Goal: Information Seeking & Learning: Learn about a topic

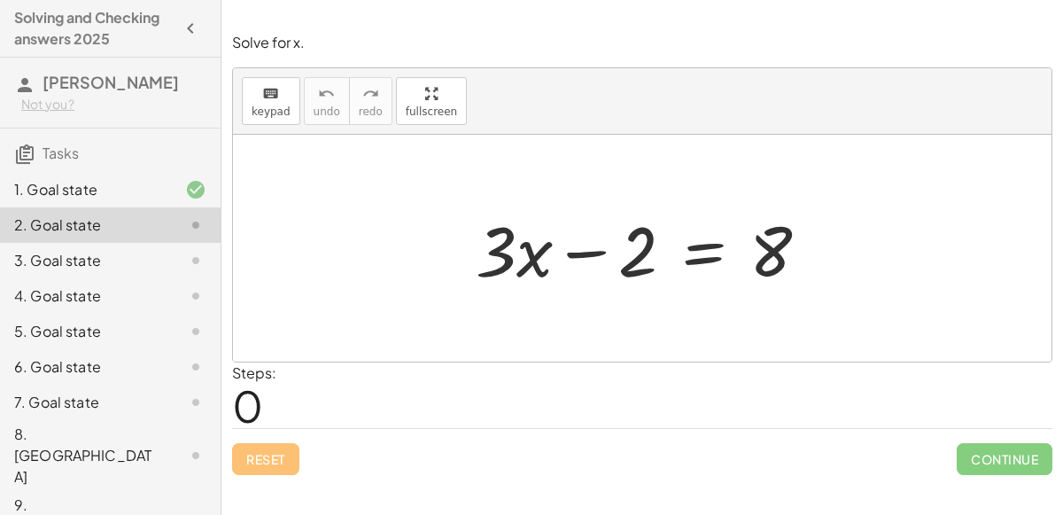
scroll to position [17, 0]
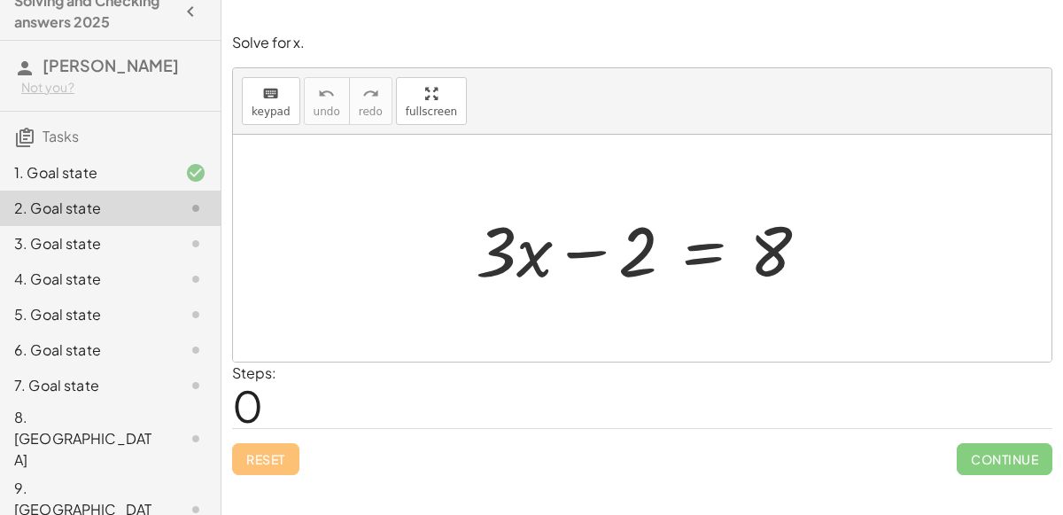
click at [693, 241] on div at bounding box center [649, 248] width 365 height 91
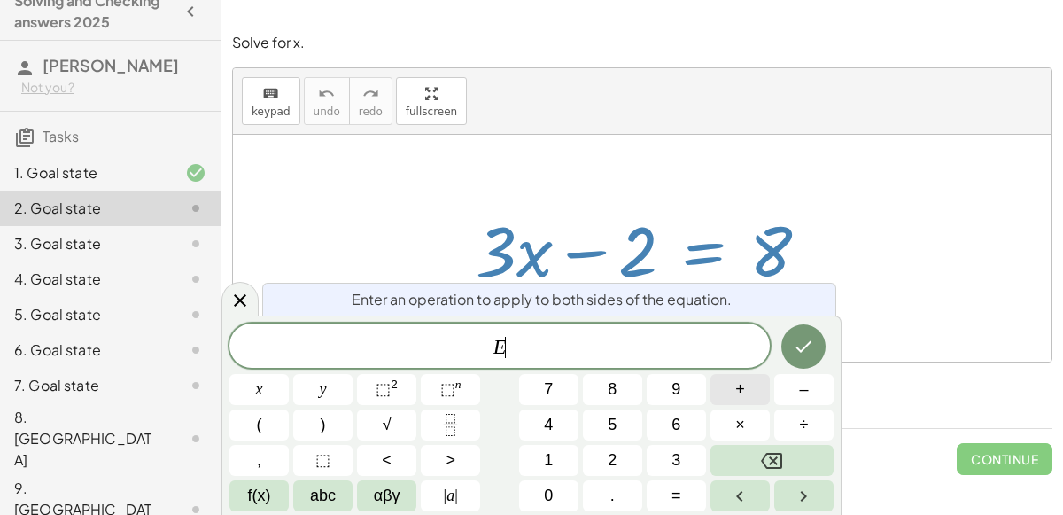
click at [804, 389] on span "–" at bounding box center [803, 390] width 9 height 24
click at [627, 446] on button "2" at bounding box center [612, 460] width 59 height 31
click at [805, 347] on icon "Done" at bounding box center [803, 346] width 21 height 21
click at [759, 397] on button "+" at bounding box center [740, 389] width 59 height 31
click at [570, 430] on button "4" at bounding box center [548, 424] width 59 height 31
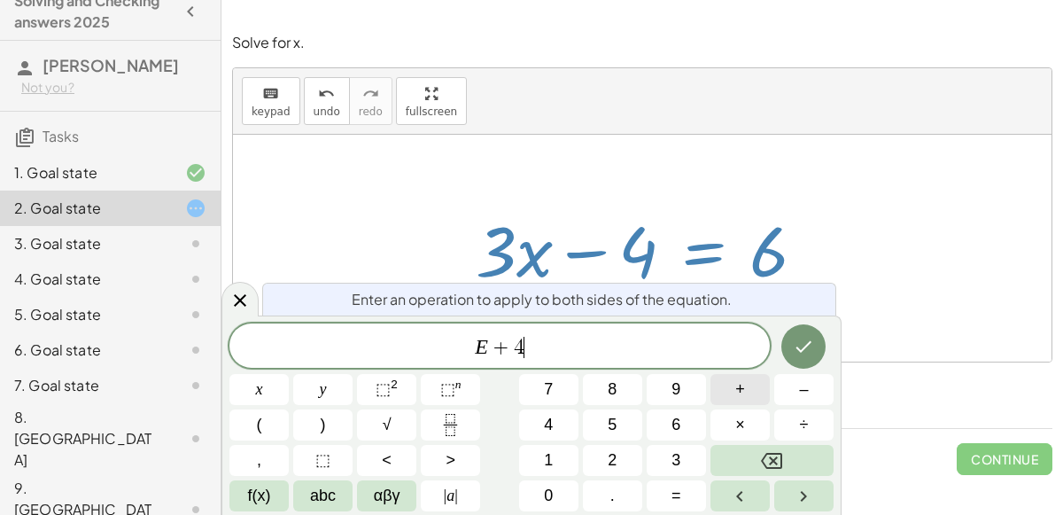
click at [801, 353] on icon "Done" at bounding box center [803, 346] width 21 height 21
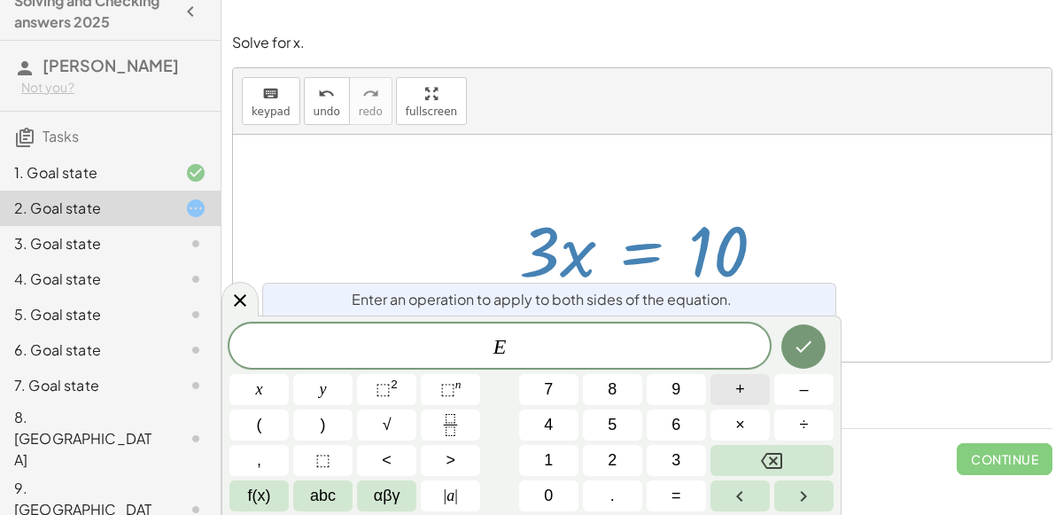
click at [807, 424] on span "÷" at bounding box center [804, 425] width 9 height 24
click at [691, 461] on button "3" at bounding box center [676, 460] width 59 height 31
click at [803, 350] on icon "Done" at bounding box center [805, 347] width 16 height 12
click at [811, 420] on button "÷" at bounding box center [804, 424] width 59 height 31
click at [678, 467] on span "3" at bounding box center [676, 460] width 9 height 24
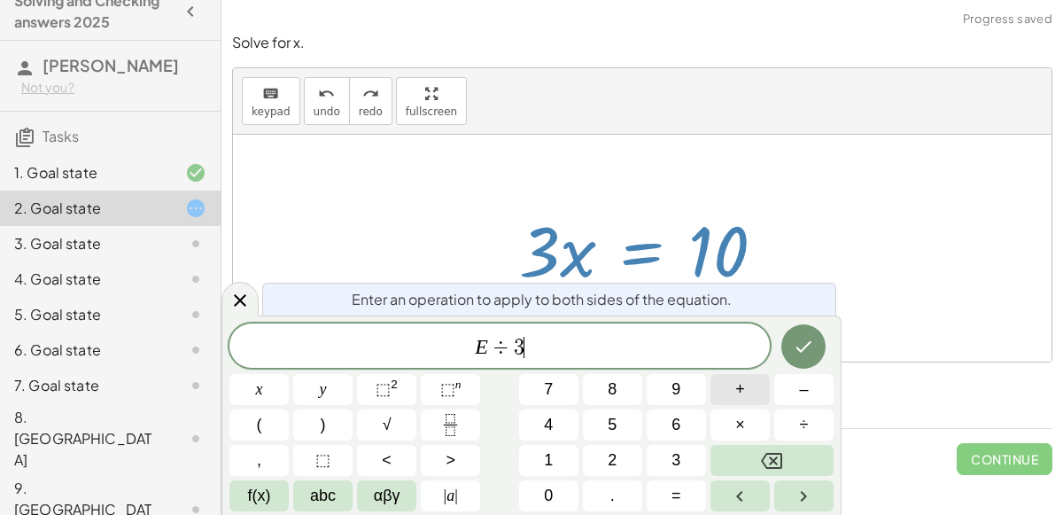
click at [269, 386] on button "x" at bounding box center [259, 389] width 59 height 31
click at [798, 355] on icon "Done" at bounding box center [803, 346] width 21 height 21
click at [801, 429] on span "÷" at bounding box center [804, 425] width 9 height 24
click at [674, 458] on span "3" at bounding box center [676, 460] width 9 height 24
click at [262, 396] on button "x" at bounding box center [259, 389] width 59 height 31
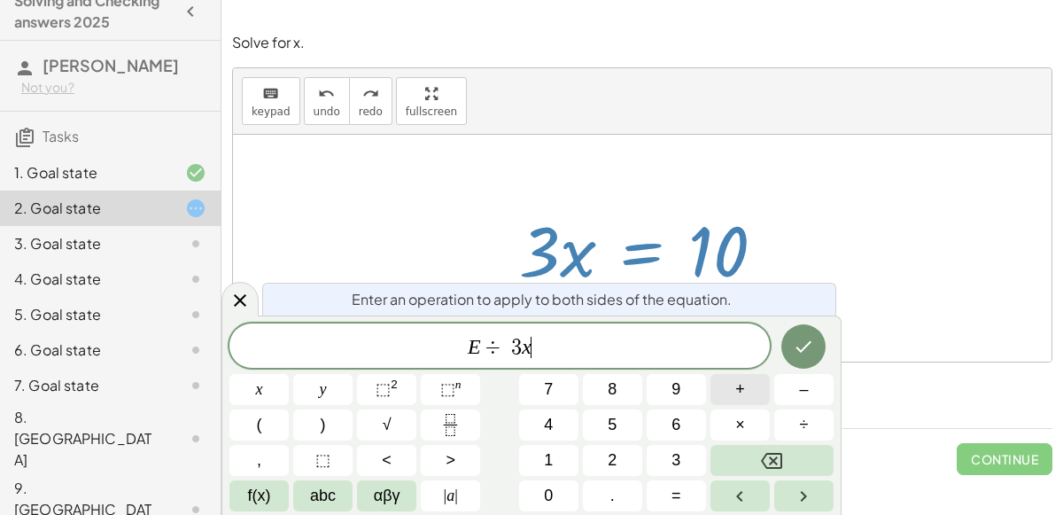
click at [818, 343] on button "Done" at bounding box center [804, 346] width 44 height 44
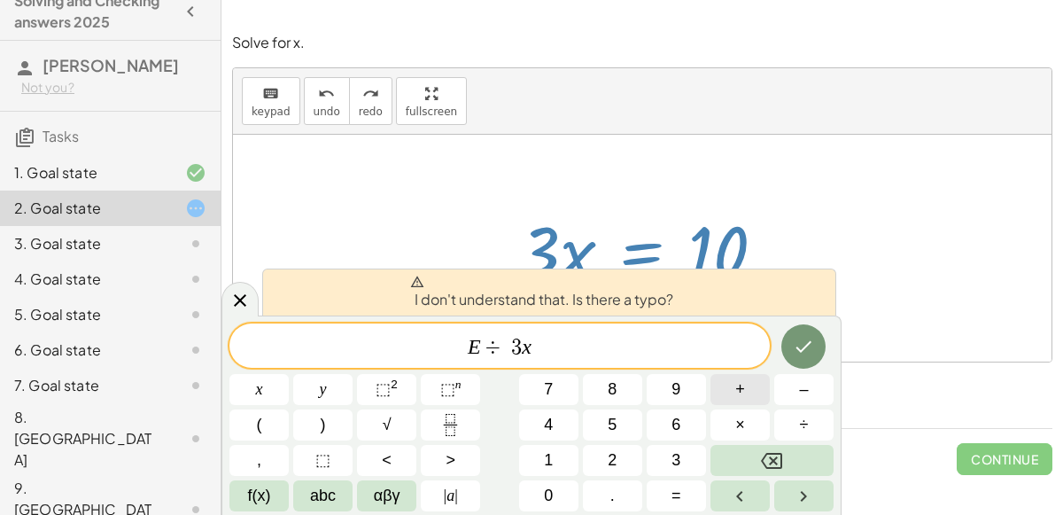
click at [791, 351] on button "Done" at bounding box center [804, 346] width 44 height 44
click at [508, 350] on span at bounding box center [508, 347] width 5 height 21
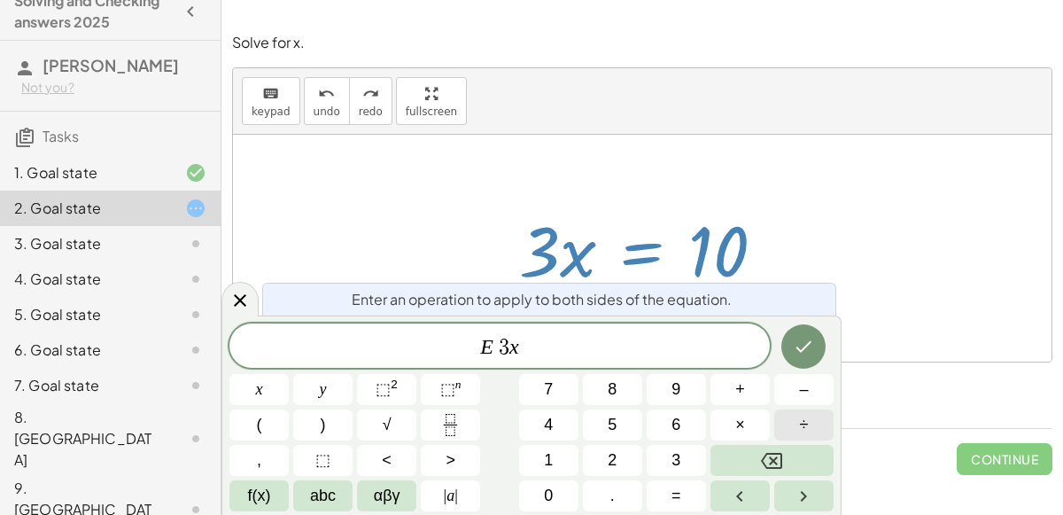
click at [788, 423] on button "÷" at bounding box center [804, 424] width 59 height 31
click at [802, 354] on icon "Done" at bounding box center [803, 346] width 21 height 21
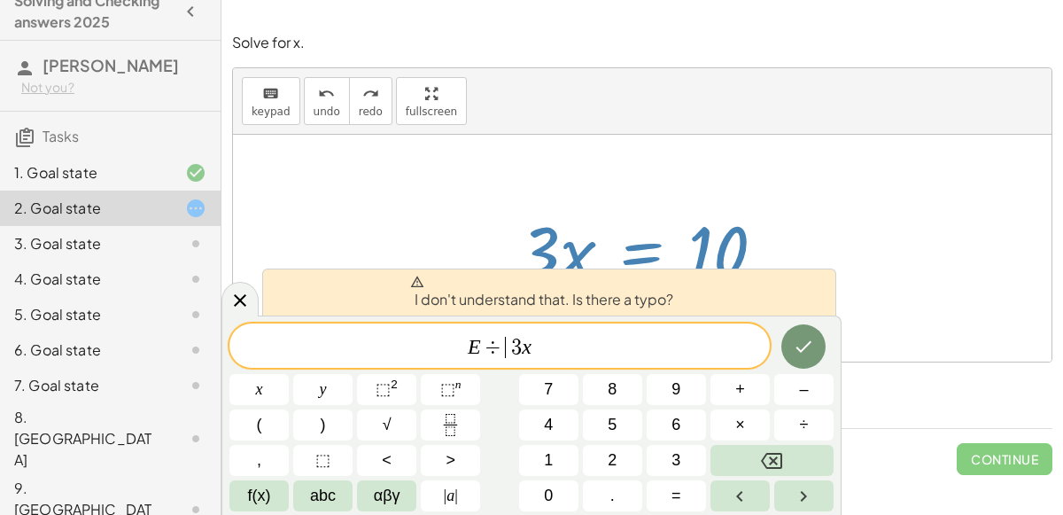
click at [541, 347] on span "E ÷ ​ 3 x" at bounding box center [500, 347] width 541 height 25
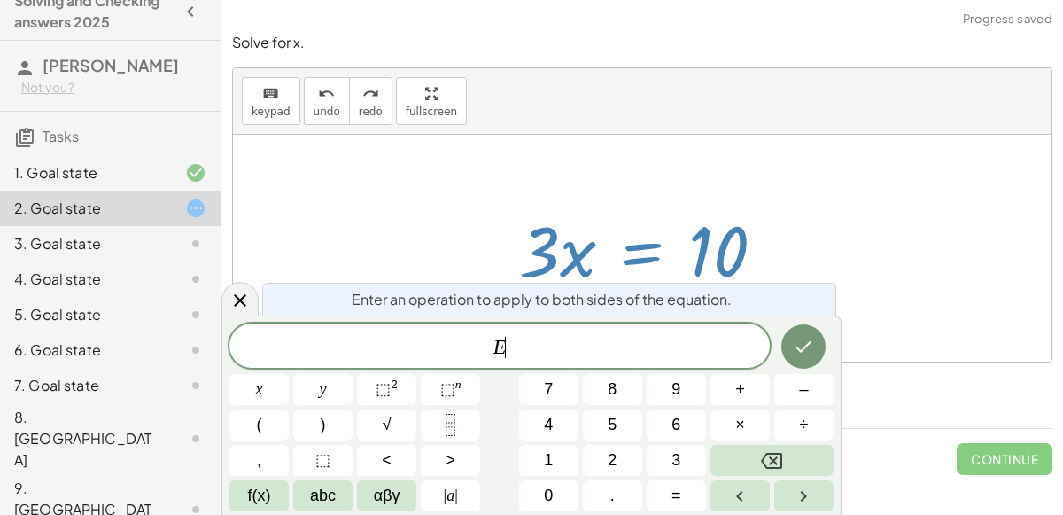
click at [814, 421] on button "÷" at bounding box center [804, 424] width 59 height 31
click at [689, 457] on button "3" at bounding box center [676, 460] width 59 height 31
click at [270, 399] on button "x" at bounding box center [259, 389] width 59 height 31
click at [807, 364] on button "Done" at bounding box center [804, 346] width 44 height 44
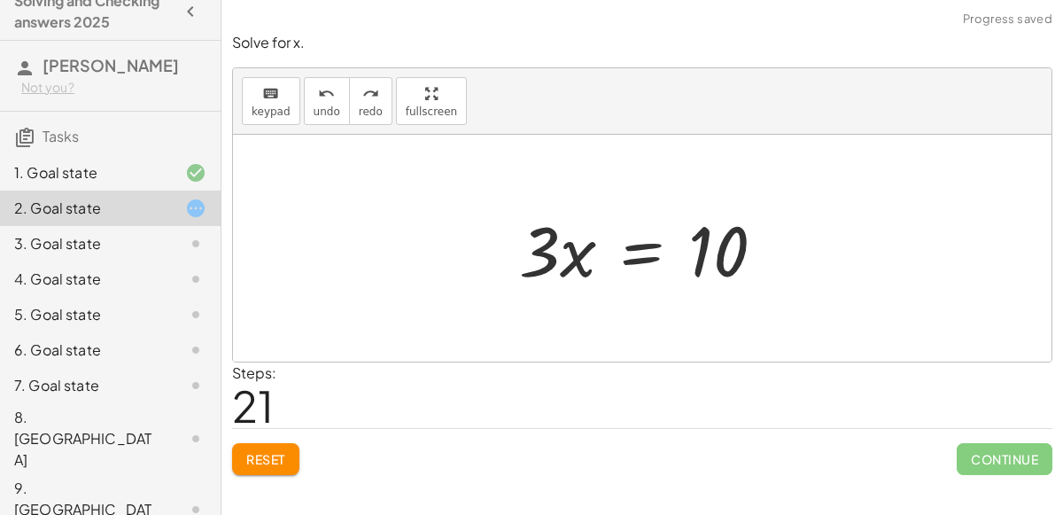
click at [269, 459] on span "Reset" at bounding box center [265, 459] width 39 height 16
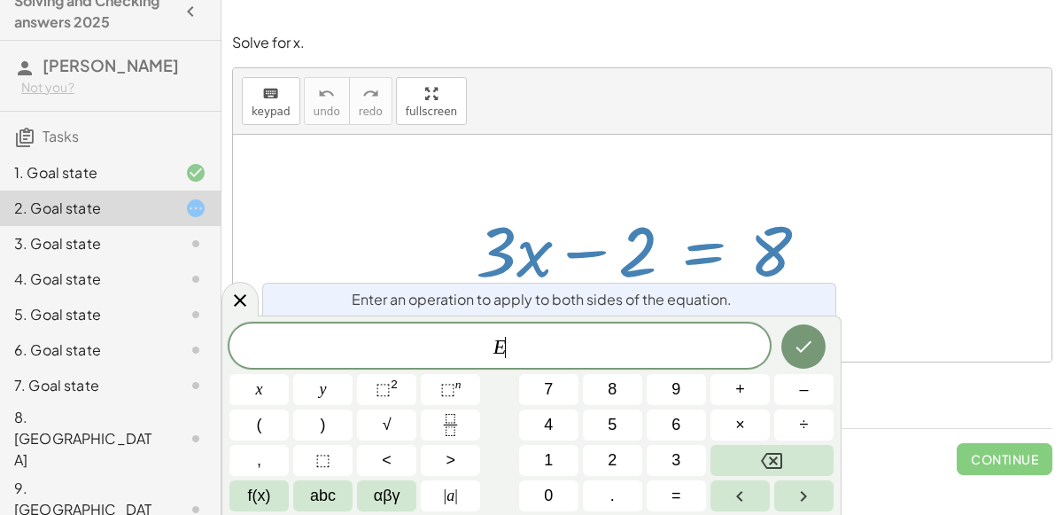
click at [742, 392] on span "+" at bounding box center [741, 390] width 10 height 24
click at [625, 466] on button "2" at bounding box center [612, 460] width 59 height 31
click at [807, 347] on icon "Done" at bounding box center [803, 346] width 21 height 21
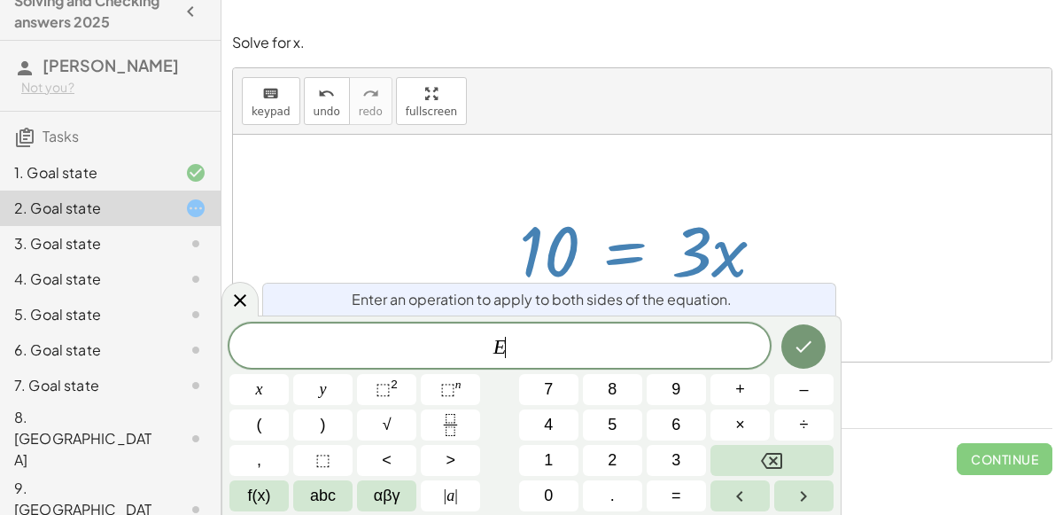
click at [450, 417] on icon "Fraction" at bounding box center [451, 425] width 22 height 22
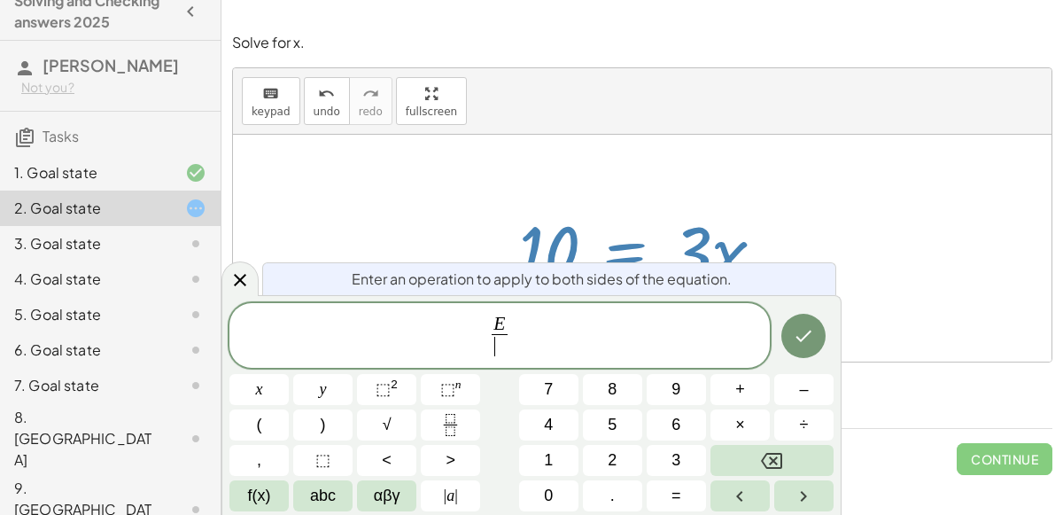
click at [657, 469] on button "3" at bounding box center [676, 460] width 59 height 31
click at [255, 404] on button "x" at bounding box center [259, 389] width 59 height 31
click at [797, 454] on button "Backspace" at bounding box center [772, 460] width 123 height 31
click at [811, 335] on icon "Done" at bounding box center [803, 335] width 21 height 21
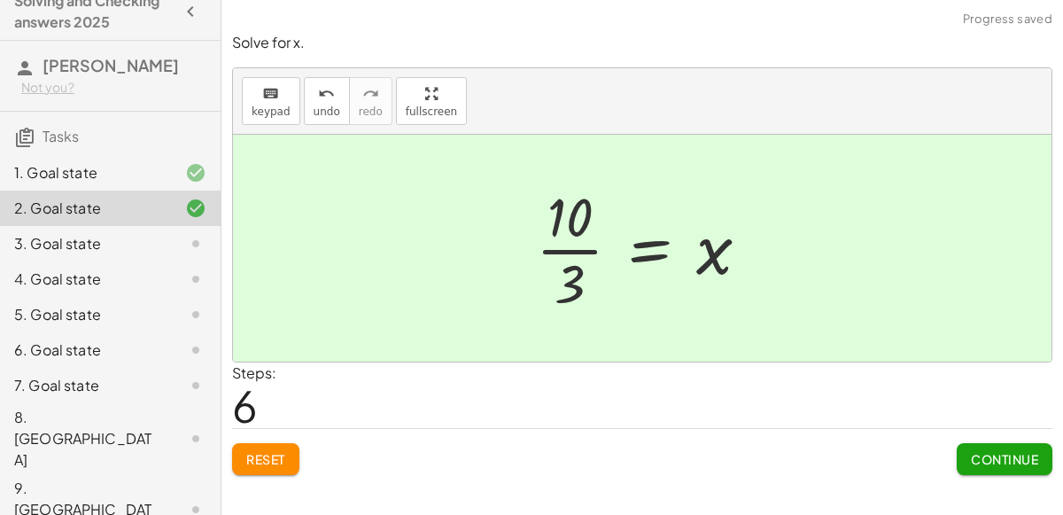
click at [989, 460] on span "Continue" at bounding box center [1004, 459] width 67 height 16
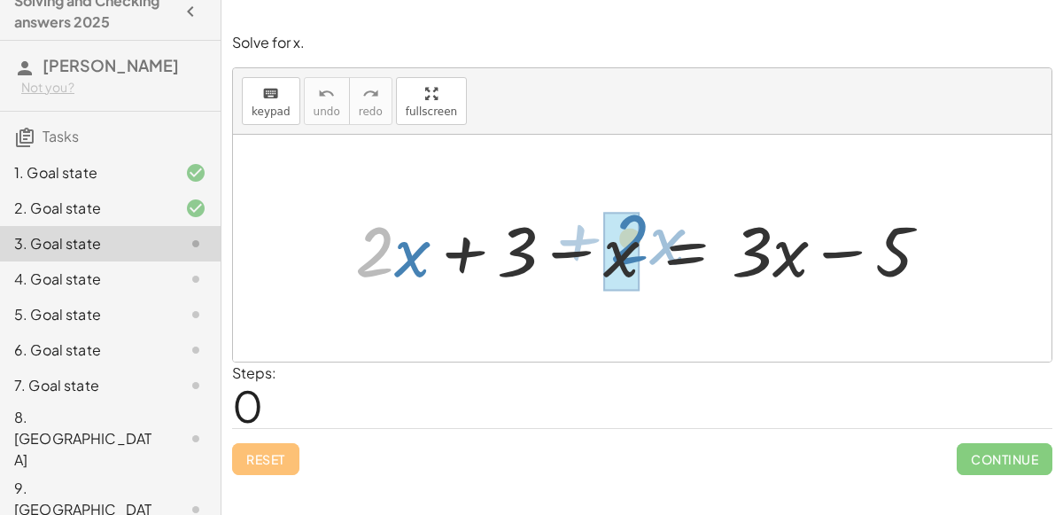
drag, startPoint x: 378, startPoint y: 257, endPoint x: 635, endPoint y: 246, distance: 257.2
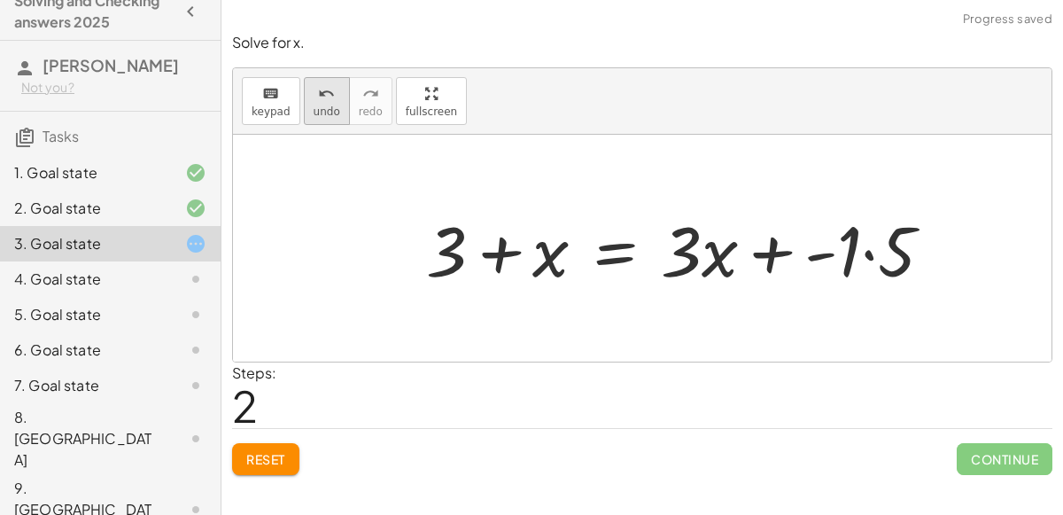
click at [304, 99] on button "undo undo" at bounding box center [327, 101] width 46 height 48
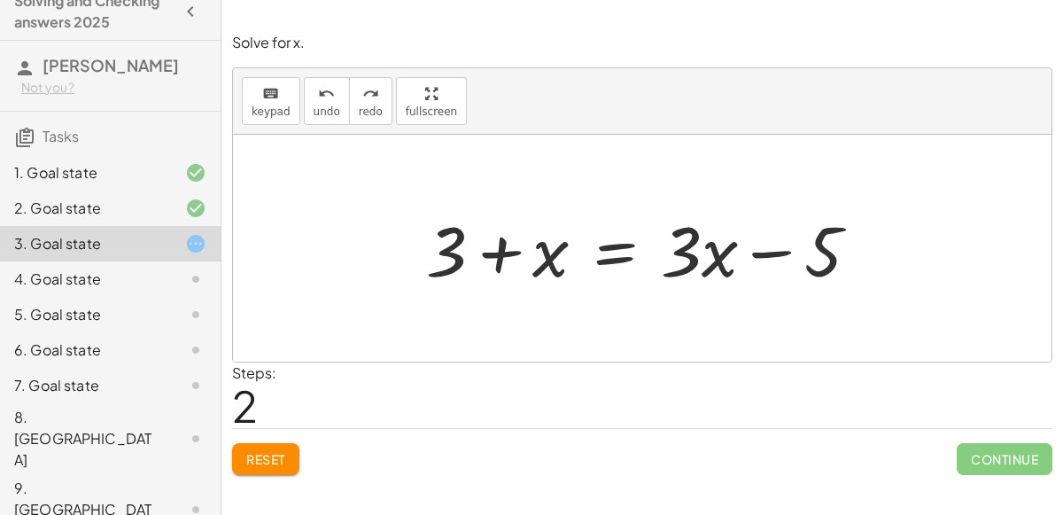
click at [612, 252] on div at bounding box center [649, 248] width 465 height 91
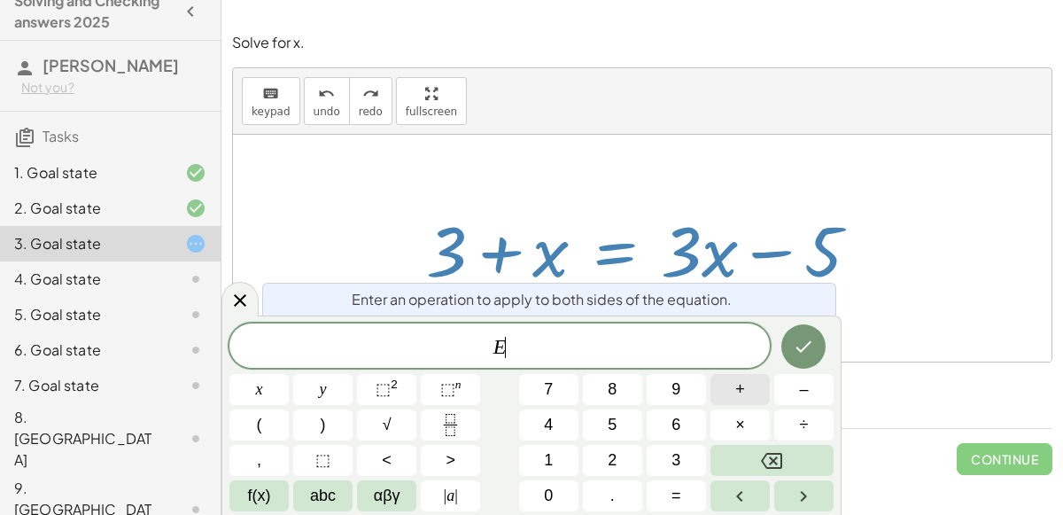
click at [736, 394] on span "+" at bounding box center [741, 390] width 10 height 24
click at [611, 432] on span "5" at bounding box center [612, 425] width 9 height 24
click at [811, 339] on icon "Done" at bounding box center [803, 346] width 21 height 21
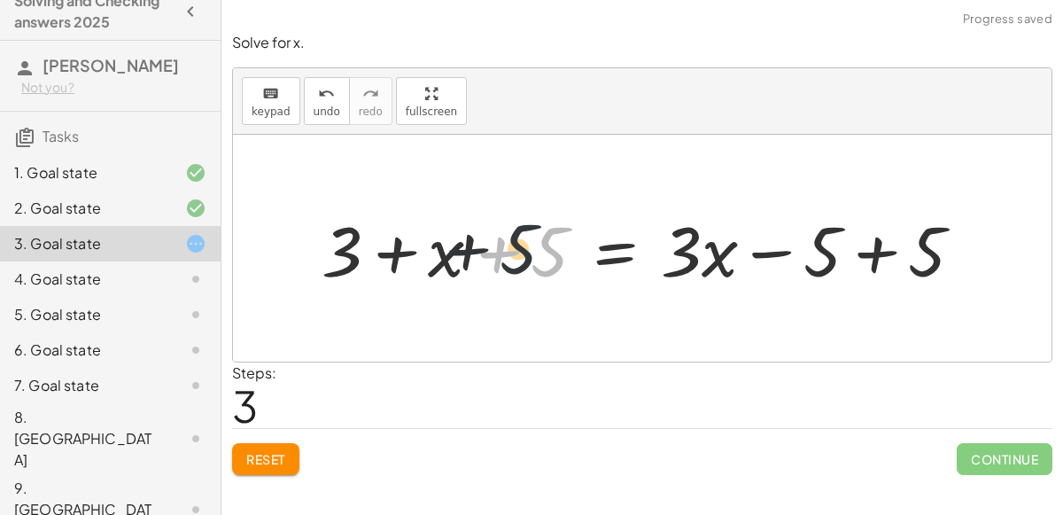
drag, startPoint x: 555, startPoint y: 250, endPoint x: 386, endPoint y: 256, distance: 168.5
click at [386, 256] on div at bounding box center [650, 248] width 674 height 91
click at [393, 253] on div at bounding box center [650, 248] width 674 height 91
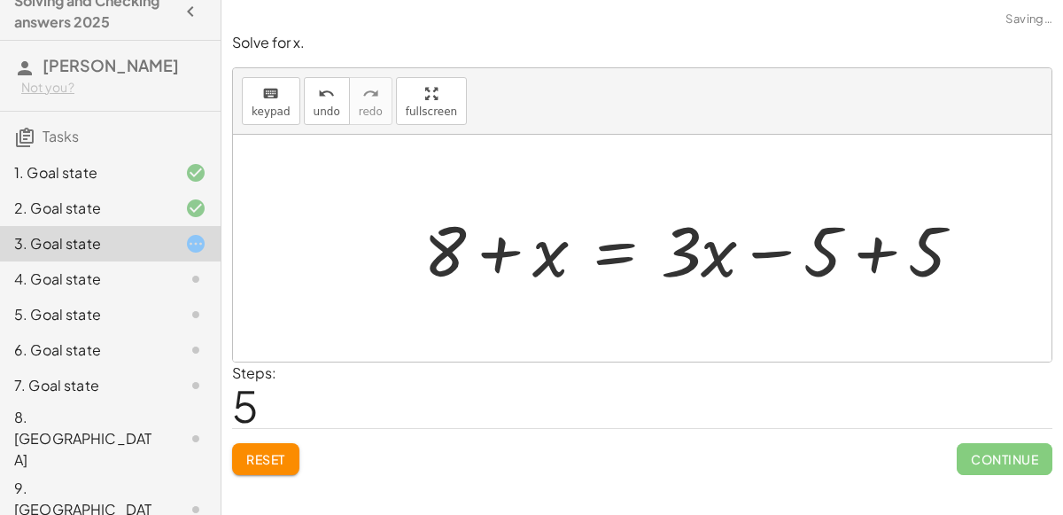
click at [865, 258] on div at bounding box center [701, 248] width 572 height 91
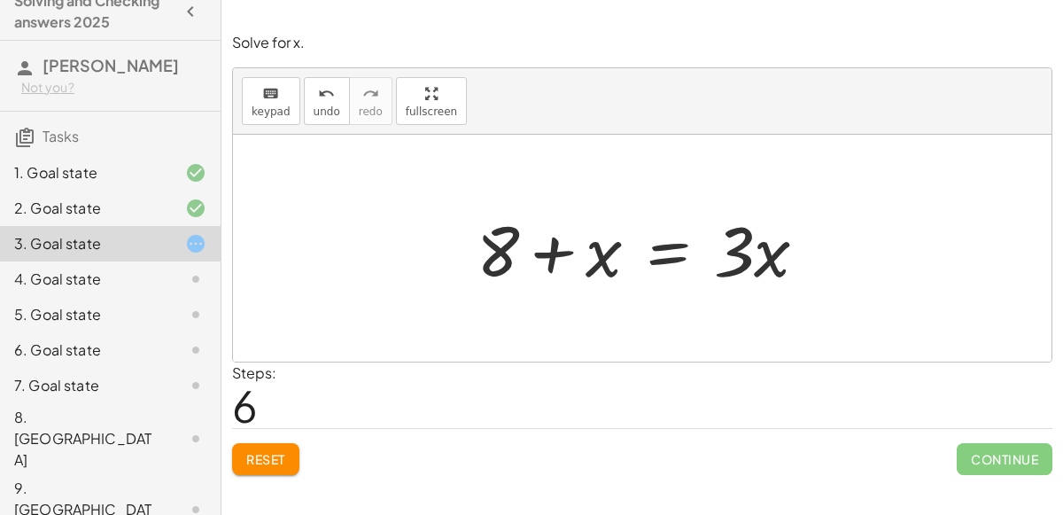
click at [653, 255] on div at bounding box center [649, 248] width 363 height 91
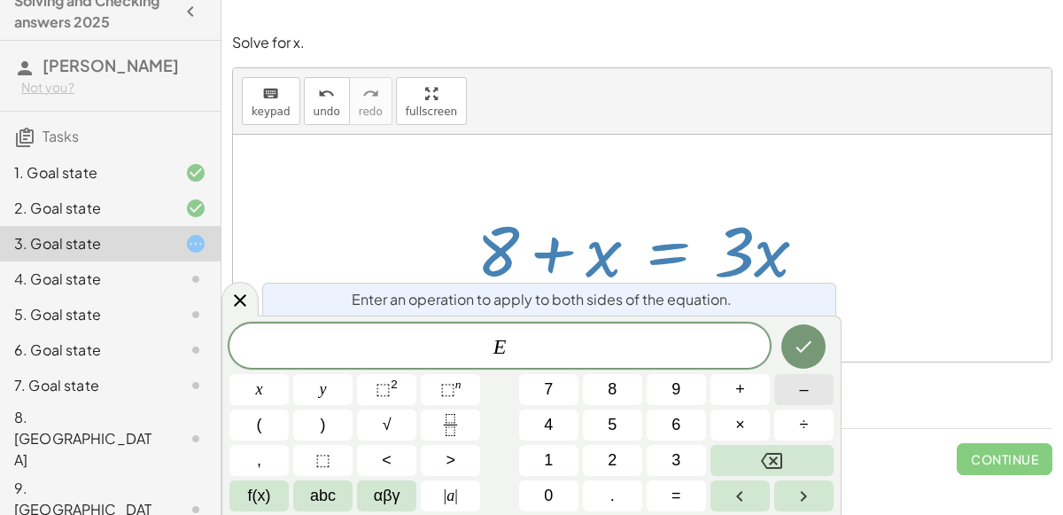
click at [790, 393] on button "–" at bounding box center [804, 389] width 59 height 31
click at [272, 385] on button "x" at bounding box center [259, 389] width 59 height 31
click at [822, 353] on button "Done" at bounding box center [804, 346] width 44 height 44
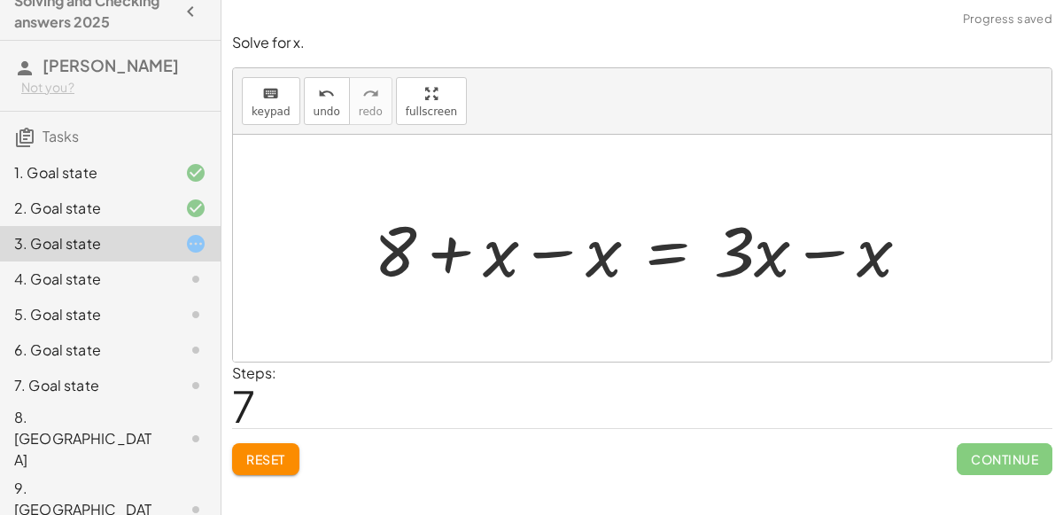
click at [554, 256] on div at bounding box center [649, 248] width 568 height 91
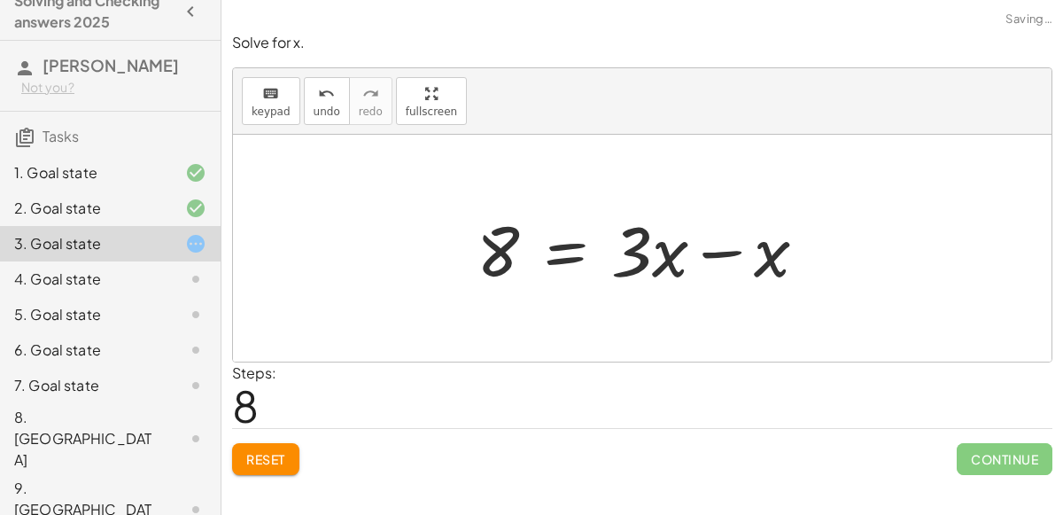
click at [730, 247] on div at bounding box center [649, 248] width 363 height 91
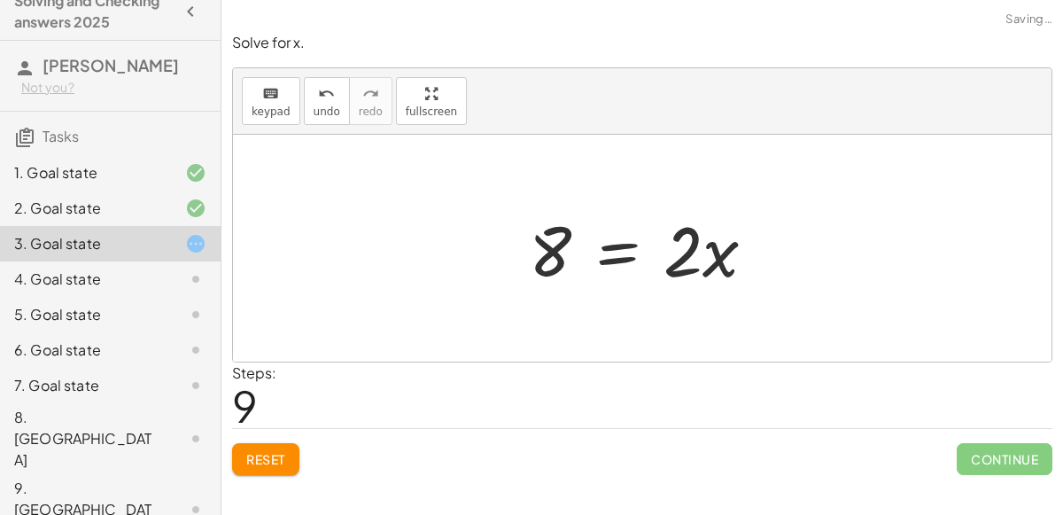
click at [610, 249] on div at bounding box center [649, 248] width 259 height 91
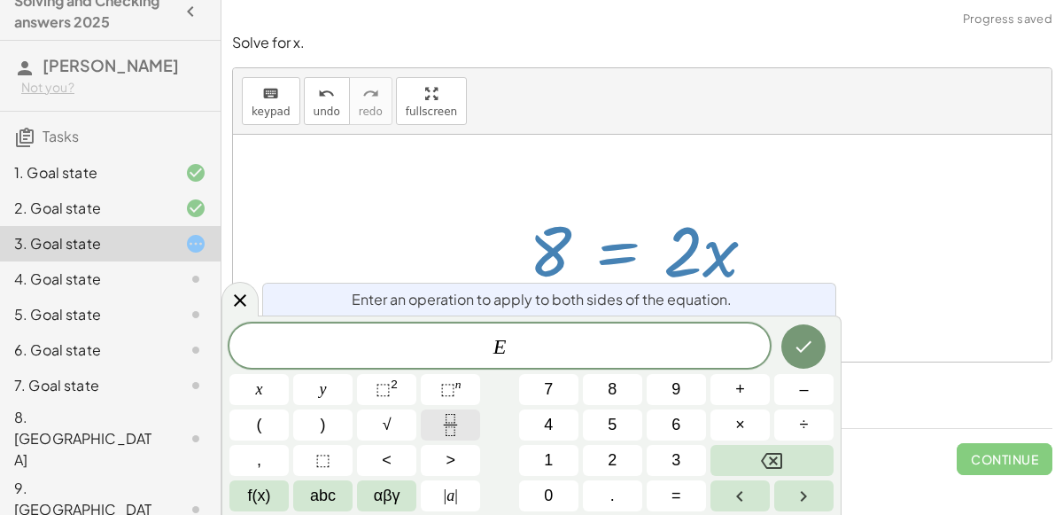
click at [447, 431] on icon "Fraction" at bounding box center [451, 425] width 22 height 22
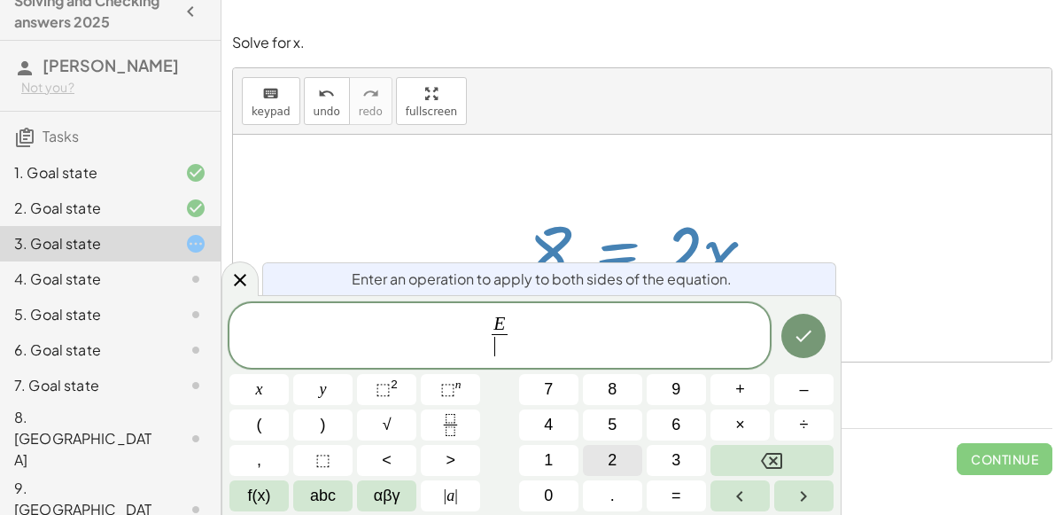
click at [610, 449] on span "2" at bounding box center [612, 460] width 9 height 24
click at [809, 338] on icon "Done" at bounding box center [803, 335] width 21 height 21
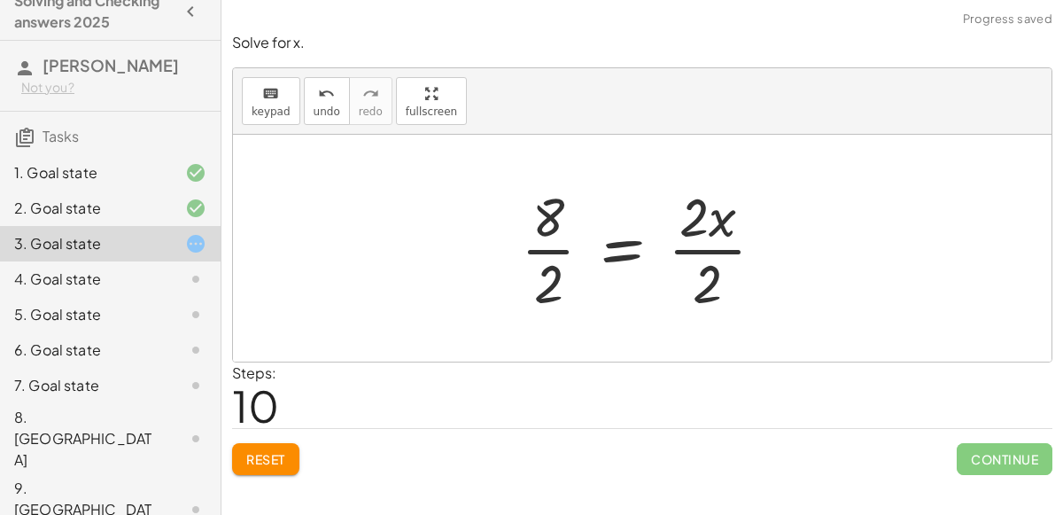
click at [697, 225] on div at bounding box center [650, 248] width 276 height 136
drag, startPoint x: 709, startPoint y: 280, endPoint x: 698, endPoint y: 218, distance: 62.9
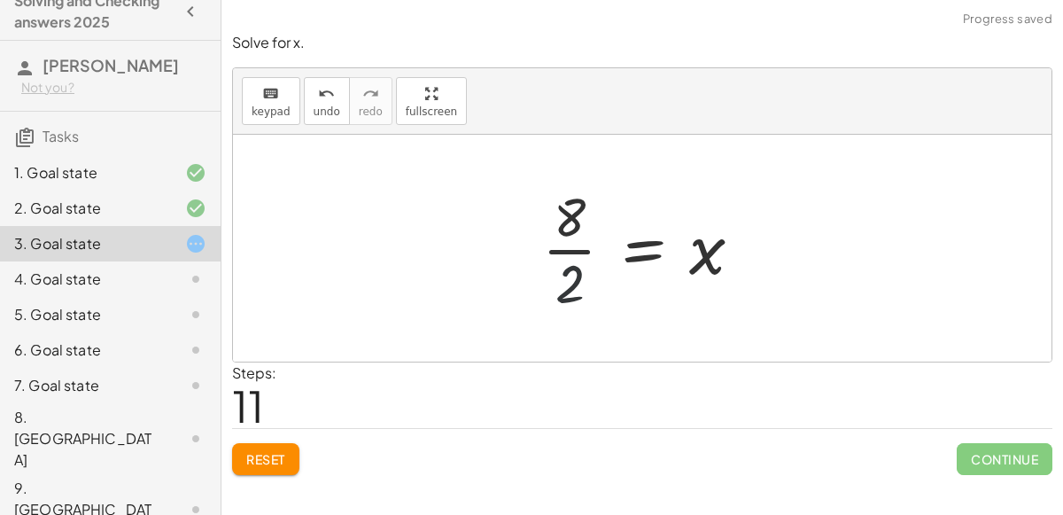
click at [553, 269] on div at bounding box center [649, 248] width 232 height 136
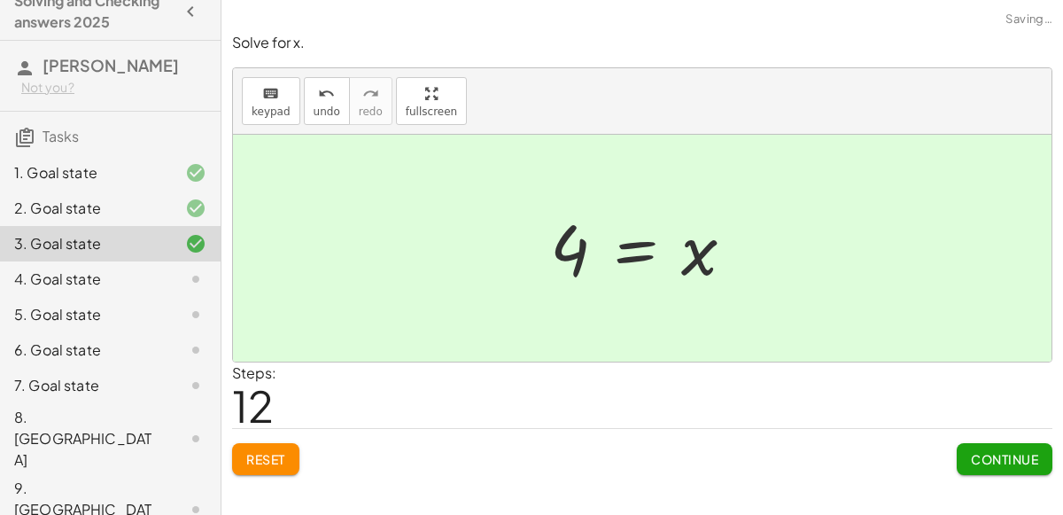
click at [1033, 458] on span "Continue" at bounding box center [1004, 459] width 67 height 16
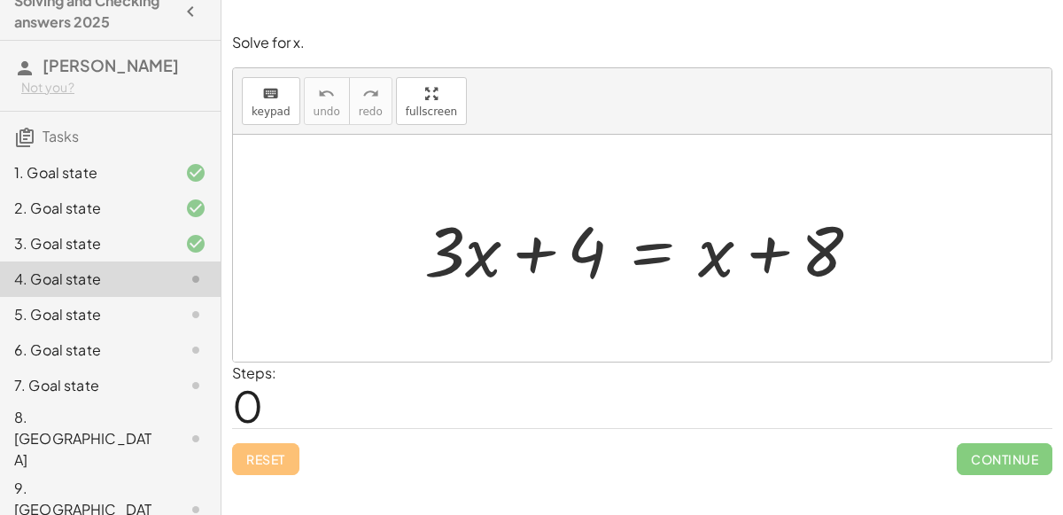
click at [650, 250] on div at bounding box center [650, 248] width 468 height 91
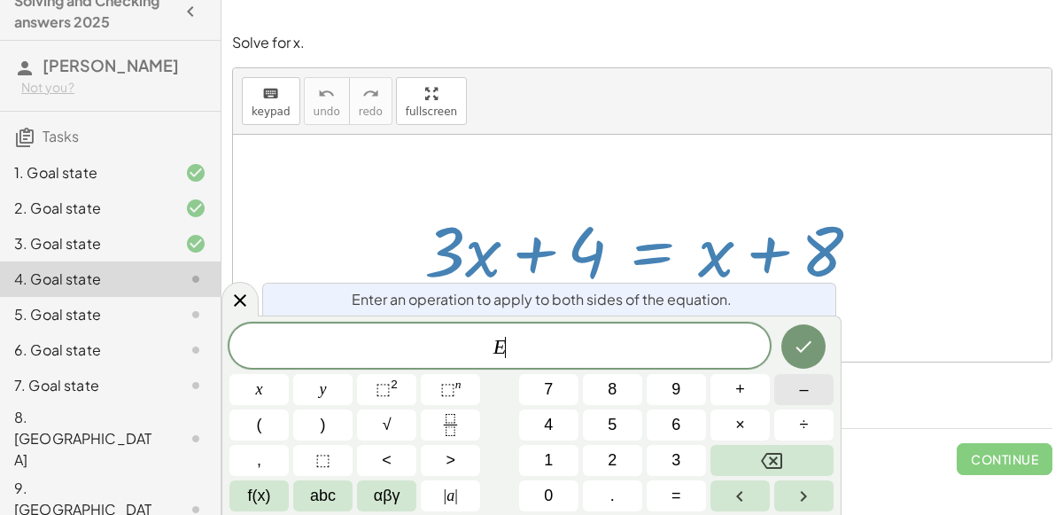
click at [784, 391] on button "–" at bounding box center [804, 389] width 59 height 31
click at [545, 424] on span "4" at bounding box center [548, 425] width 9 height 24
click at [805, 356] on icon "Done" at bounding box center [803, 346] width 21 height 21
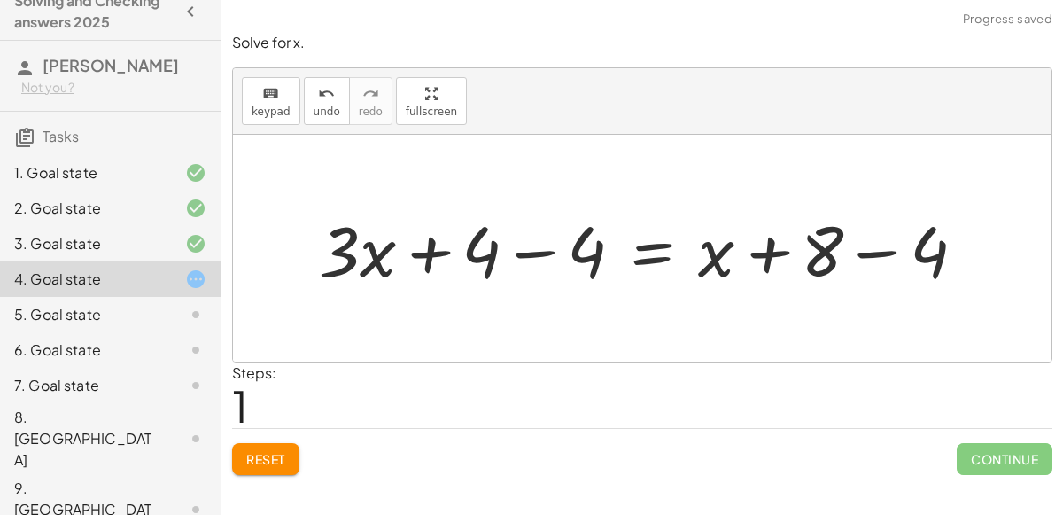
click at [525, 250] on div at bounding box center [649, 248] width 679 height 91
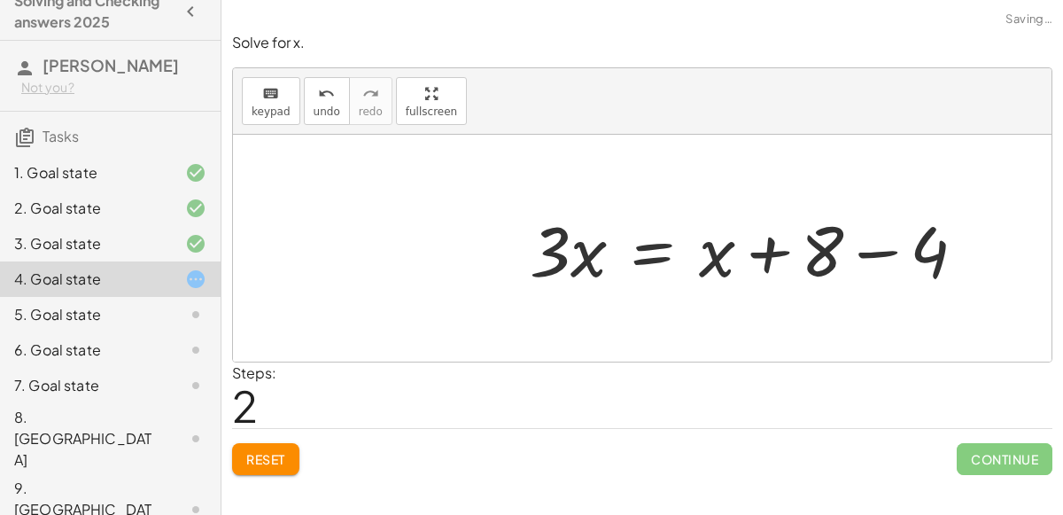
click at [865, 255] on div at bounding box center [755, 248] width 468 height 91
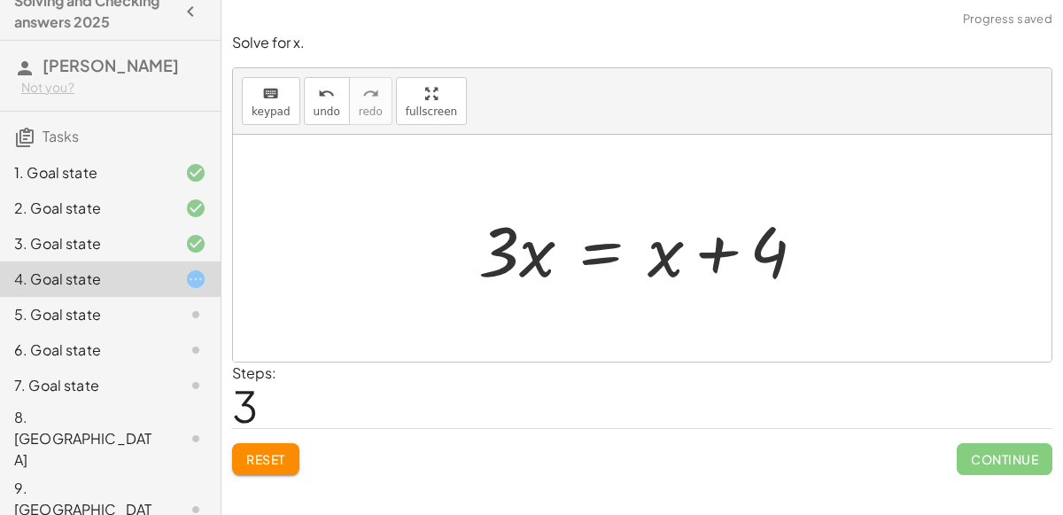
click at [609, 252] on div at bounding box center [650, 248] width 360 height 91
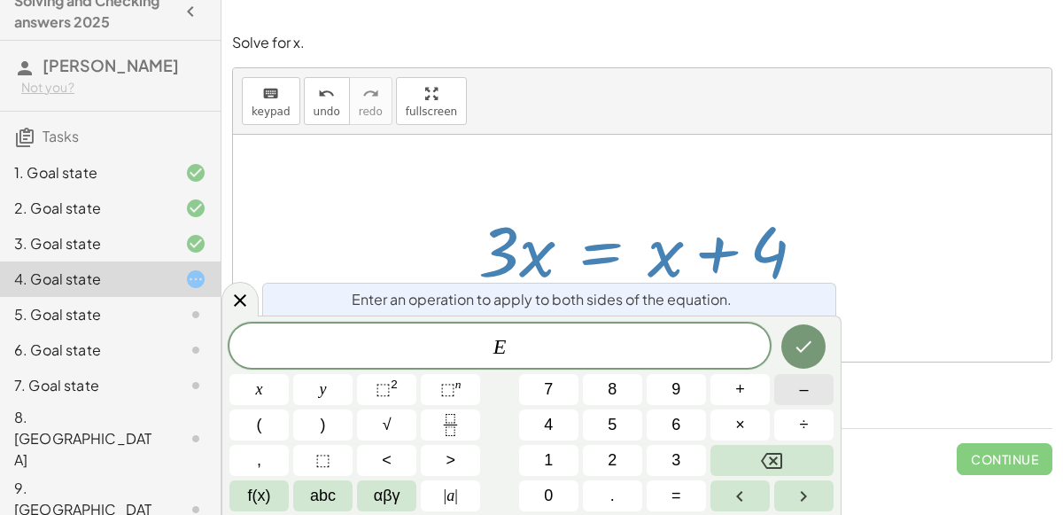
click at [786, 394] on button "–" at bounding box center [804, 389] width 59 height 31
click at [275, 398] on button "x" at bounding box center [259, 389] width 59 height 31
click at [802, 342] on icon "Done" at bounding box center [803, 346] width 21 height 21
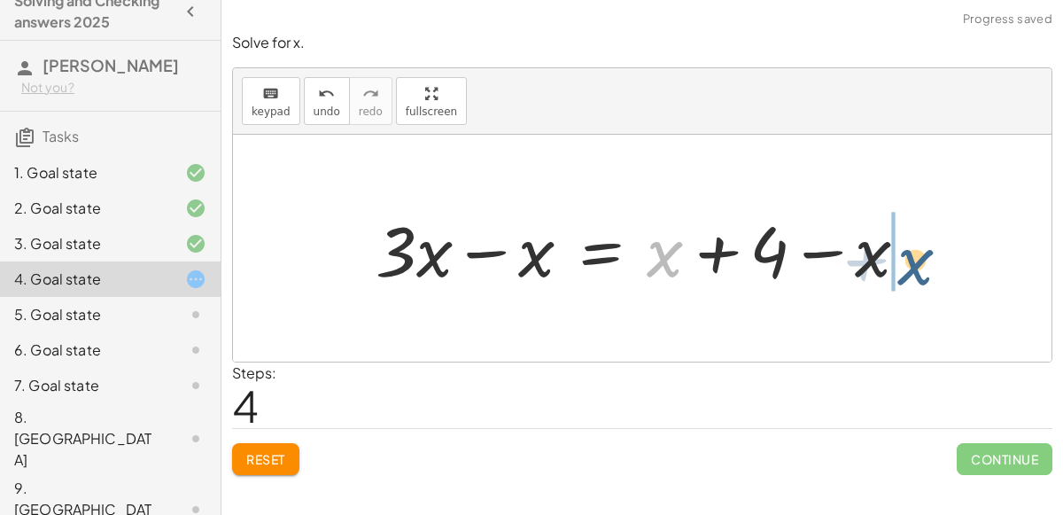
drag, startPoint x: 666, startPoint y: 253, endPoint x: 919, endPoint y: 257, distance: 252.6
click at [919, 257] on div at bounding box center [649, 248] width 565 height 91
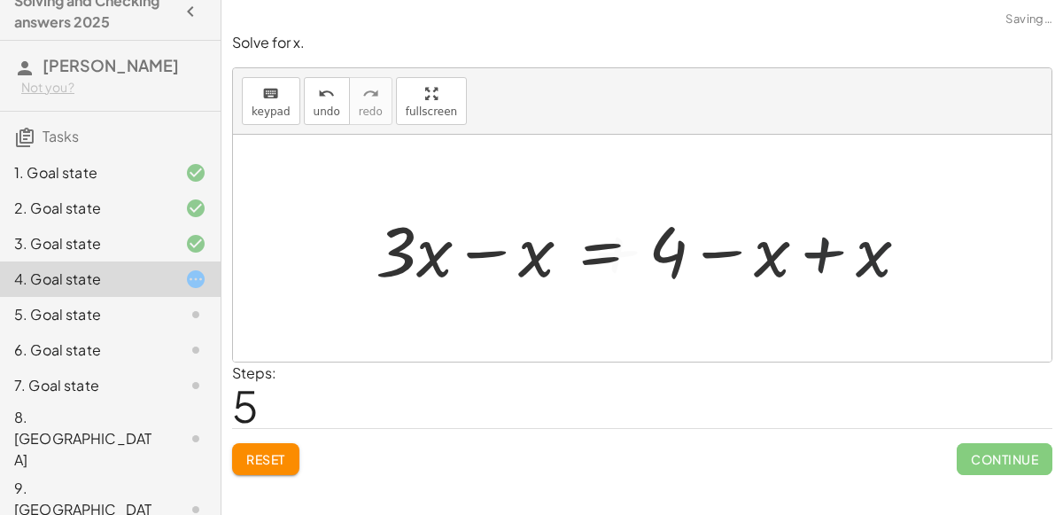
click at [828, 252] on div at bounding box center [649, 248] width 565 height 91
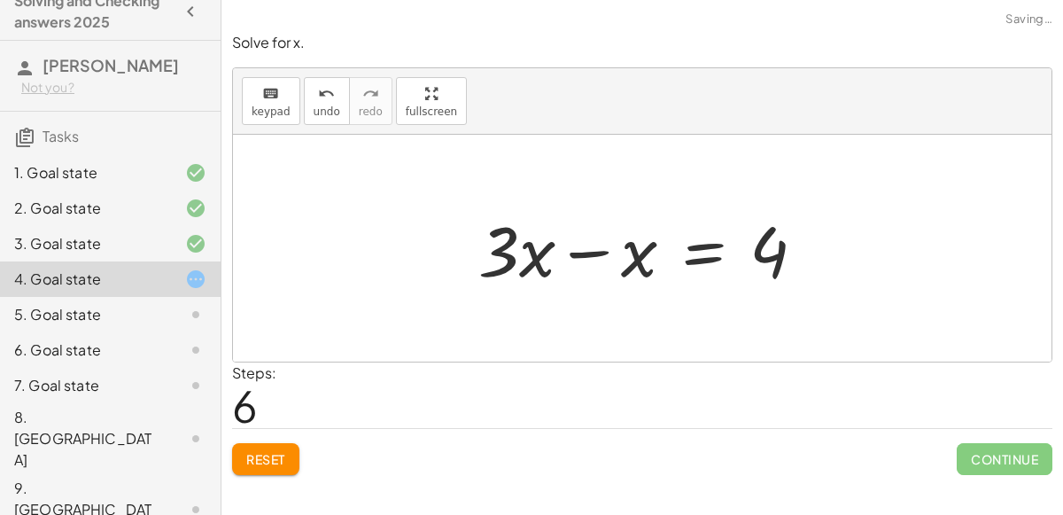
click at [597, 251] on div at bounding box center [650, 248] width 360 height 91
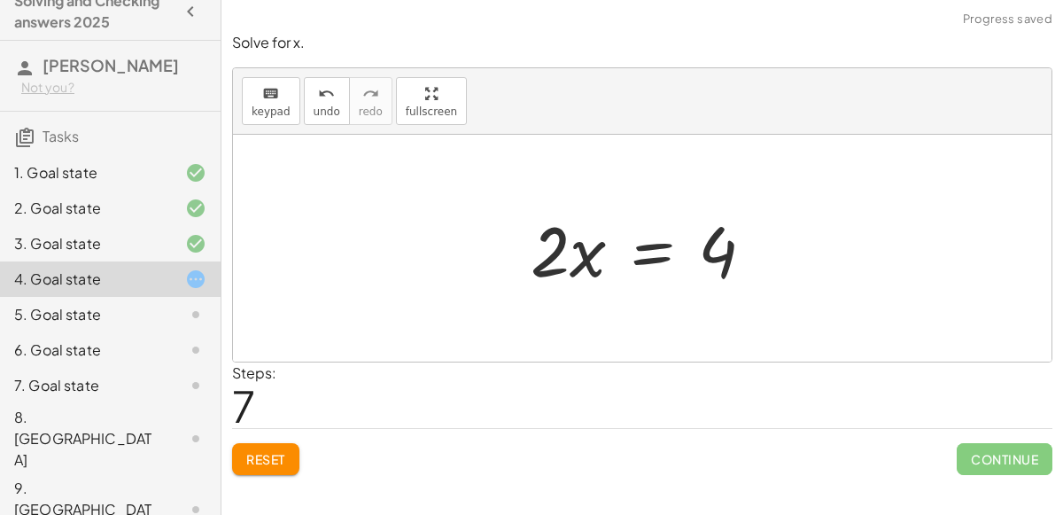
click at [643, 246] on div at bounding box center [649, 248] width 255 height 91
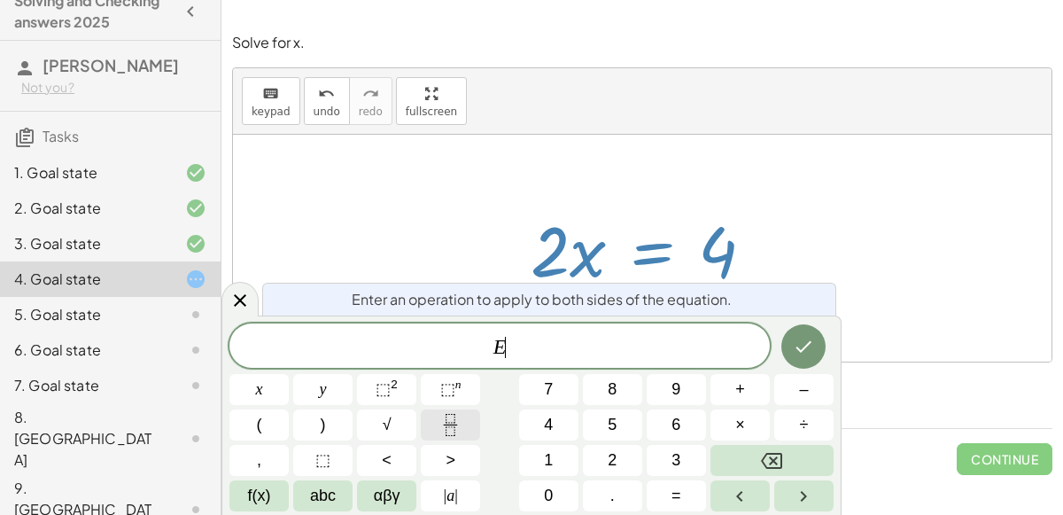
click at [433, 420] on button "Fraction" at bounding box center [450, 424] width 59 height 31
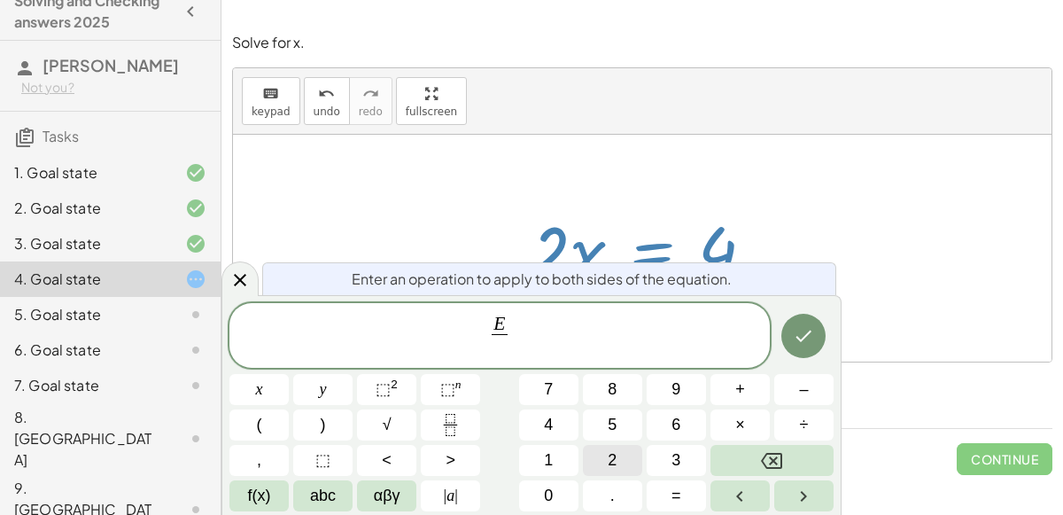
click at [616, 454] on span "2" at bounding box center [612, 460] width 9 height 24
click at [798, 344] on icon "Done" at bounding box center [803, 335] width 21 height 21
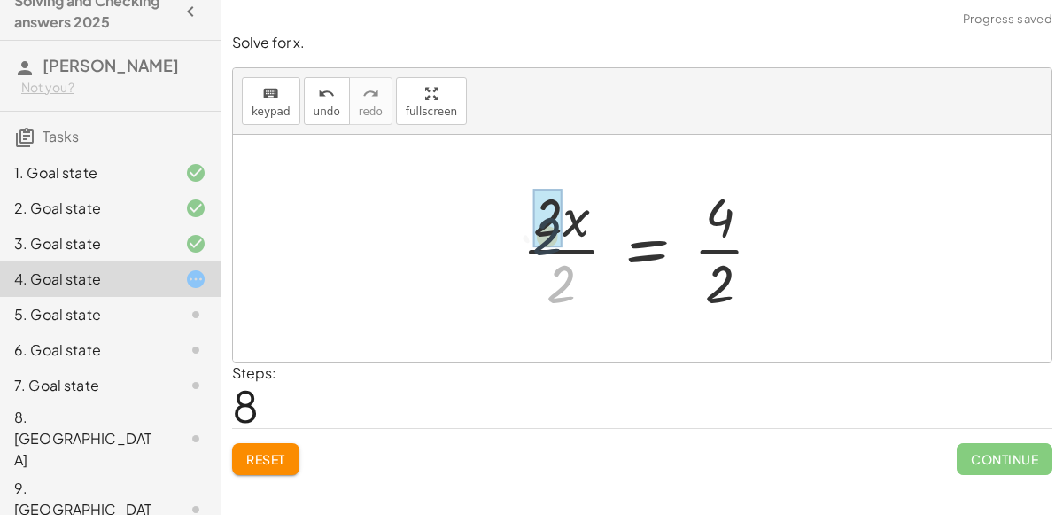
drag, startPoint x: 568, startPoint y: 280, endPoint x: 552, endPoint y: 225, distance: 57.2
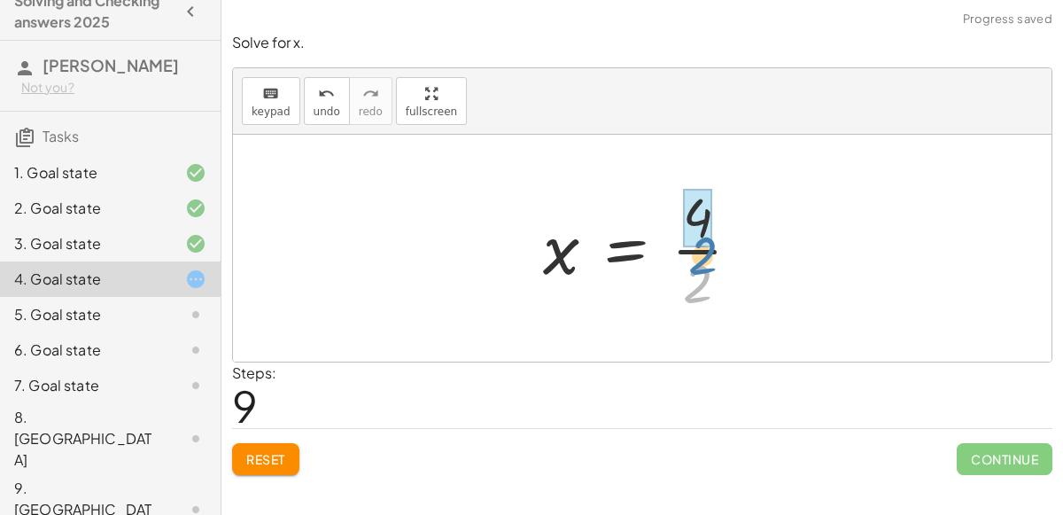
drag, startPoint x: 698, startPoint y: 279, endPoint x: 698, endPoint y: 224, distance: 54.9
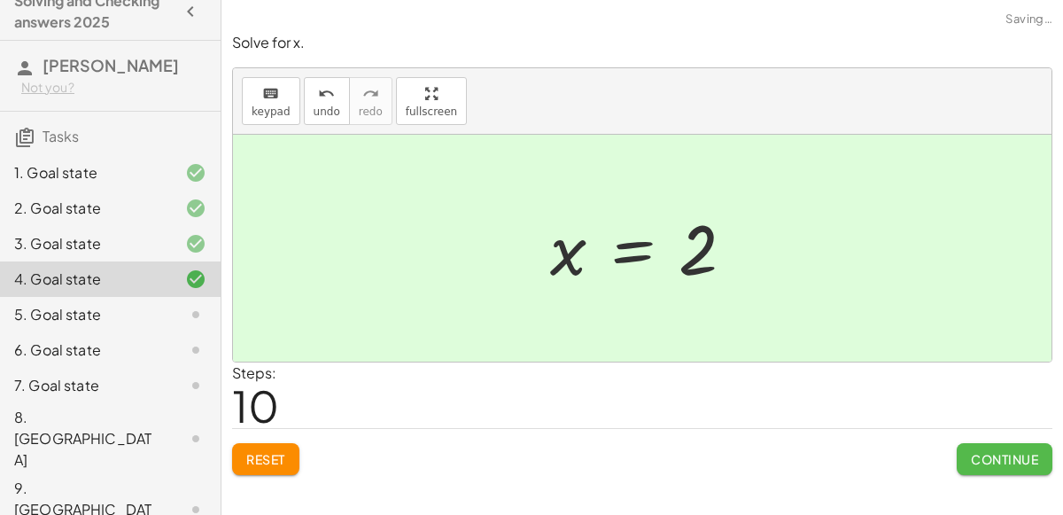
click at [1005, 456] on span "Continue" at bounding box center [1004, 459] width 67 height 16
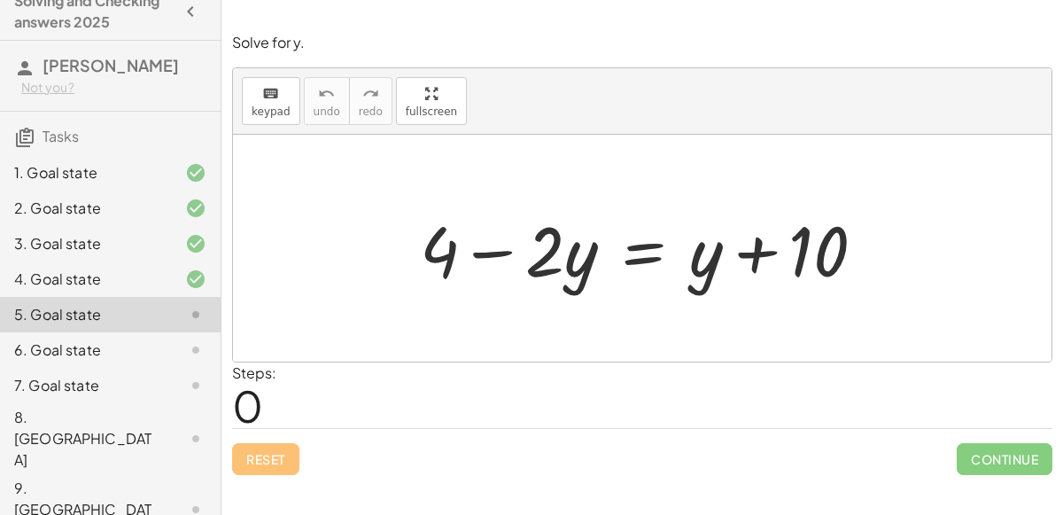
click at [618, 249] on div at bounding box center [650, 248] width 478 height 91
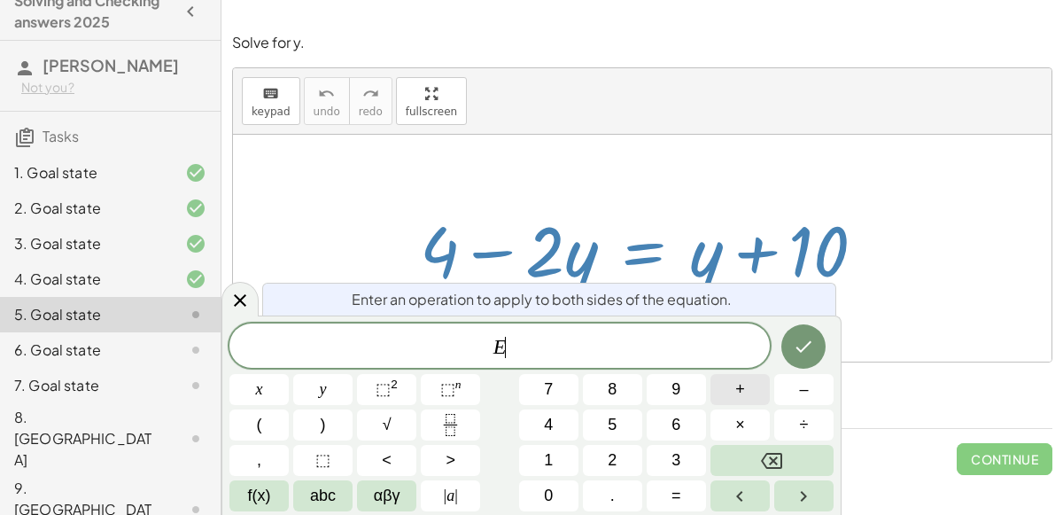
click at [743, 401] on span "+" at bounding box center [741, 390] width 10 height 24
click at [549, 424] on span "4" at bounding box center [548, 425] width 9 height 24
click at [806, 362] on button "Done" at bounding box center [804, 346] width 44 height 44
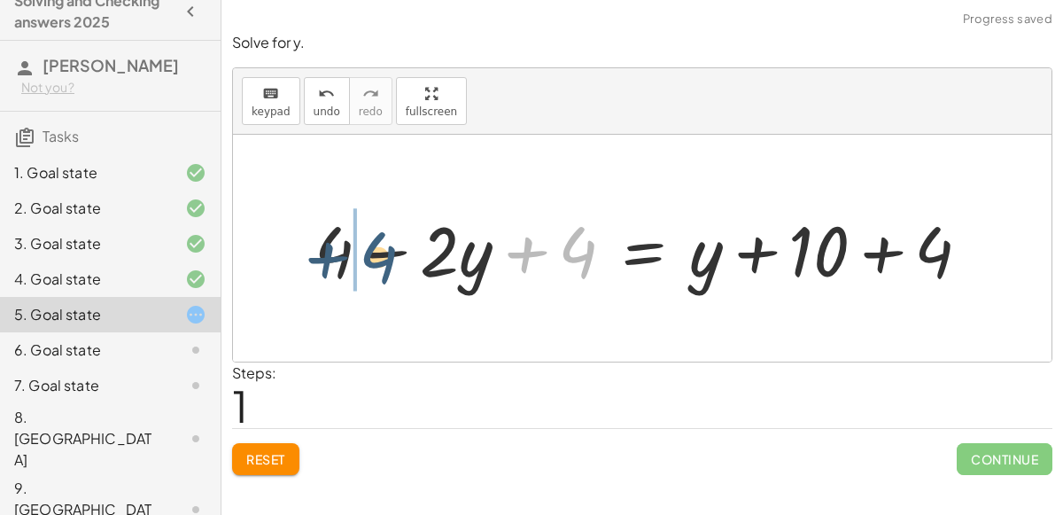
drag, startPoint x: 568, startPoint y: 258, endPoint x: 341, endPoint y: 257, distance: 226.9
click at [341, 257] on div at bounding box center [650, 248] width 688 height 91
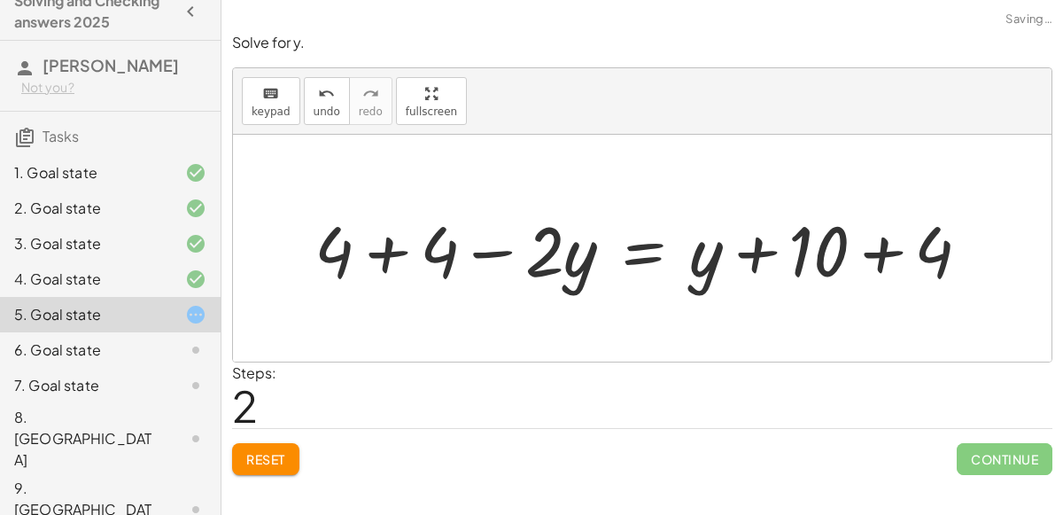
click at [386, 247] on div at bounding box center [650, 248] width 688 height 91
click at [885, 245] on div at bounding box center [700, 248] width 587 height 91
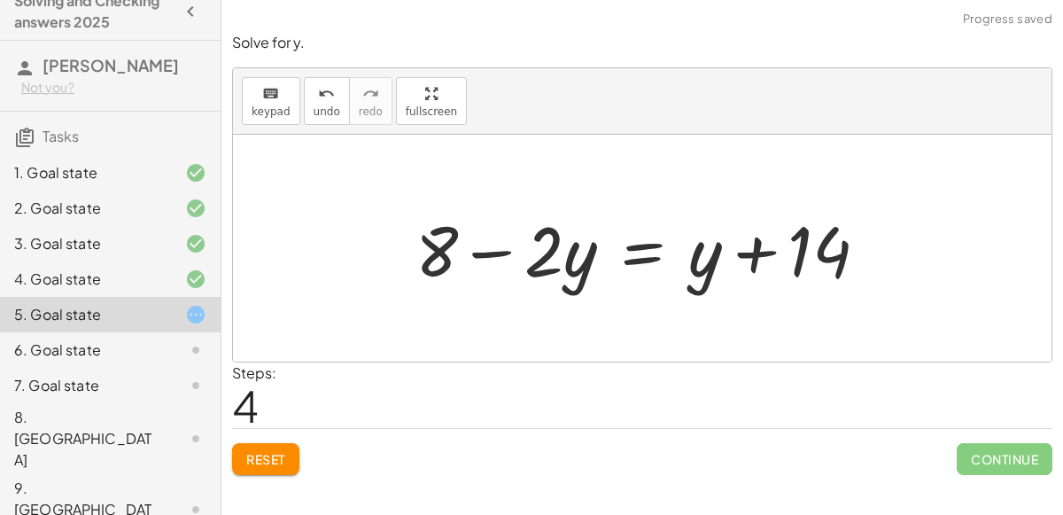
click at [650, 261] on div at bounding box center [649, 248] width 485 height 91
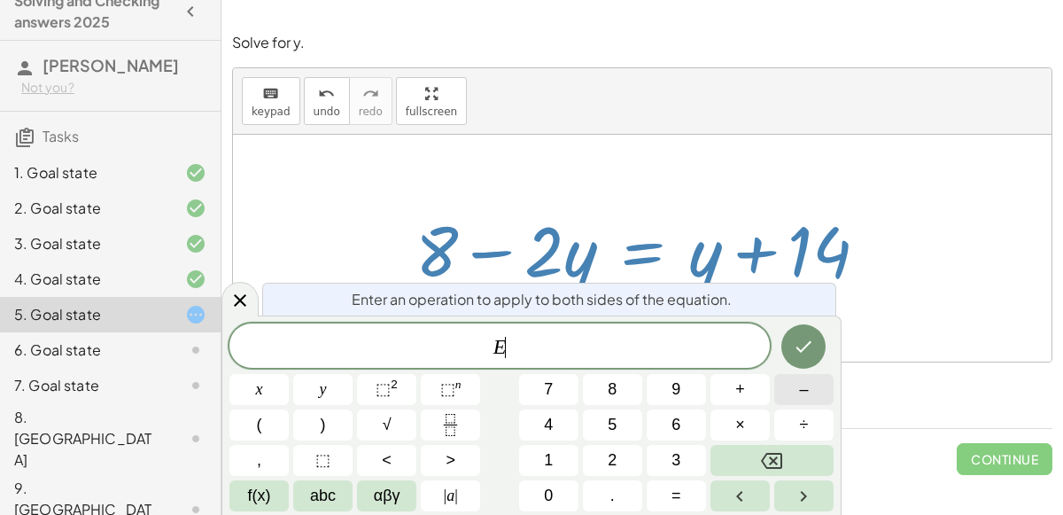
click at [788, 386] on button "–" at bounding box center [804, 389] width 59 height 31
click at [551, 455] on span "1" at bounding box center [548, 460] width 9 height 24
click at [552, 421] on span "4" at bounding box center [548, 425] width 9 height 24
click at [797, 352] on icon "Done" at bounding box center [803, 346] width 21 height 21
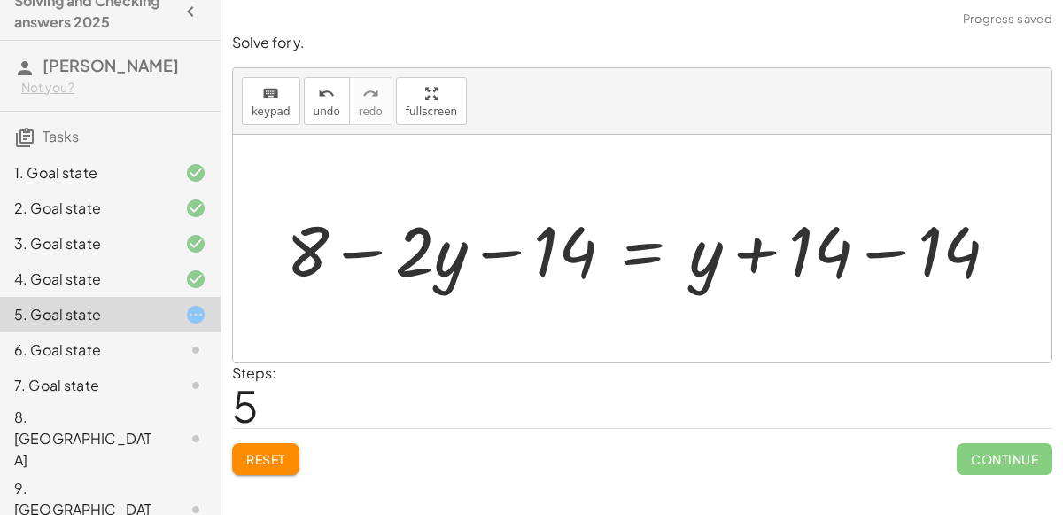
click at [884, 253] on div at bounding box center [649, 248] width 744 height 91
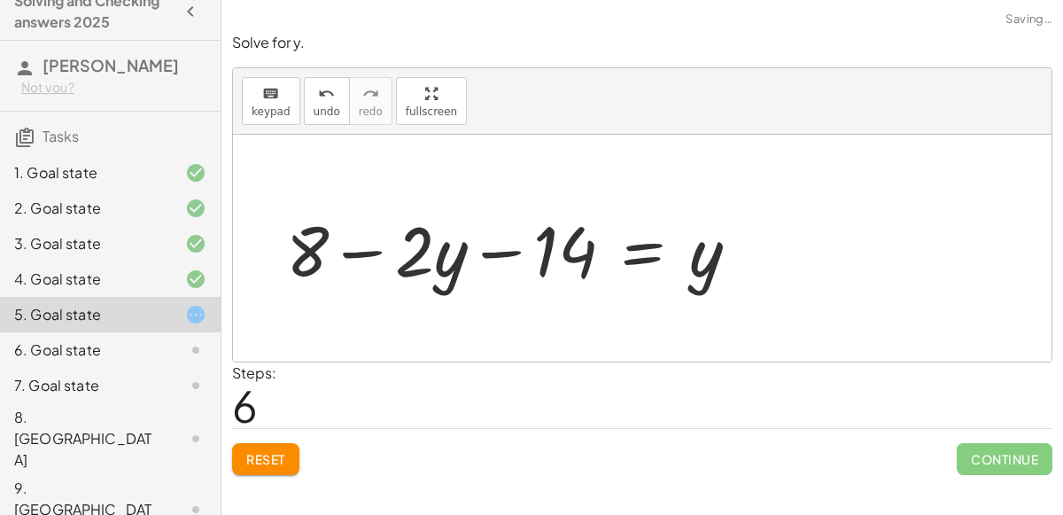
click at [383, 252] on div at bounding box center [519, 248] width 485 height 91
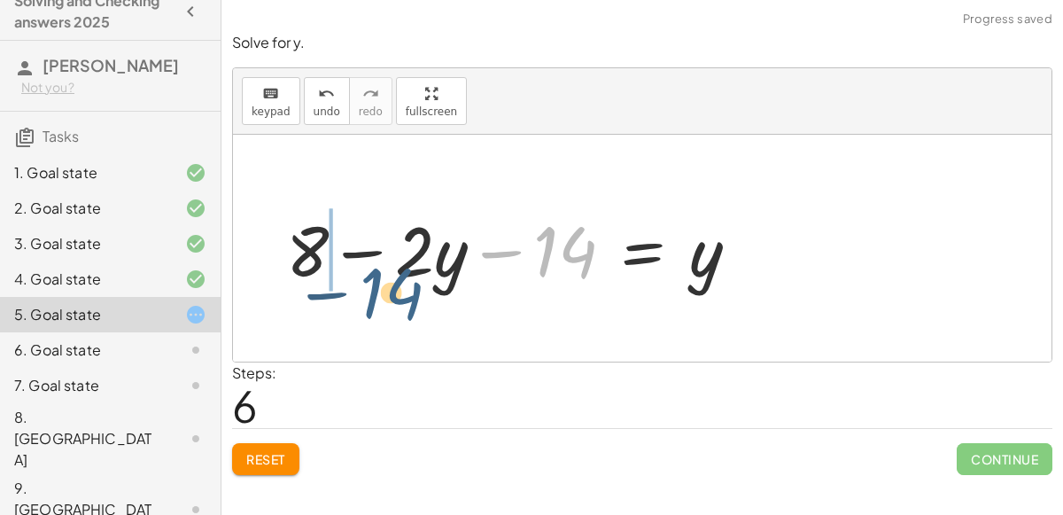
drag, startPoint x: 563, startPoint y: 244, endPoint x: 362, endPoint y: 248, distance: 200.3
click at [362, 248] on div at bounding box center [519, 248] width 485 height 91
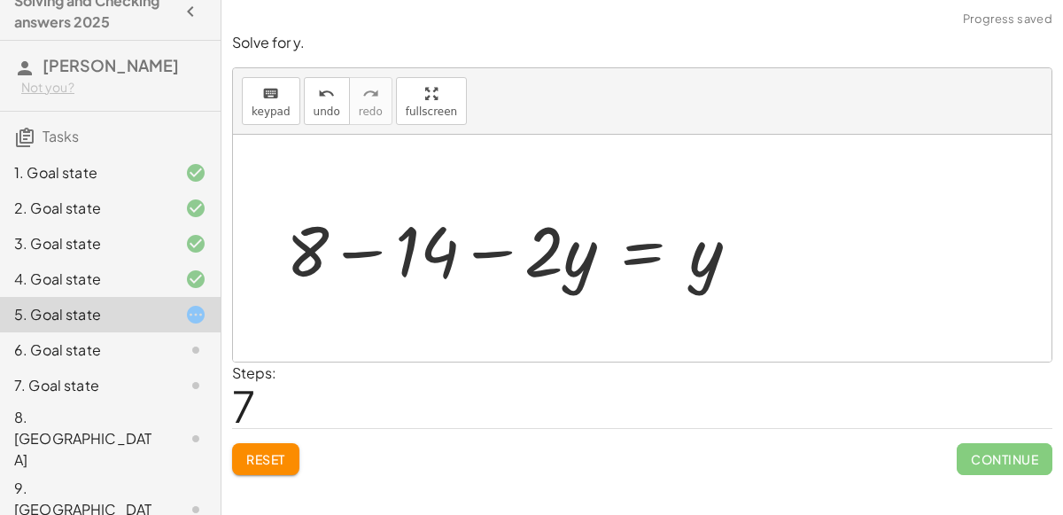
click at [368, 253] on div at bounding box center [519, 248] width 485 height 91
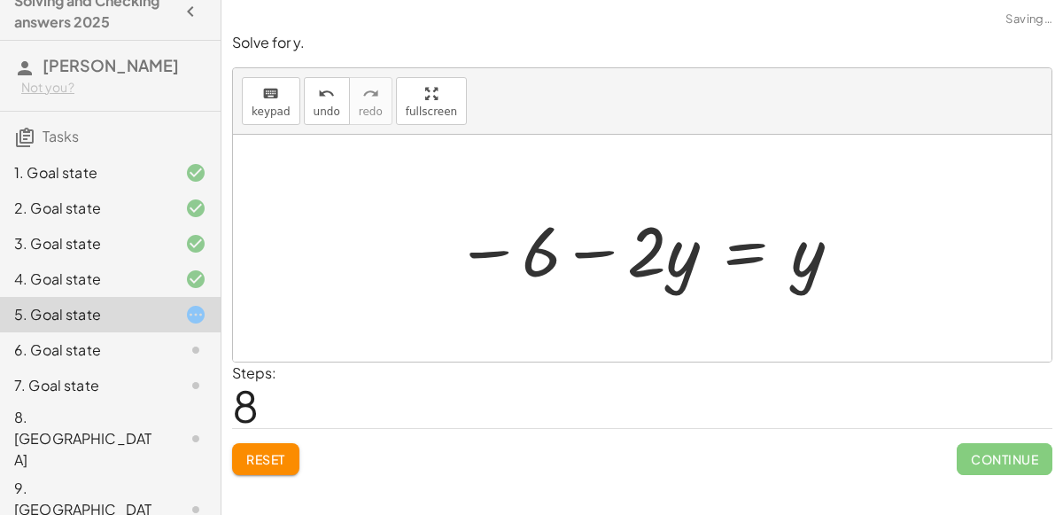
click at [605, 256] on div at bounding box center [650, 248] width 406 height 91
click at [740, 251] on div at bounding box center [650, 248] width 406 height 91
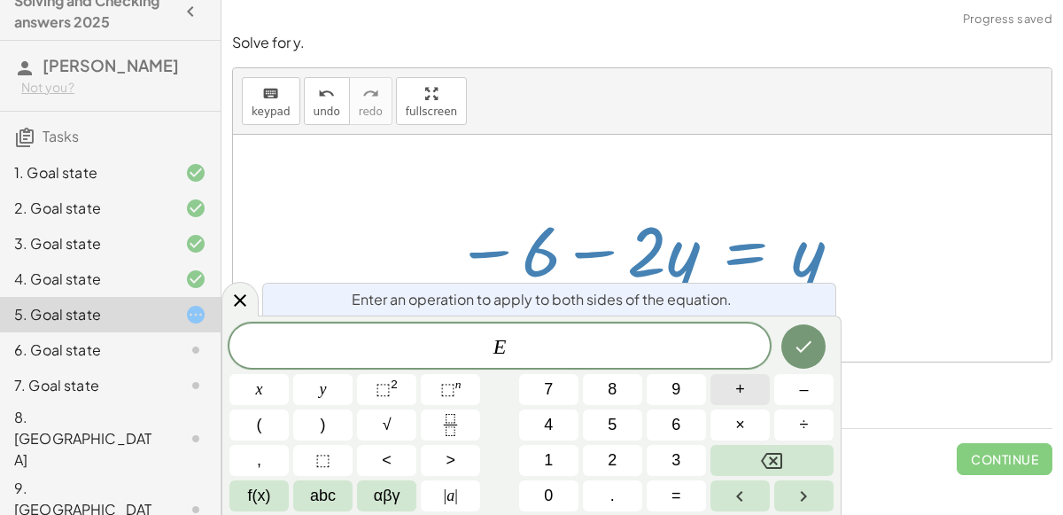
click at [738, 400] on span "+" at bounding box center [741, 390] width 10 height 24
click at [613, 456] on span "2" at bounding box center [612, 460] width 9 height 24
click at [344, 394] on button "y" at bounding box center [322, 389] width 59 height 31
click at [813, 339] on icon "Done" at bounding box center [803, 346] width 21 height 21
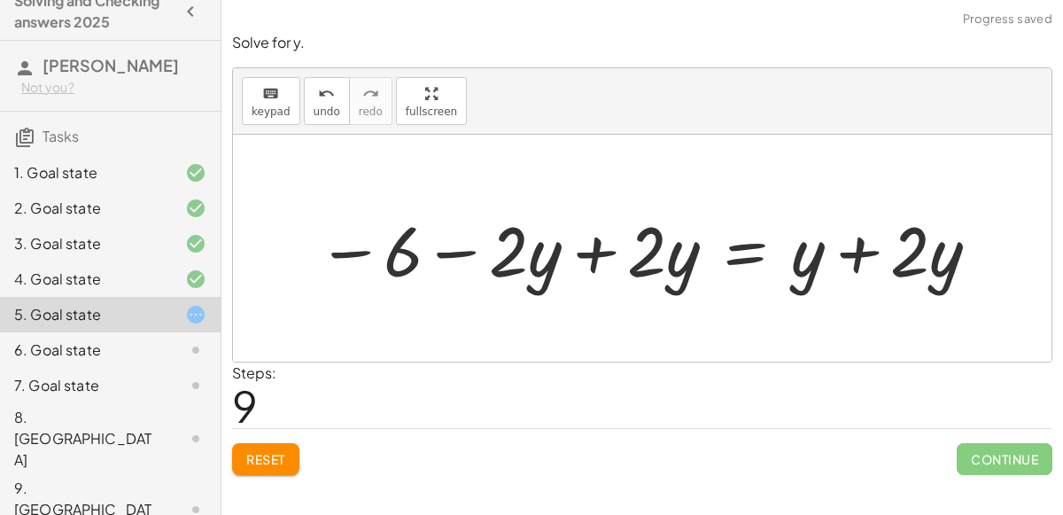
click at [598, 258] on div at bounding box center [649, 248] width 683 height 91
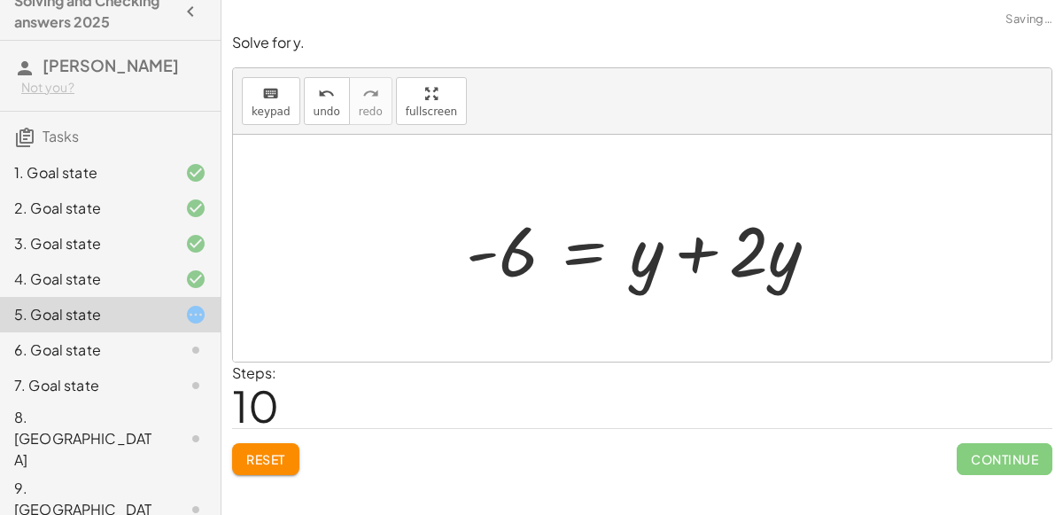
click at [695, 251] on div at bounding box center [649, 248] width 385 height 91
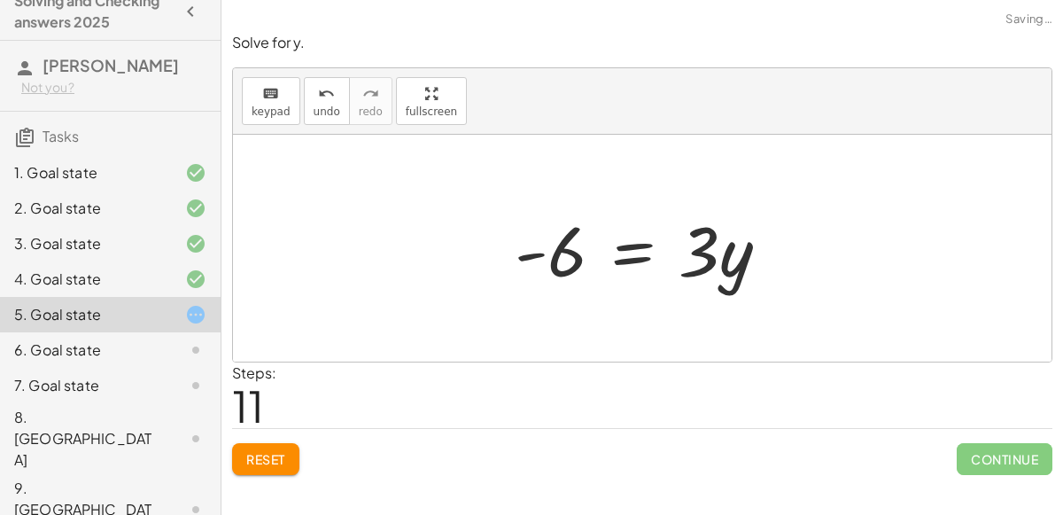
click at [641, 249] on div at bounding box center [649, 248] width 286 height 91
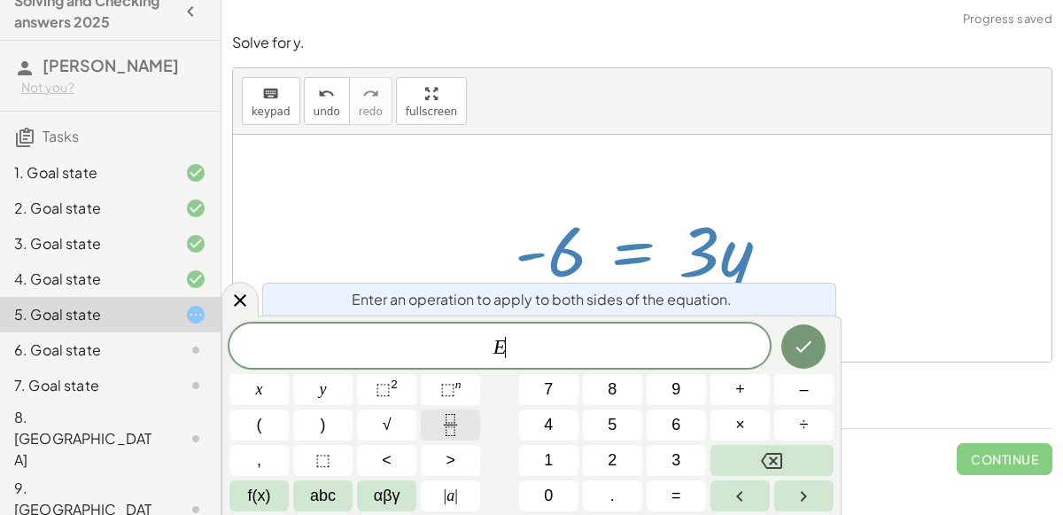
click at [466, 429] on button "Fraction" at bounding box center [450, 424] width 59 height 31
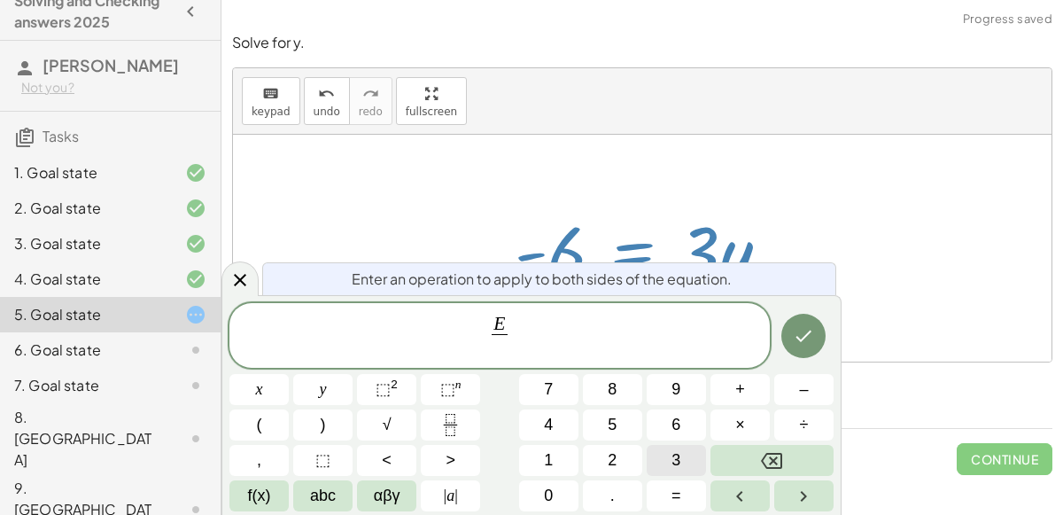
click at [664, 455] on button "3" at bounding box center [676, 460] width 59 height 31
click at [329, 392] on button "y" at bounding box center [322, 389] width 59 height 31
click at [754, 460] on button "Backspace" at bounding box center [772, 460] width 123 height 31
click at [811, 340] on icon "Done" at bounding box center [803, 335] width 21 height 21
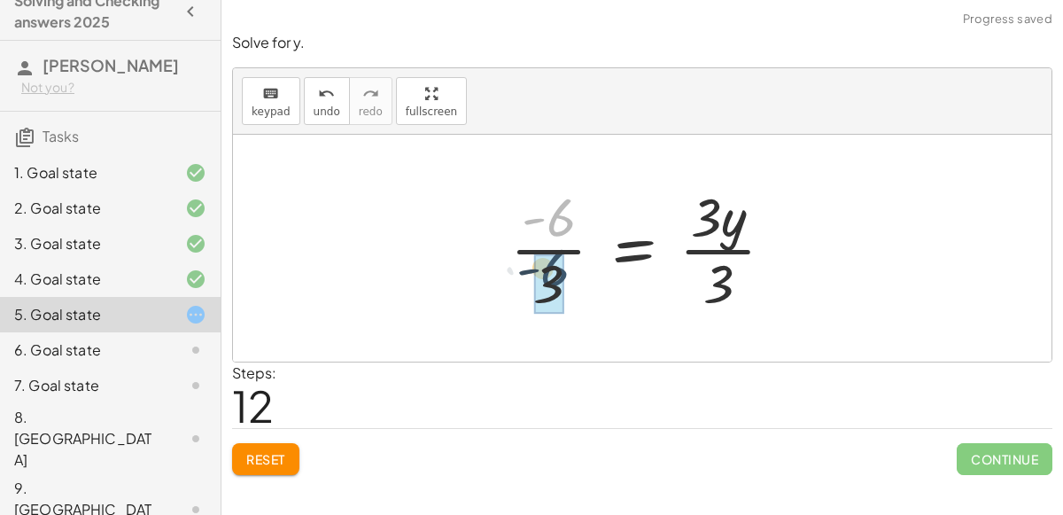
drag, startPoint x: 556, startPoint y: 222, endPoint x: 550, endPoint y: 274, distance: 51.7
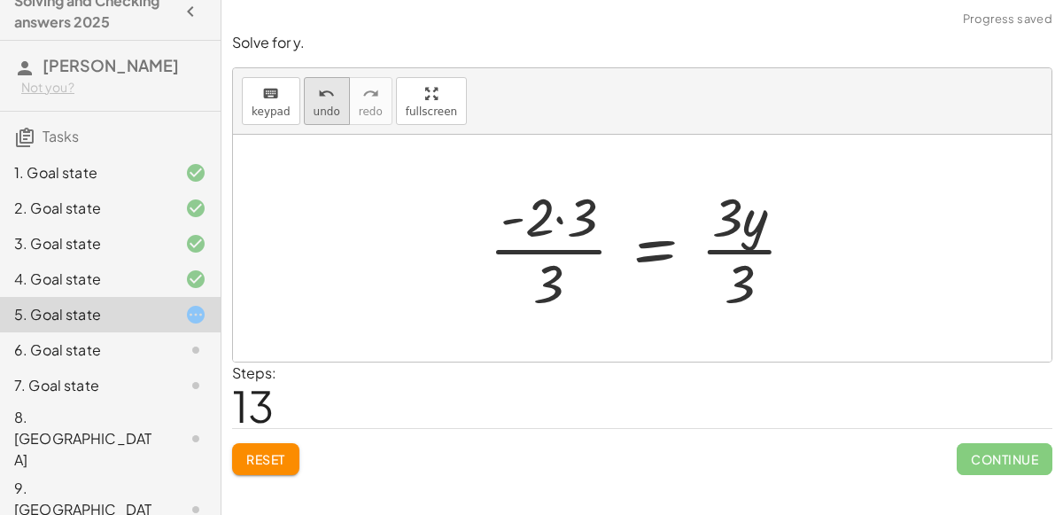
click at [318, 99] on icon "undo" at bounding box center [326, 93] width 17 height 21
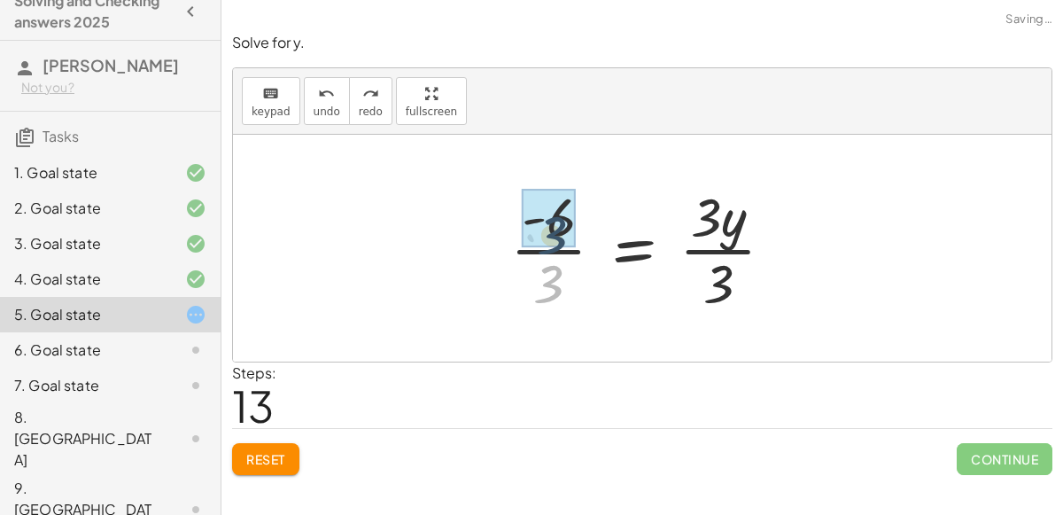
drag, startPoint x: 552, startPoint y: 289, endPoint x: 556, endPoint y: 236, distance: 53.3
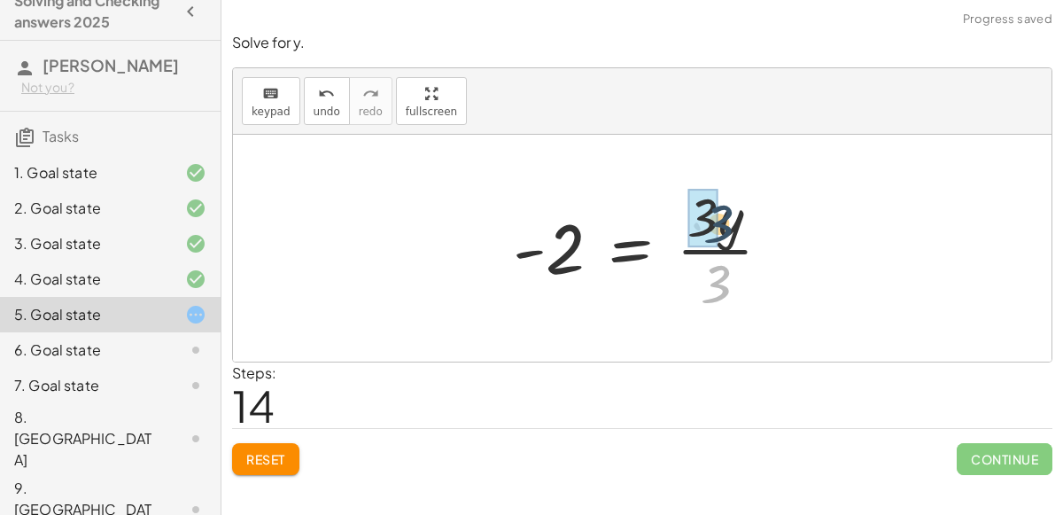
drag, startPoint x: 715, startPoint y: 283, endPoint x: 719, endPoint y: 223, distance: 59.5
click at [719, 223] on div at bounding box center [649, 248] width 291 height 136
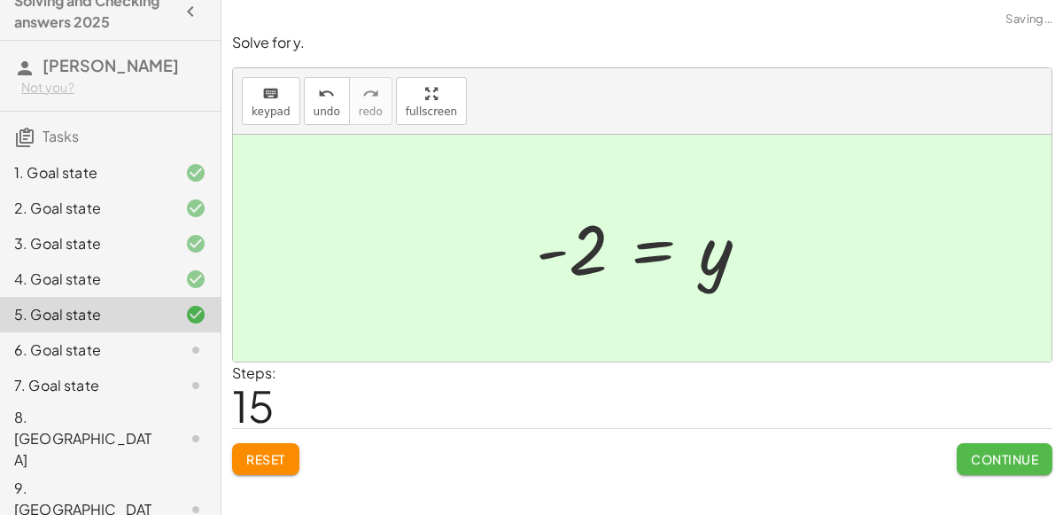
click at [976, 471] on button "Continue" at bounding box center [1005, 459] width 96 height 32
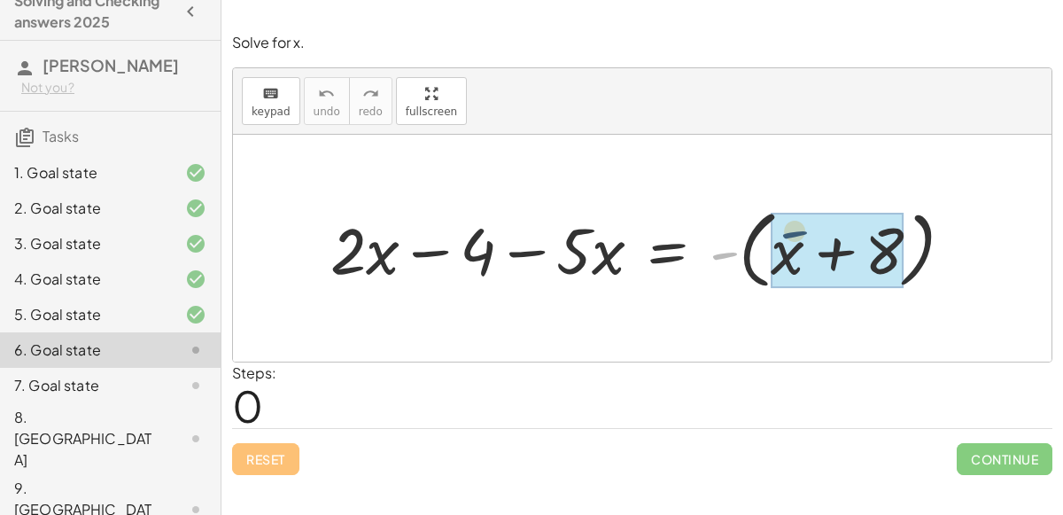
drag, startPoint x: 718, startPoint y: 253, endPoint x: 800, endPoint y: 234, distance: 84.5
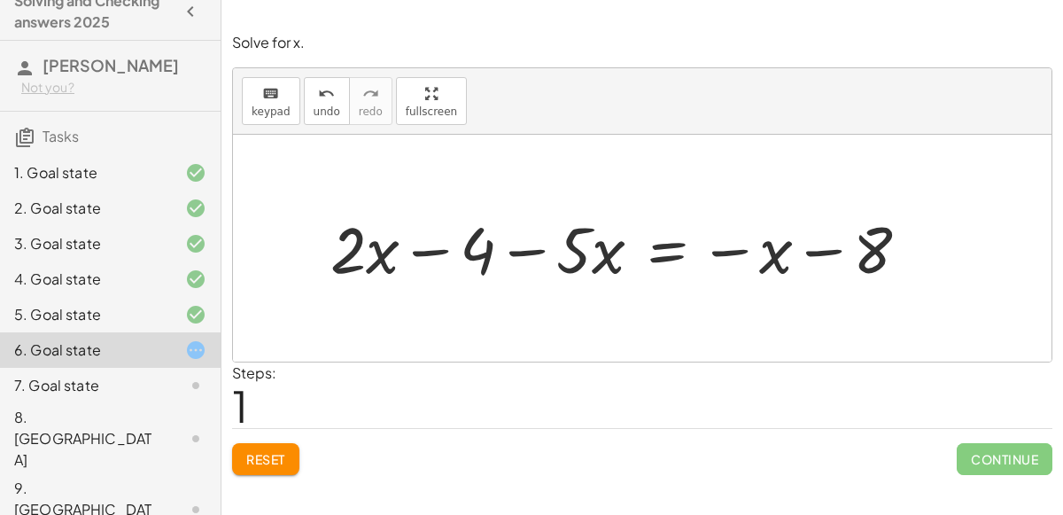
click at [675, 251] on div at bounding box center [627, 248] width 611 height 84
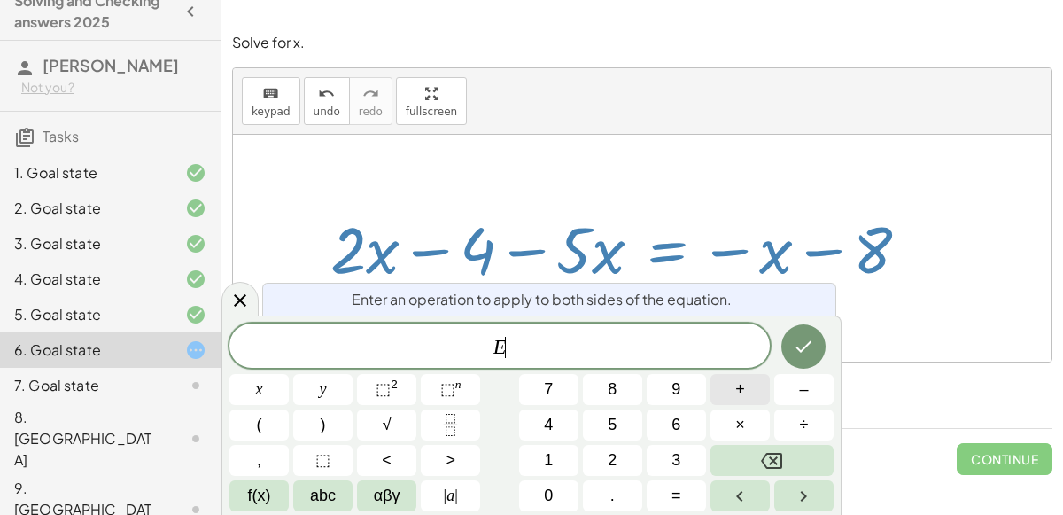
click at [743, 395] on span "+" at bounding box center [741, 390] width 10 height 24
click at [547, 435] on span "4" at bounding box center [548, 425] width 9 height 24
click at [787, 347] on button "Done" at bounding box center [804, 346] width 44 height 44
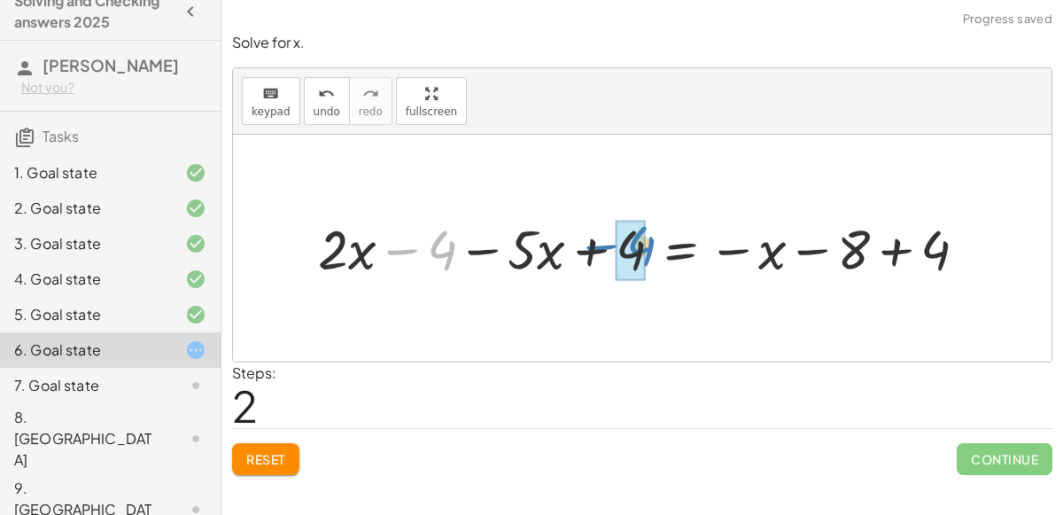
drag, startPoint x: 439, startPoint y: 250, endPoint x: 638, endPoint y: 245, distance: 199.5
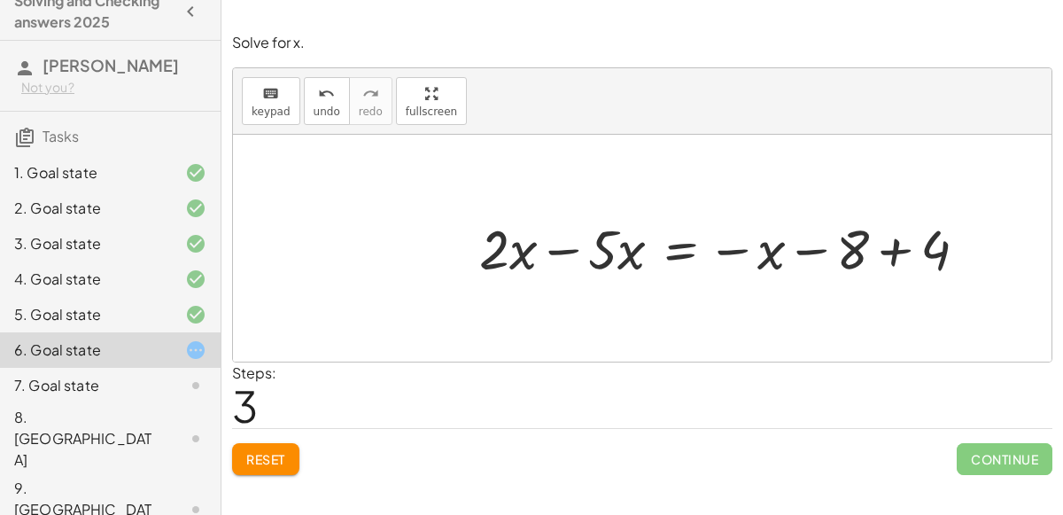
click at [556, 245] on div at bounding box center [730, 248] width 519 height 72
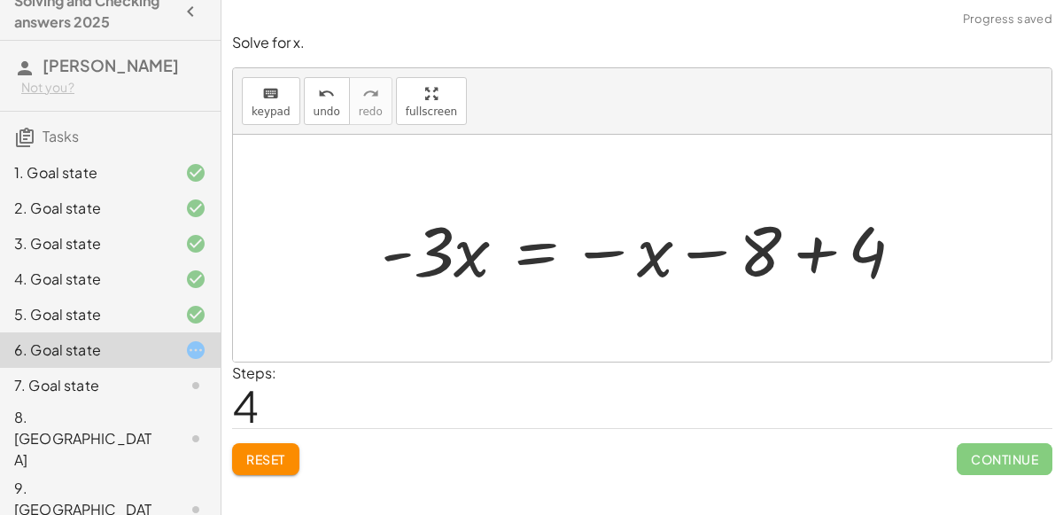
click at [818, 252] on div at bounding box center [649, 248] width 555 height 91
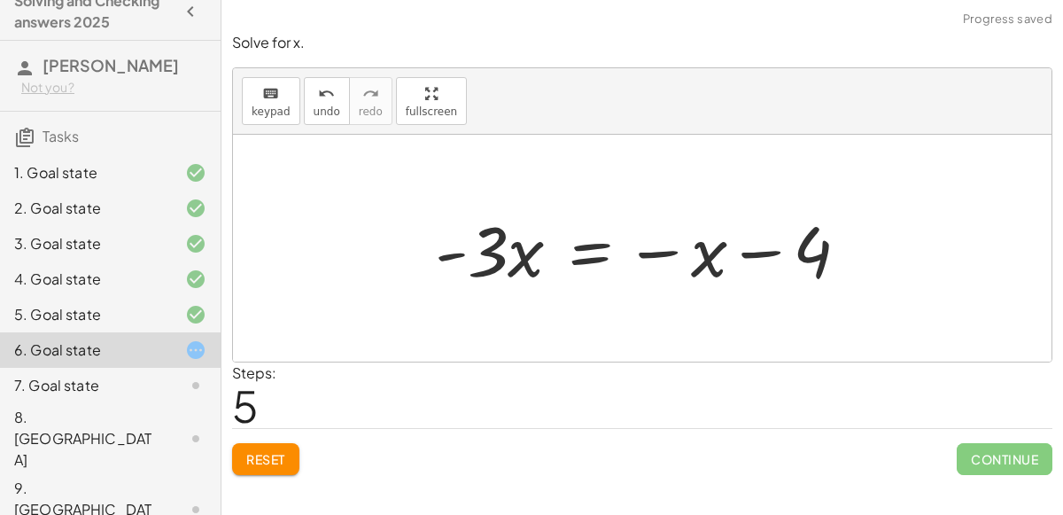
click at [594, 251] on div at bounding box center [649, 248] width 447 height 91
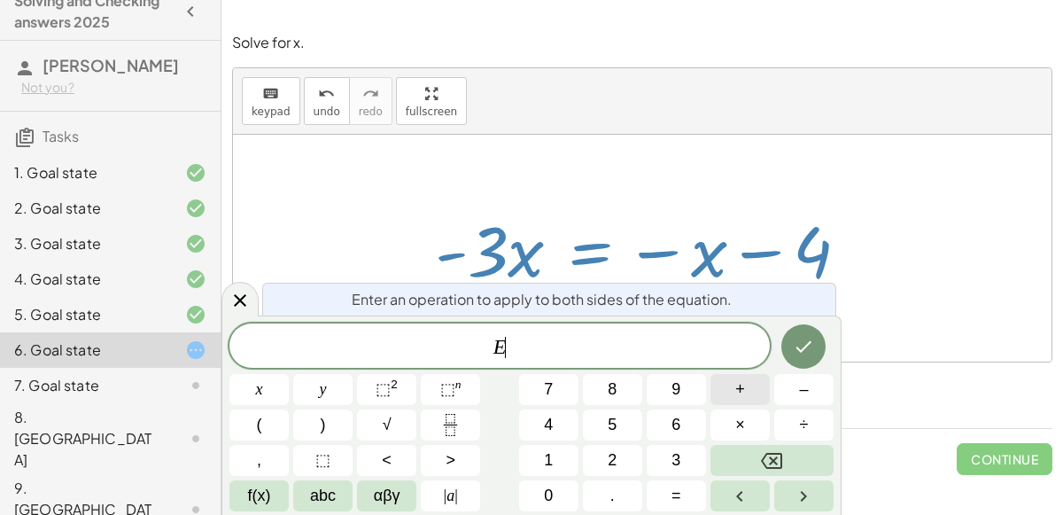
click at [725, 393] on button "+" at bounding box center [740, 389] width 59 height 31
click at [281, 385] on button "x" at bounding box center [259, 389] width 59 height 31
click at [805, 349] on icon "Done" at bounding box center [803, 346] width 21 height 21
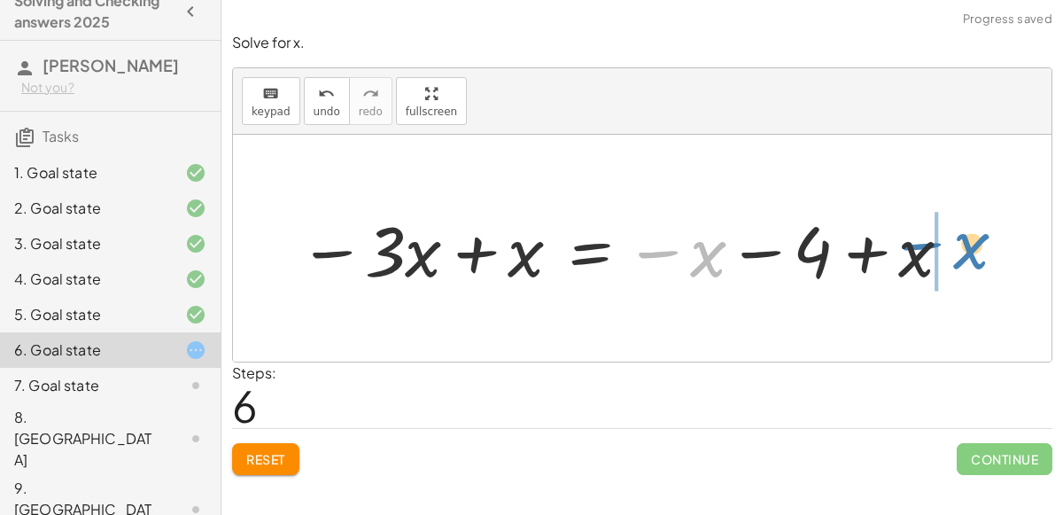
drag, startPoint x: 700, startPoint y: 259, endPoint x: 959, endPoint y: 245, distance: 259.2
click at [959, 245] on div at bounding box center [627, 248] width 674 height 91
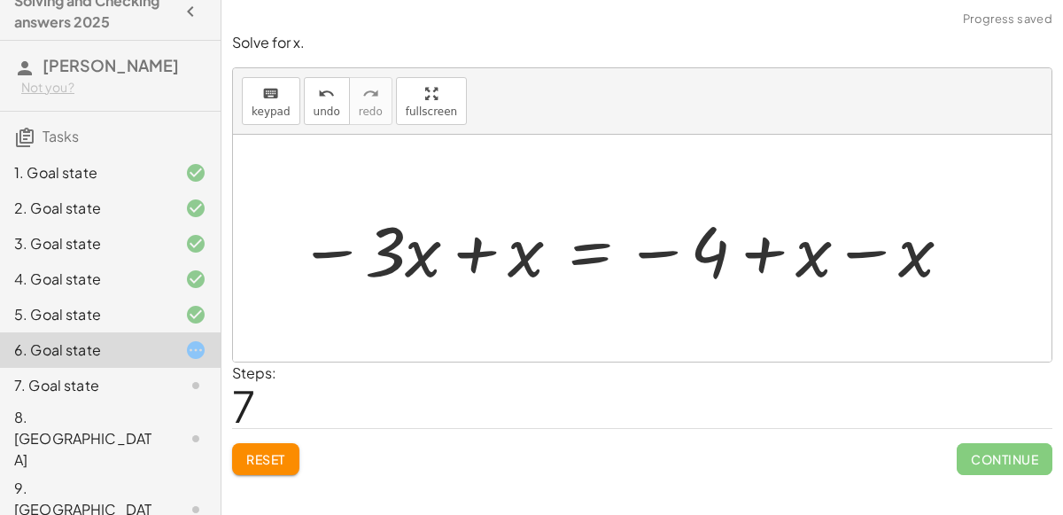
click at [869, 243] on div at bounding box center [627, 248] width 674 height 91
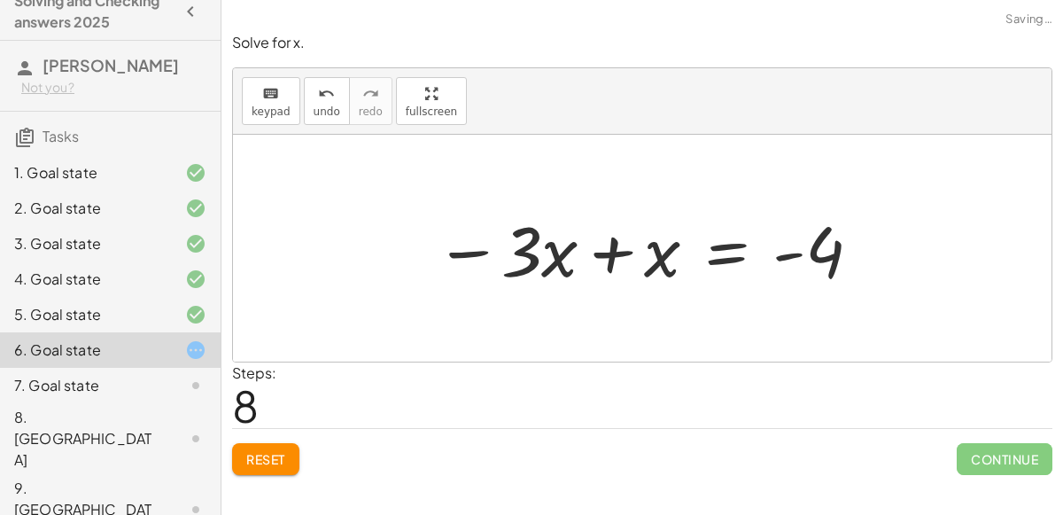
click at [611, 254] on div at bounding box center [649, 248] width 447 height 91
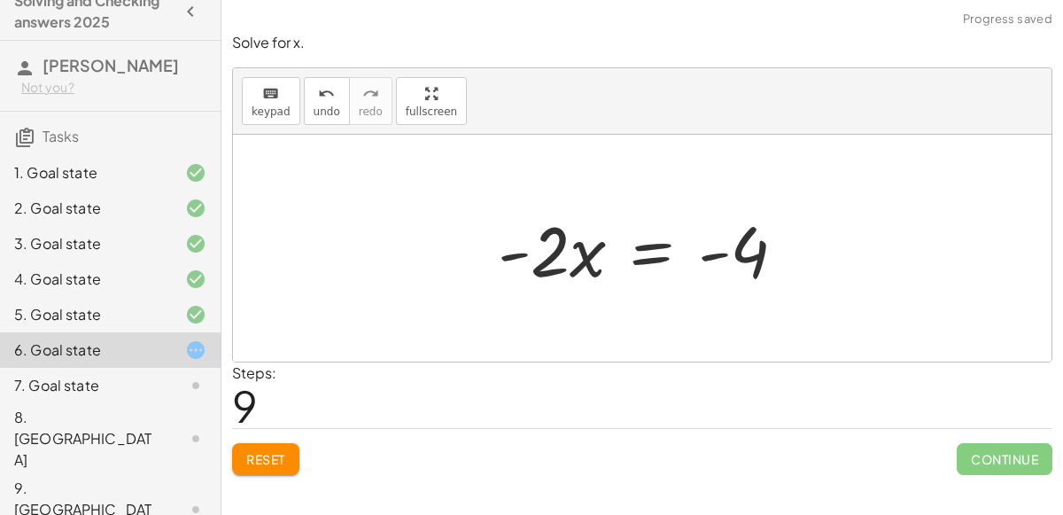
click at [651, 259] on div at bounding box center [649, 248] width 320 height 91
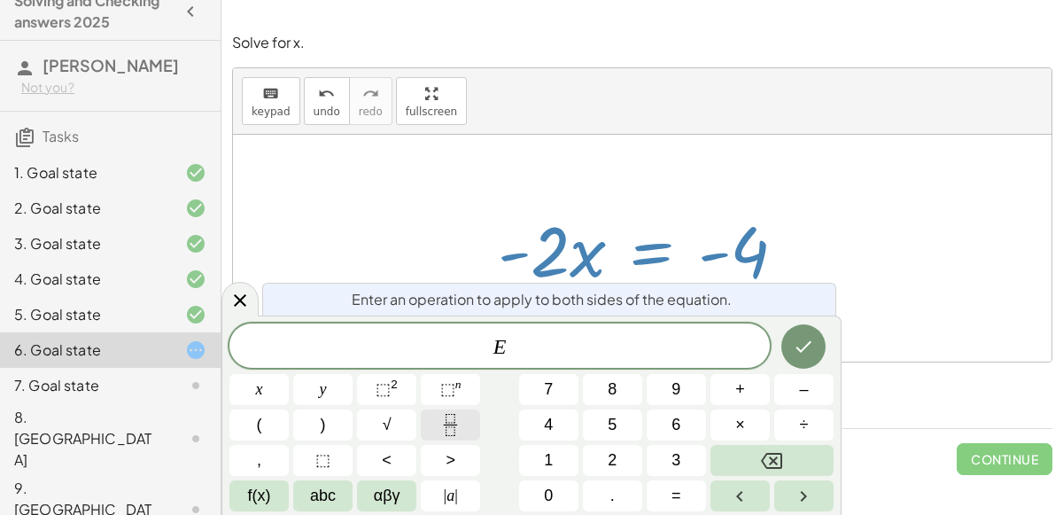
click at [445, 426] on icon "Fraction" at bounding box center [451, 425] width 22 height 22
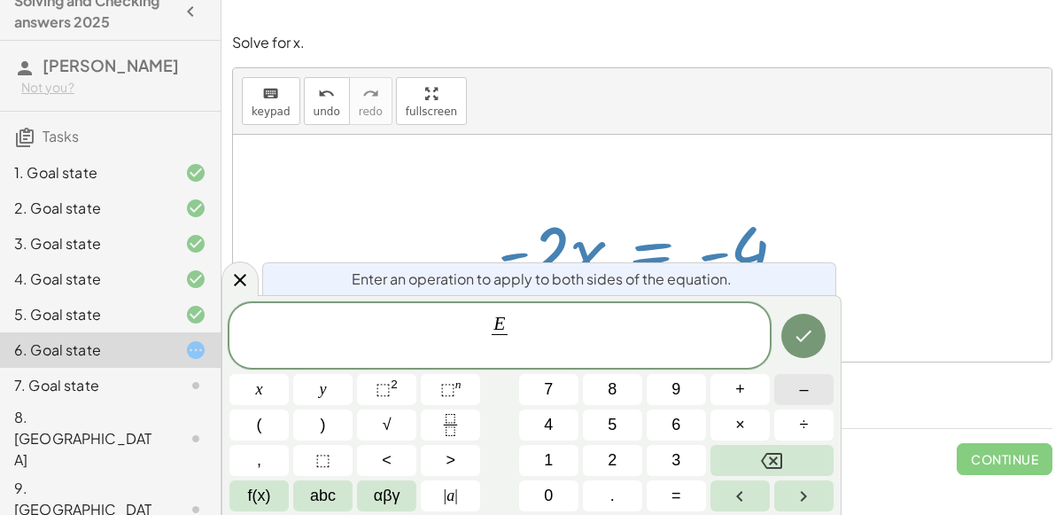
click at [782, 400] on button "–" at bounding box center [804, 389] width 59 height 31
click at [605, 453] on button "2" at bounding box center [612, 460] width 59 height 31
click at [798, 347] on icon "Done" at bounding box center [803, 335] width 21 height 21
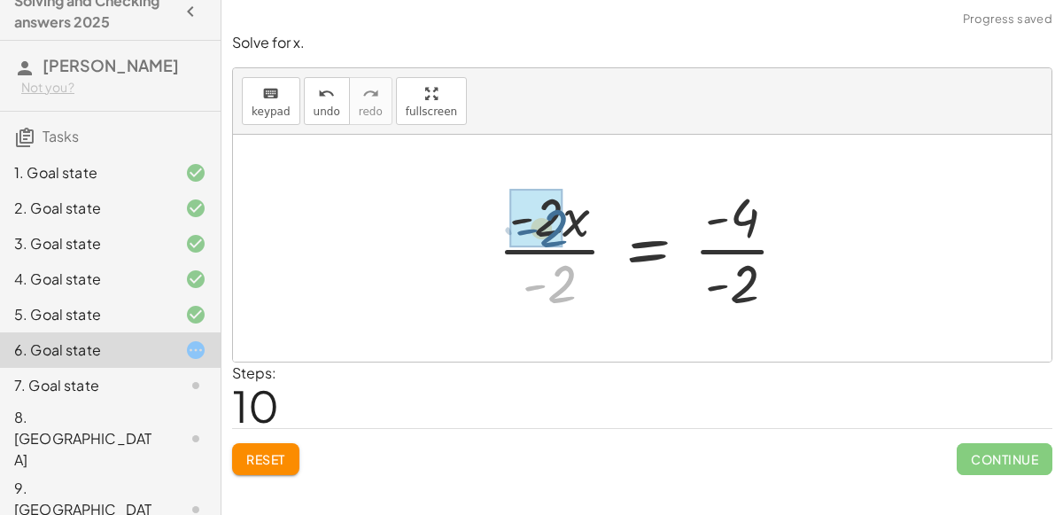
drag, startPoint x: 565, startPoint y: 276, endPoint x: 551, endPoint y: 216, distance: 60.8
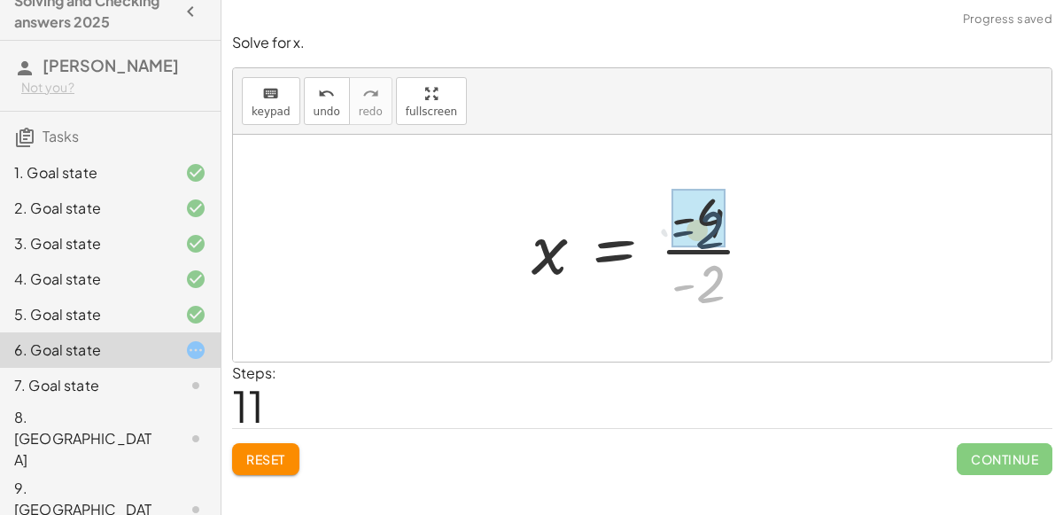
drag, startPoint x: 715, startPoint y: 282, endPoint x: 714, endPoint y: 227, distance: 55.0
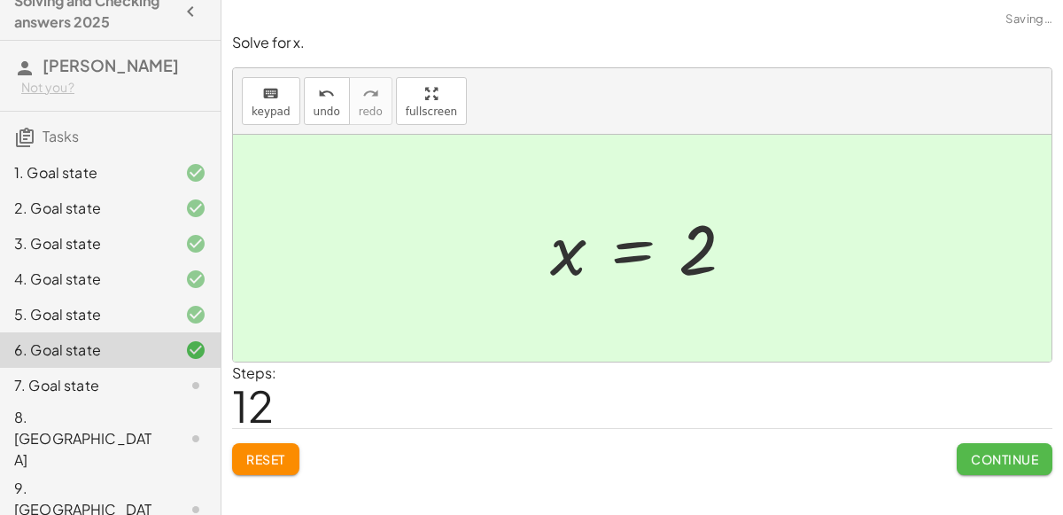
click at [985, 465] on button "Continue" at bounding box center [1005, 459] width 96 height 32
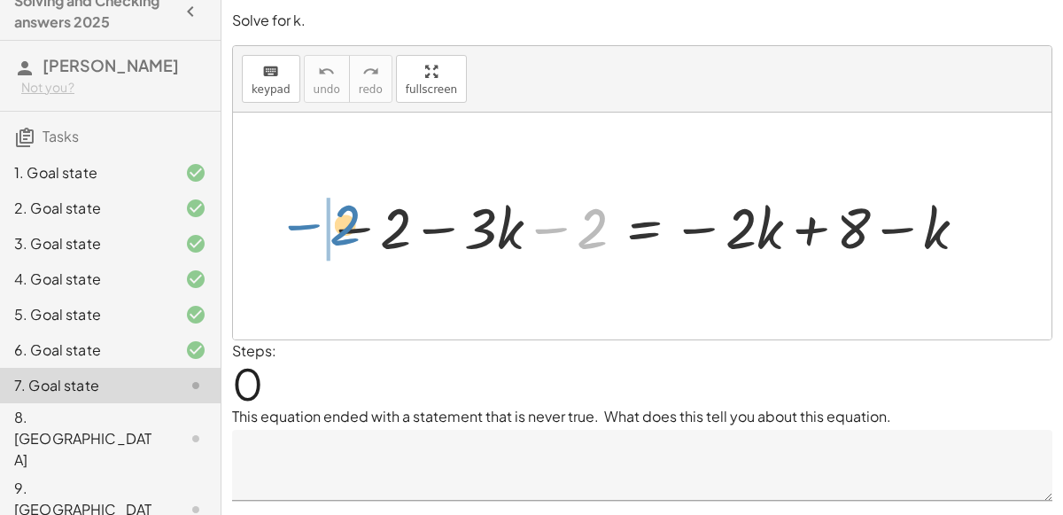
drag, startPoint x: 591, startPoint y: 235, endPoint x: 339, endPoint y: 230, distance: 251.7
click at [339, 230] on div at bounding box center [649, 226] width 663 height 74
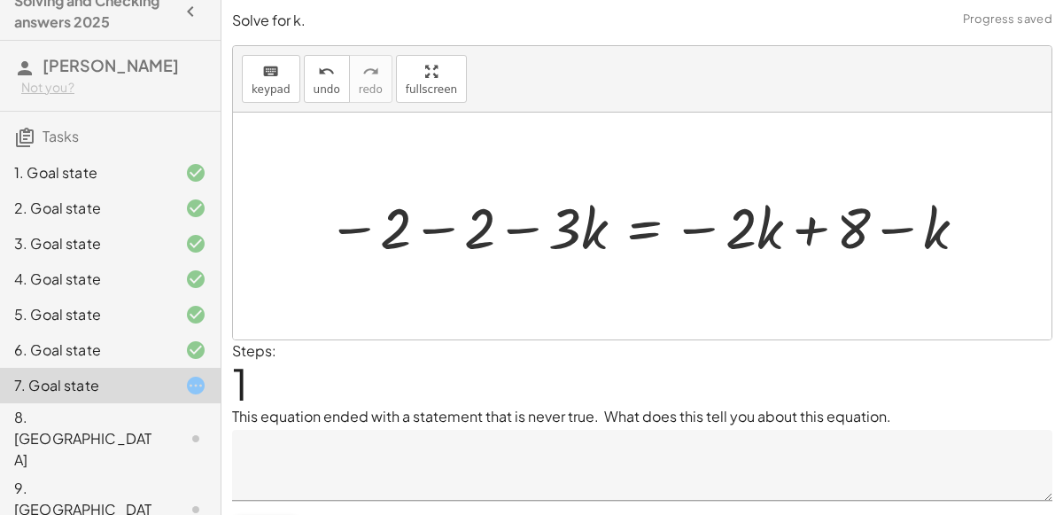
click at [433, 236] on div at bounding box center [649, 226] width 663 height 74
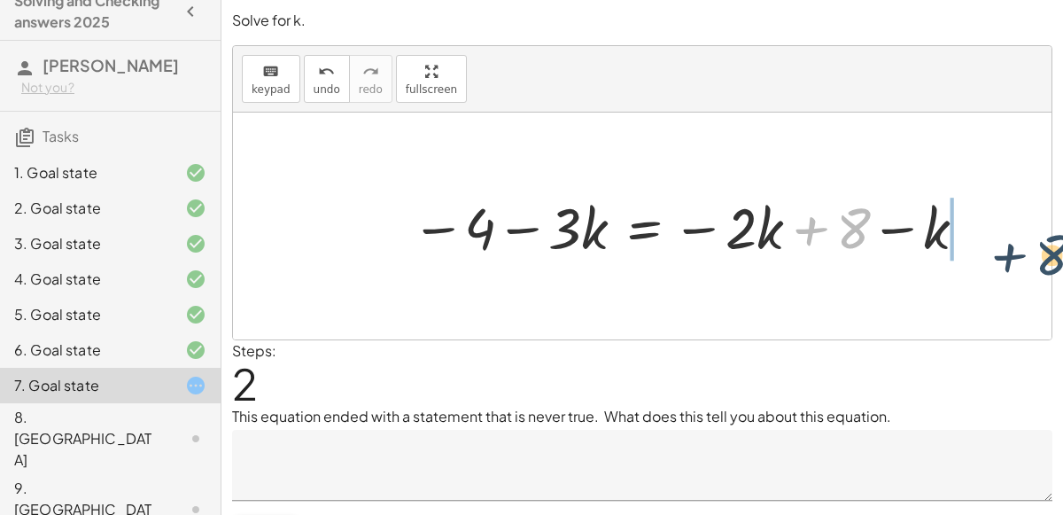
drag, startPoint x: 856, startPoint y: 227, endPoint x: 1056, endPoint y: 250, distance: 201.6
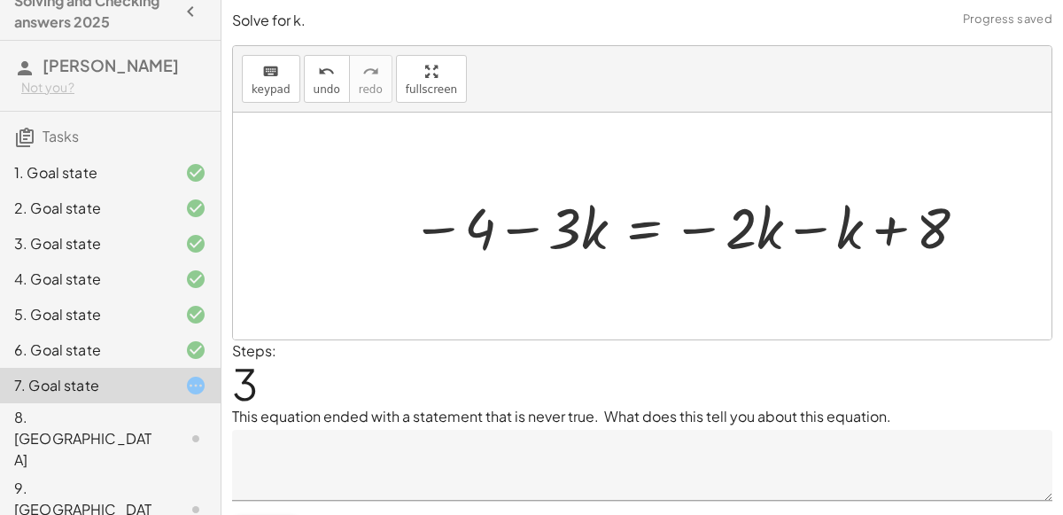
click at [803, 233] on div at bounding box center [691, 226] width 579 height 74
click at [650, 235] on div at bounding box center [652, 226] width 500 height 74
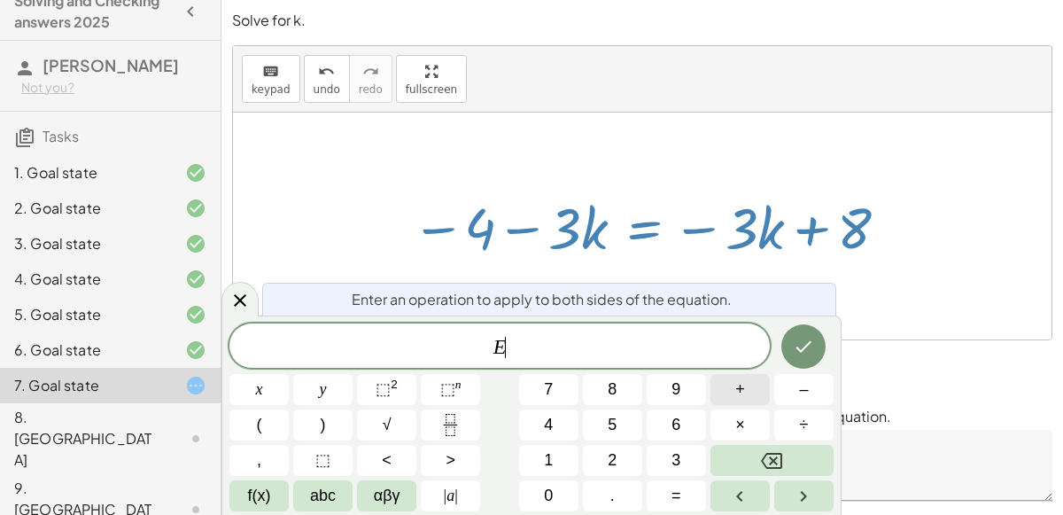
click at [741, 386] on span "+" at bounding box center [741, 390] width 10 height 24
click at [568, 422] on button "4" at bounding box center [548, 424] width 59 height 31
click at [817, 337] on button "Done" at bounding box center [804, 346] width 44 height 44
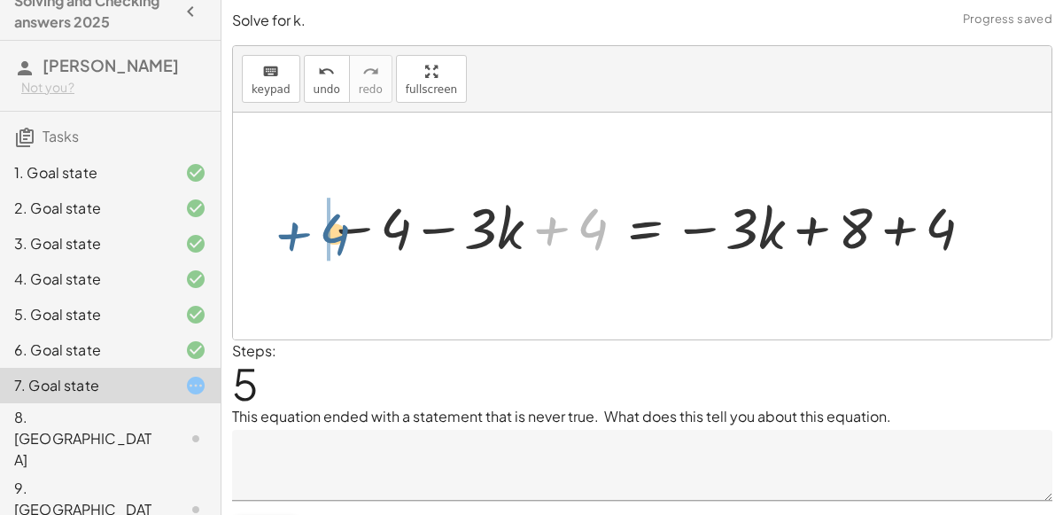
drag, startPoint x: 584, startPoint y: 232, endPoint x: 324, endPoint y: 236, distance: 259.7
click at [324, 236] on div at bounding box center [652, 226] width 669 height 74
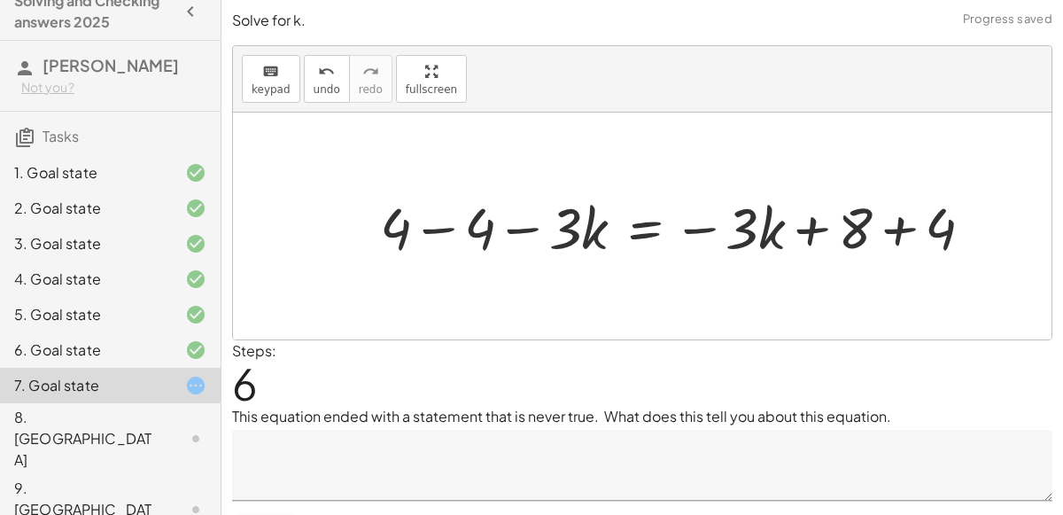
click at [425, 237] on div at bounding box center [684, 226] width 626 height 74
click at [895, 229] on div at bounding box center [755, 226] width 482 height 74
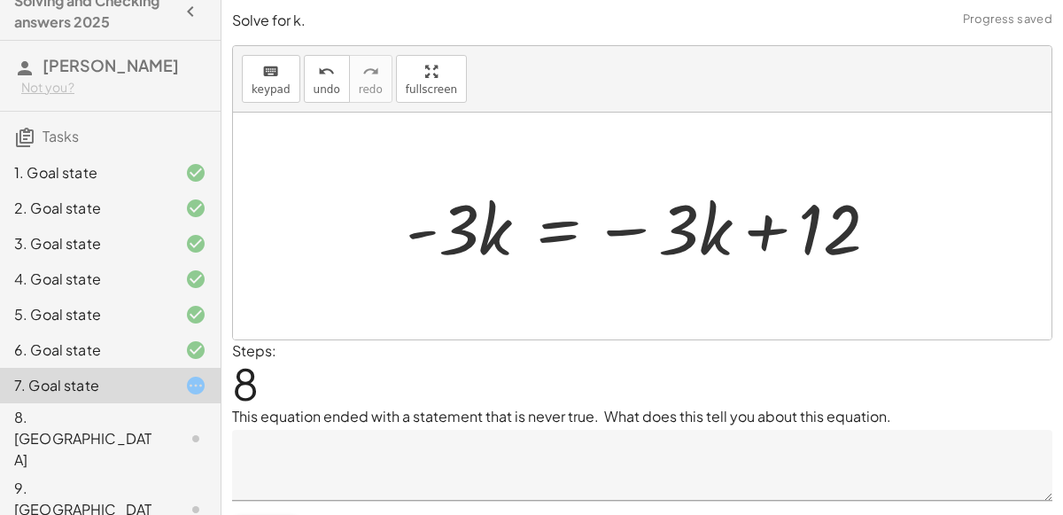
click at [544, 231] on div at bounding box center [649, 226] width 505 height 91
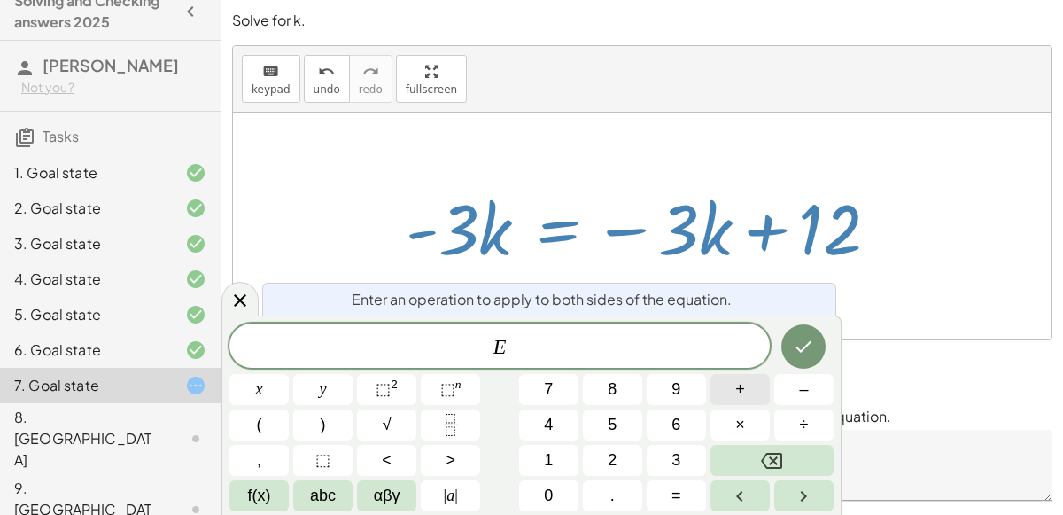
click at [740, 388] on span "+" at bounding box center [741, 390] width 10 height 24
click at [660, 458] on button "3" at bounding box center [676, 460] width 59 height 31
click at [795, 349] on icon "Done" at bounding box center [803, 346] width 21 height 21
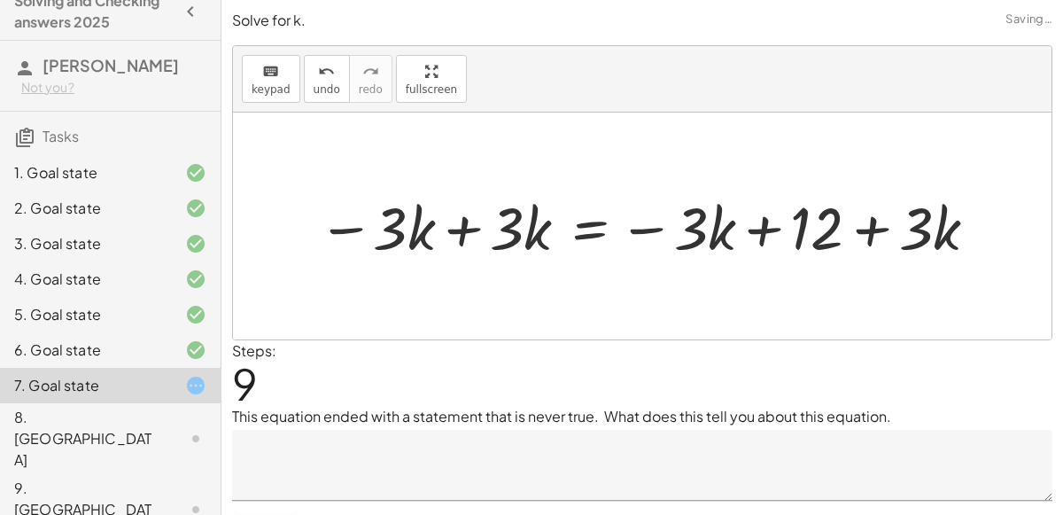
click at [468, 225] on div at bounding box center [649, 225] width 681 height 77
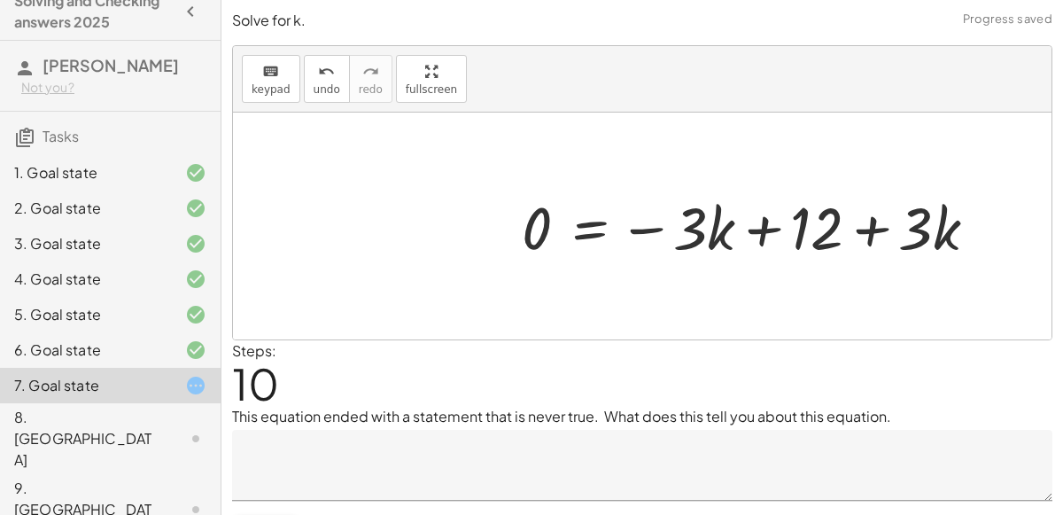
click at [758, 235] on div at bounding box center [756, 225] width 487 height 77
drag, startPoint x: 792, startPoint y: 238, endPoint x: 959, endPoint y: 233, distance: 166.7
click at [959, 233] on div at bounding box center [756, 225] width 487 height 77
click at [764, 229] on div at bounding box center [756, 225] width 487 height 77
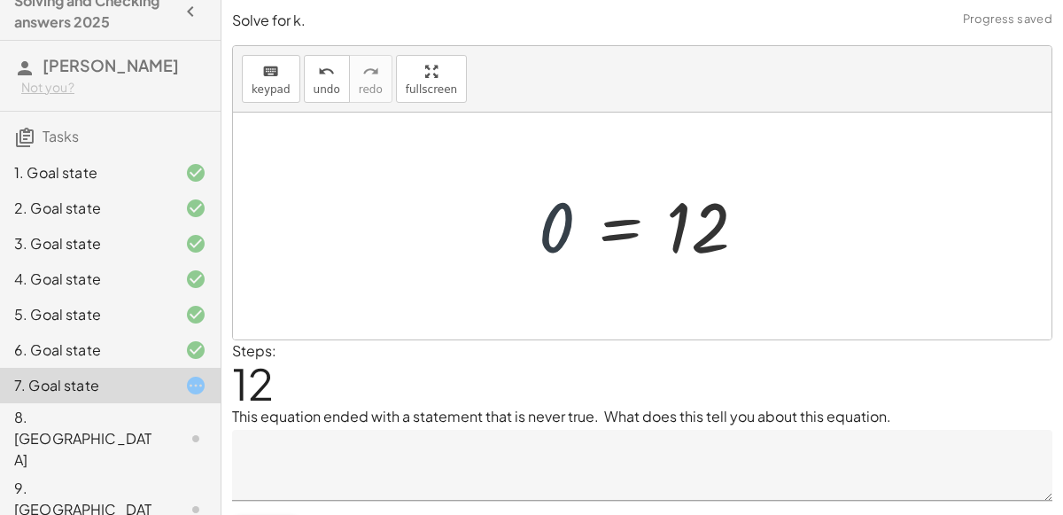
click at [572, 240] on div at bounding box center [649, 227] width 239 height 88
click at [560, 214] on div at bounding box center [649, 227] width 239 height 88
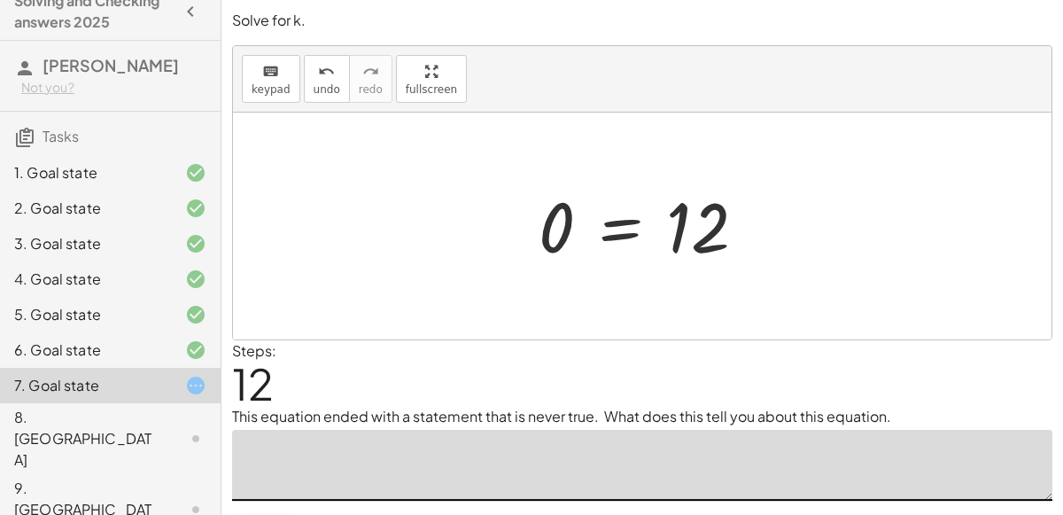
click at [702, 491] on textarea at bounding box center [642, 465] width 821 height 71
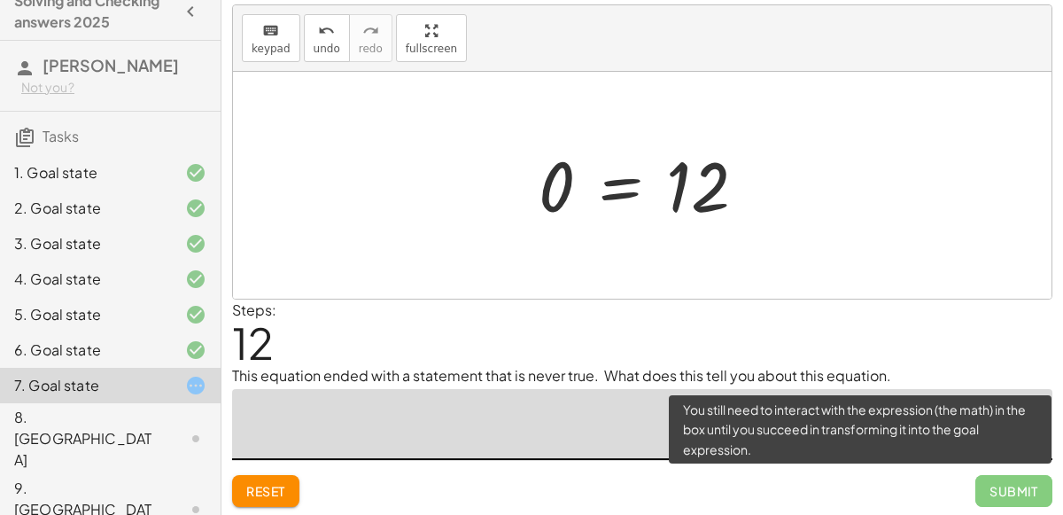
click at [993, 489] on span "Submit" at bounding box center [1014, 491] width 77 height 32
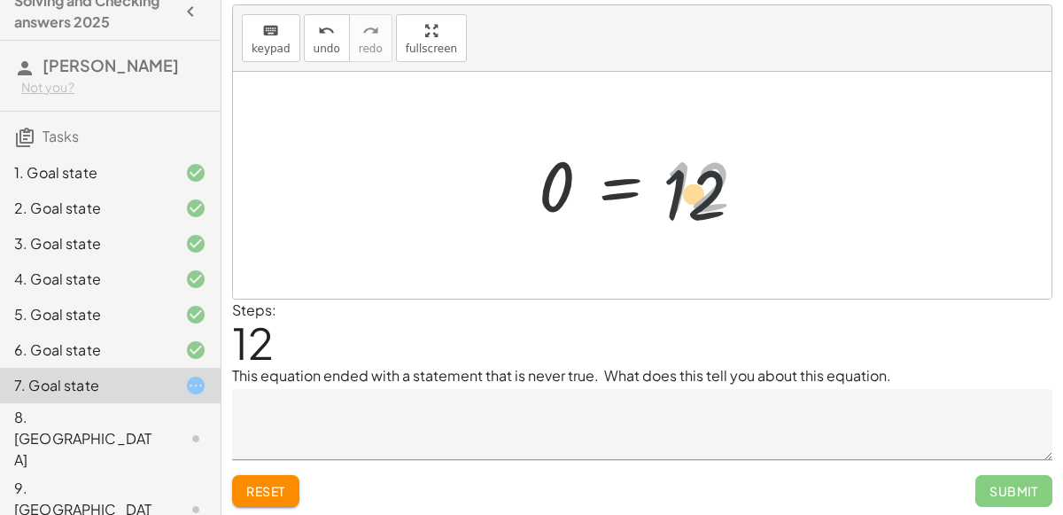
drag, startPoint x: 716, startPoint y: 199, endPoint x: 706, endPoint y: 207, distance: 13.2
click at [706, 207] on div at bounding box center [649, 186] width 239 height 88
click at [636, 194] on div at bounding box center [649, 186] width 239 height 88
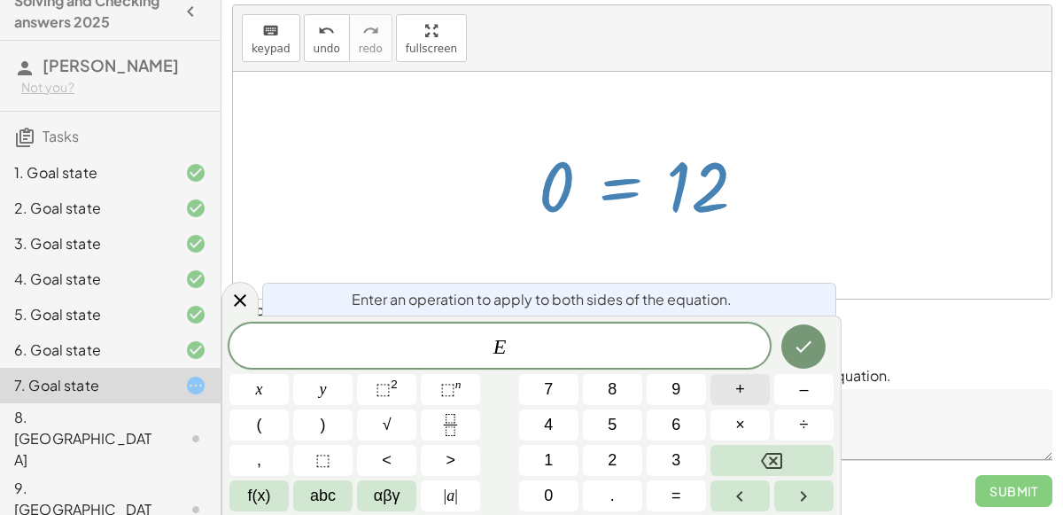
click at [737, 393] on span "+" at bounding box center [741, 390] width 10 height 24
click at [566, 452] on button "1" at bounding box center [548, 460] width 59 height 31
click at [806, 392] on span "–" at bounding box center [803, 390] width 9 height 24
click at [557, 464] on button "1" at bounding box center [548, 460] width 59 height 31
click at [603, 459] on button "2" at bounding box center [612, 460] width 59 height 31
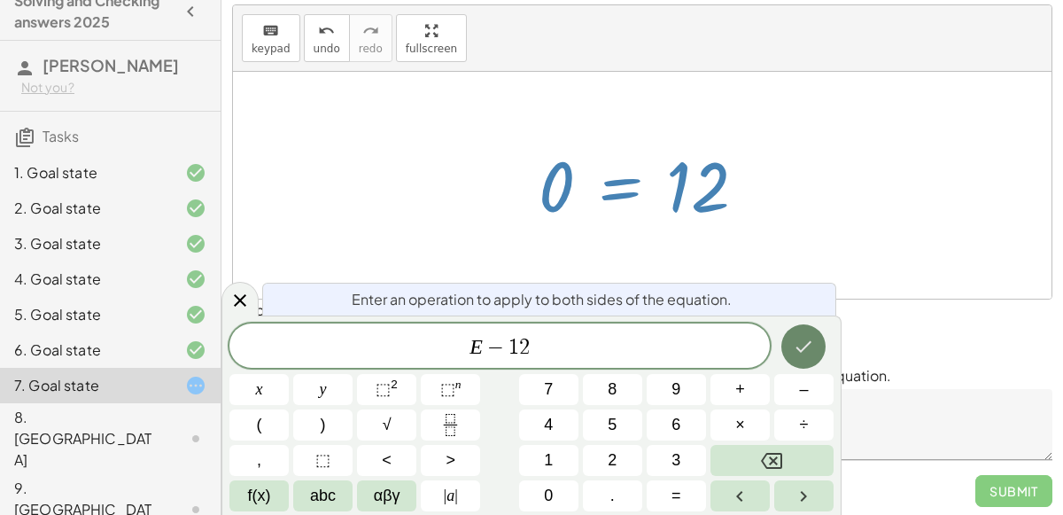
click at [790, 351] on button "Done" at bounding box center [804, 346] width 44 height 44
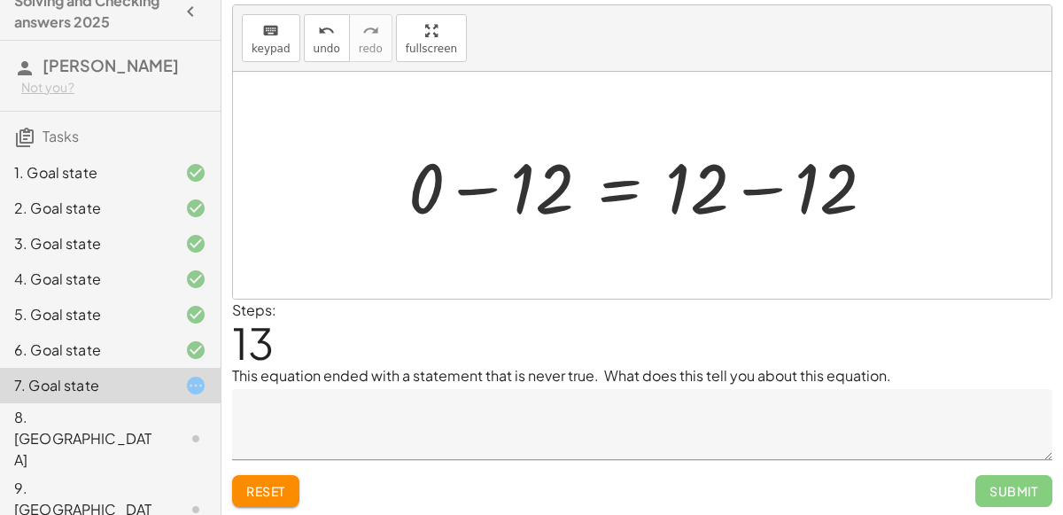
click at [487, 184] on div at bounding box center [649, 185] width 499 height 91
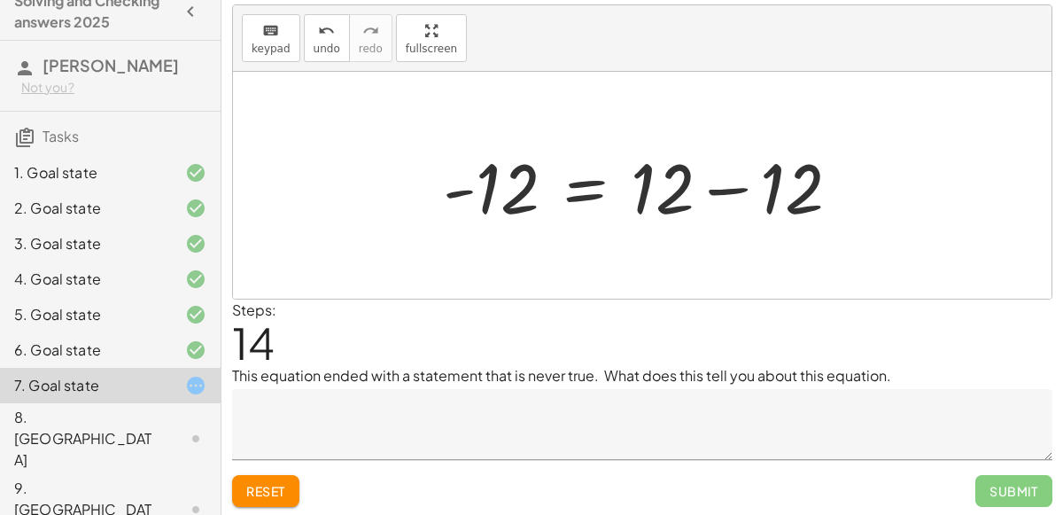
click at [713, 188] on div at bounding box center [649, 185] width 430 height 91
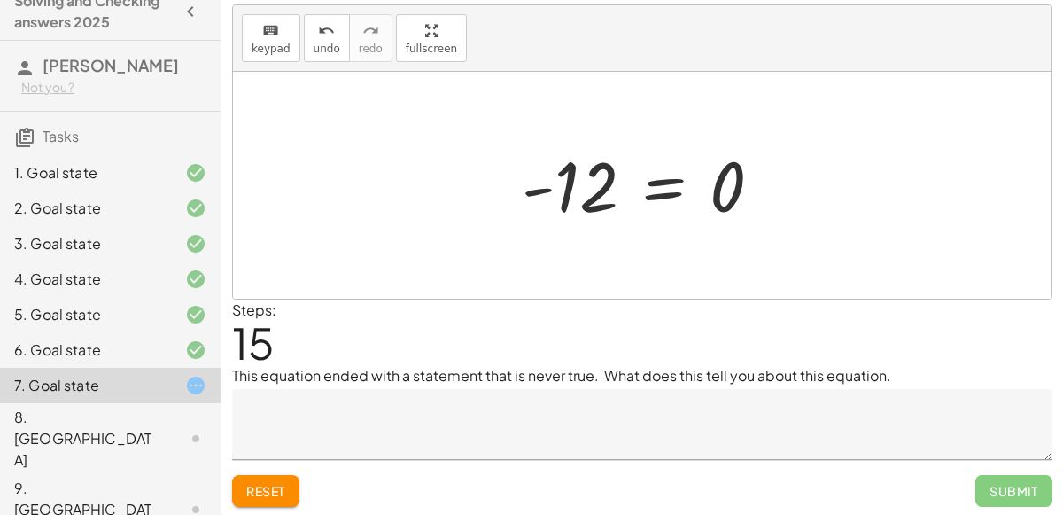
click at [265, 490] on span "Reset" at bounding box center [265, 491] width 39 height 16
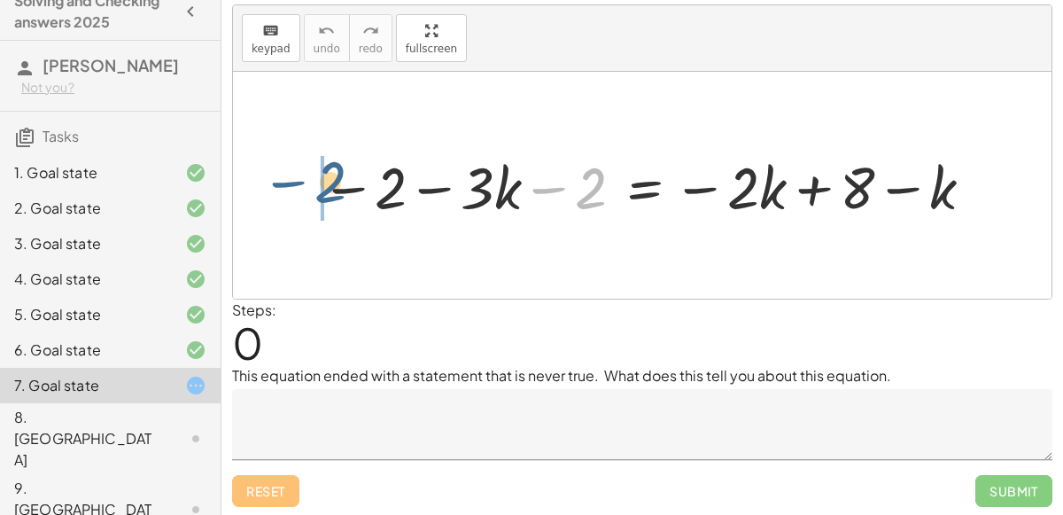
drag, startPoint x: 584, startPoint y: 199, endPoint x: 320, endPoint y: 187, distance: 264.3
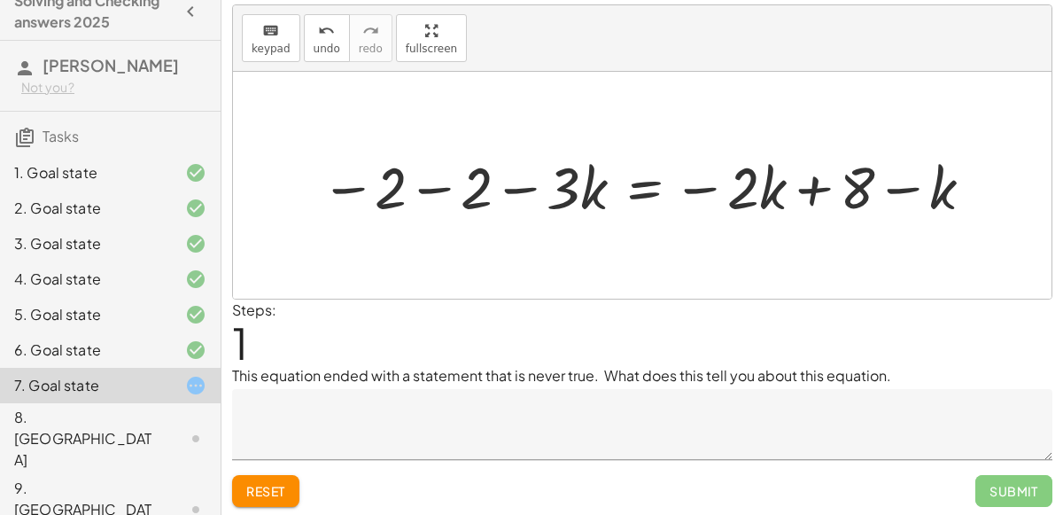
click at [435, 188] on div at bounding box center [649, 185] width 675 height 76
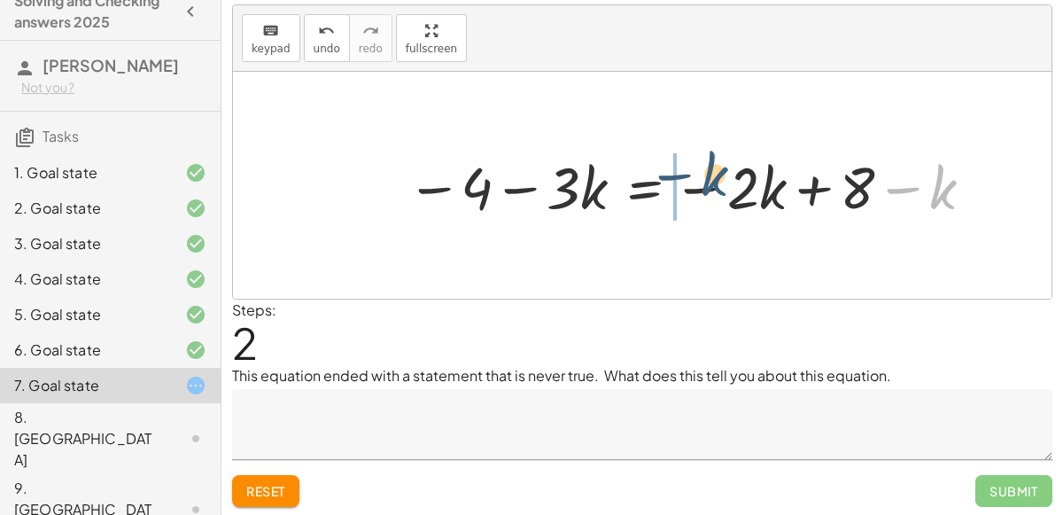
drag, startPoint x: 932, startPoint y: 194, endPoint x: 694, endPoint y: 177, distance: 239.0
click at [694, 177] on div at bounding box center [692, 185] width 589 height 76
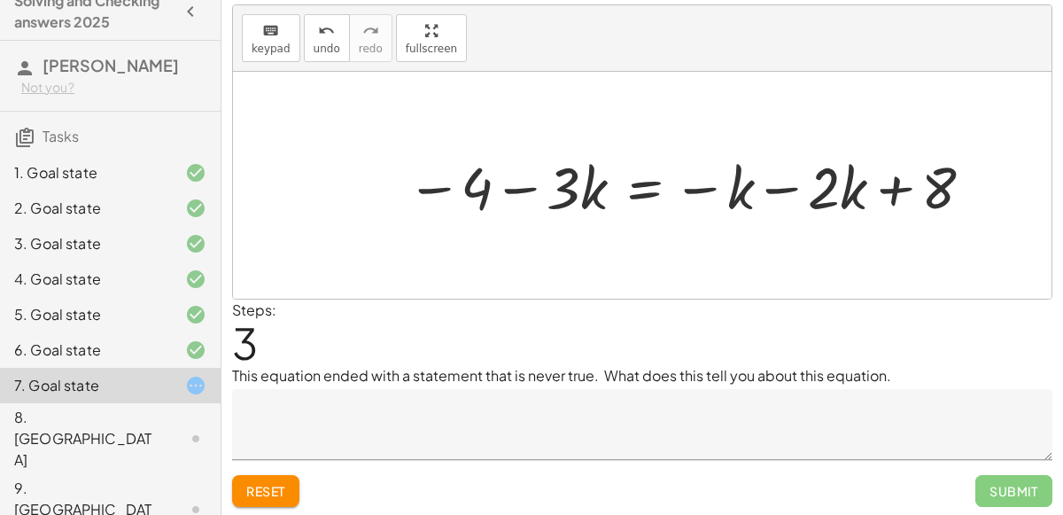
click at [767, 191] on div at bounding box center [692, 185] width 589 height 76
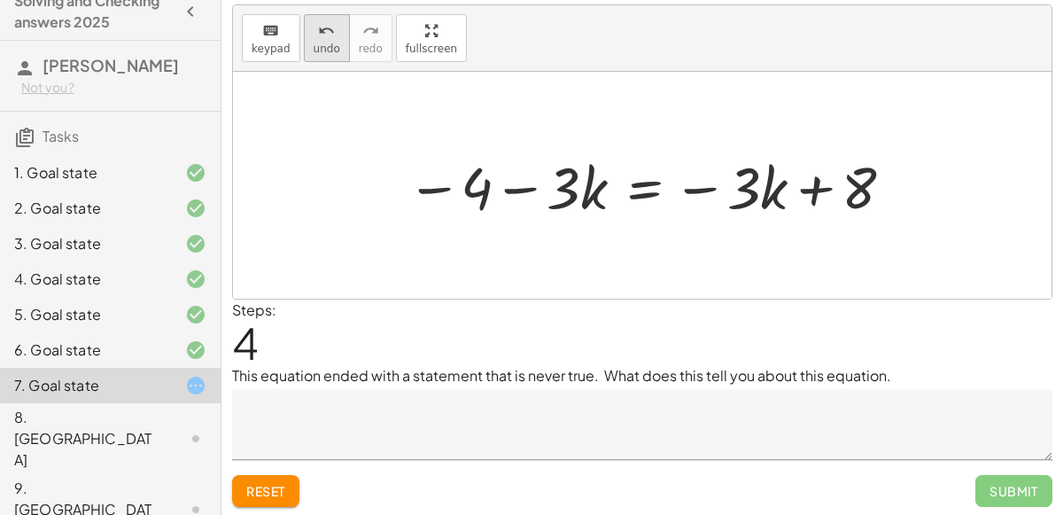
click at [314, 43] on span "undo" at bounding box center [327, 49] width 27 height 12
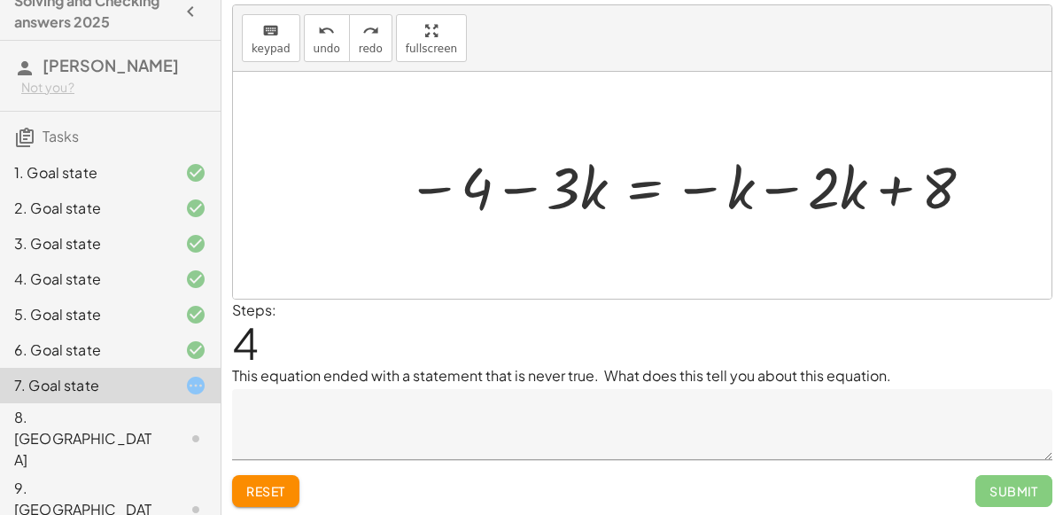
click at [660, 192] on div at bounding box center [692, 185] width 589 height 76
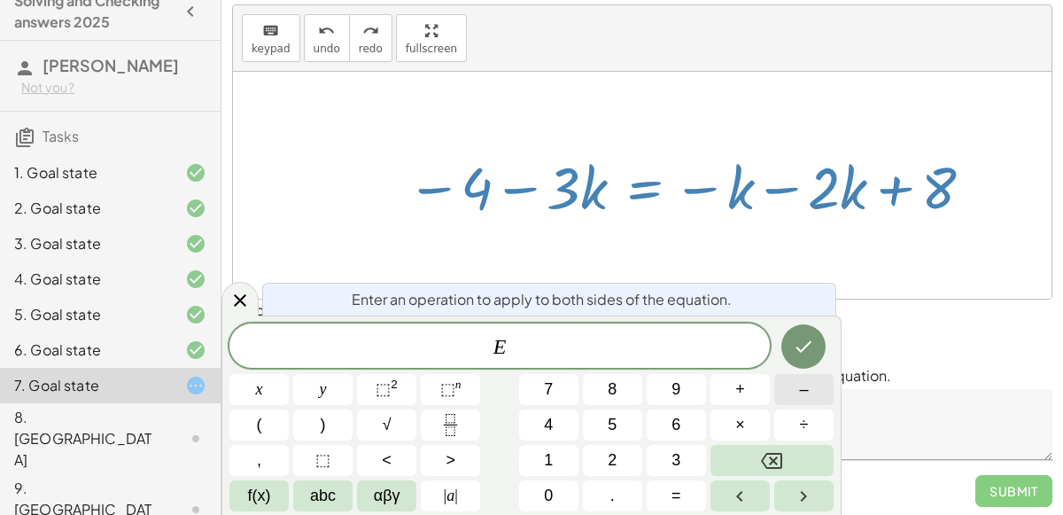
click at [798, 388] on button "–" at bounding box center [804, 389] width 59 height 31
click at [565, 430] on button "4" at bounding box center [548, 424] width 59 height 31
click at [785, 459] on button "Backspace" at bounding box center [772, 460] width 123 height 31
click at [742, 396] on span "+" at bounding box center [741, 390] width 10 height 24
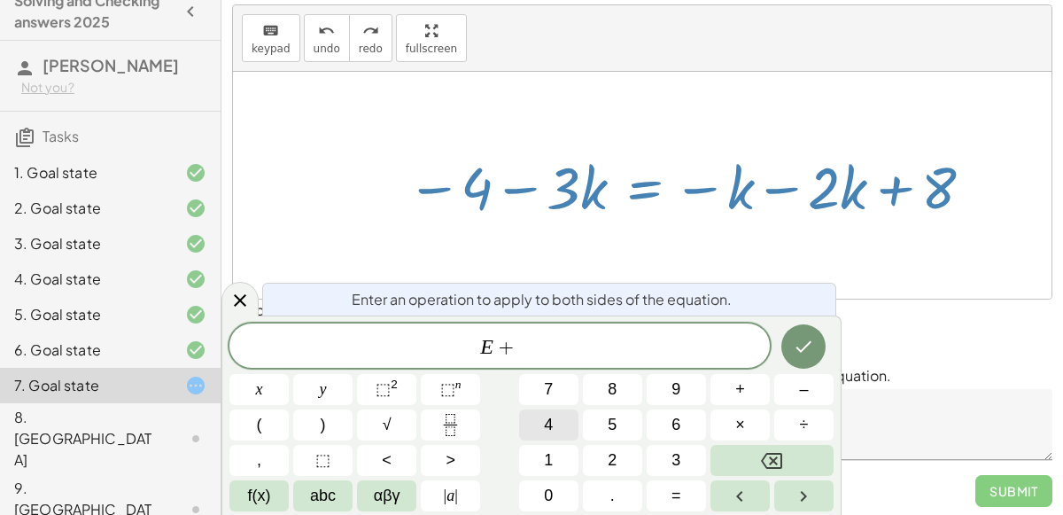
click at [565, 427] on button "4" at bounding box center [548, 424] width 59 height 31
click at [818, 340] on button "Done" at bounding box center [804, 346] width 44 height 44
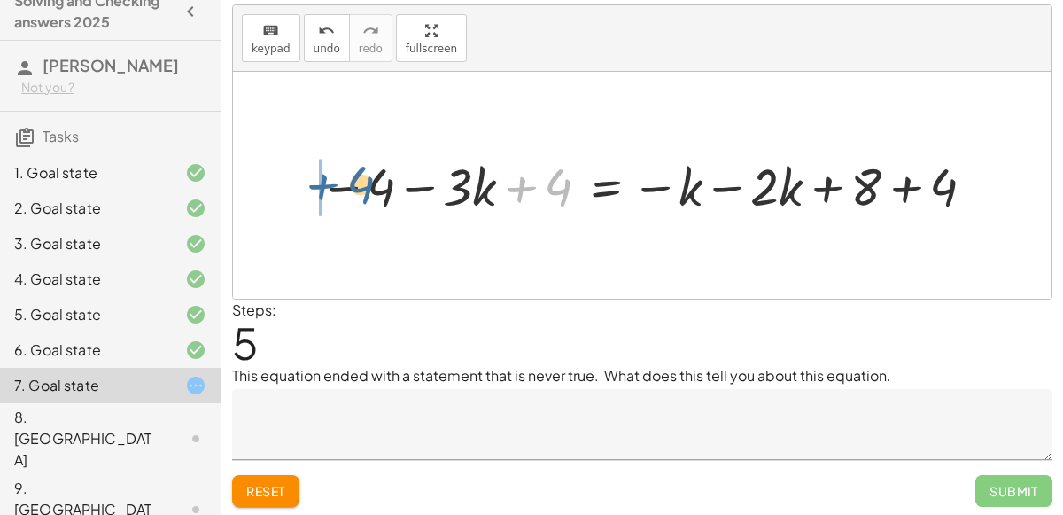
drag, startPoint x: 558, startPoint y: 189, endPoint x: 352, endPoint y: 183, distance: 206.6
click at [352, 183] on div at bounding box center [650, 185] width 680 height 68
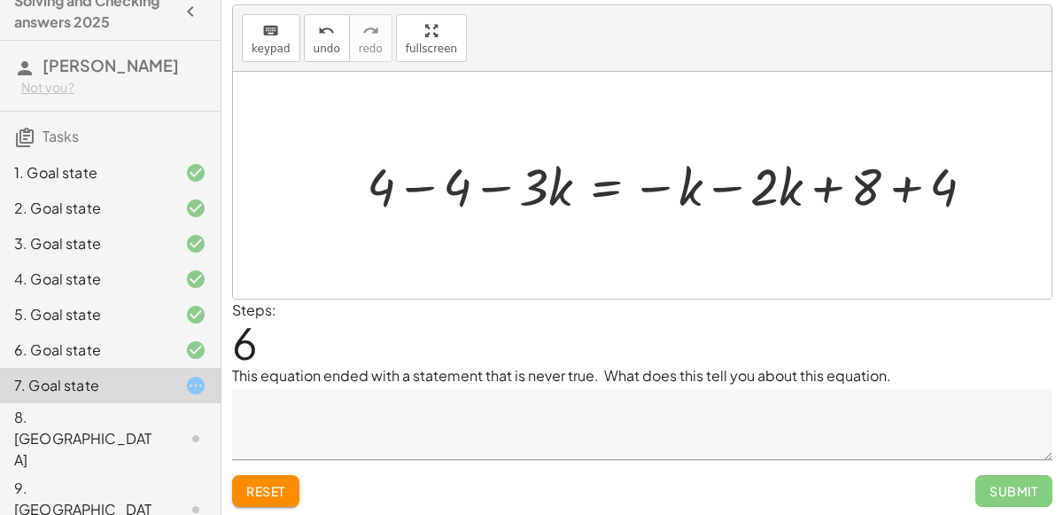
click at [406, 187] on div at bounding box center [678, 185] width 640 height 68
click at [903, 187] on div at bounding box center [742, 185] width 511 height 68
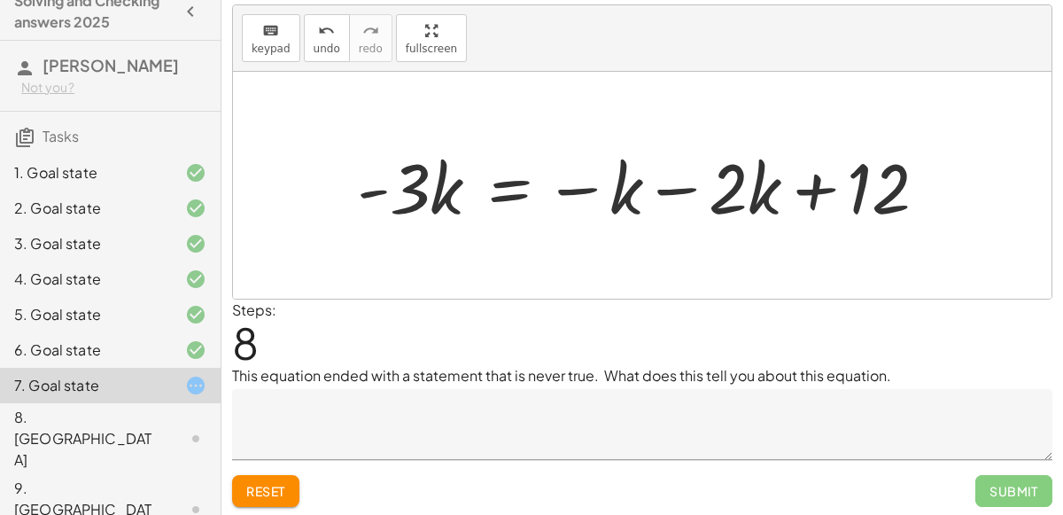
click at [510, 195] on div at bounding box center [649, 185] width 603 height 91
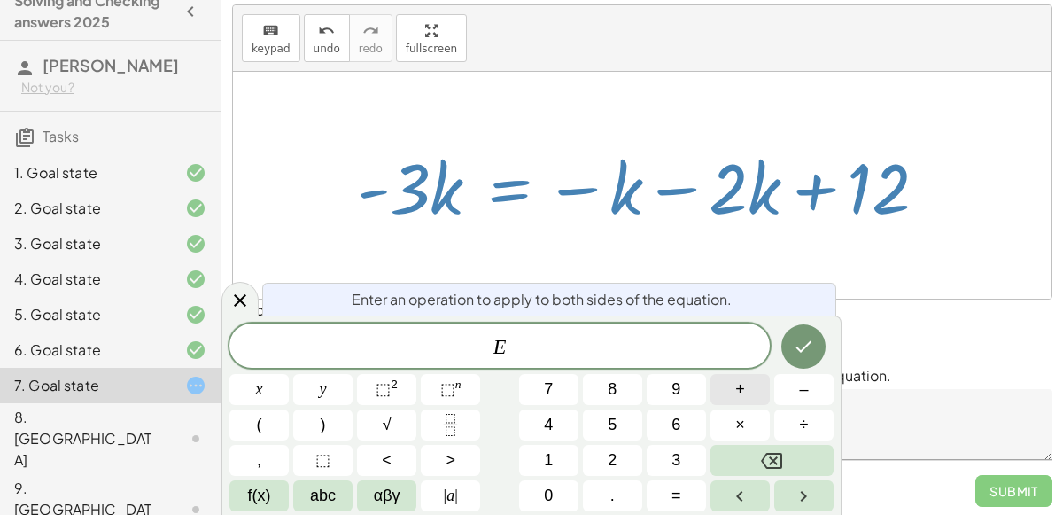
click at [731, 390] on button "+" at bounding box center [740, 389] width 59 height 31
click at [608, 450] on span "2" at bounding box center [612, 460] width 9 height 24
click at [803, 347] on icon "Done" at bounding box center [803, 346] width 21 height 21
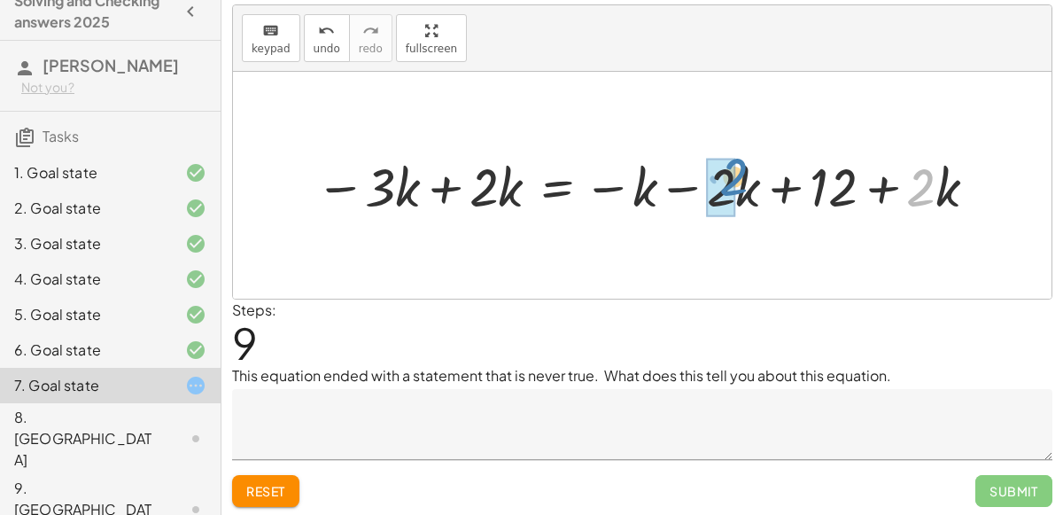
drag, startPoint x: 930, startPoint y: 199, endPoint x: 738, endPoint y: 185, distance: 191.9
click at [738, 185] on div at bounding box center [649, 185] width 685 height 70
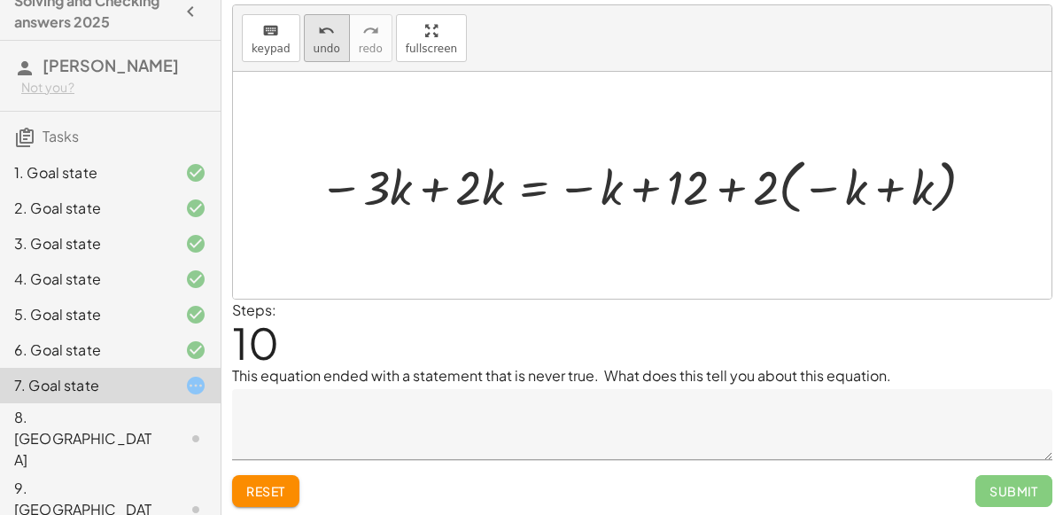
click at [314, 43] on span "undo" at bounding box center [327, 49] width 27 height 12
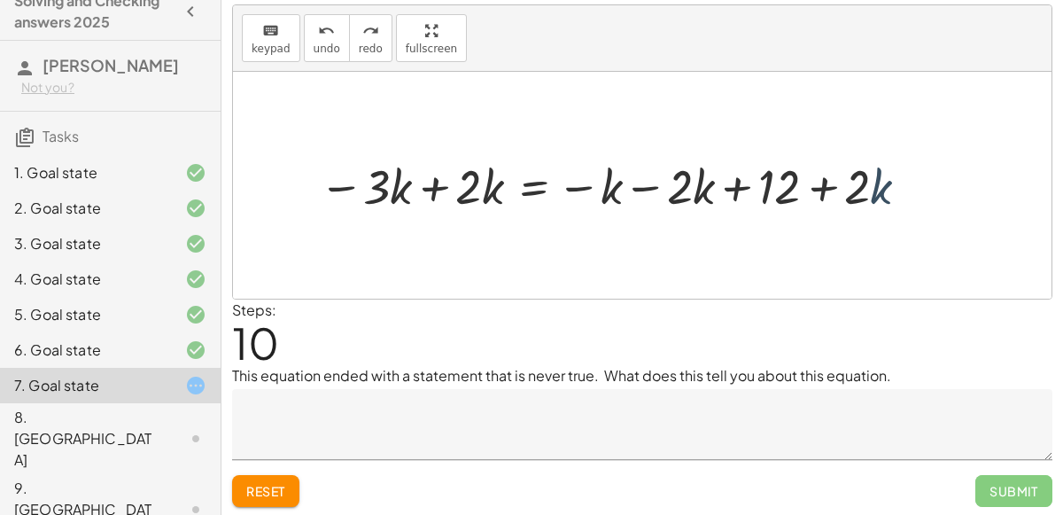
click at [876, 185] on div at bounding box center [617, 185] width 615 height 64
drag, startPoint x: 861, startPoint y: 188, endPoint x: 718, endPoint y: 210, distance: 144.4
click at [718, 210] on div at bounding box center [617, 185] width 615 height 64
click at [729, 190] on div at bounding box center [617, 185] width 615 height 64
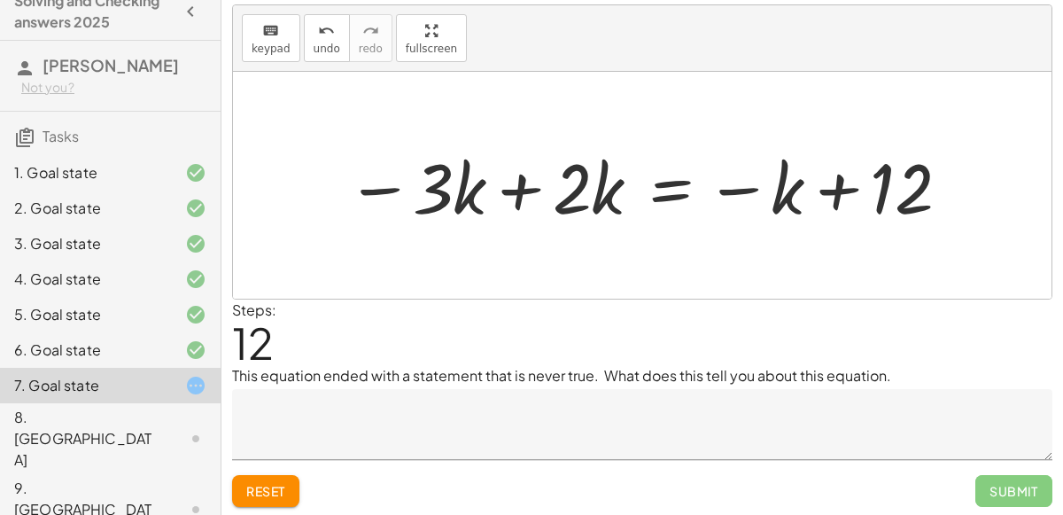
click at [519, 192] on div at bounding box center [650, 185] width 625 height 91
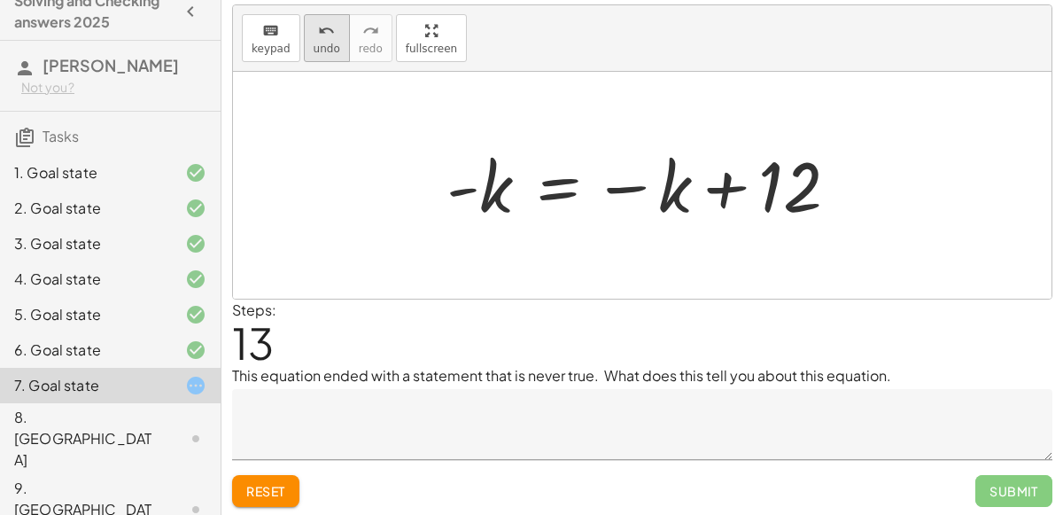
click at [316, 43] on span "undo" at bounding box center [327, 49] width 27 height 12
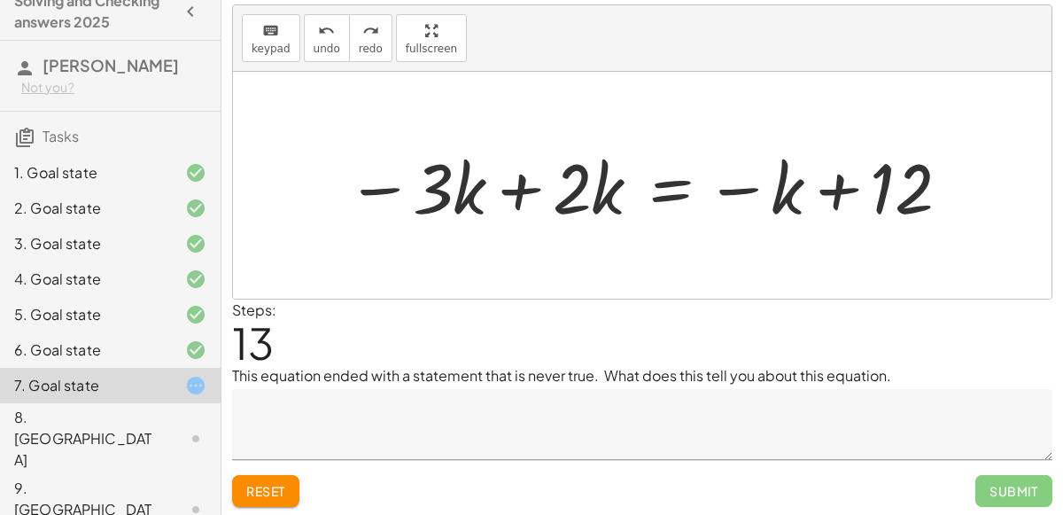
click at [671, 187] on div at bounding box center [650, 185] width 625 height 91
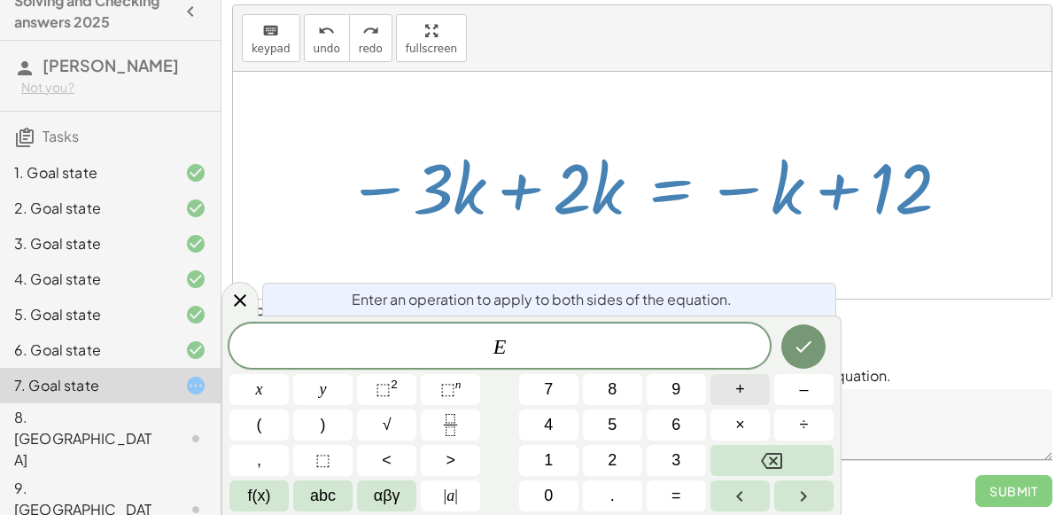
click at [744, 391] on span "+" at bounding box center [741, 390] width 10 height 24
click at [801, 350] on icon "Done" at bounding box center [805, 347] width 16 height 12
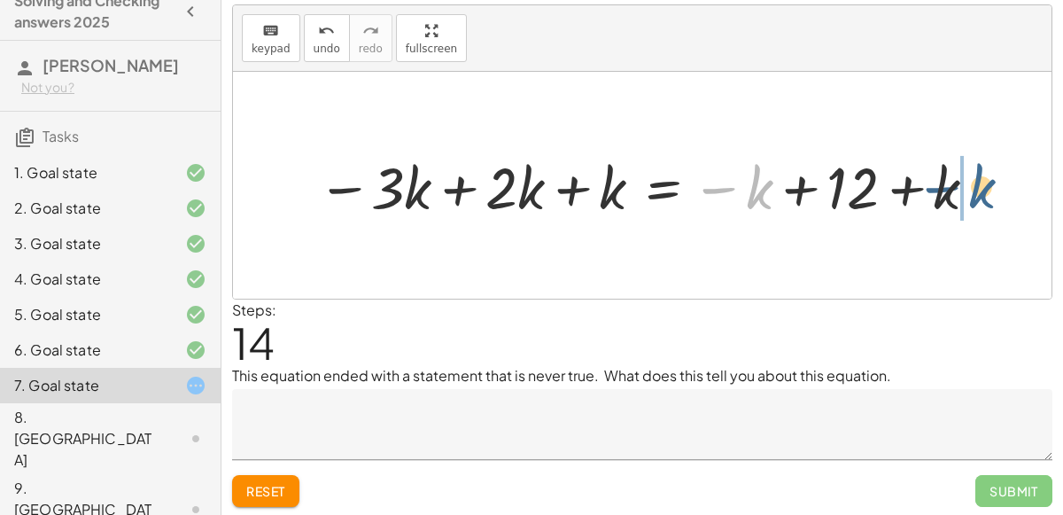
drag, startPoint x: 767, startPoint y: 196, endPoint x: 995, endPoint y: 191, distance: 228.7
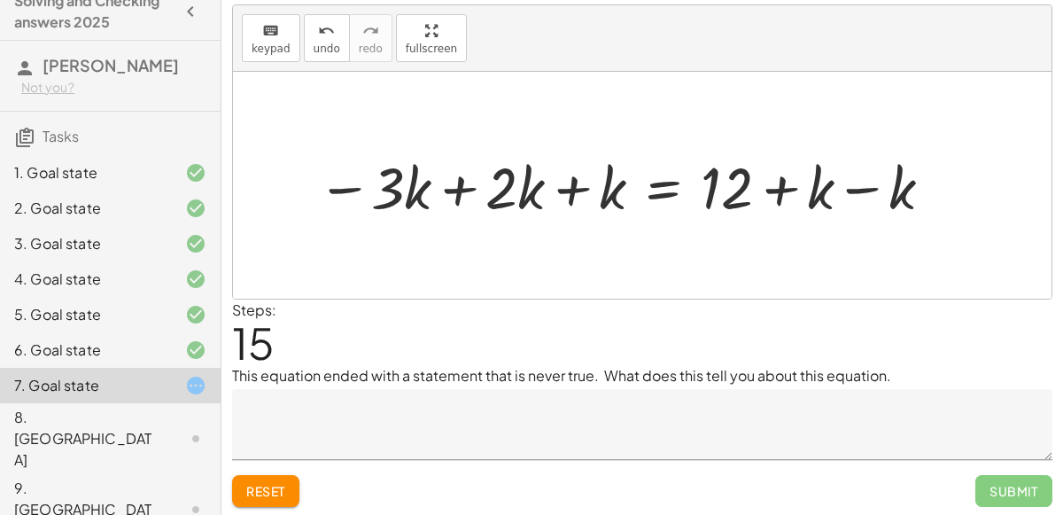
click at [874, 195] on div at bounding box center [627, 185] width 638 height 76
click at [461, 186] on div at bounding box center [545, 185] width 475 height 76
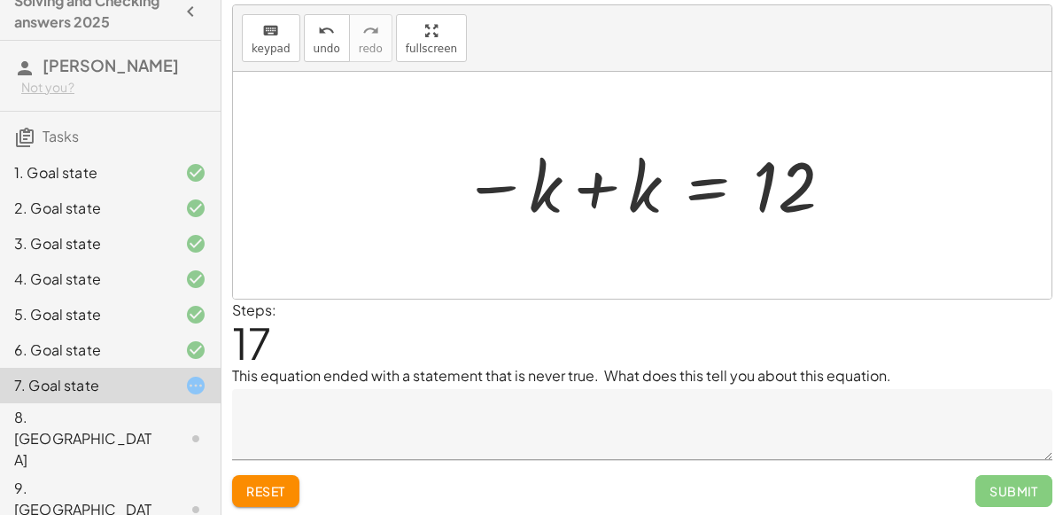
click at [588, 193] on div at bounding box center [649, 186] width 391 height 88
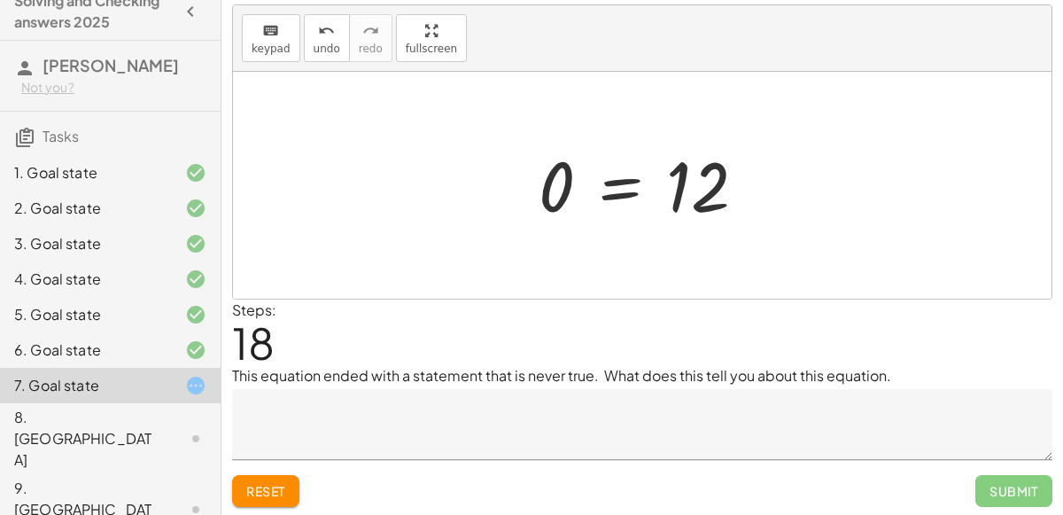
click at [531, 402] on textarea at bounding box center [642, 424] width 821 height 71
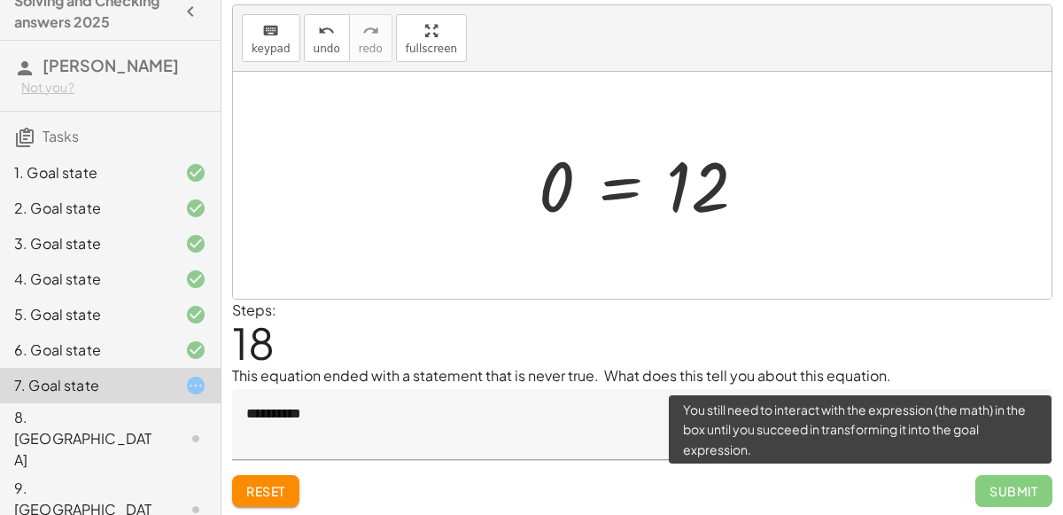
click at [1032, 501] on span "Submit" at bounding box center [1014, 491] width 77 height 32
click at [1024, 491] on span "Submit" at bounding box center [1014, 491] width 77 height 32
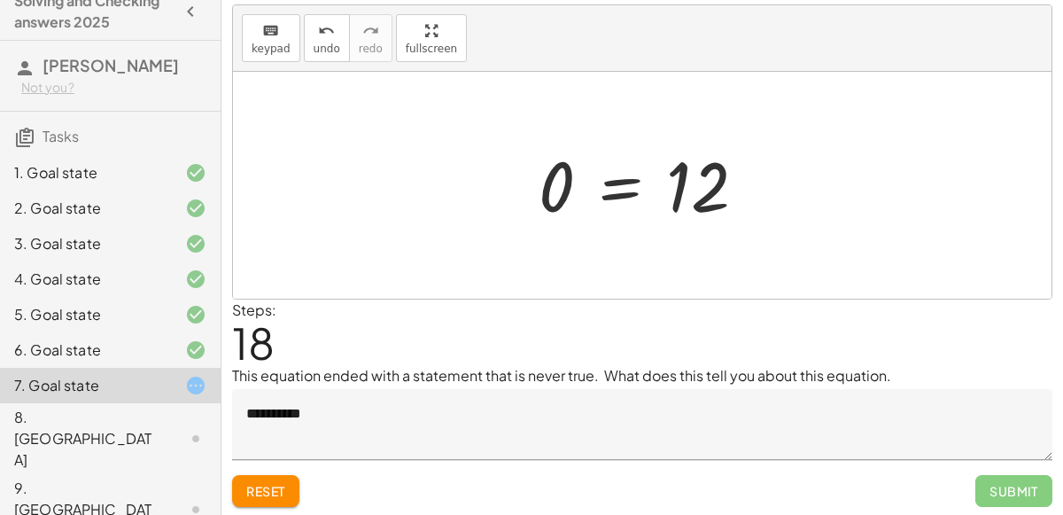
click at [452, 404] on textarea "**********" at bounding box center [642, 424] width 821 height 71
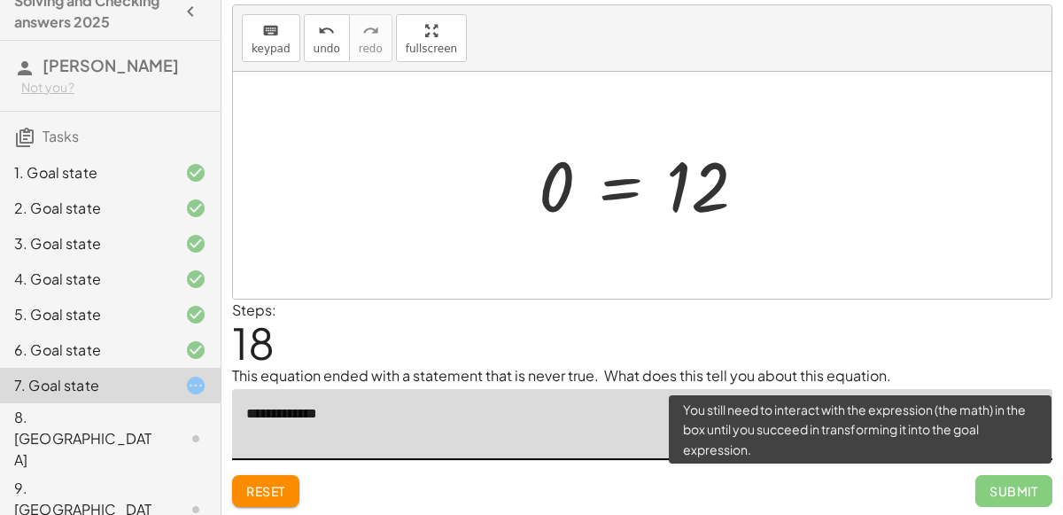
click at [1001, 478] on span "Submit" at bounding box center [1014, 491] width 77 height 32
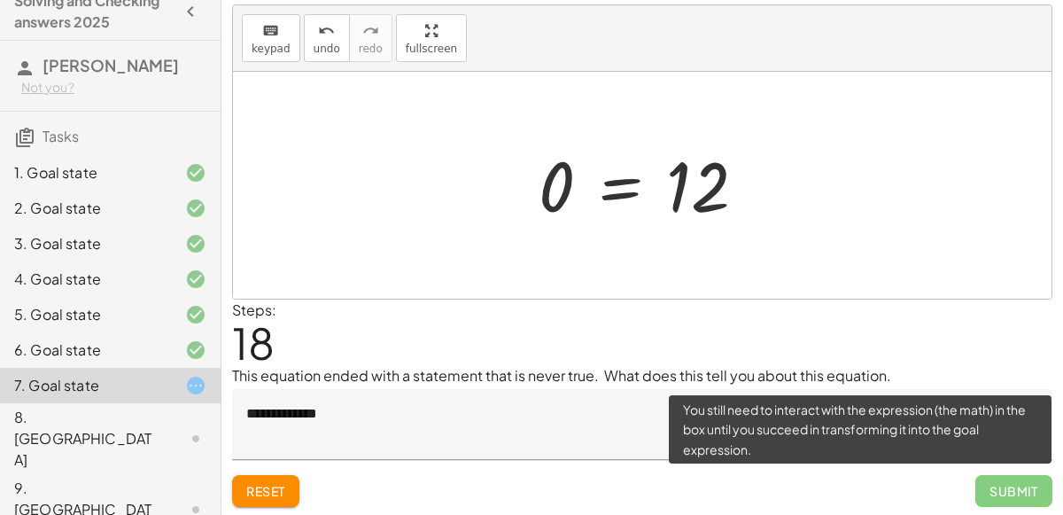
click at [1001, 489] on span "Submit" at bounding box center [1014, 491] width 77 height 32
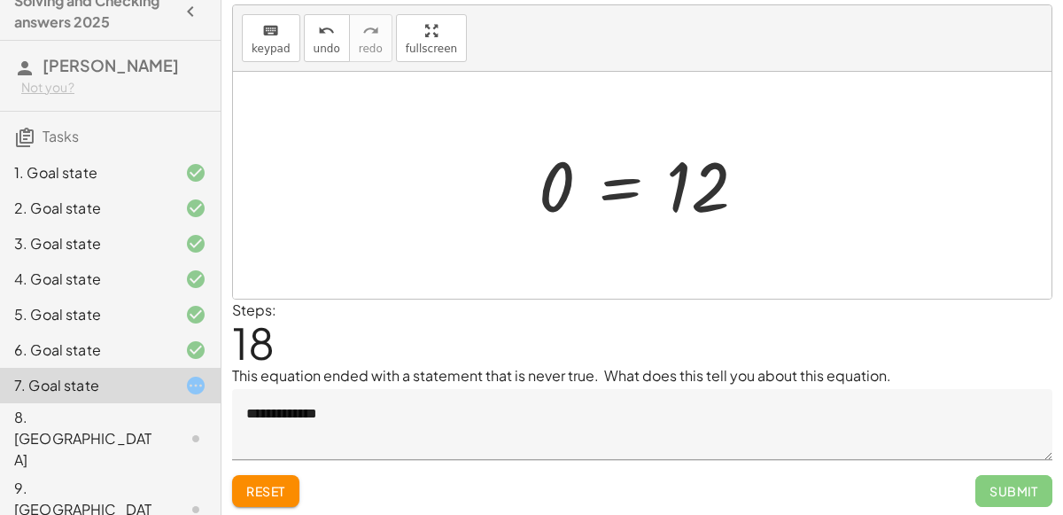
click at [602, 195] on div at bounding box center [649, 186] width 239 height 88
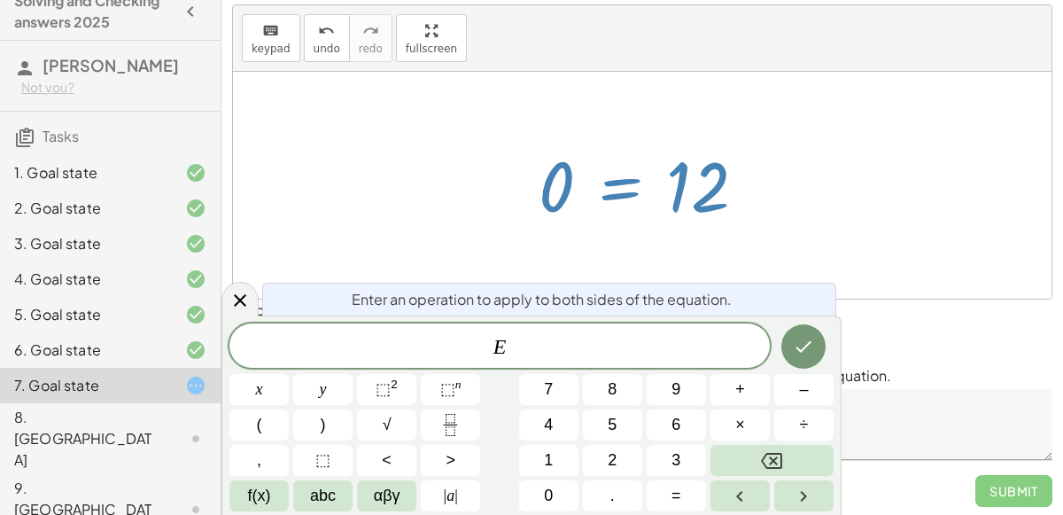
click at [562, 192] on div at bounding box center [649, 186] width 239 height 88
click at [784, 284] on div "Enter an operation to apply to both sides of the equation." at bounding box center [549, 299] width 574 height 33
click at [780, 223] on div at bounding box center [642, 185] width 819 height 227
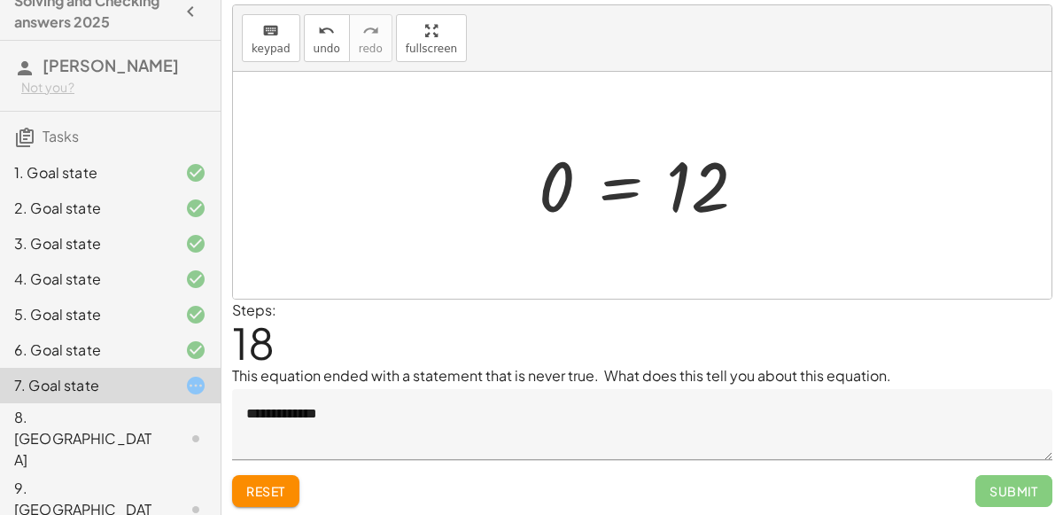
click at [269, 492] on span "Reset" at bounding box center [265, 491] width 39 height 16
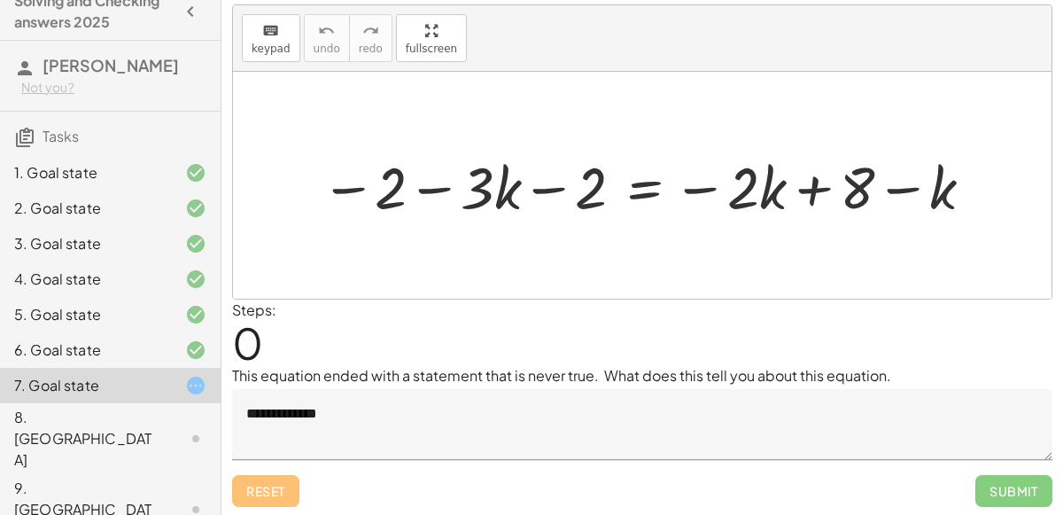
click at [368, 415] on textarea "**********" at bounding box center [642, 424] width 821 height 71
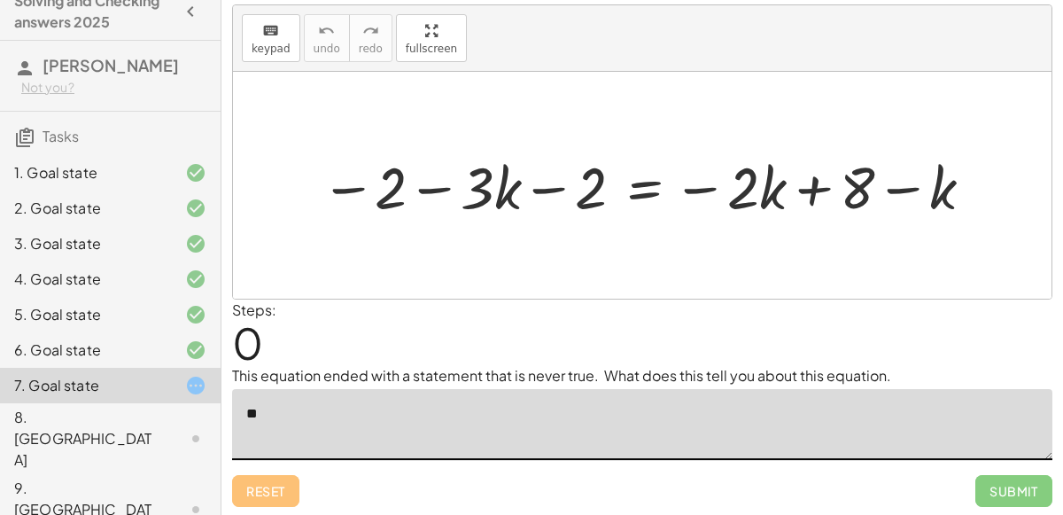
type textarea "*"
click at [440, 188] on div at bounding box center [649, 185] width 675 height 76
drag, startPoint x: 588, startPoint y: 185, endPoint x: 421, endPoint y: 180, distance: 167.6
click at [421, 180] on div at bounding box center [649, 185] width 675 height 76
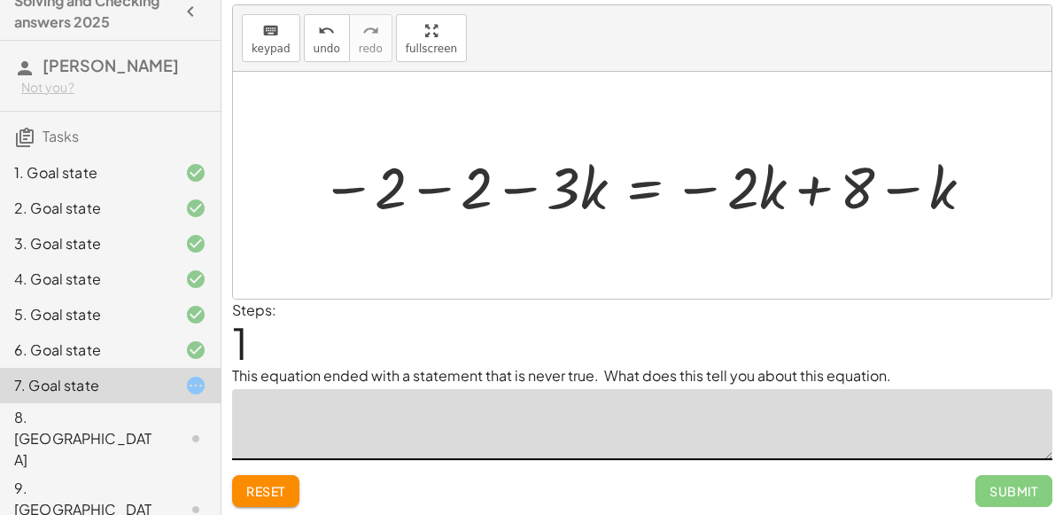
click at [440, 187] on div at bounding box center [649, 185] width 675 height 76
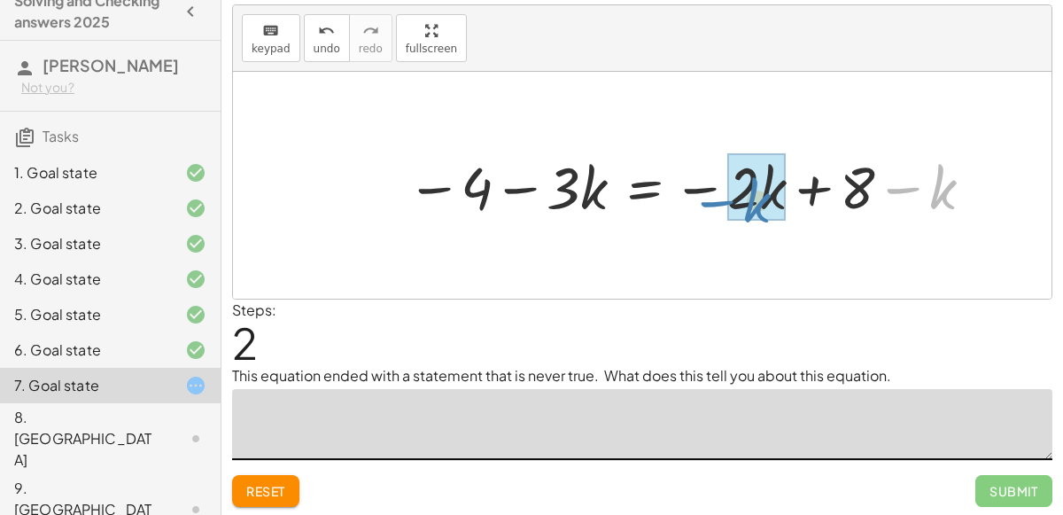
drag, startPoint x: 938, startPoint y: 190, endPoint x: 752, endPoint y: 202, distance: 186.5
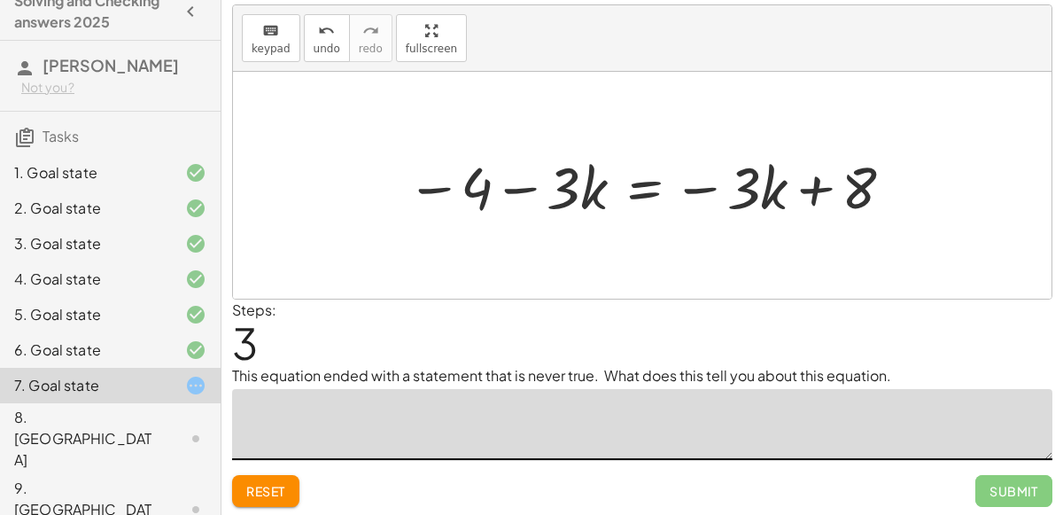
click at [628, 170] on div at bounding box center [652, 185] width 509 height 76
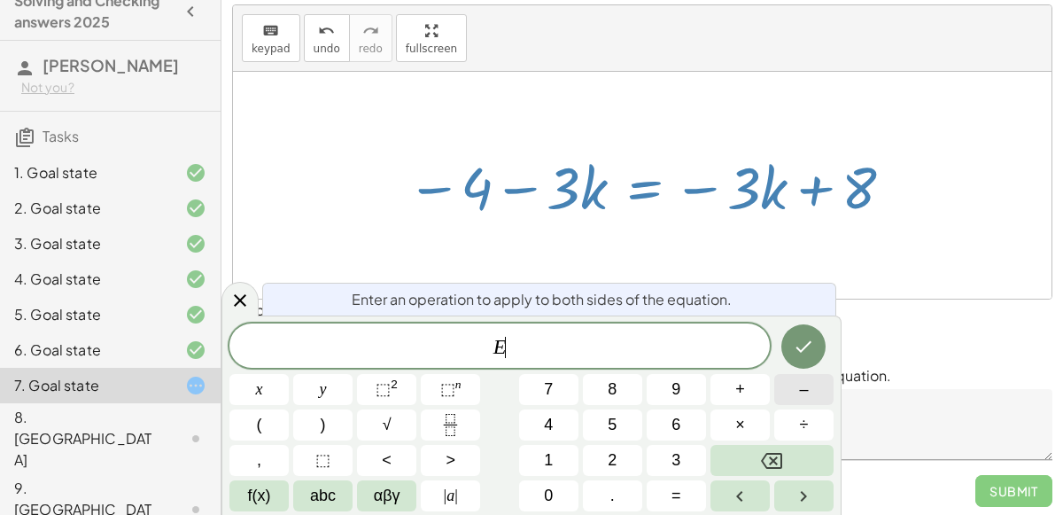
click at [784, 394] on button "–" at bounding box center [804, 389] width 59 height 31
click at [655, 451] on button "3" at bounding box center [676, 460] width 59 height 31
click at [805, 352] on icon "Done" at bounding box center [803, 346] width 21 height 21
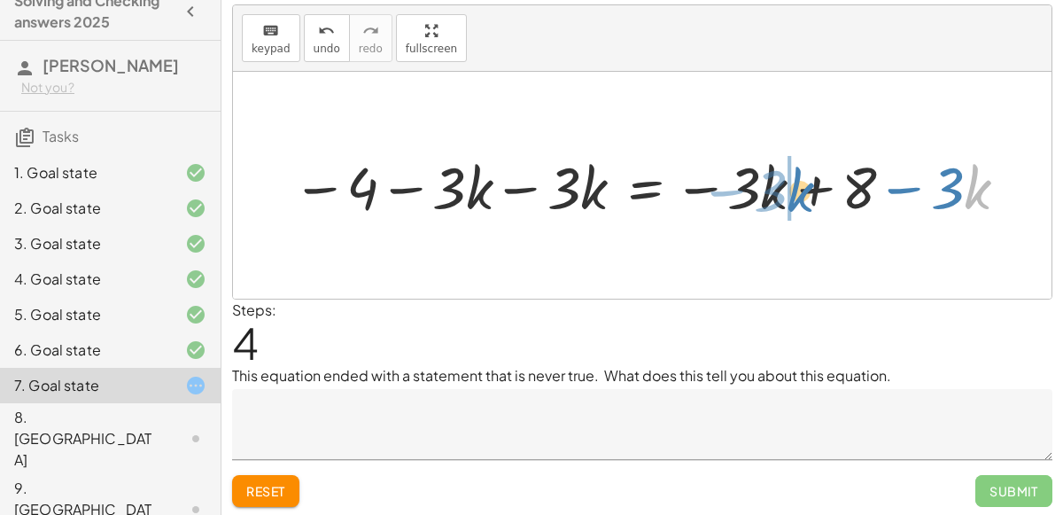
drag, startPoint x: 966, startPoint y: 192, endPoint x: 789, endPoint y: 191, distance: 177.3
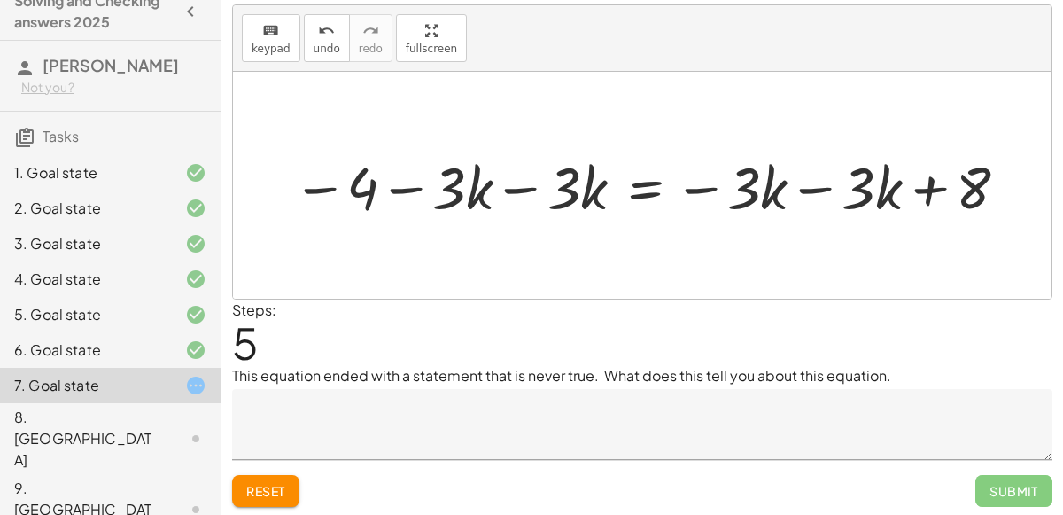
click at [816, 188] on div at bounding box center [653, 185] width 738 height 76
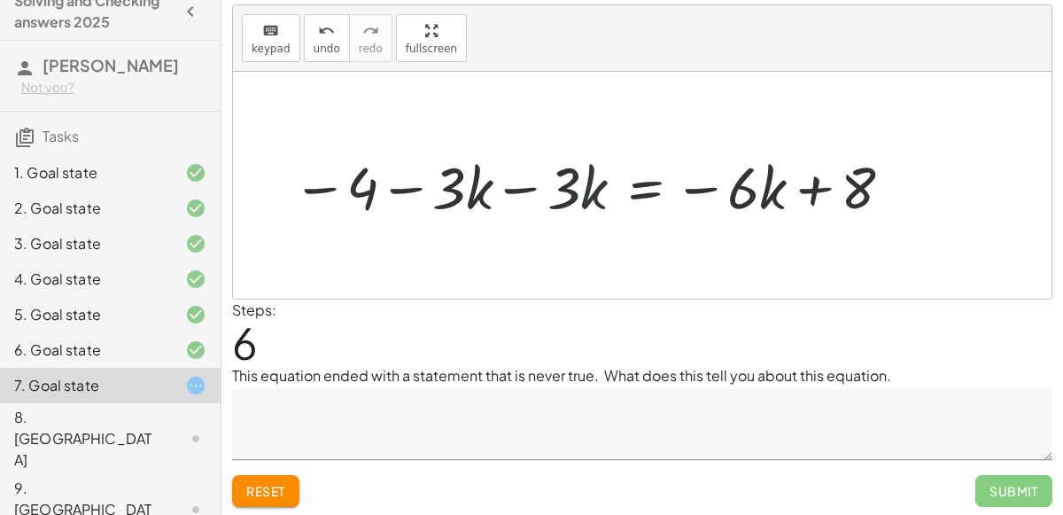
click at [601, 191] on div at bounding box center [595, 185] width 623 height 76
click at [501, 193] on div at bounding box center [595, 185] width 623 height 76
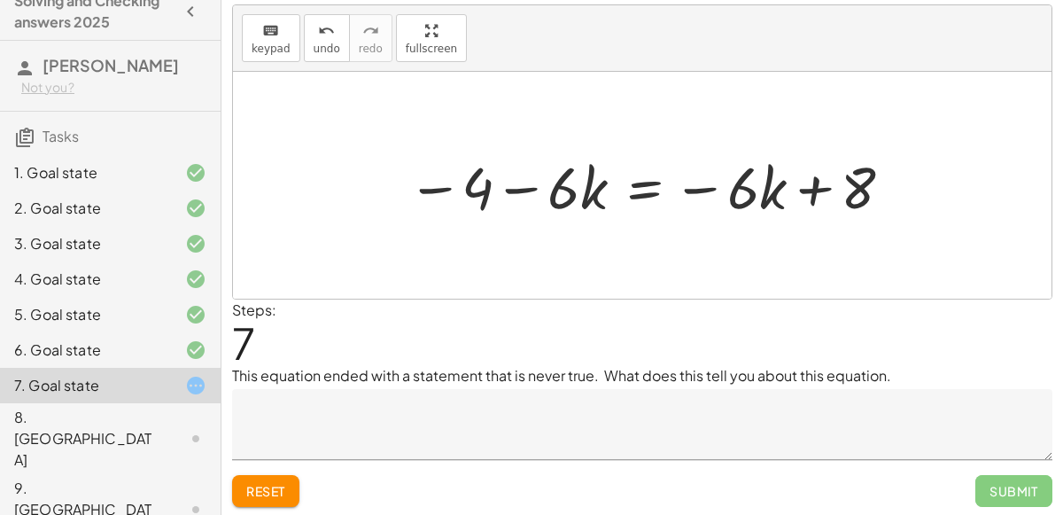
click at [622, 192] on div at bounding box center [652, 185] width 507 height 76
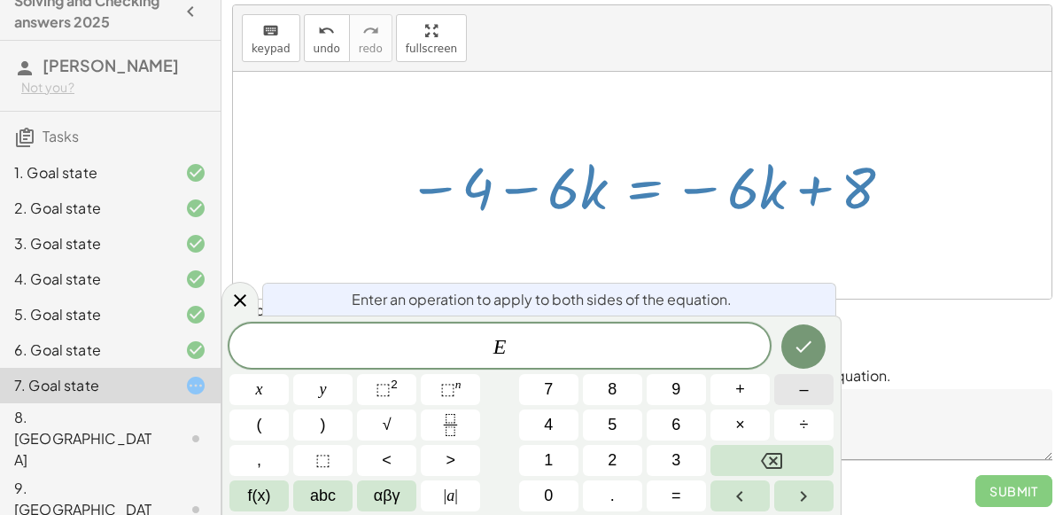
click at [799, 401] on button "–" at bounding box center [804, 389] width 59 height 31
click at [595, 386] on button "8" at bounding box center [612, 389] width 59 height 31
click at [800, 347] on icon "Done" at bounding box center [803, 346] width 21 height 21
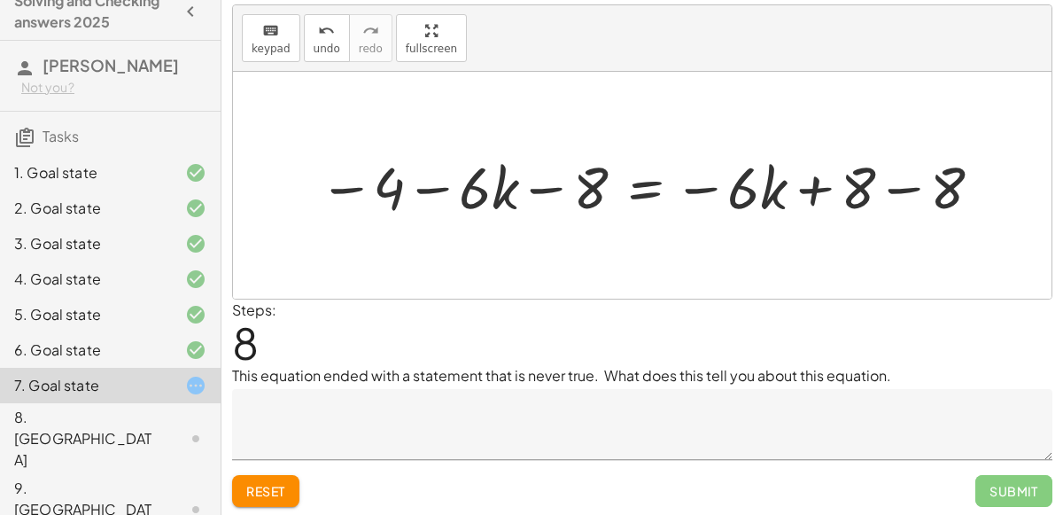
click at [893, 185] on div at bounding box center [653, 185] width 686 height 76
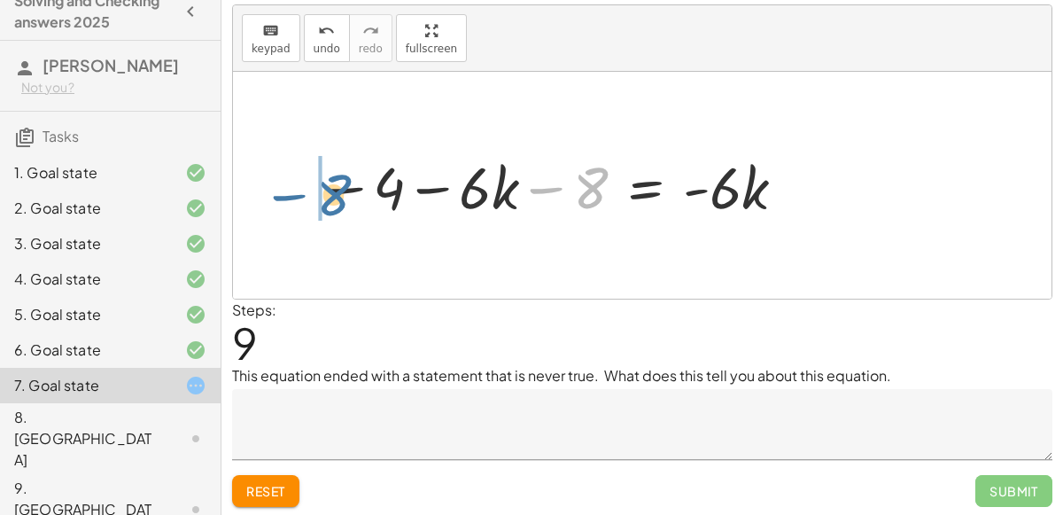
drag, startPoint x: 584, startPoint y: 183, endPoint x: 316, endPoint y: 180, distance: 267.7
click at [316, 180] on div at bounding box center [554, 185] width 489 height 76
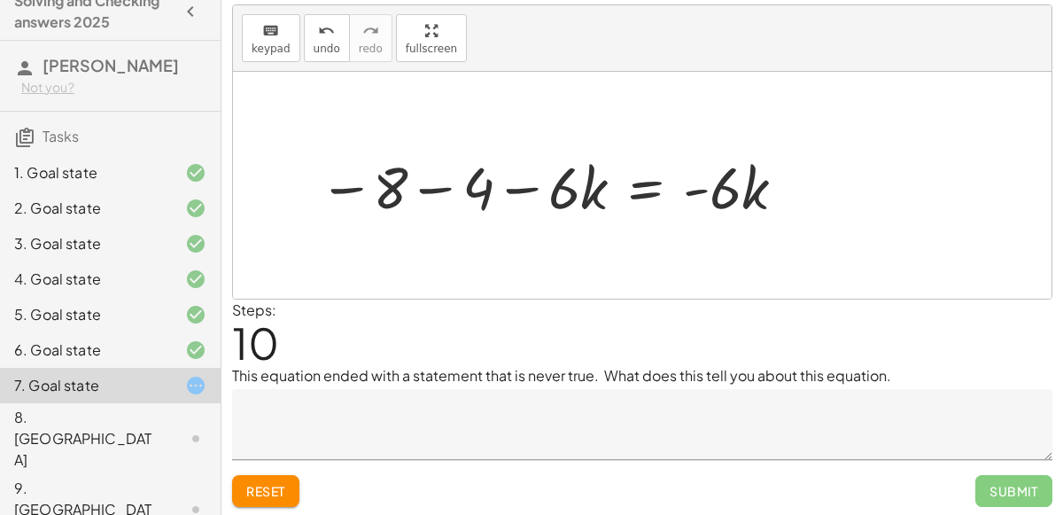
click at [425, 191] on div at bounding box center [554, 185] width 489 height 76
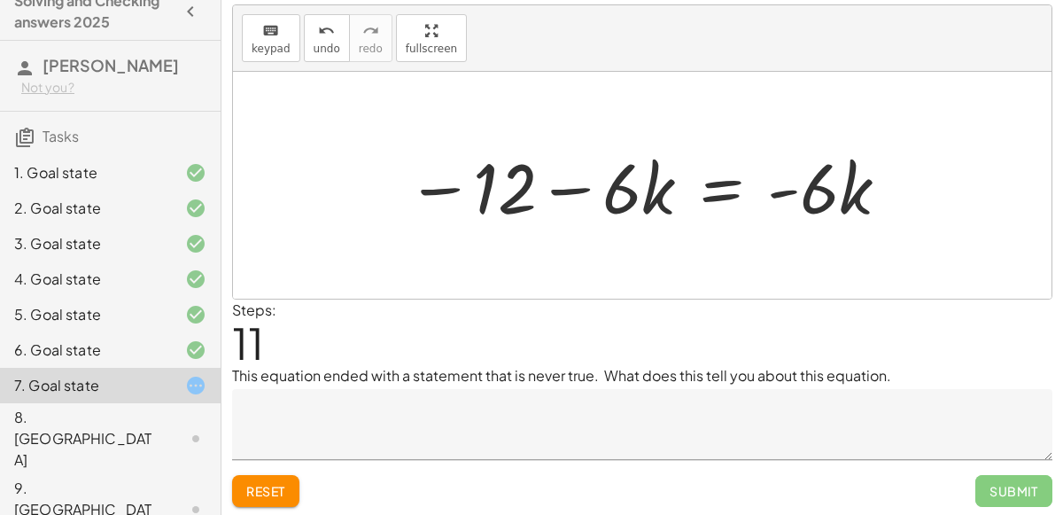
click at [709, 198] on div at bounding box center [649, 185] width 502 height 91
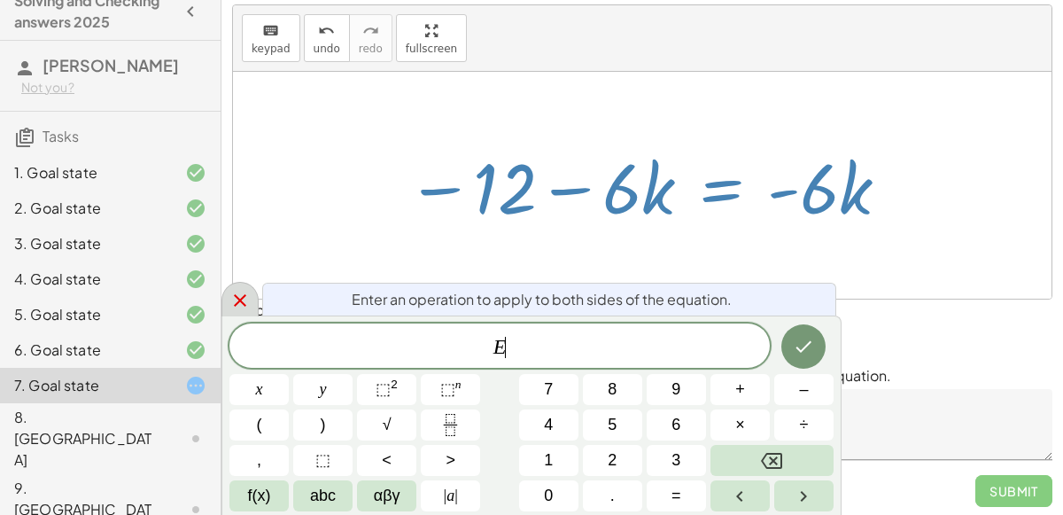
click at [237, 300] on icon at bounding box center [240, 300] width 21 height 21
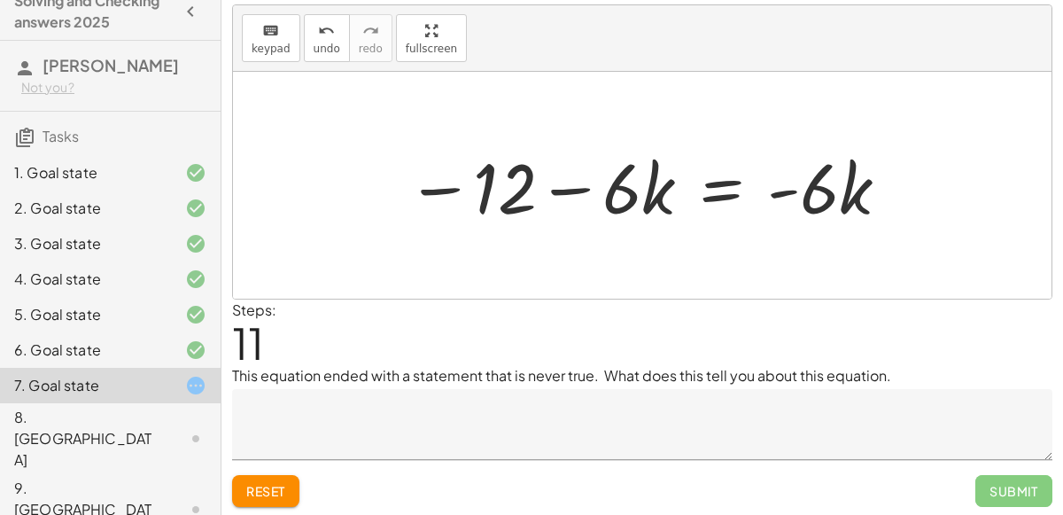
click at [284, 483] on span "Reset" at bounding box center [265, 491] width 39 height 16
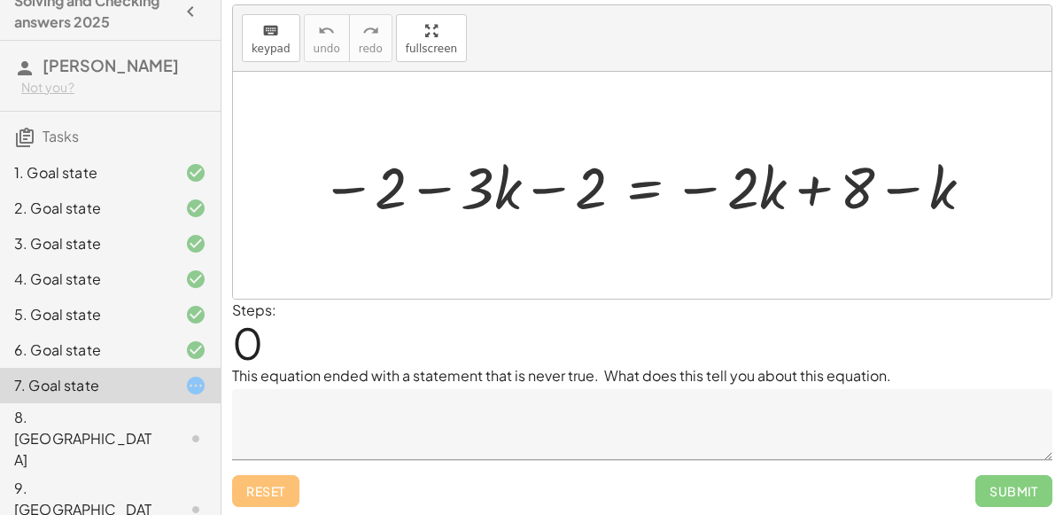
click at [307, 417] on textarea at bounding box center [642, 424] width 821 height 71
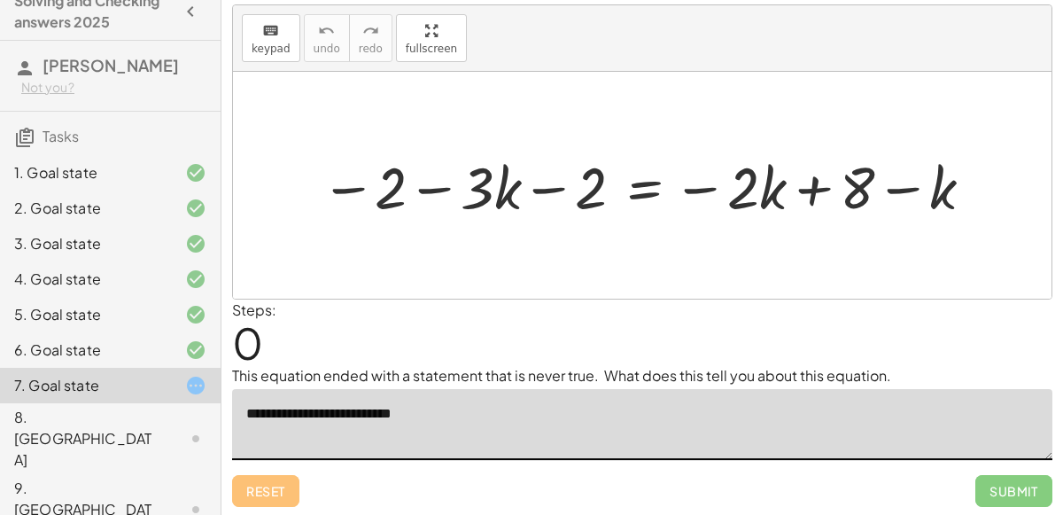
click at [370, 416] on textarea "**********" at bounding box center [642, 424] width 821 height 71
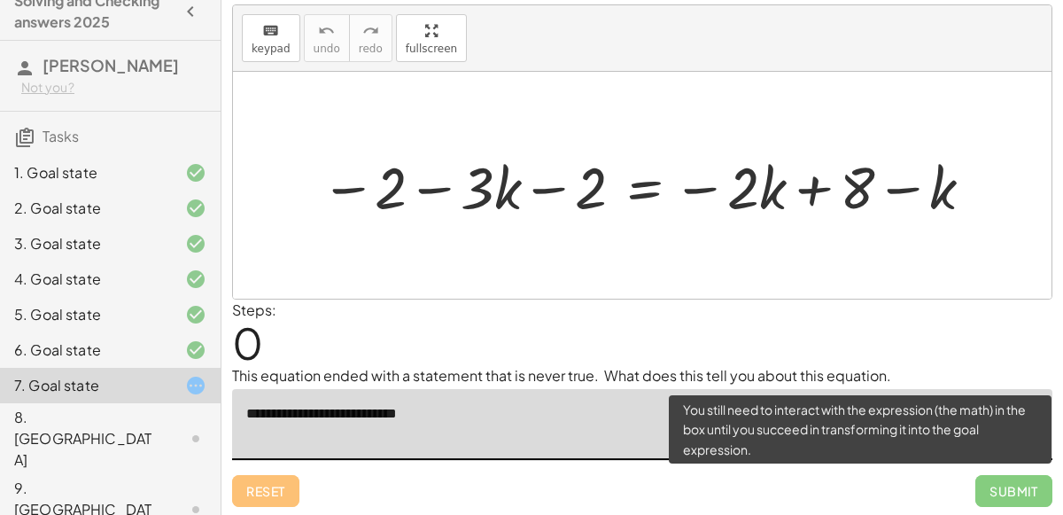
type textarea "**********"
click at [1035, 492] on span "Submit" at bounding box center [1014, 491] width 77 height 32
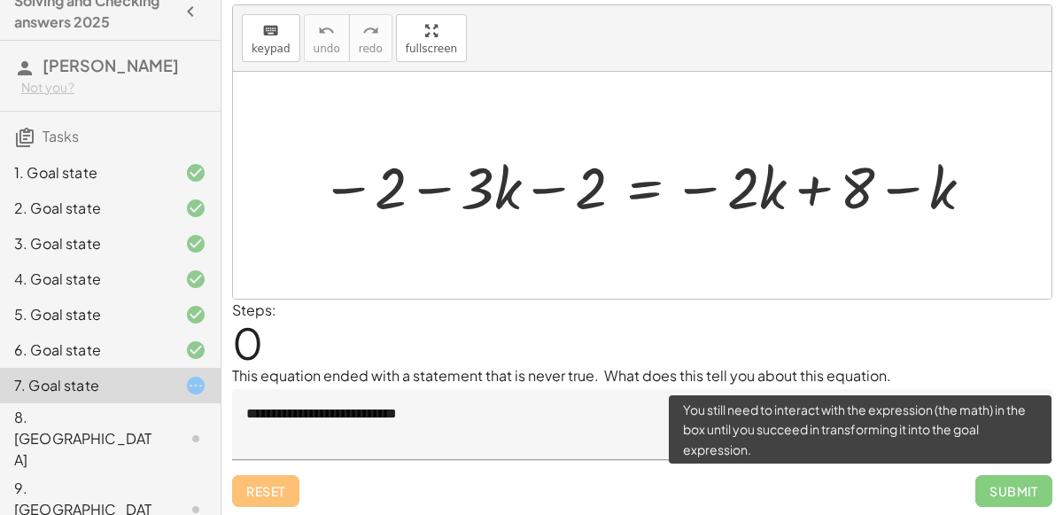
click at [1023, 490] on span "Submit" at bounding box center [1014, 491] width 77 height 32
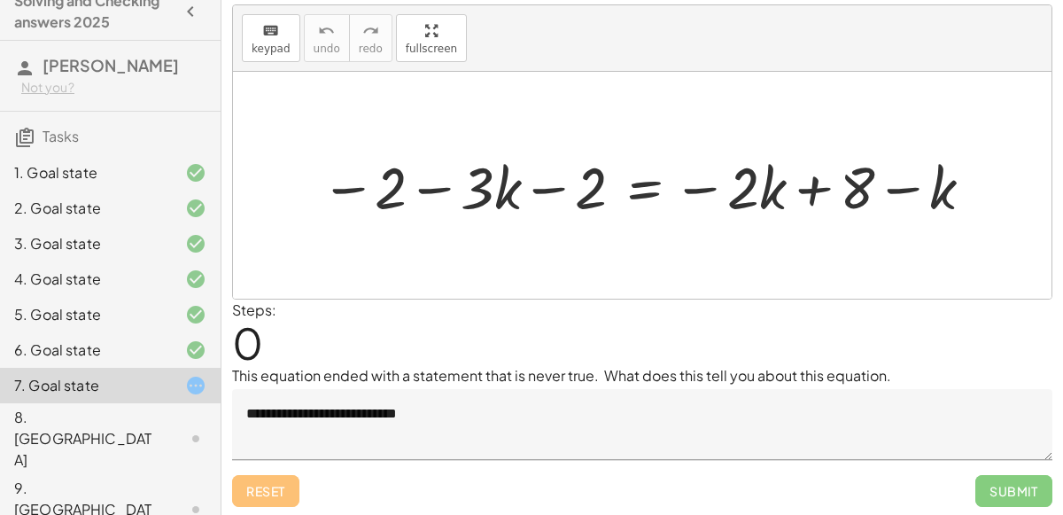
click at [579, 407] on textarea "**********" at bounding box center [642, 424] width 821 height 71
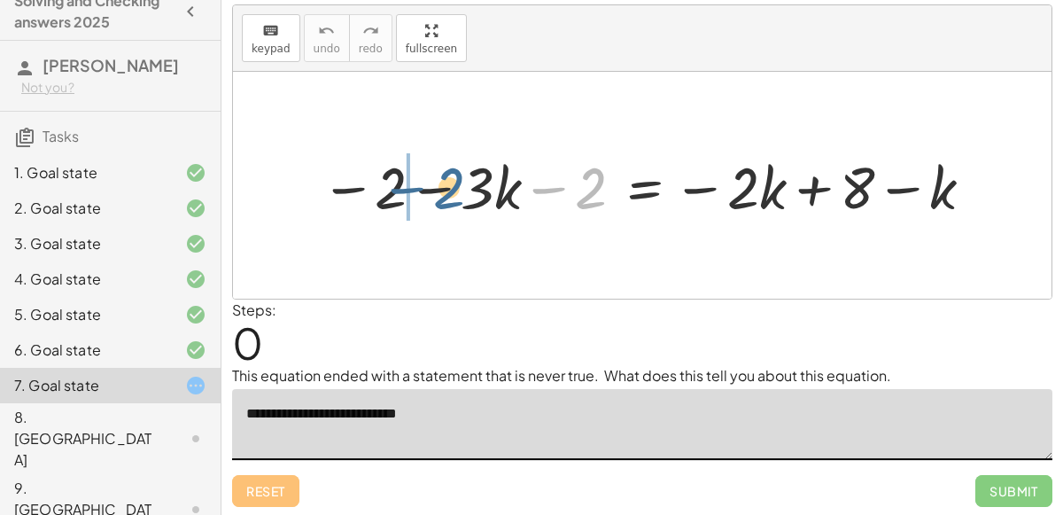
drag, startPoint x: 592, startPoint y: 195, endPoint x: 431, endPoint y: 195, distance: 161.3
click at [431, 195] on div at bounding box center [649, 185] width 675 height 76
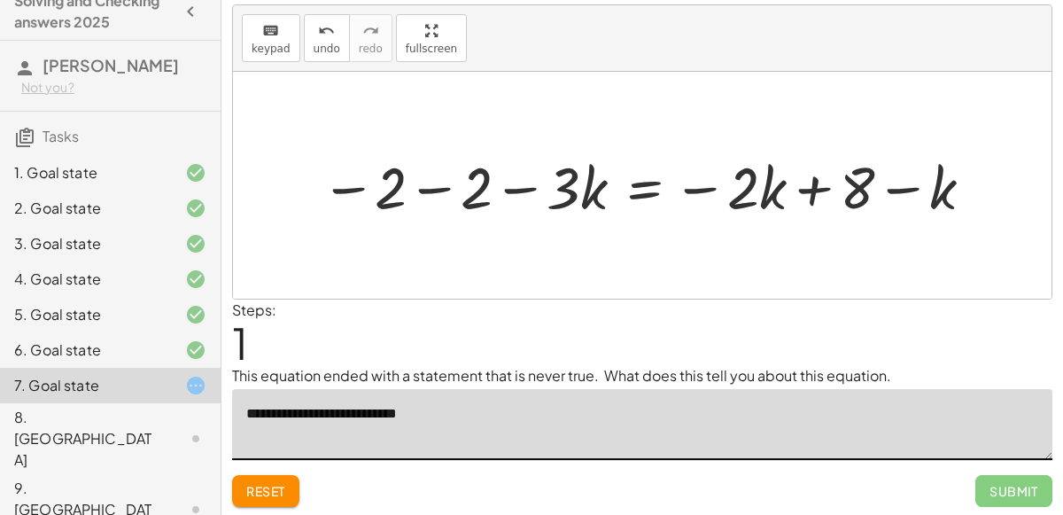
click at [441, 182] on div at bounding box center [649, 185] width 675 height 76
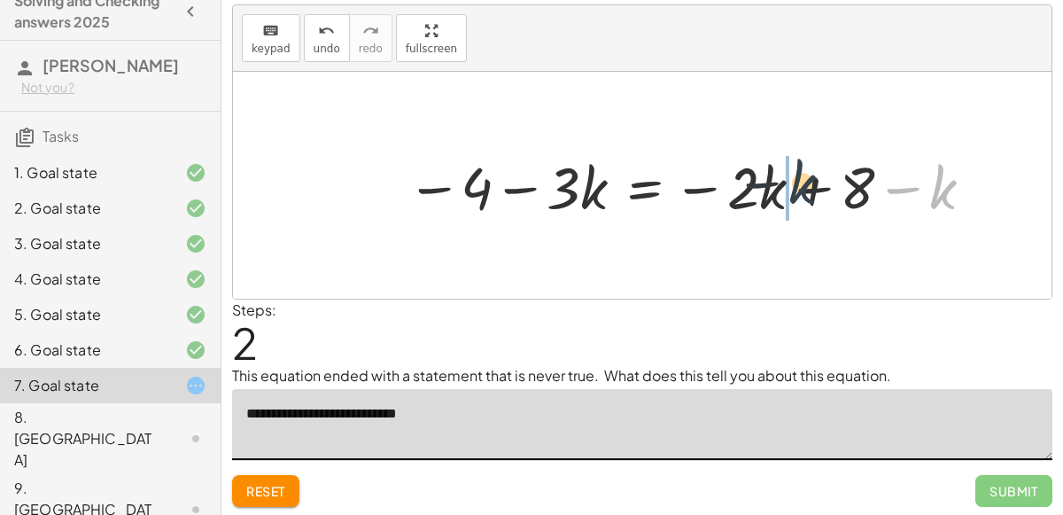
drag, startPoint x: 937, startPoint y: 197, endPoint x: 792, endPoint y: 191, distance: 144.6
click at [792, 191] on div at bounding box center [692, 185] width 589 height 76
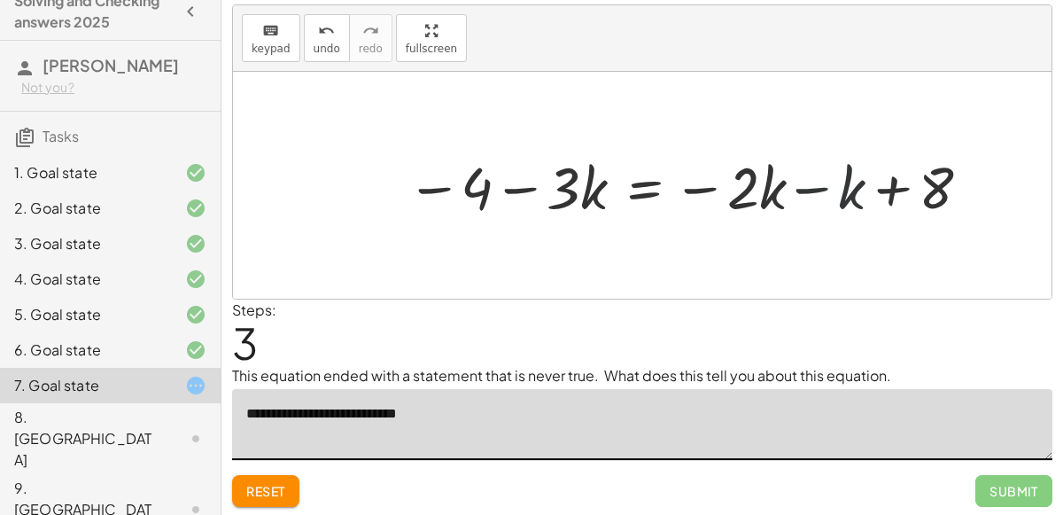
click at [810, 189] on div at bounding box center [692, 185] width 589 height 76
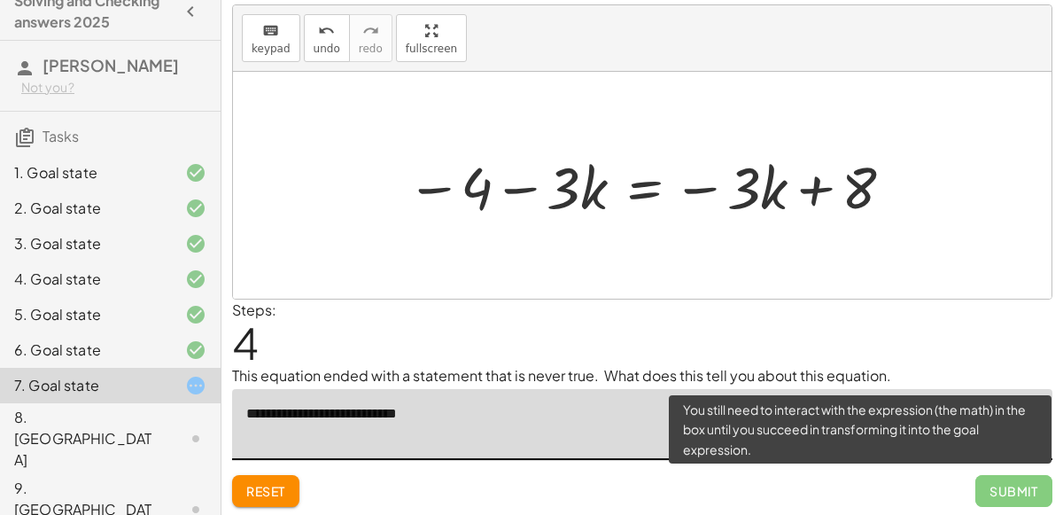
click at [1018, 487] on span "Submit" at bounding box center [1014, 491] width 77 height 32
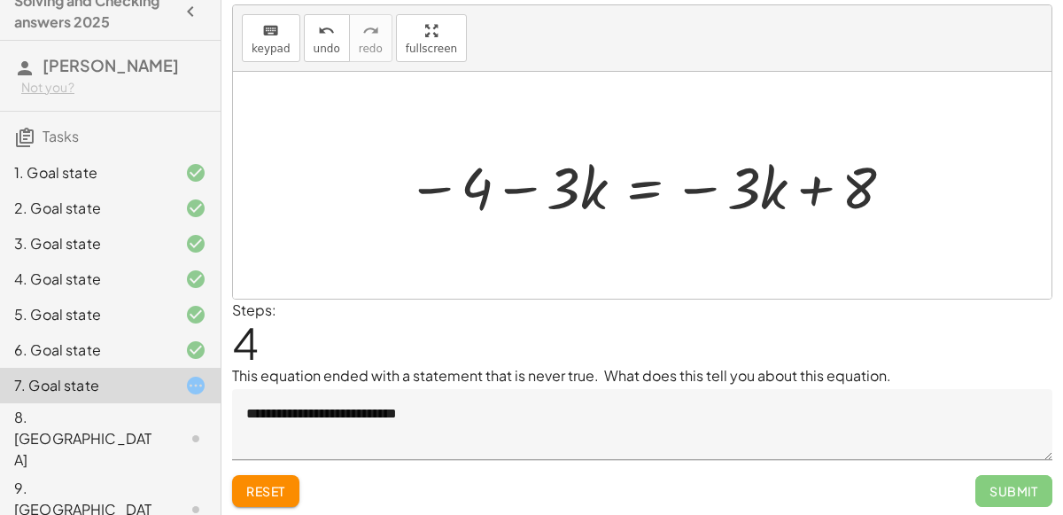
click at [636, 192] on div at bounding box center [652, 185] width 509 height 76
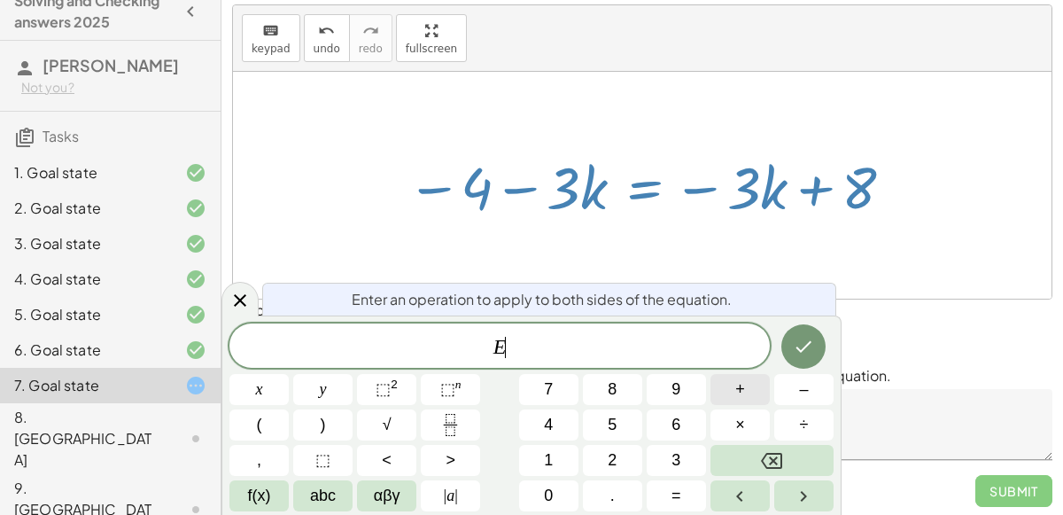
click at [740, 396] on span "+" at bounding box center [741, 390] width 10 height 24
click at [658, 455] on button "3" at bounding box center [676, 460] width 59 height 31
click at [794, 347] on icon "Done" at bounding box center [803, 346] width 21 height 21
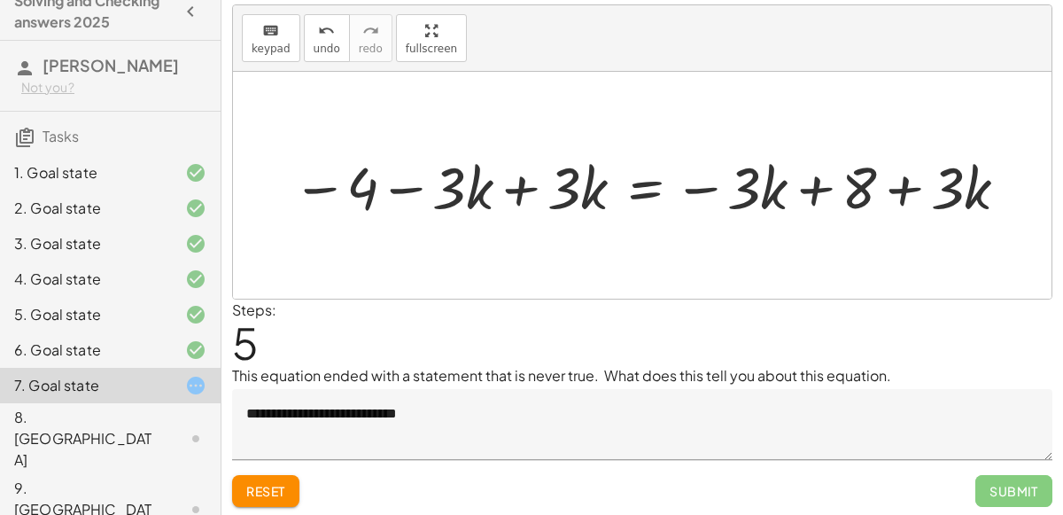
click at [526, 191] on div at bounding box center [653, 185] width 738 height 76
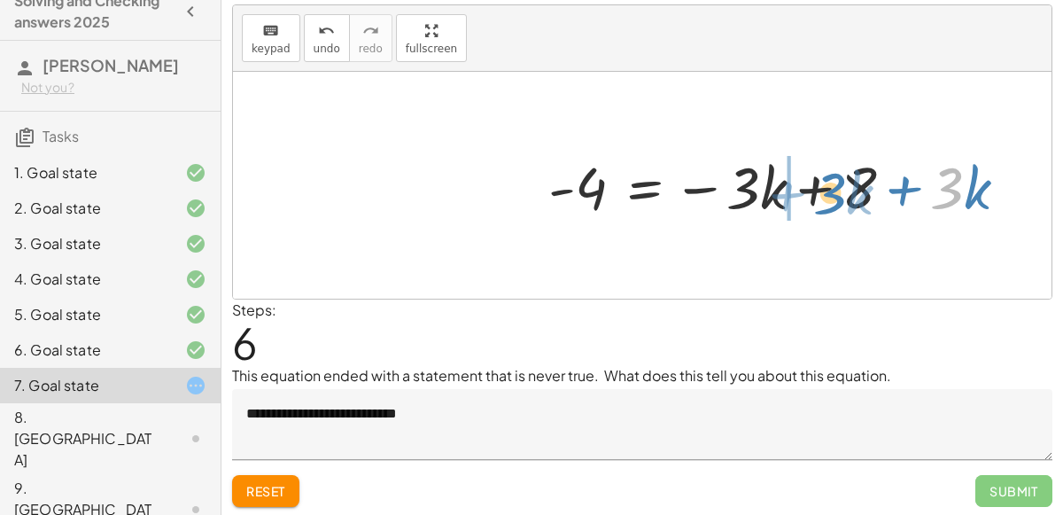
drag, startPoint x: 954, startPoint y: 194, endPoint x: 814, endPoint y: 194, distance: 139.1
click at [814, 194] on div at bounding box center [785, 185] width 491 height 76
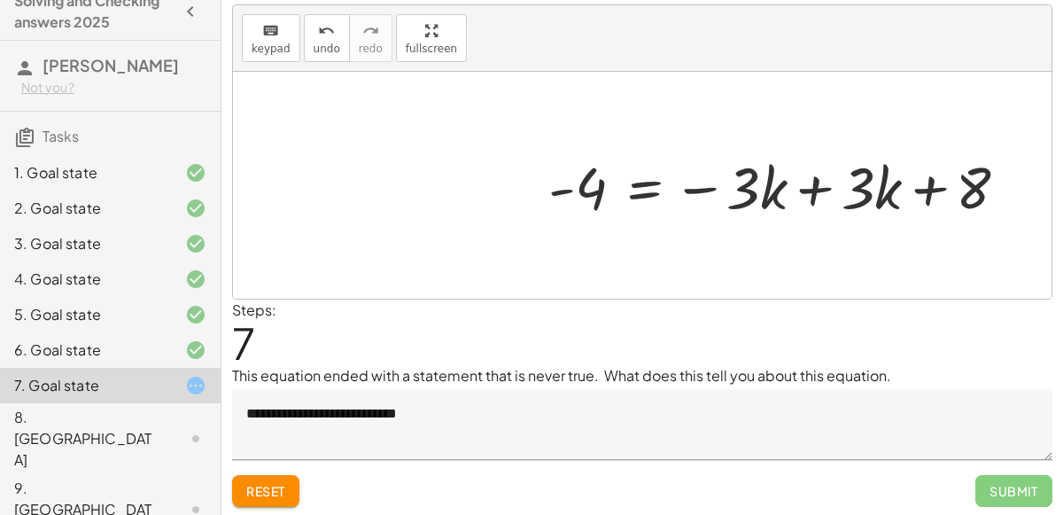
click at [819, 190] on div at bounding box center [785, 185] width 491 height 76
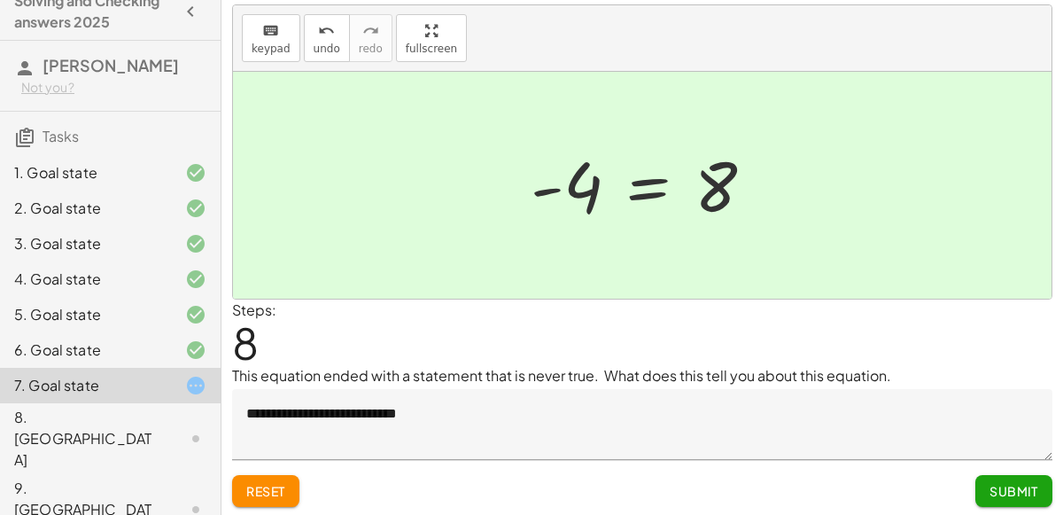
click at [1022, 486] on span "Submit" at bounding box center [1014, 491] width 49 height 16
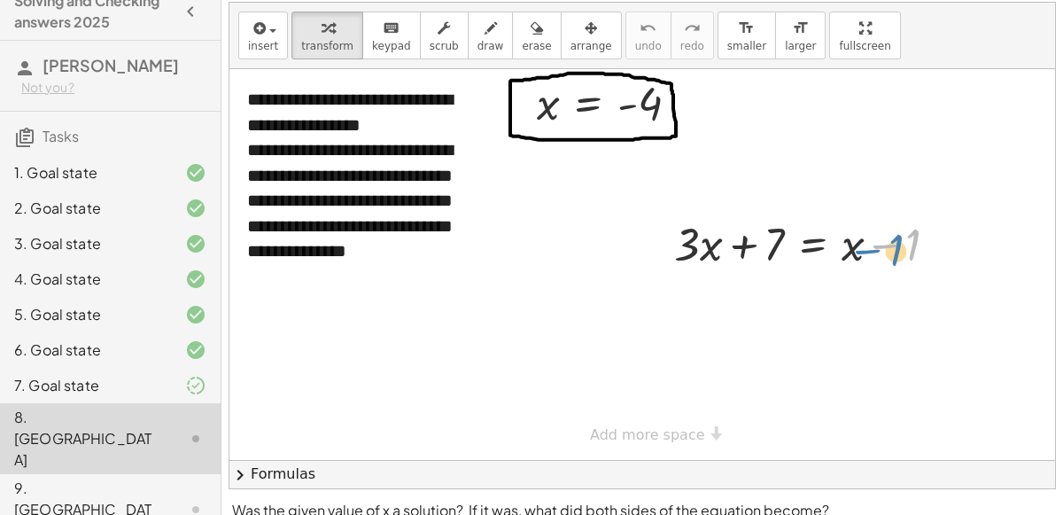
drag, startPoint x: 935, startPoint y: 235, endPoint x: 922, endPoint y: 238, distance: 13.8
click at [922, 238] on div at bounding box center [814, 243] width 296 height 60
click at [800, 245] on div at bounding box center [814, 243] width 296 height 60
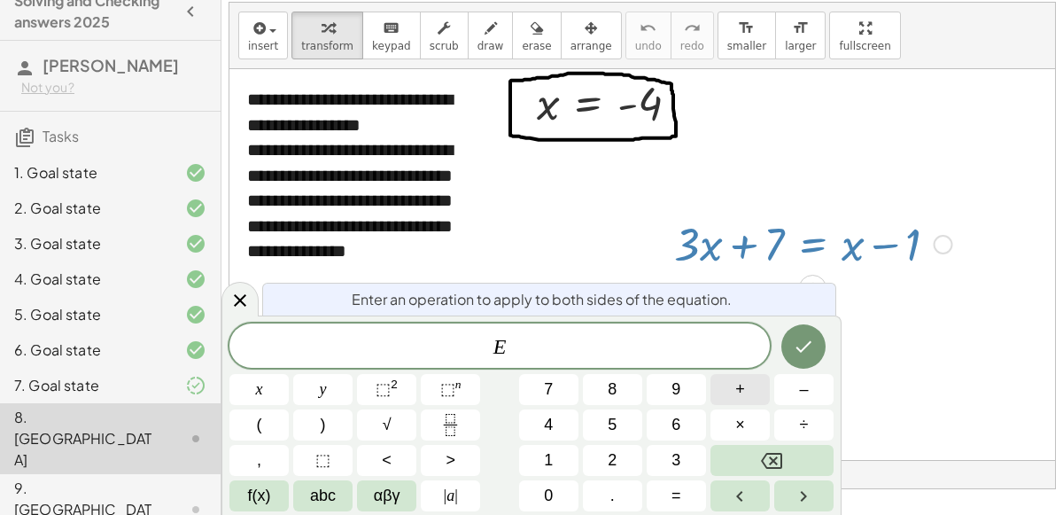
click at [737, 390] on span "+" at bounding box center [741, 390] width 10 height 24
click at [533, 454] on button "1" at bounding box center [548, 460] width 59 height 31
click at [805, 356] on icon "Done" at bounding box center [803, 346] width 21 height 21
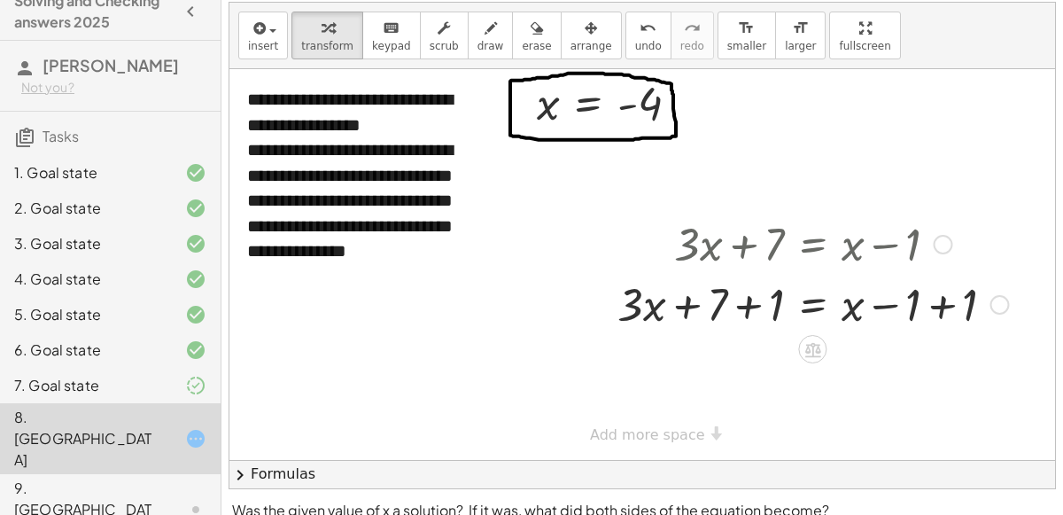
click at [750, 305] on div at bounding box center [813, 303] width 409 height 60
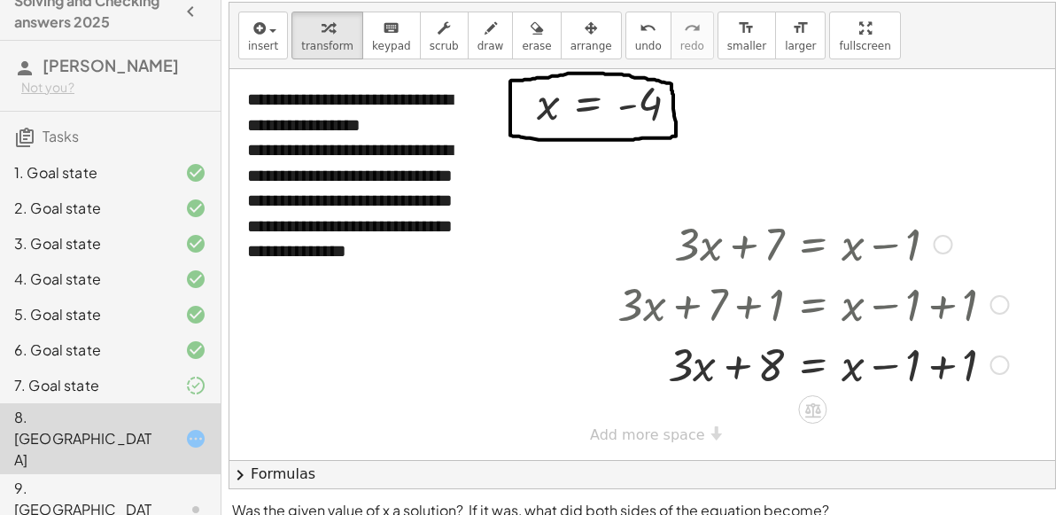
click at [937, 366] on div at bounding box center [813, 363] width 409 height 60
click at [810, 362] on div at bounding box center [813, 363] width 409 height 60
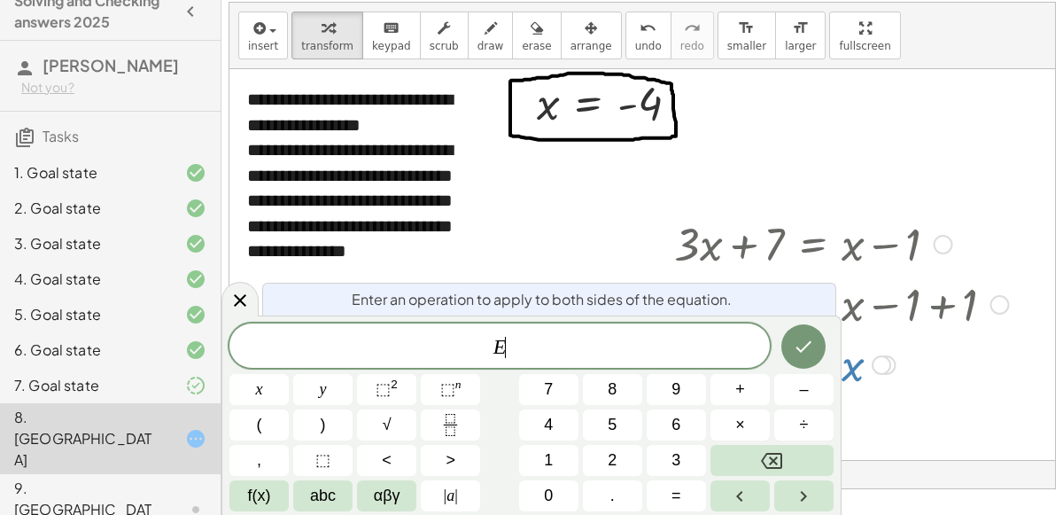
click at [899, 401] on div at bounding box center [643, 264] width 826 height 391
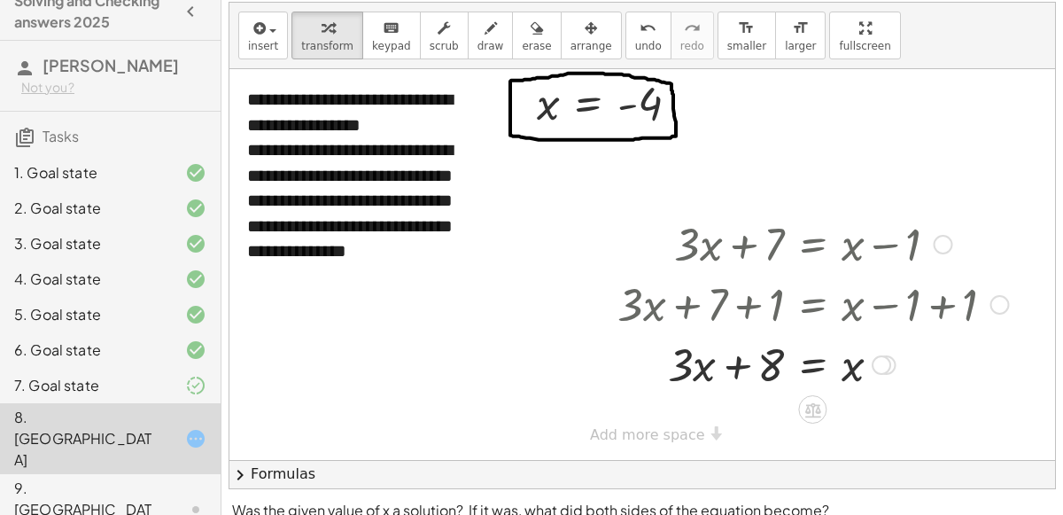
click at [806, 369] on div at bounding box center [813, 363] width 409 height 60
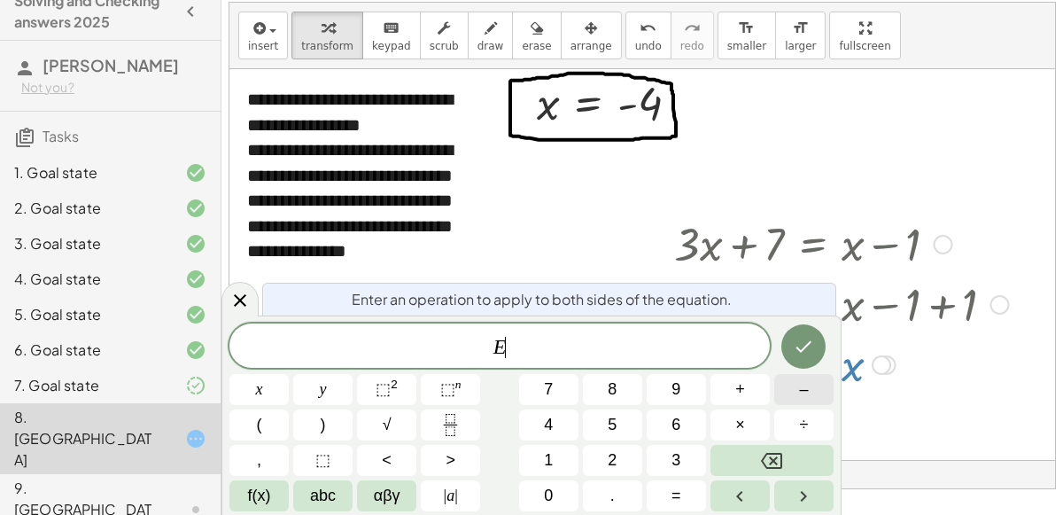
click at [789, 398] on button "–" at bounding box center [804, 389] width 59 height 31
click at [657, 457] on button "3" at bounding box center [676, 460] width 59 height 31
click at [270, 386] on button "x" at bounding box center [259, 389] width 59 height 31
click at [815, 357] on button "Done" at bounding box center [804, 346] width 44 height 44
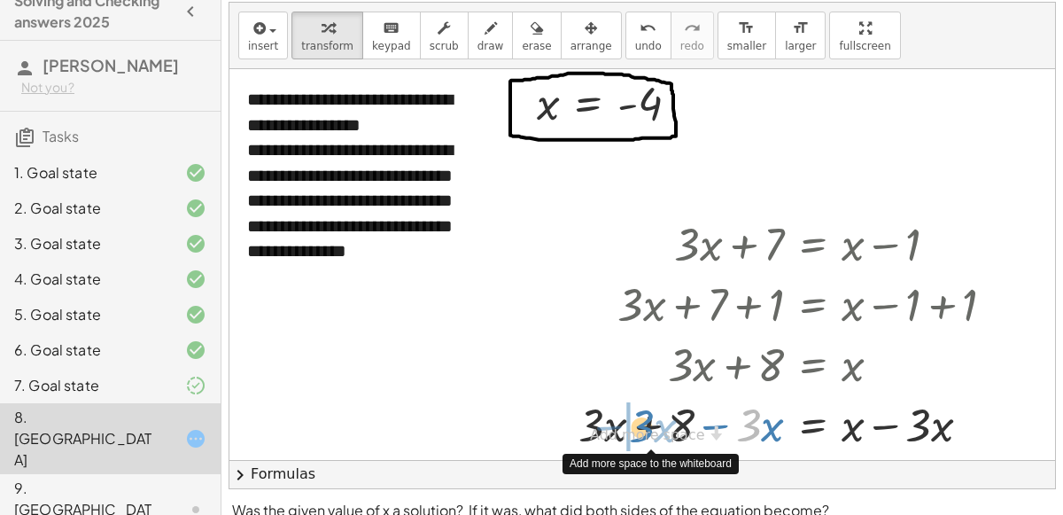
drag, startPoint x: 759, startPoint y: 425, endPoint x: 650, endPoint y: 425, distance: 109.9
click at [650, 425] on div "**********" at bounding box center [643, 264] width 826 height 391
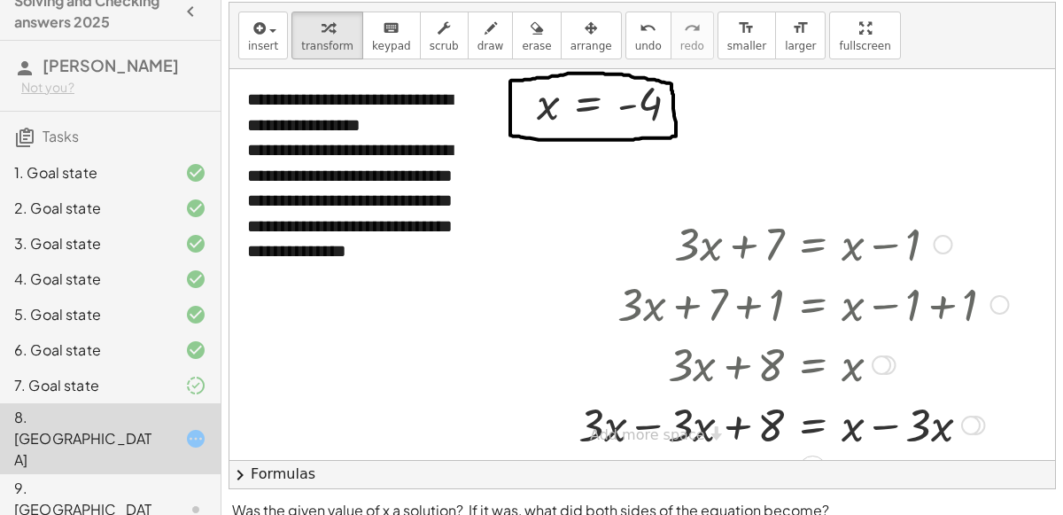
click at [648, 425] on div "**********" at bounding box center [643, 264] width 826 height 391
click at [651, 429] on div at bounding box center [794, 423] width 448 height 60
click at [878, 428] on div at bounding box center [813, 423] width 409 height 60
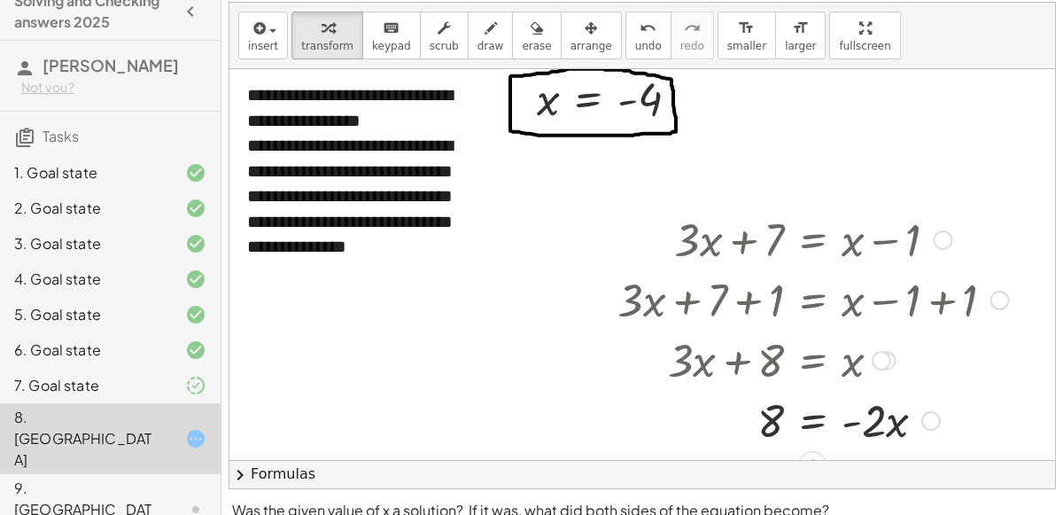
scroll to position [0, 0]
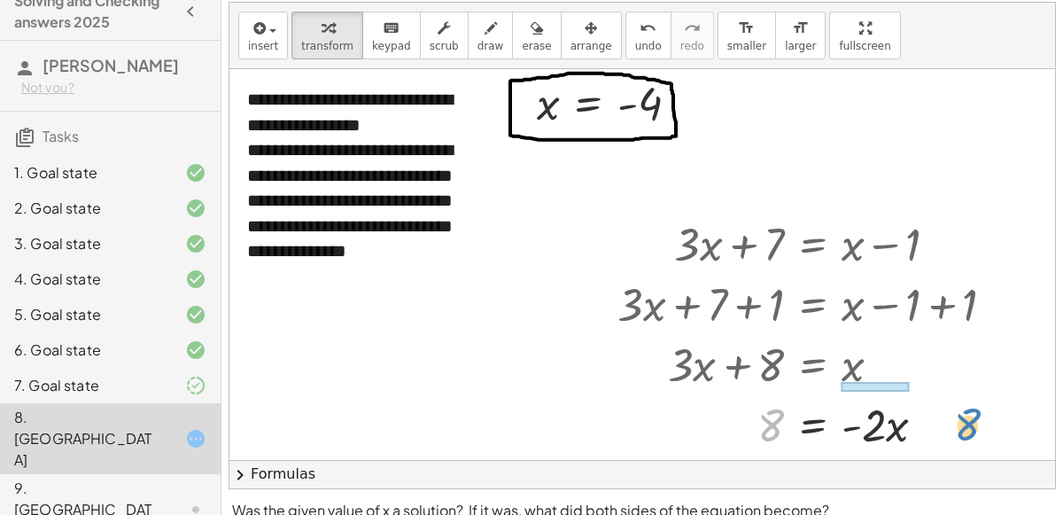
drag, startPoint x: 774, startPoint y: 415, endPoint x: 974, endPoint y: 414, distance: 200.3
click at [974, 414] on div at bounding box center [813, 423] width 409 height 60
click at [812, 422] on div at bounding box center [813, 423] width 409 height 60
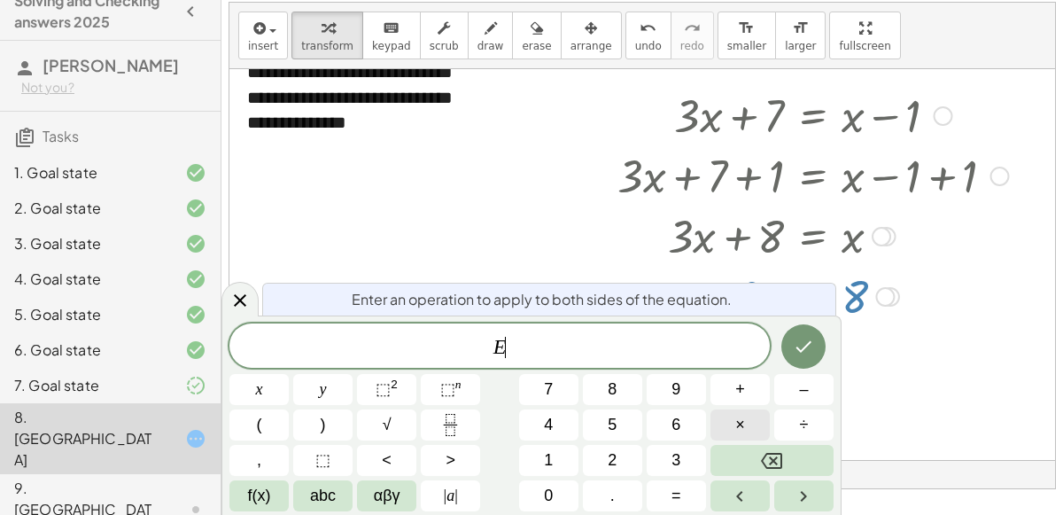
scroll to position [129, 0]
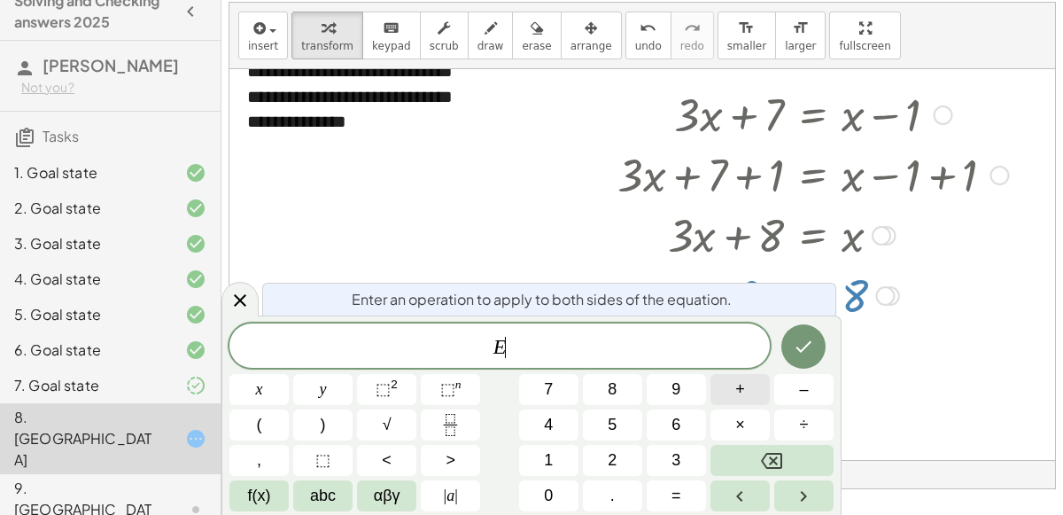
click at [742, 393] on span "+" at bounding box center [741, 390] width 10 height 24
click at [560, 465] on button "1" at bounding box center [548, 460] width 59 height 31
click at [285, 390] on button "x" at bounding box center [259, 389] width 59 height 31
click at [809, 352] on icon "Done" at bounding box center [803, 346] width 21 height 21
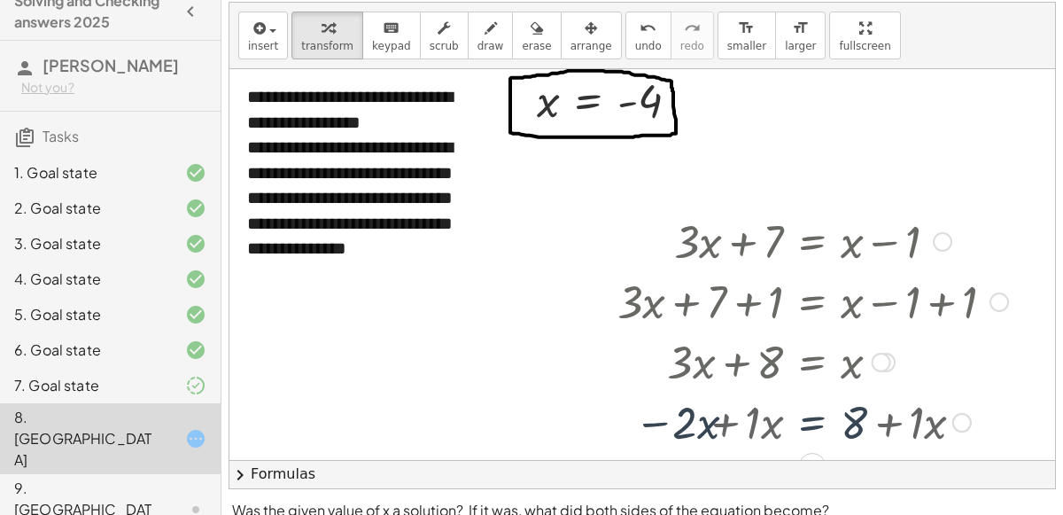
scroll to position [0, 0]
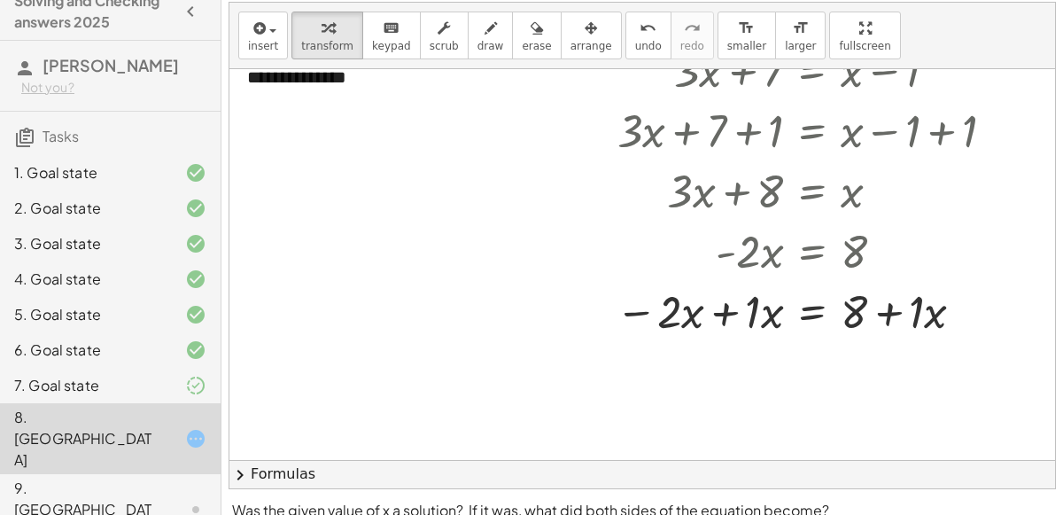
click at [720, 320] on div at bounding box center [812, 310] width 410 height 60
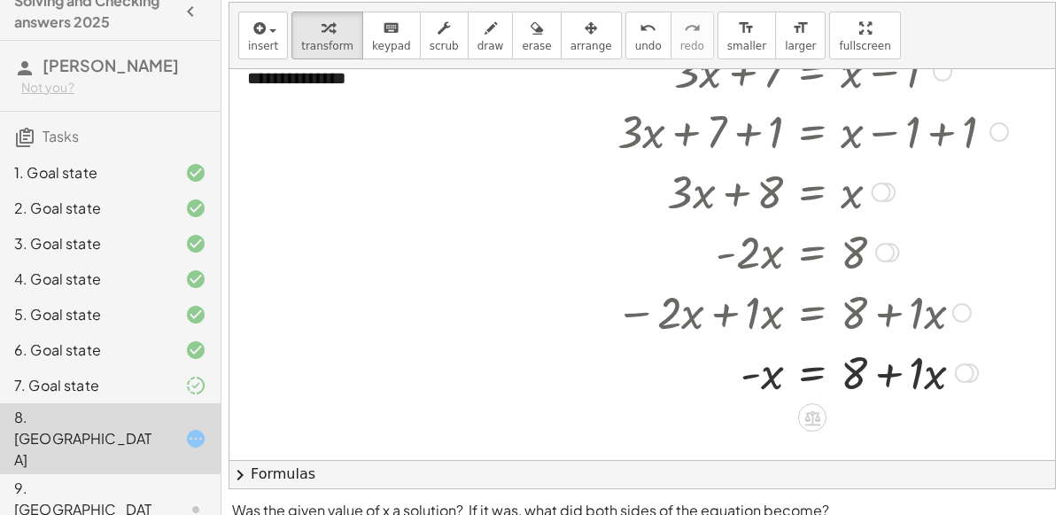
click at [750, 370] on div at bounding box center [812, 371] width 410 height 60
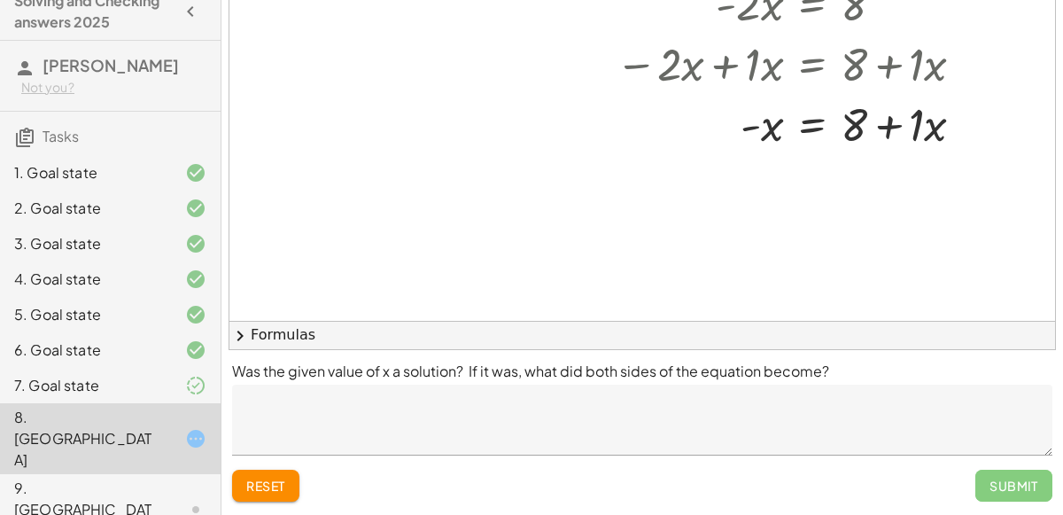
scroll to position [296, 0]
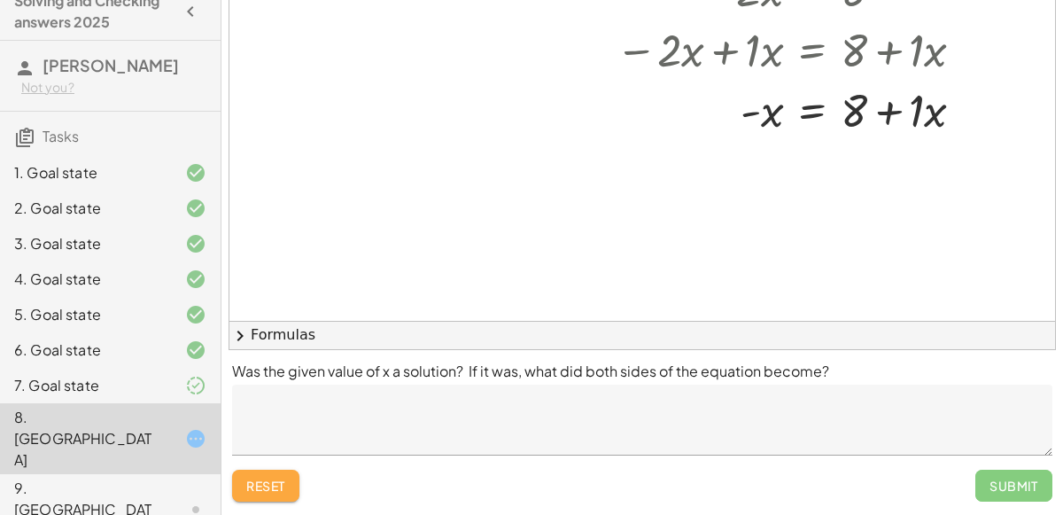
click at [264, 485] on span "reset" at bounding box center [265, 486] width 39 height 16
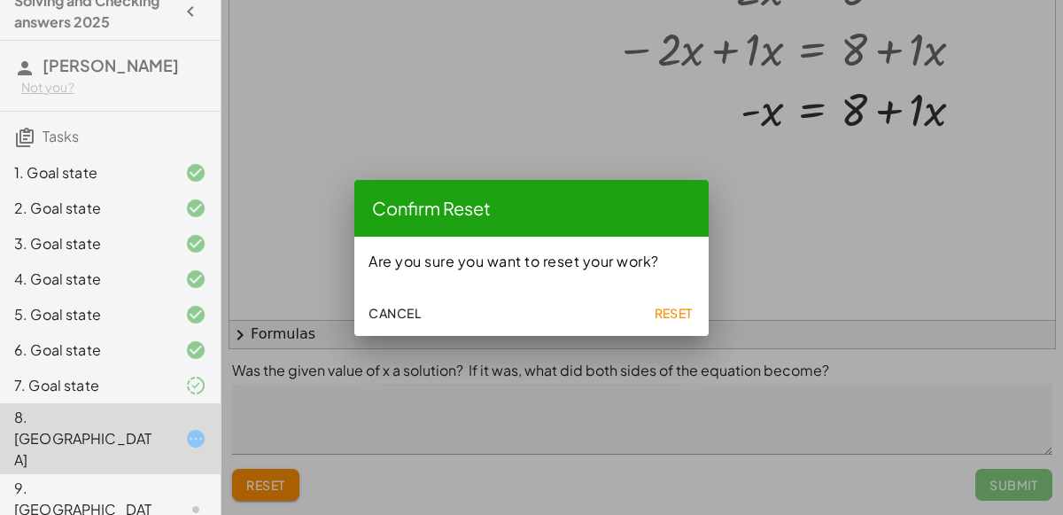
click at [679, 313] on span "Reset" at bounding box center [673, 313] width 39 height 16
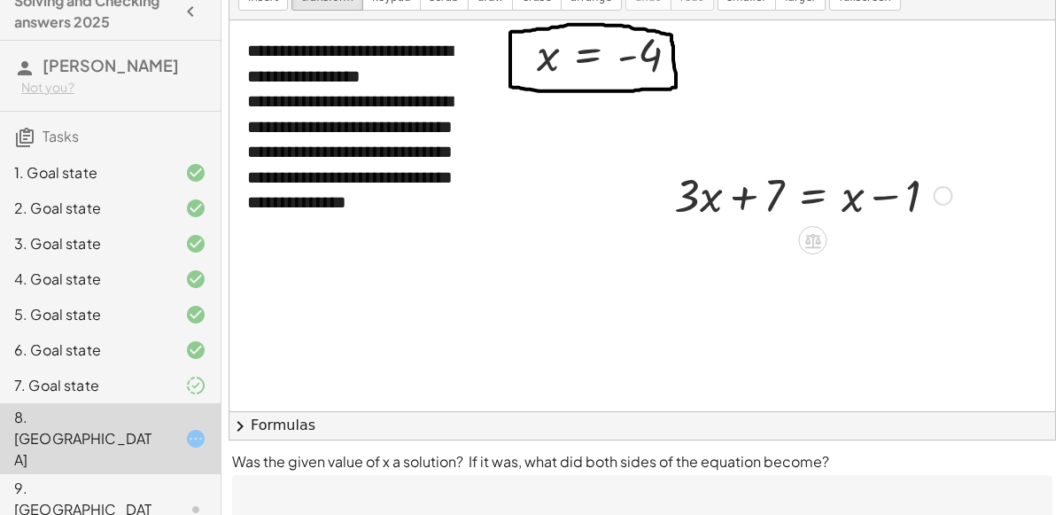
scroll to position [49, 0]
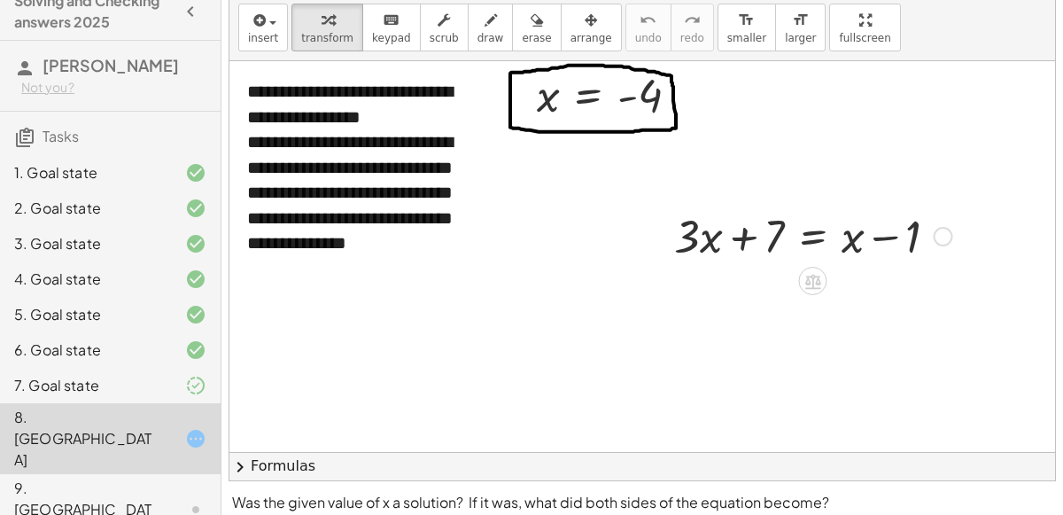
click at [813, 233] on div at bounding box center [814, 235] width 296 height 60
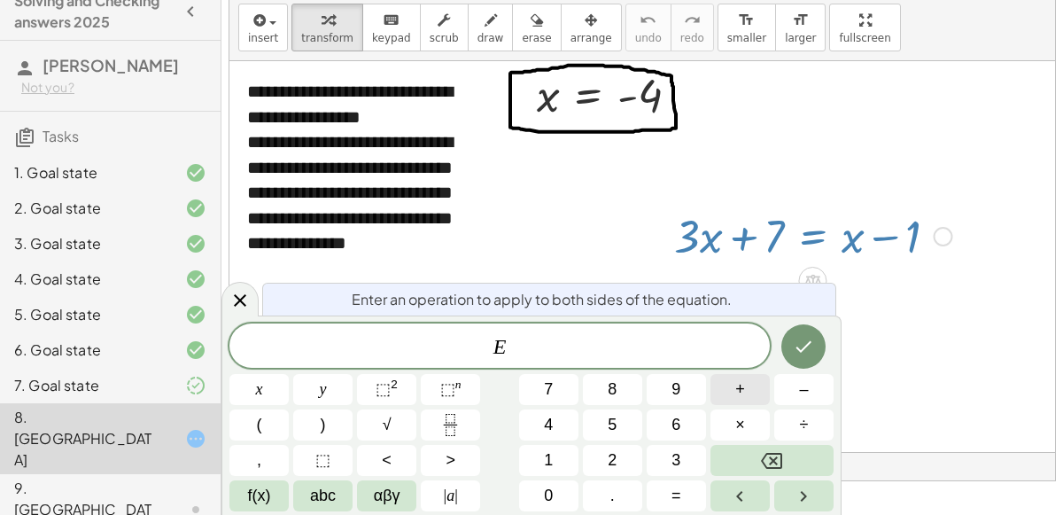
click at [736, 384] on span "+" at bounding box center [741, 390] width 10 height 24
click at [663, 419] on button "6" at bounding box center [676, 424] width 59 height 31
click at [809, 355] on icon "Done" at bounding box center [803, 346] width 21 height 21
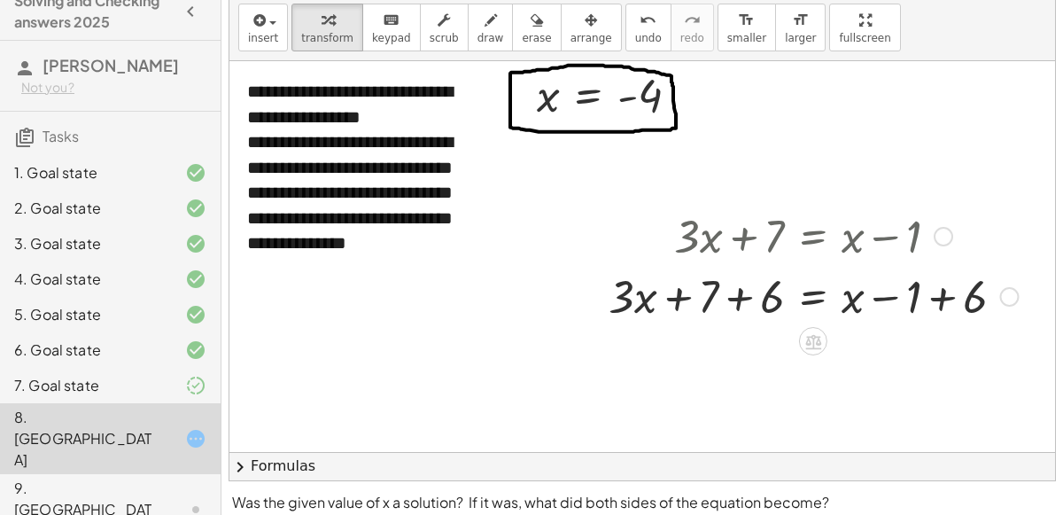
click at [942, 300] on div at bounding box center [813, 295] width 427 height 60
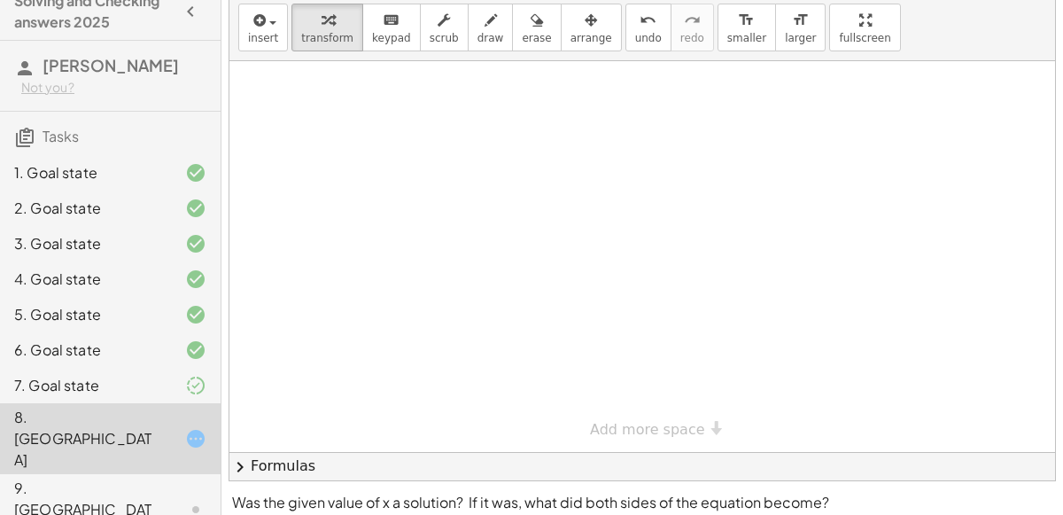
scroll to position [180, 0]
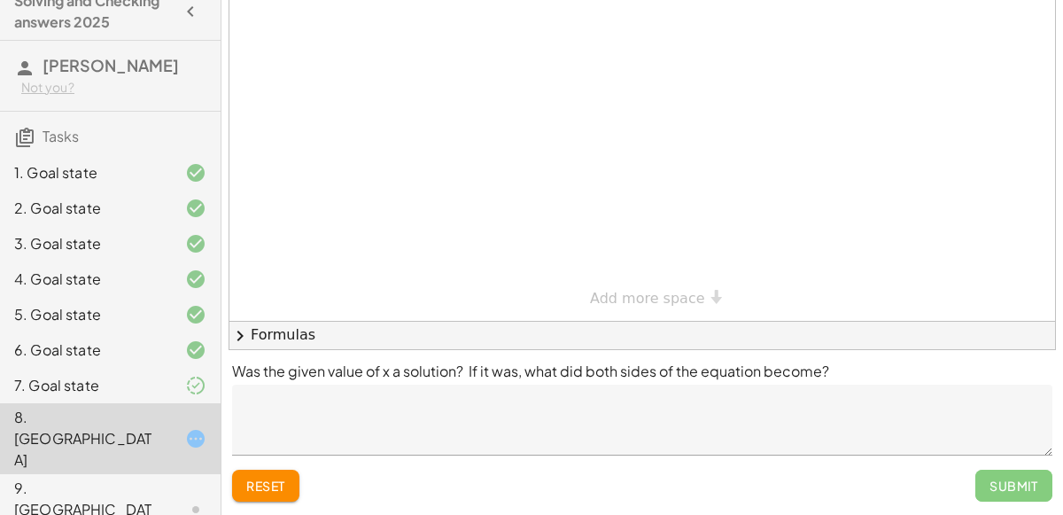
click at [262, 489] on span "reset" at bounding box center [265, 486] width 39 height 16
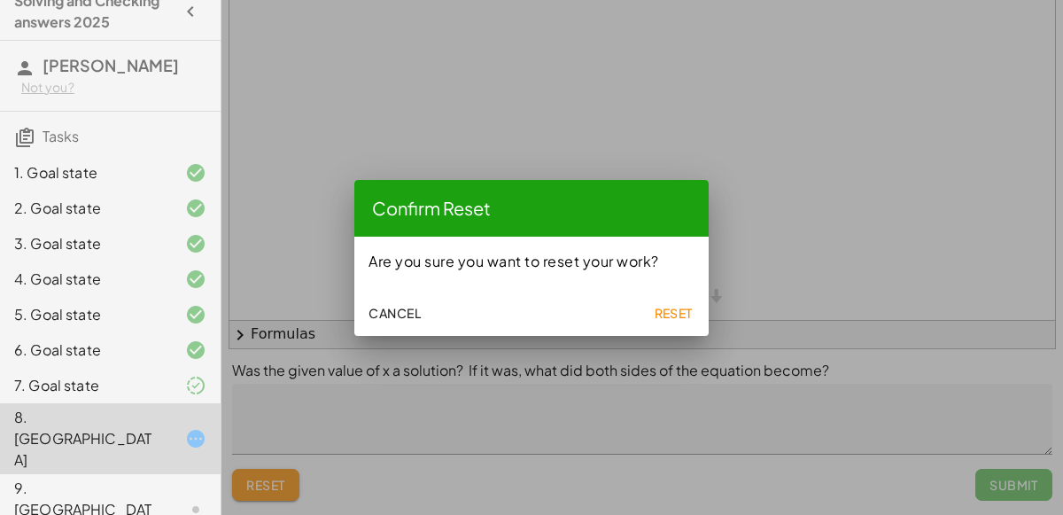
scroll to position [0, 0]
click at [678, 319] on span "Reset" at bounding box center [673, 313] width 39 height 16
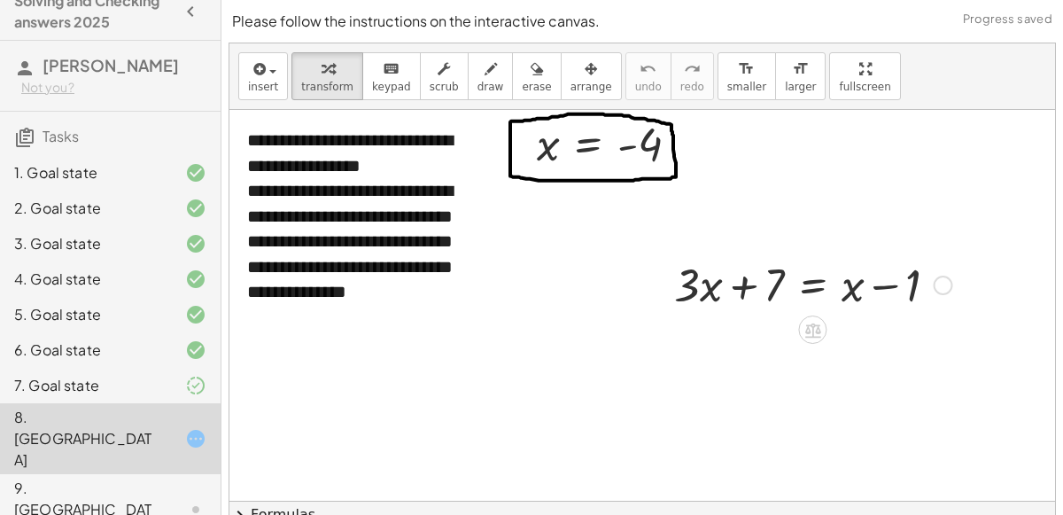
click at [813, 288] on div at bounding box center [814, 283] width 296 height 60
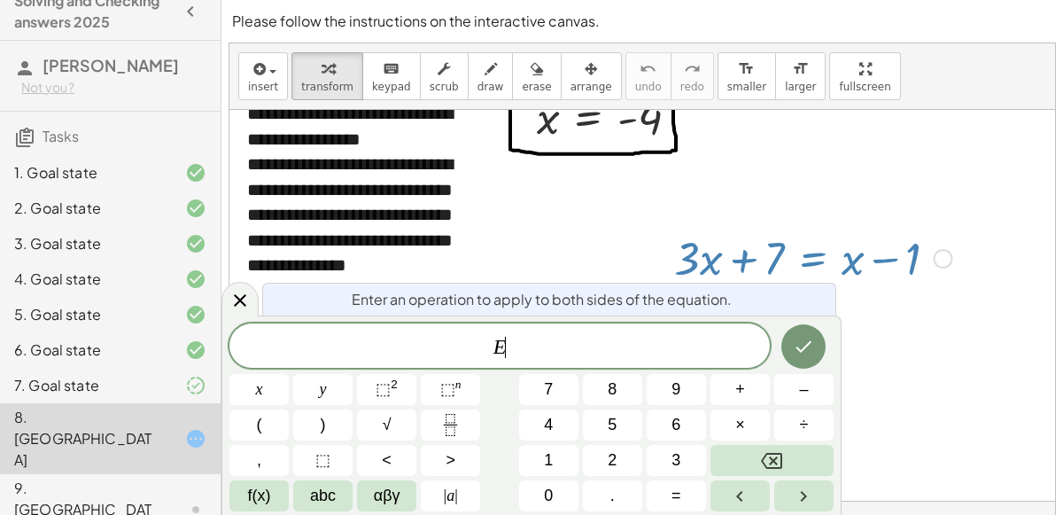
scroll to position [45, 0]
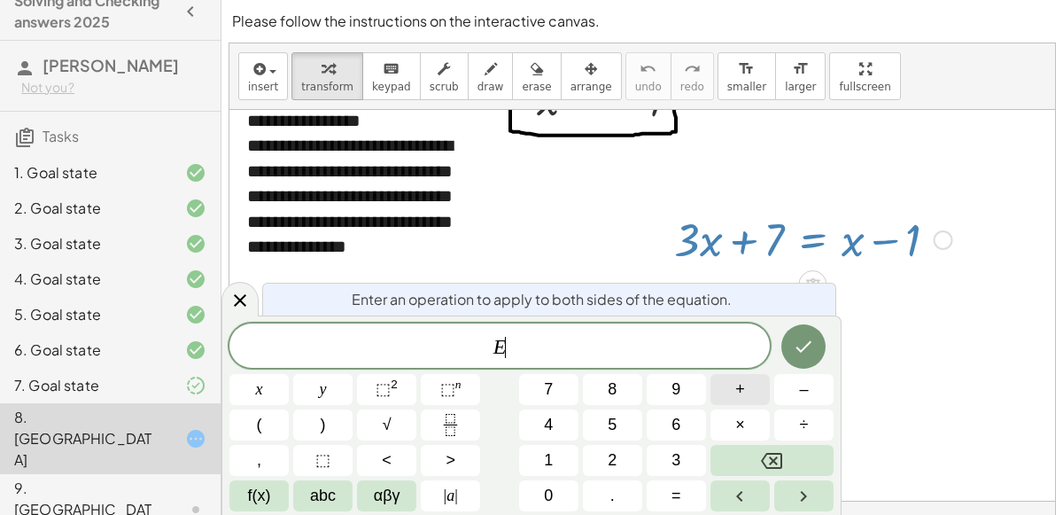
click at [745, 395] on button "+" at bounding box center [740, 389] width 59 height 31
click at [557, 433] on button "4" at bounding box center [548, 424] width 59 height 31
click at [794, 349] on icon "Done" at bounding box center [803, 346] width 21 height 21
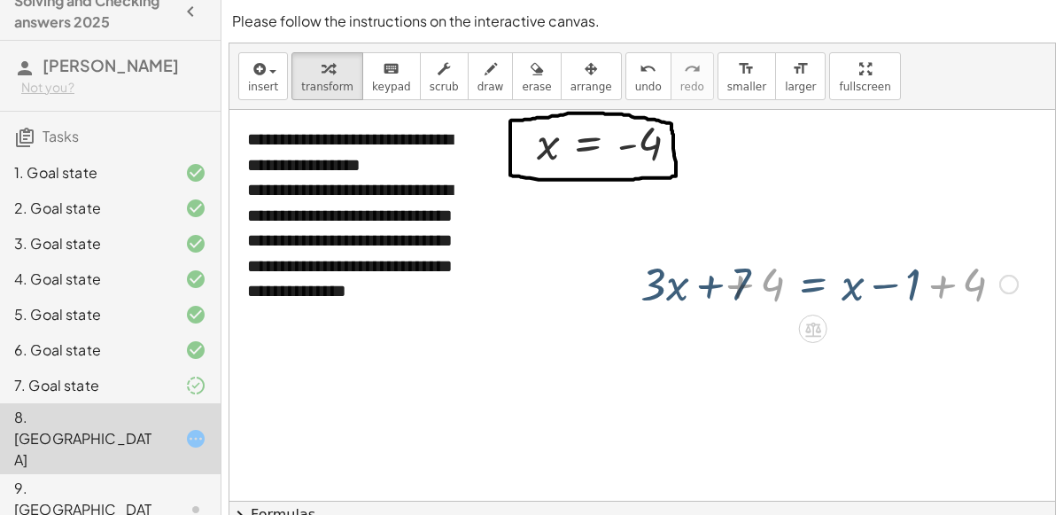
scroll to position [0, 0]
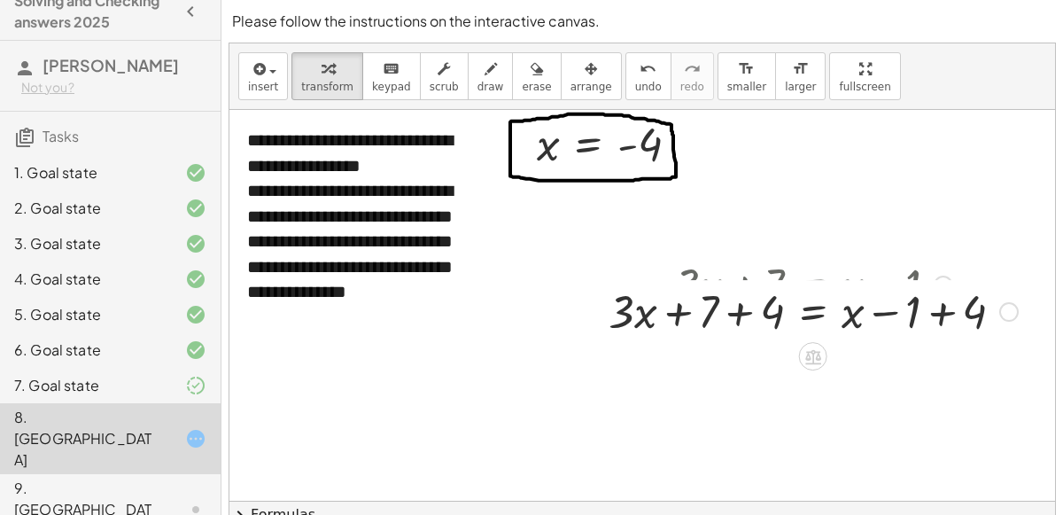
click at [944, 286] on div at bounding box center [943, 285] width 19 height 19
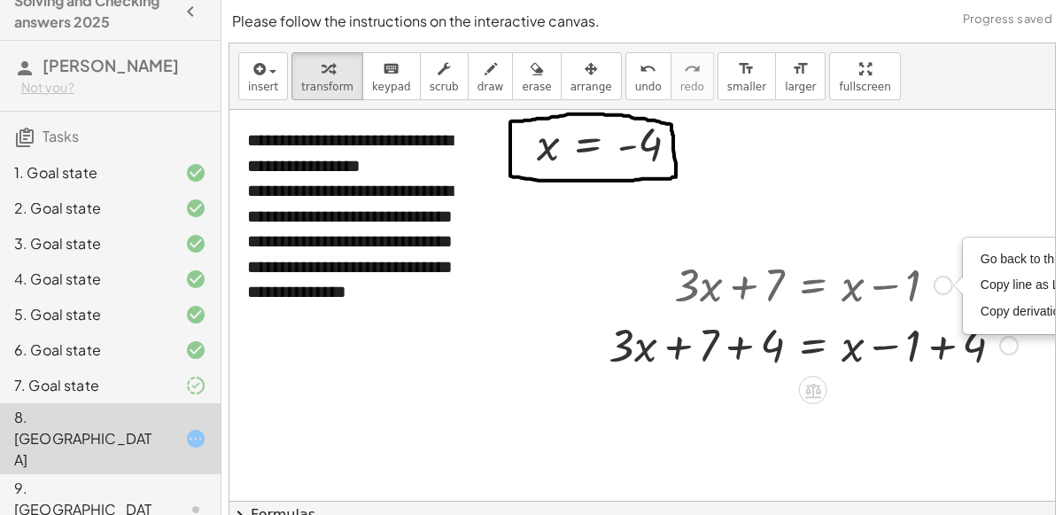
click at [938, 344] on div at bounding box center [813, 344] width 427 height 60
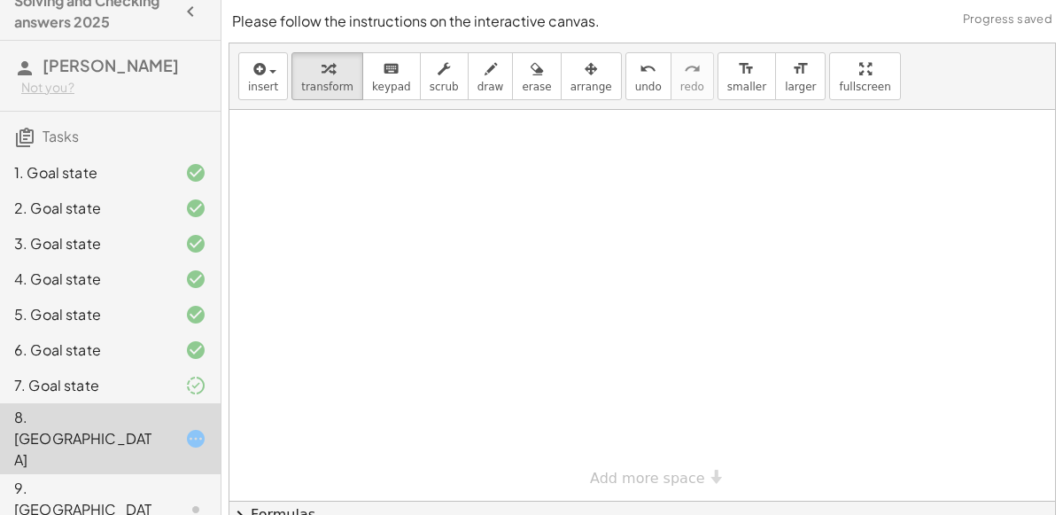
scroll to position [180, 0]
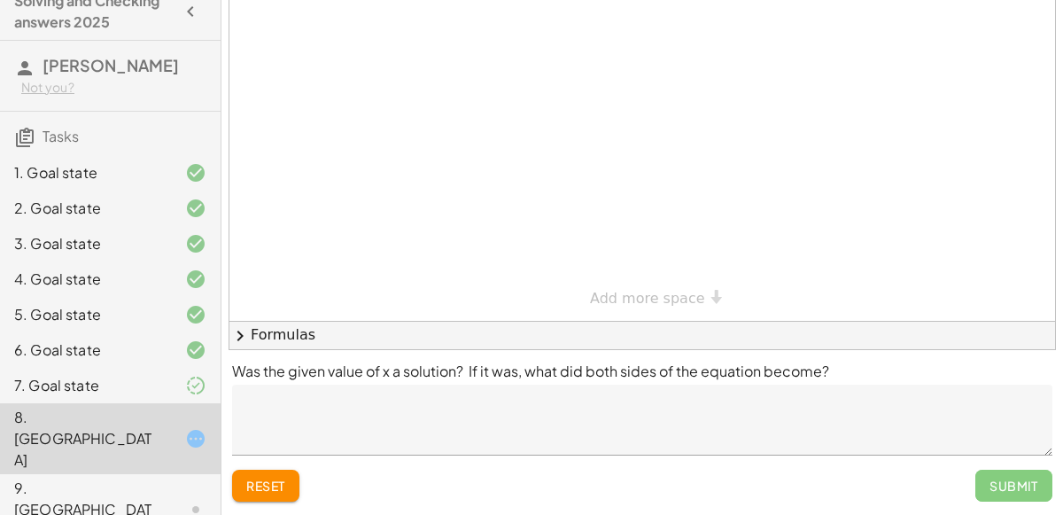
click at [267, 479] on span "reset" at bounding box center [265, 486] width 39 height 16
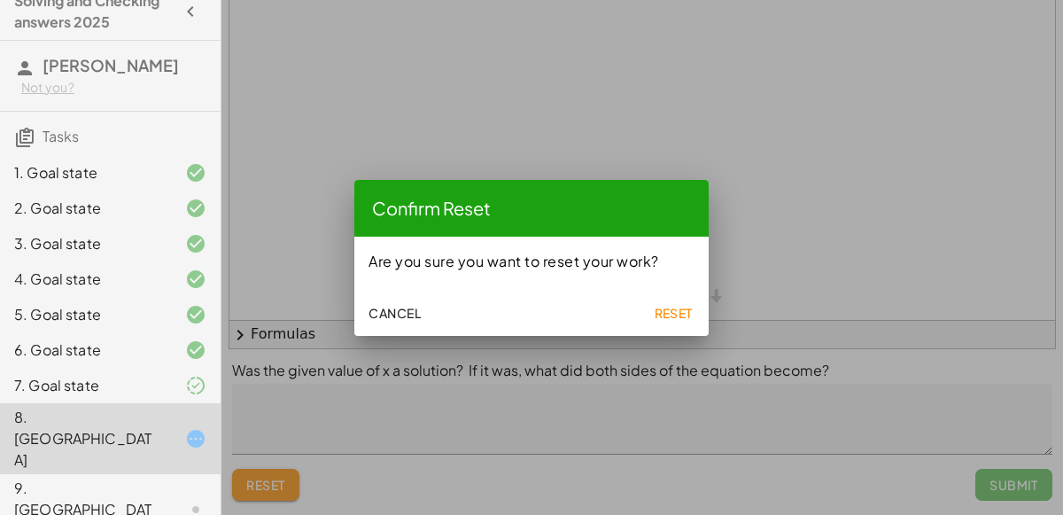
scroll to position [0, 0]
click at [658, 312] on span "Reset" at bounding box center [673, 313] width 39 height 16
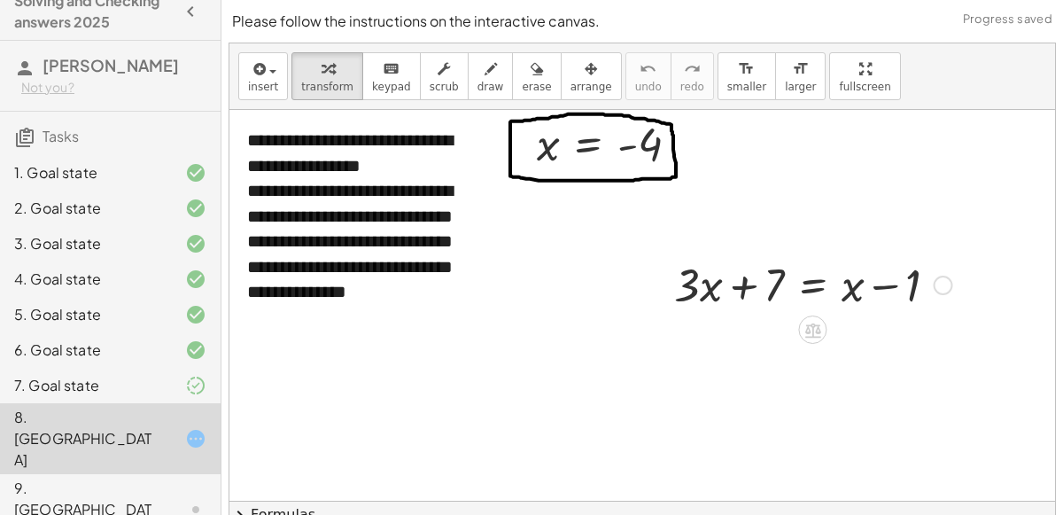
scroll to position [7, 0]
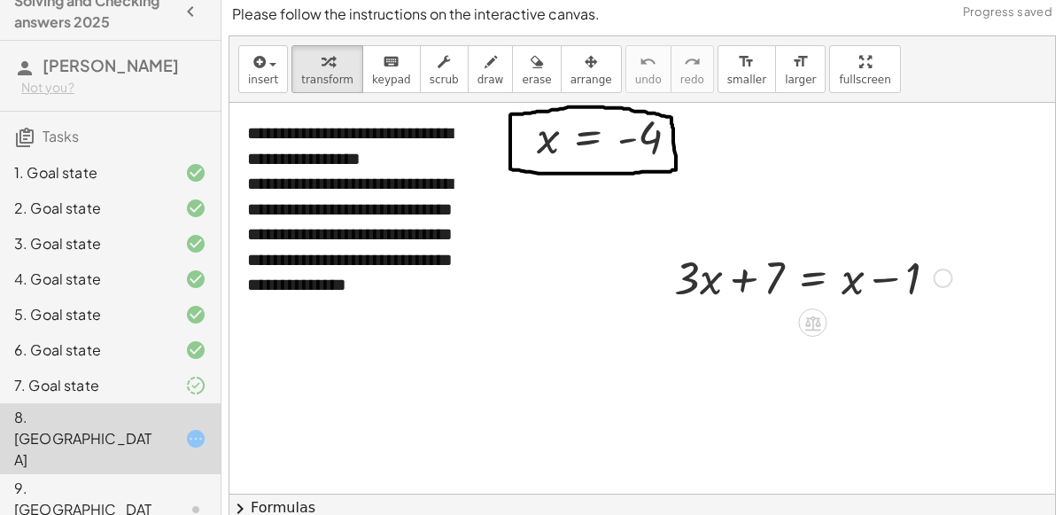
click at [820, 276] on div at bounding box center [814, 276] width 296 height 60
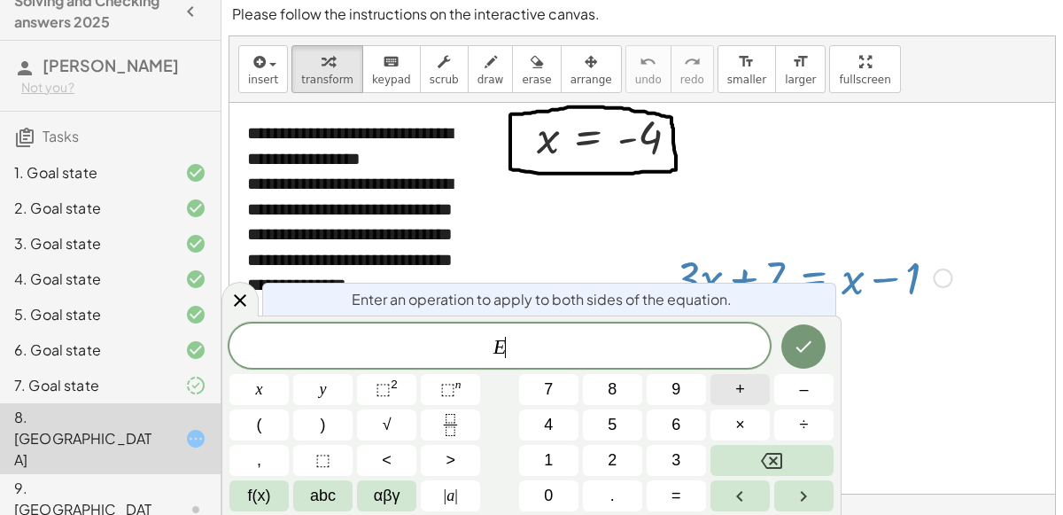
click at [742, 393] on span "+" at bounding box center [741, 390] width 10 height 24
click at [779, 399] on button "–" at bounding box center [804, 389] width 59 height 31
click at [660, 452] on button "3" at bounding box center [676, 460] width 59 height 31
click at [800, 354] on icon "Done" at bounding box center [803, 346] width 21 height 21
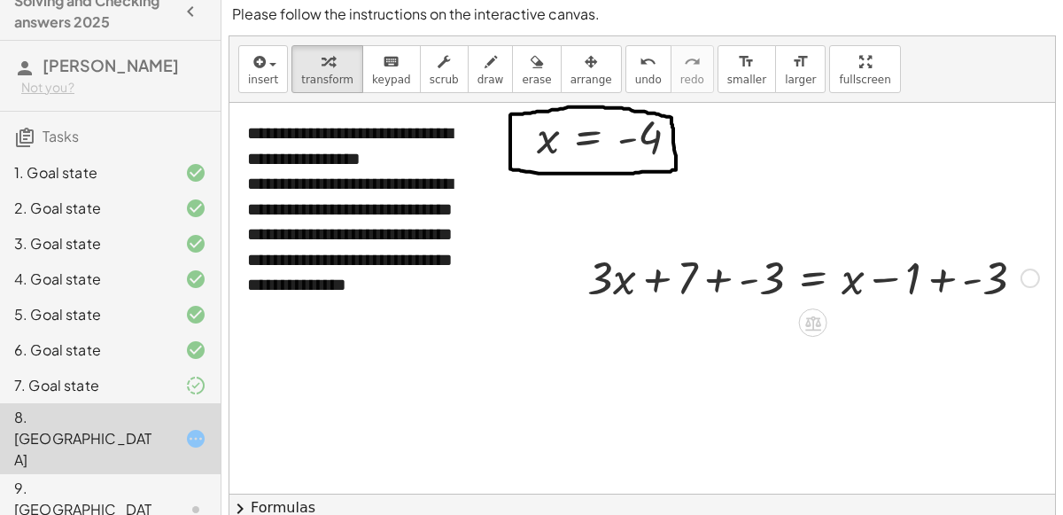
click at [945, 277] on div at bounding box center [943, 278] width 19 height 19
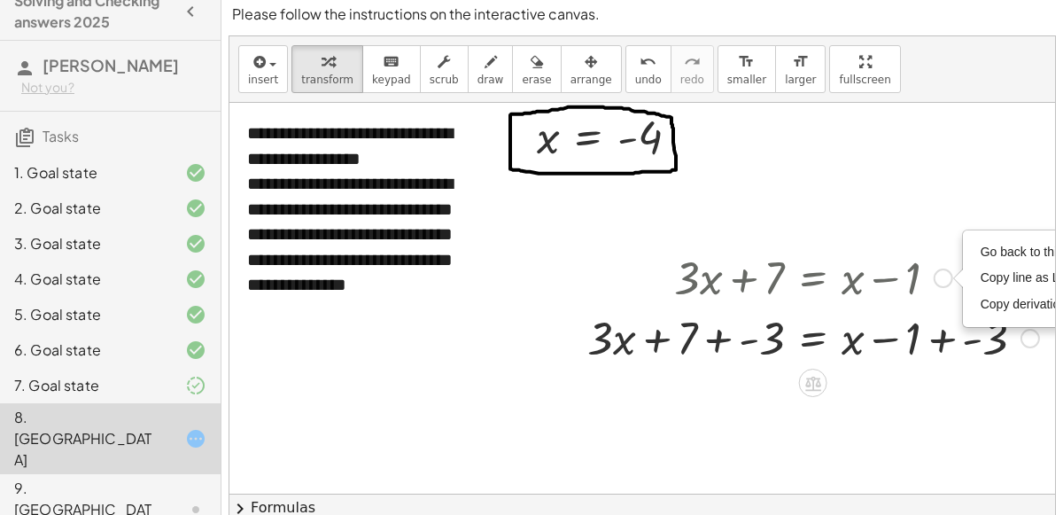
click at [944, 339] on div at bounding box center [814, 337] width 470 height 60
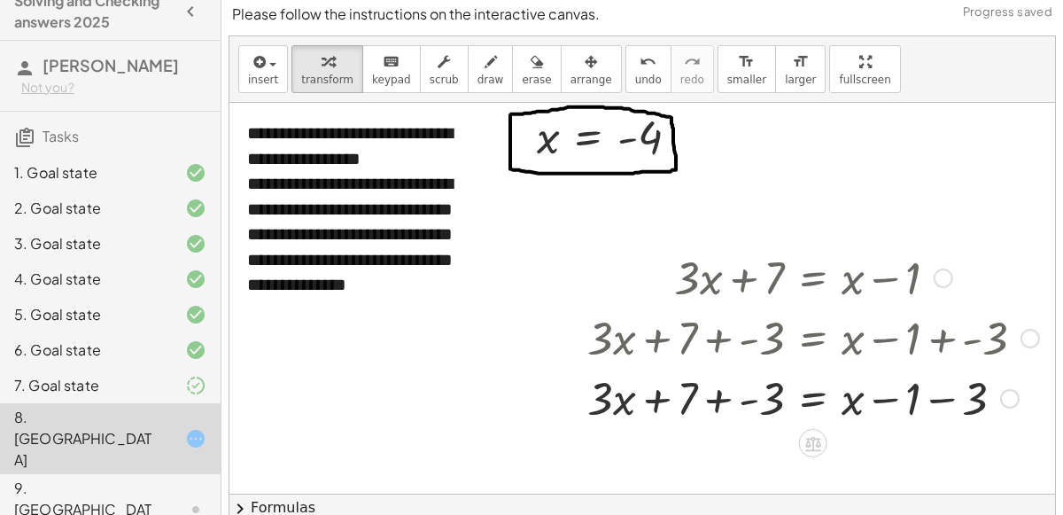
click at [940, 399] on div at bounding box center [814, 397] width 470 height 60
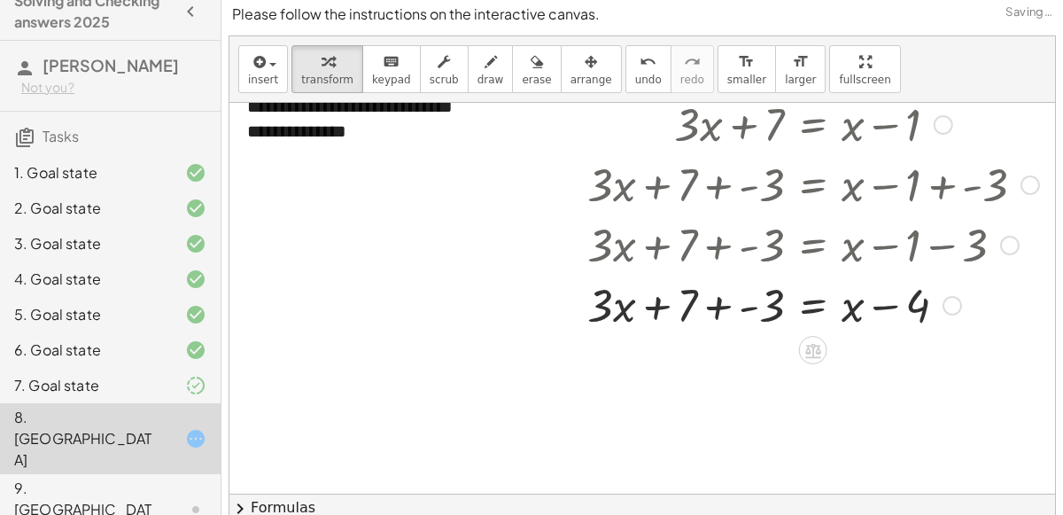
scroll to position [168, 0]
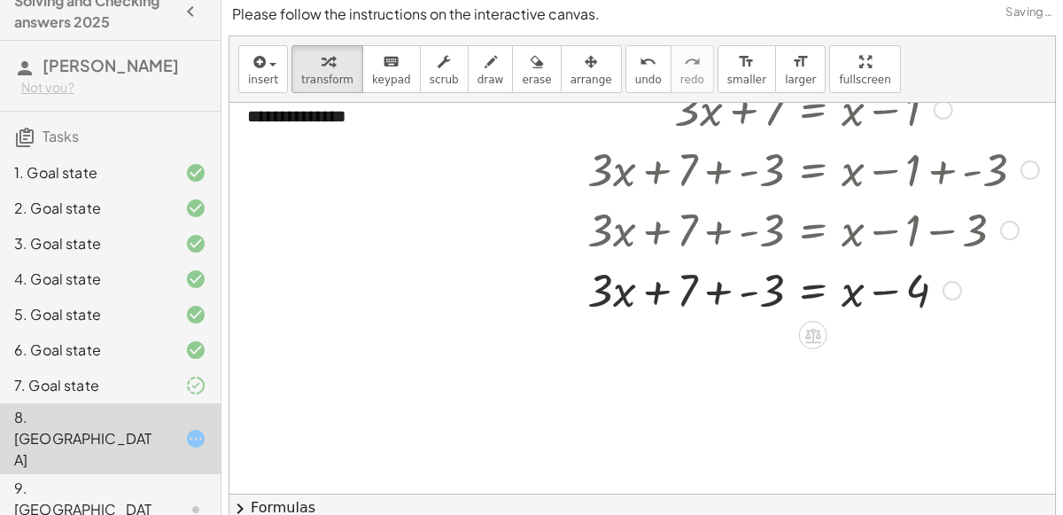
click at [721, 295] on div at bounding box center [814, 289] width 470 height 60
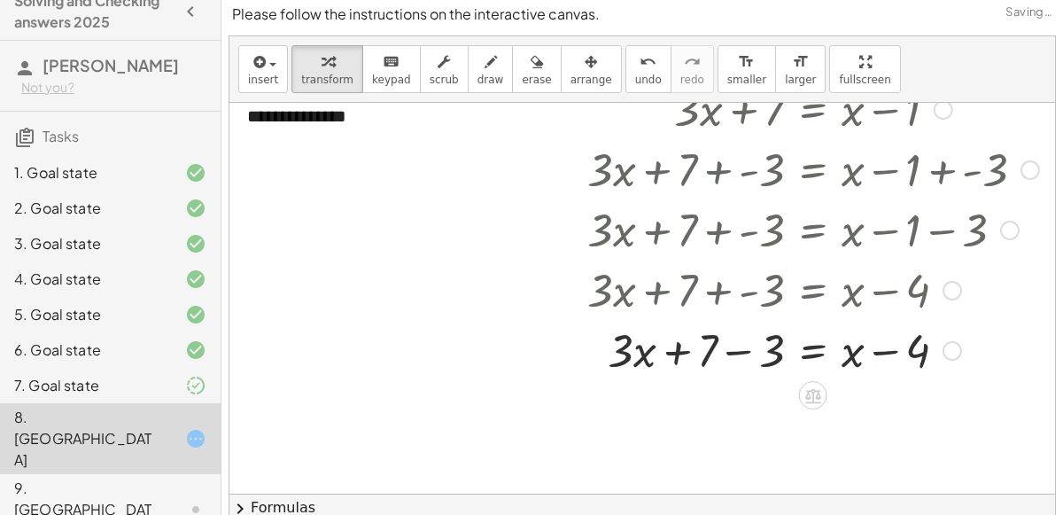
click at [738, 350] on div at bounding box center [814, 349] width 470 height 60
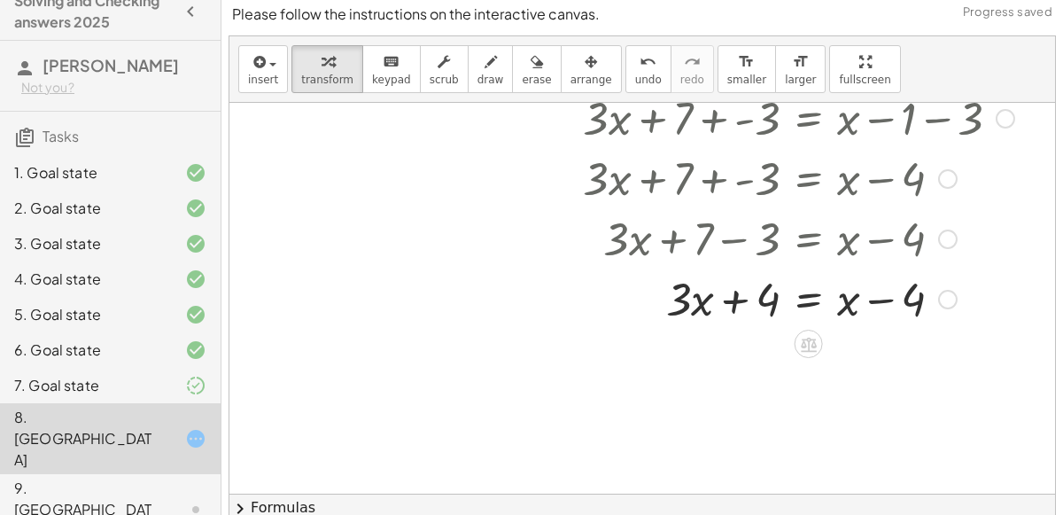
scroll to position [247, 4]
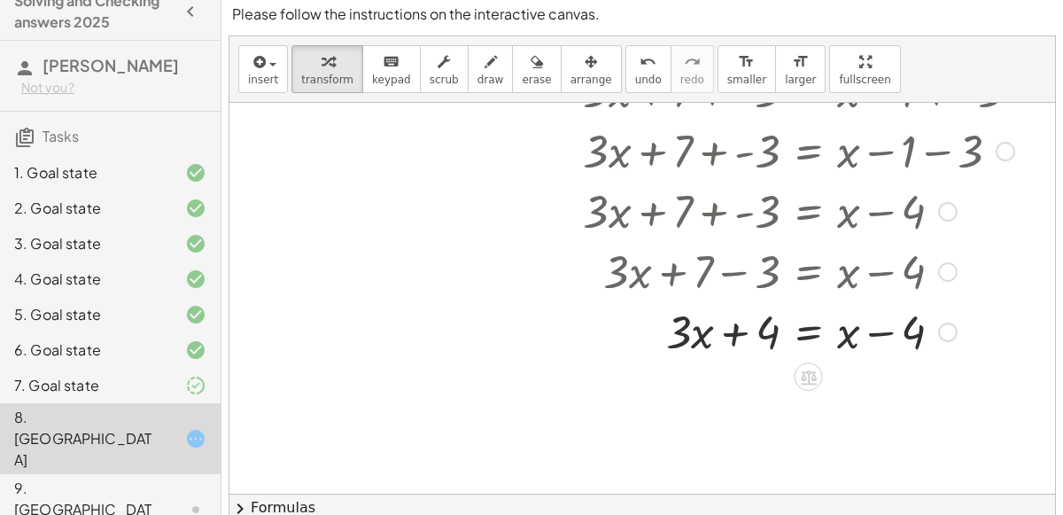
click at [813, 338] on div at bounding box center [809, 330] width 470 height 60
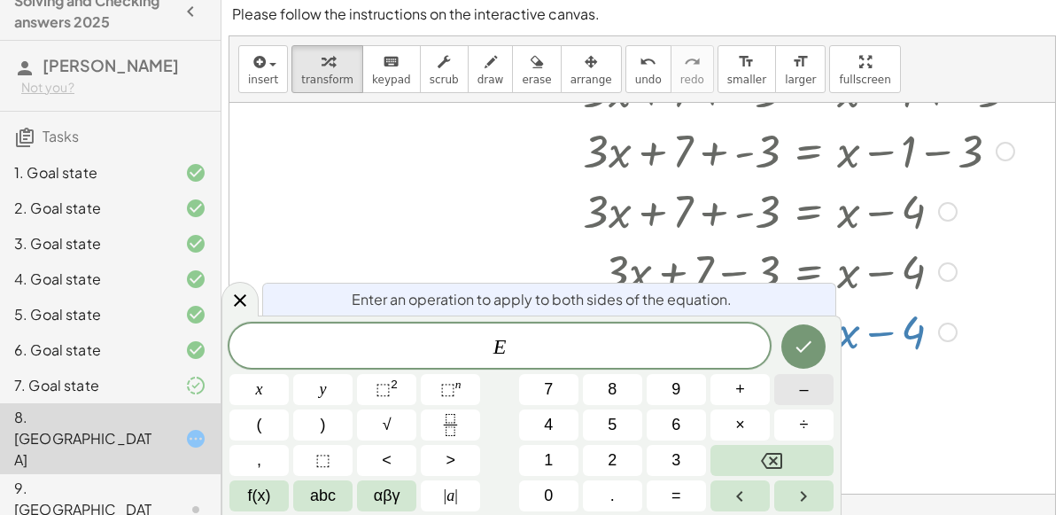
click at [786, 399] on button "–" at bounding box center [804, 389] width 59 height 31
click at [274, 392] on button "x" at bounding box center [259, 389] width 59 height 31
click at [806, 353] on icon "Done" at bounding box center [803, 346] width 21 height 21
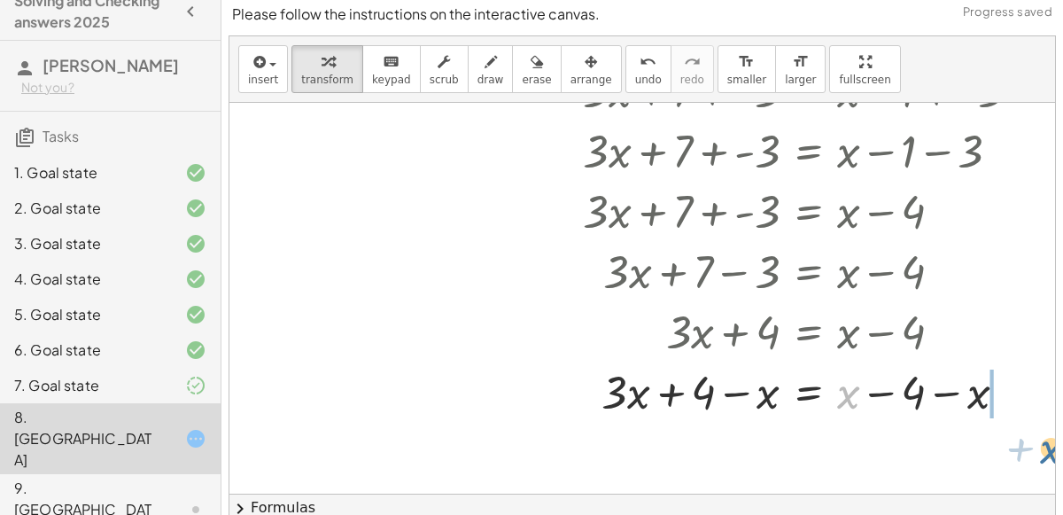
drag, startPoint x: 850, startPoint y: 388, endPoint x: 1039, endPoint y: 422, distance: 191.7
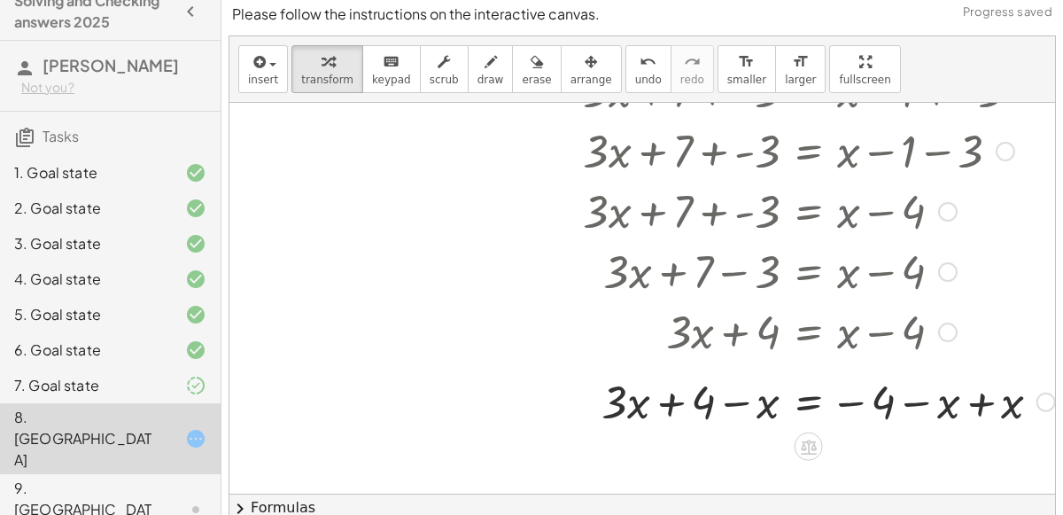
click at [985, 396] on div at bounding box center [819, 391] width 490 height 60
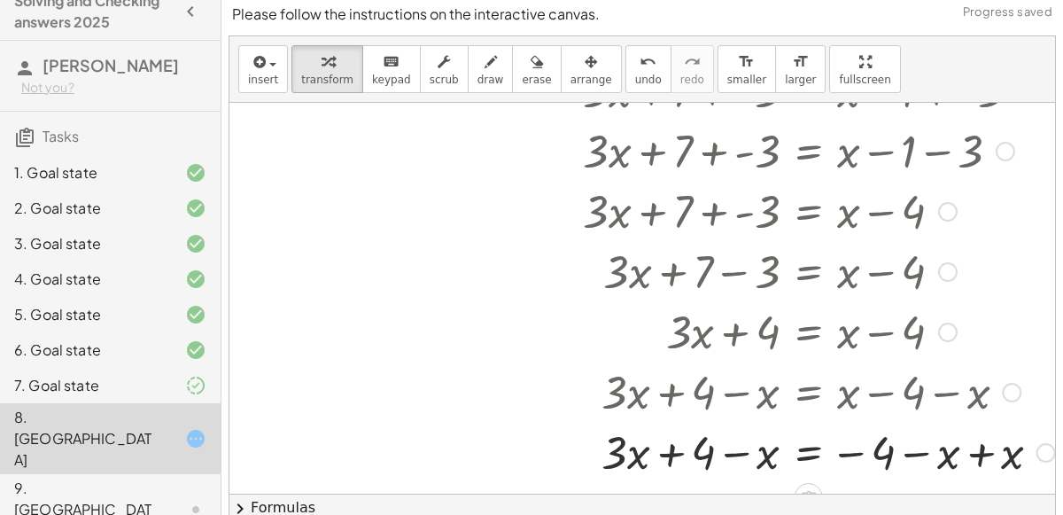
click at [980, 455] on div at bounding box center [819, 451] width 490 height 60
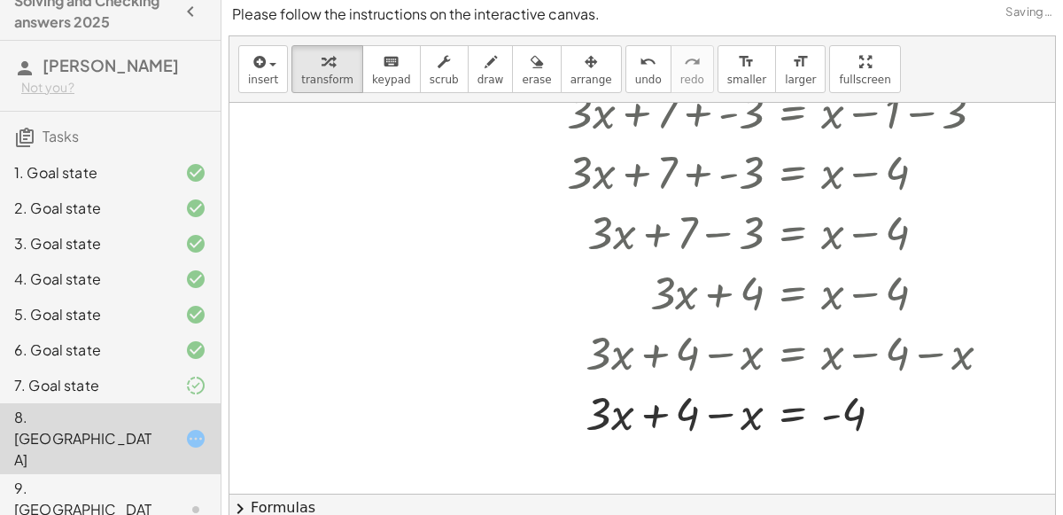
scroll to position [286, 20]
click at [722, 410] on div at bounding box center [793, 412] width 470 height 60
drag, startPoint x: 757, startPoint y: 413, endPoint x: 588, endPoint y: 416, distance: 169.3
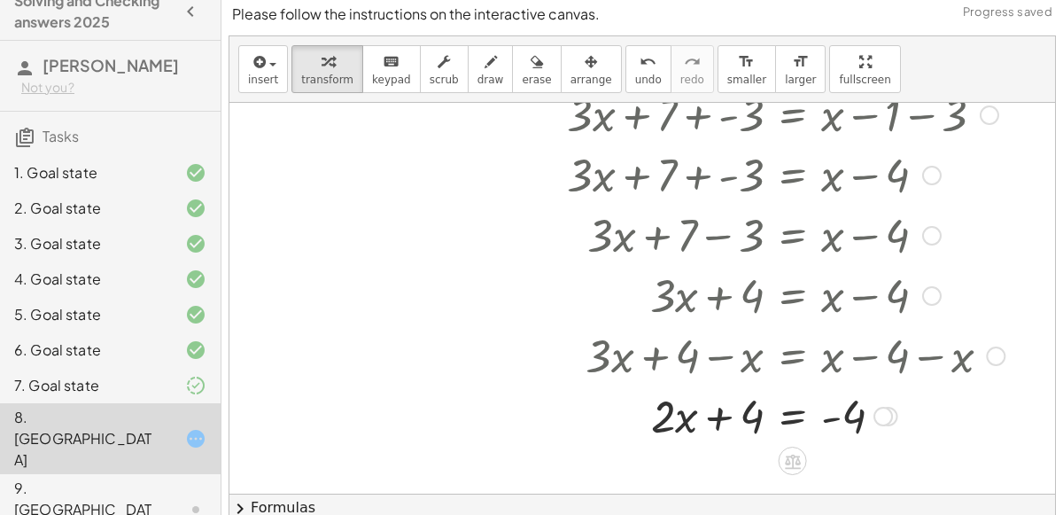
scroll to position [392, 20]
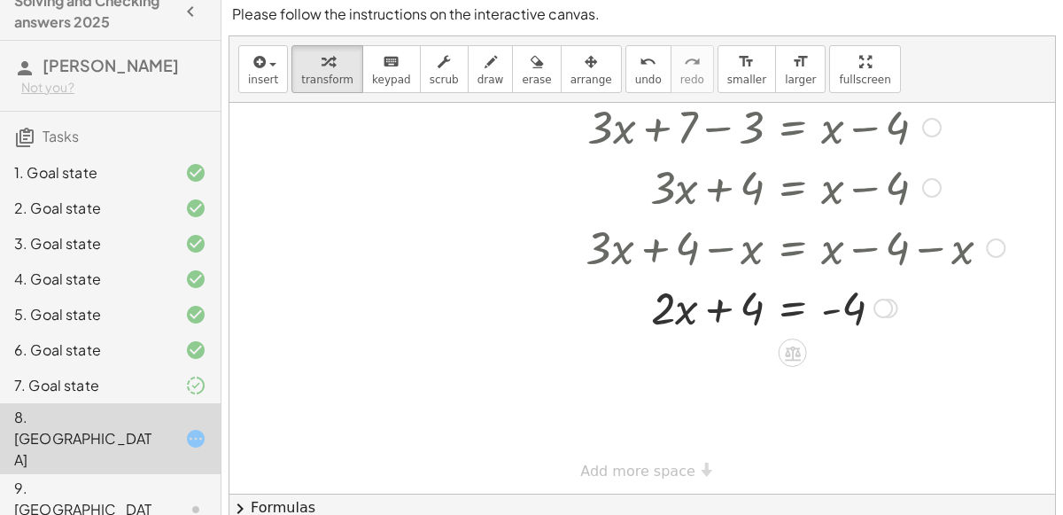
click at [783, 311] on div at bounding box center [793, 306] width 470 height 60
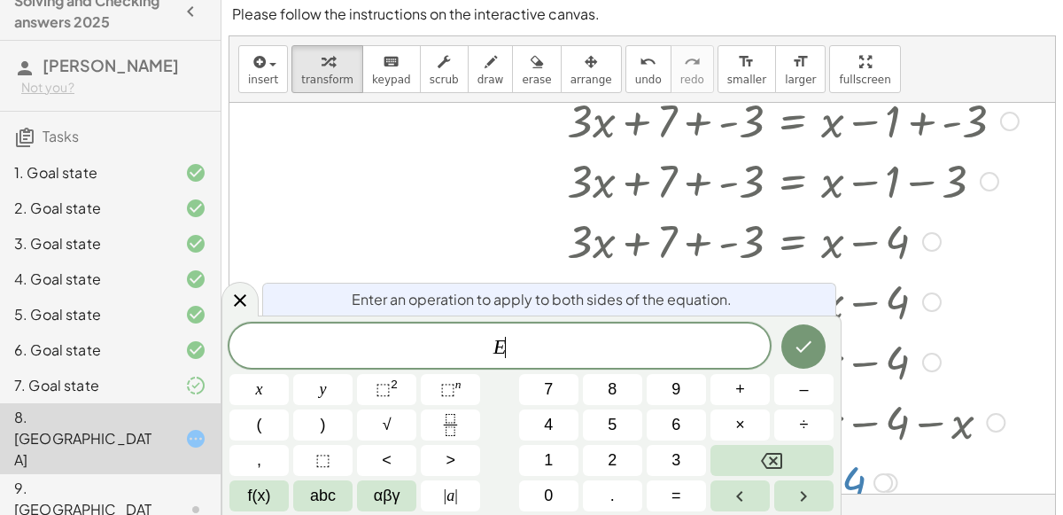
scroll to position [392, 17]
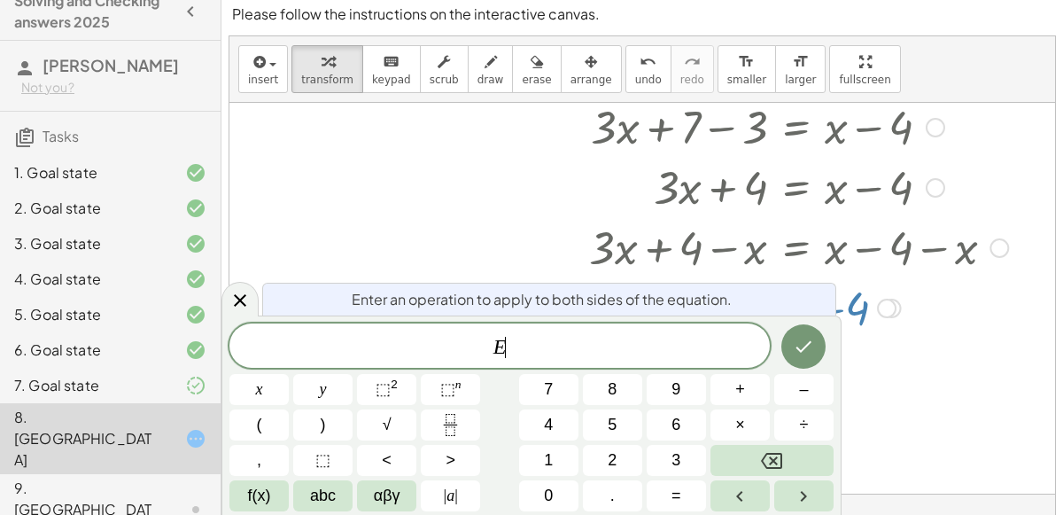
click at [861, 388] on div at bounding box center [637, 103] width 848 height 785
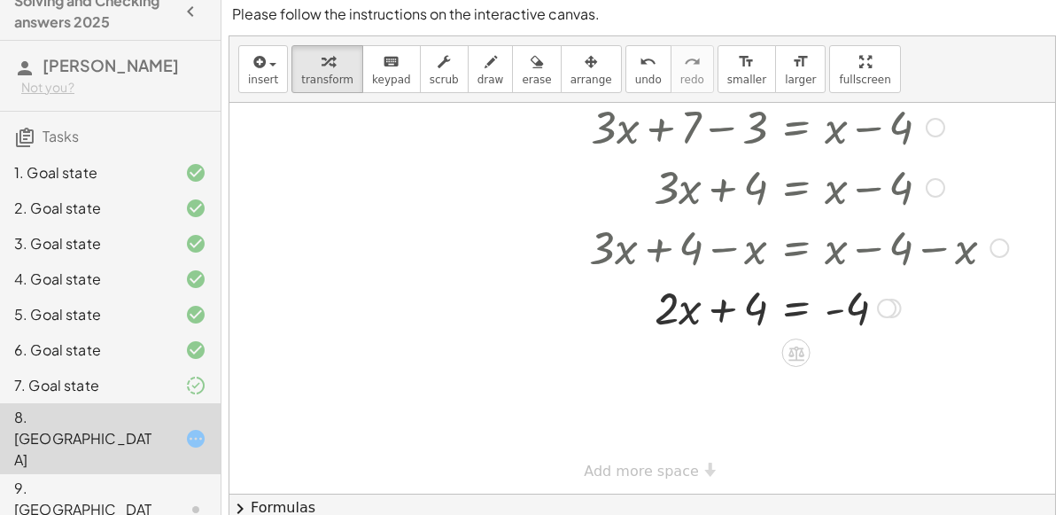
click at [793, 308] on div at bounding box center [797, 306] width 470 height 60
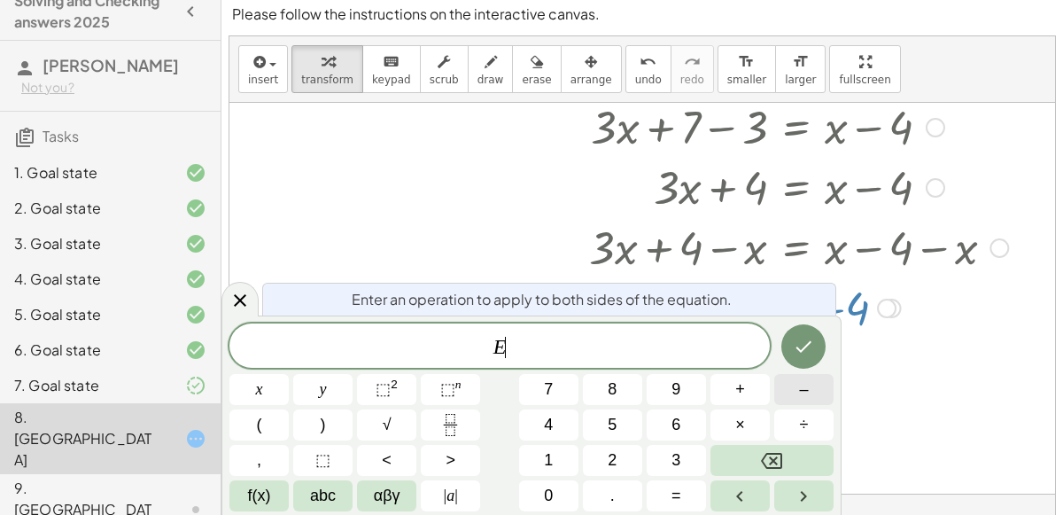
click at [790, 390] on button "–" at bounding box center [804, 389] width 59 height 31
click at [542, 426] on button "4" at bounding box center [548, 424] width 59 height 31
click at [795, 351] on icon "Done" at bounding box center [803, 346] width 21 height 21
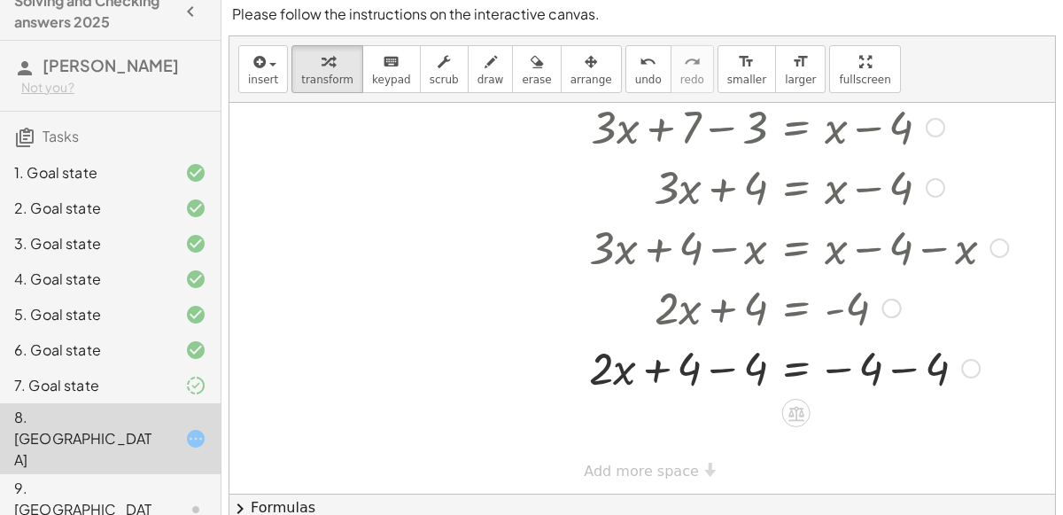
click at [721, 308] on div at bounding box center [789, 306] width 324 height 60
click at [728, 364] on div at bounding box center [797, 367] width 470 height 60
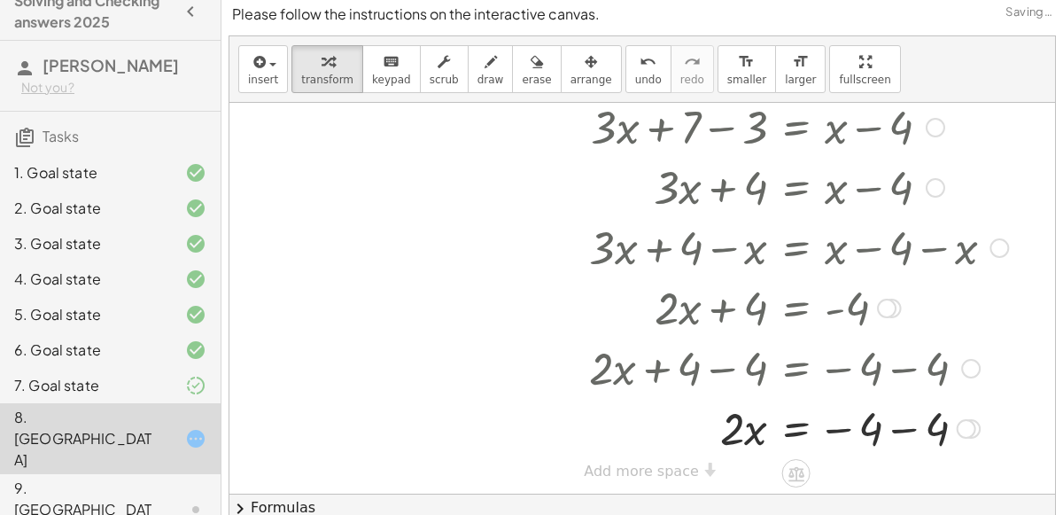
click at [896, 429] on div at bounding box center [797, 427] width 470 height 60
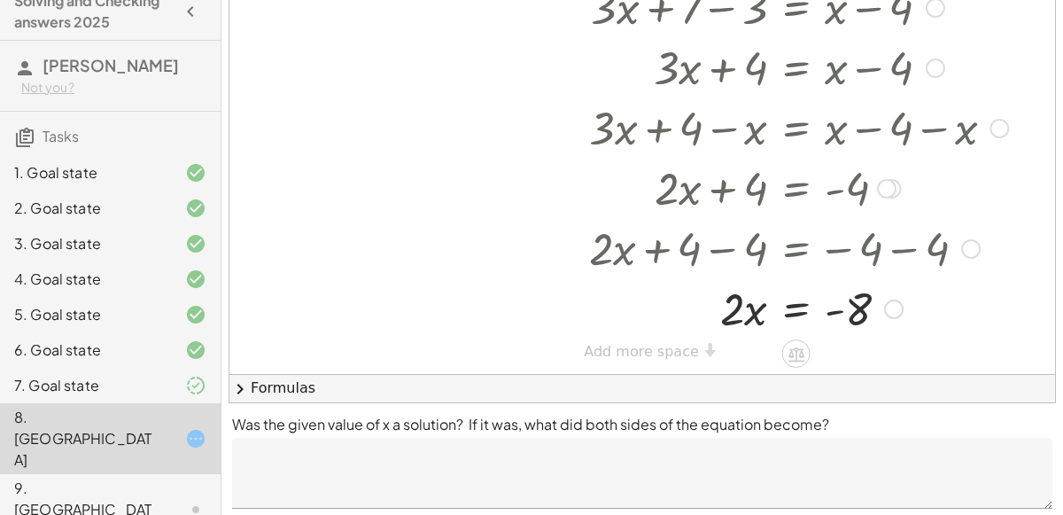
scroll to position [142, 0]
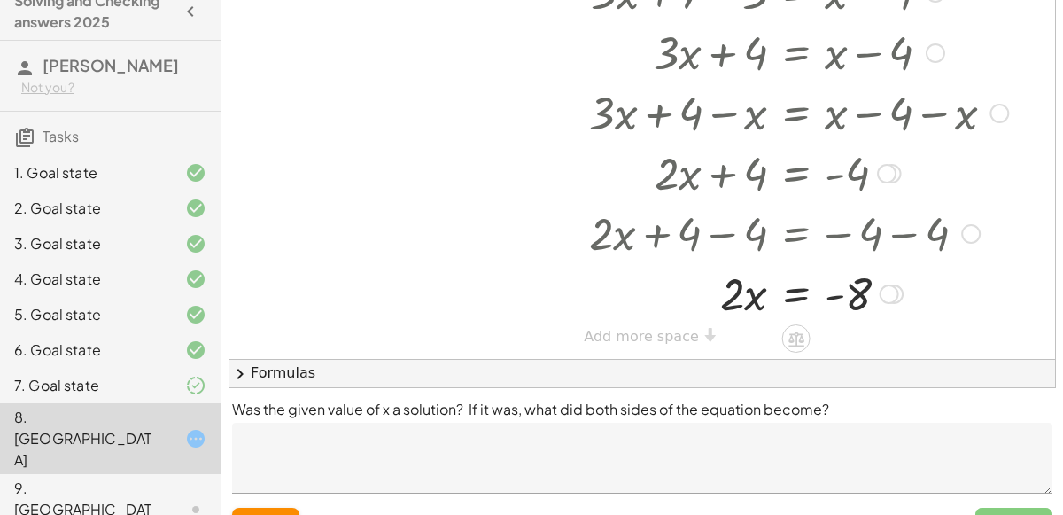
click at [786, 298] on div at bounding box center [797, 292] width 470 height 60
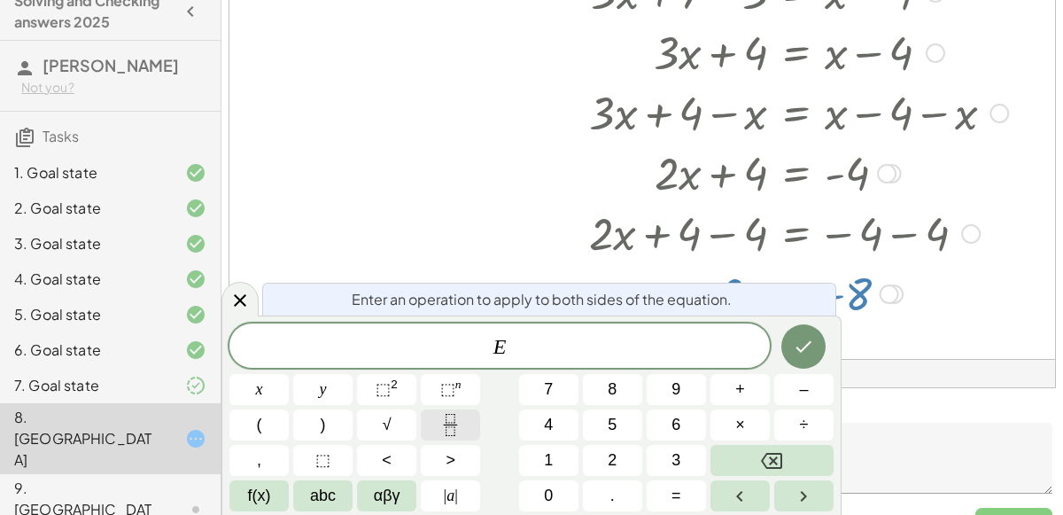
click at [444, 427] on icon "Fraction" at bounding box center [451, 425] width 22 height 22
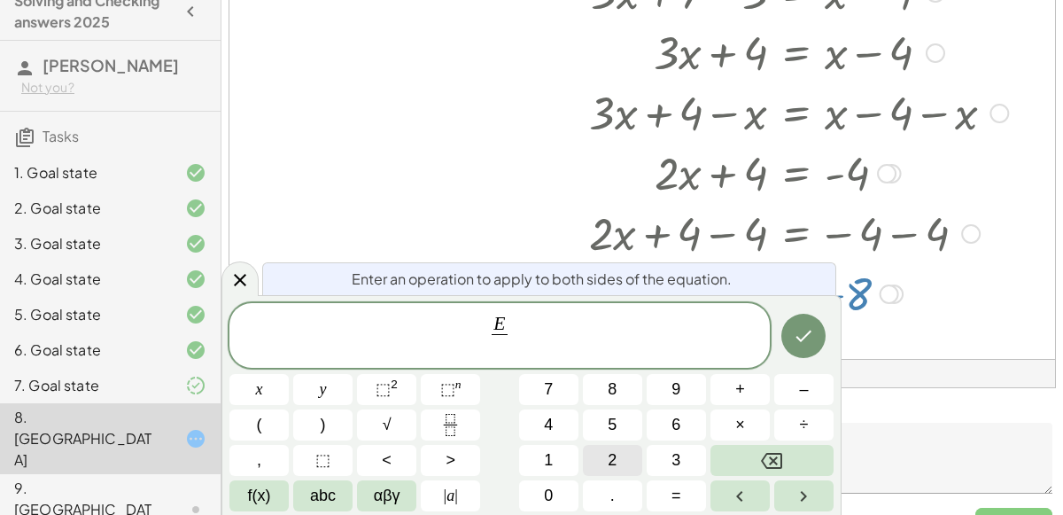
click at [620, 448] on button "2" at bounding box center [612, 460] width 59 height 31
click at [804, 334] on icon "Done" at bounding box center [803, 335] width 21 height 21
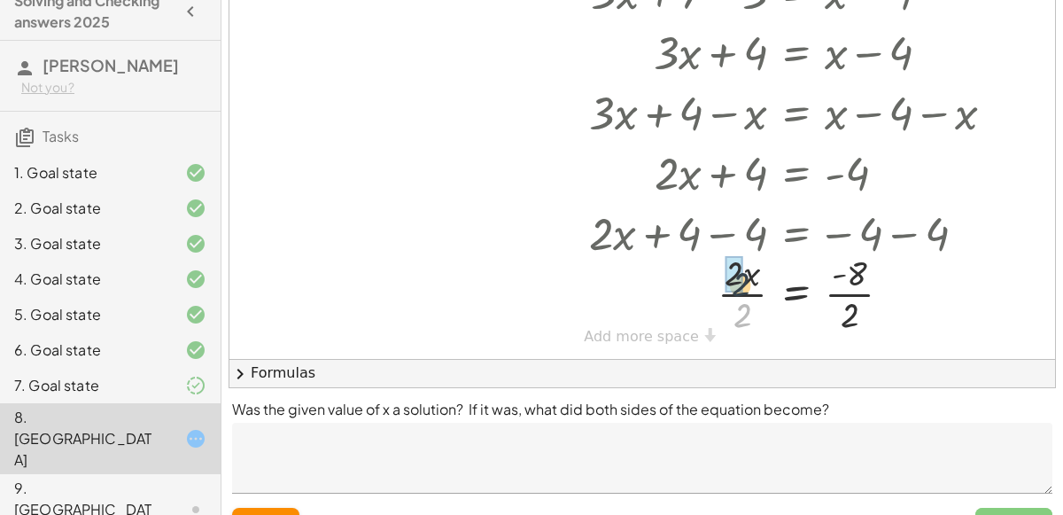
drag, startPoint x: 738, startPoint y: 315, endPoint x: 736, endPoint y: 282, distance: 33.7
click at [836, 316] on div at bounding box center [797, 292] width 470 height 89
click at [855, 315] on div at bounding box center [797, 292] width 470 height 58
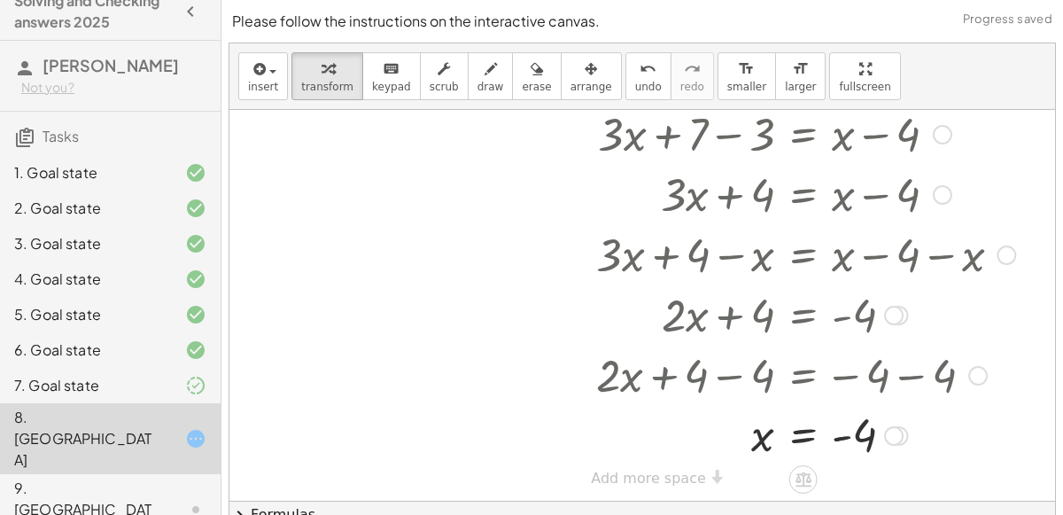
scroll to position [180, 0]
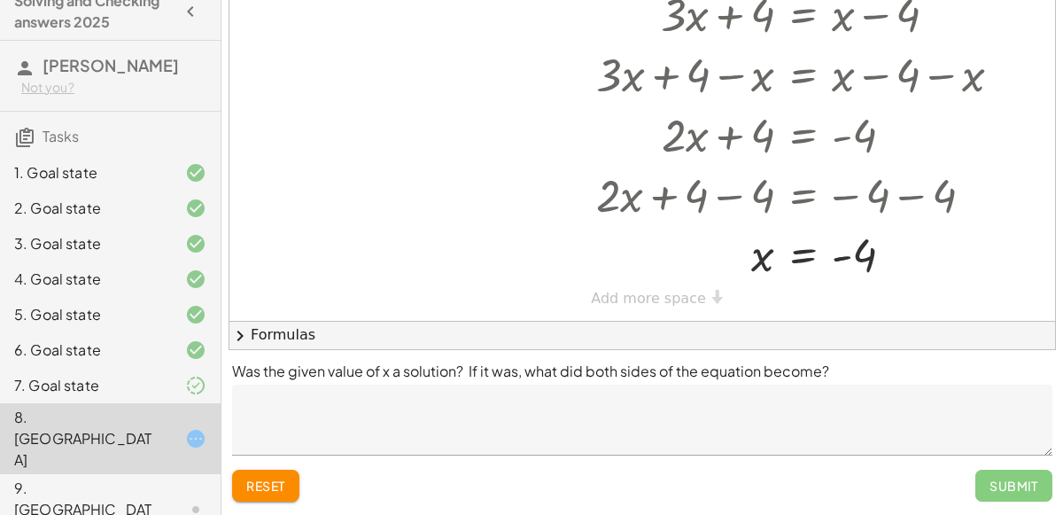
click at [776, 408] on textarea at bounding box center [642, 420] width 821 height 71
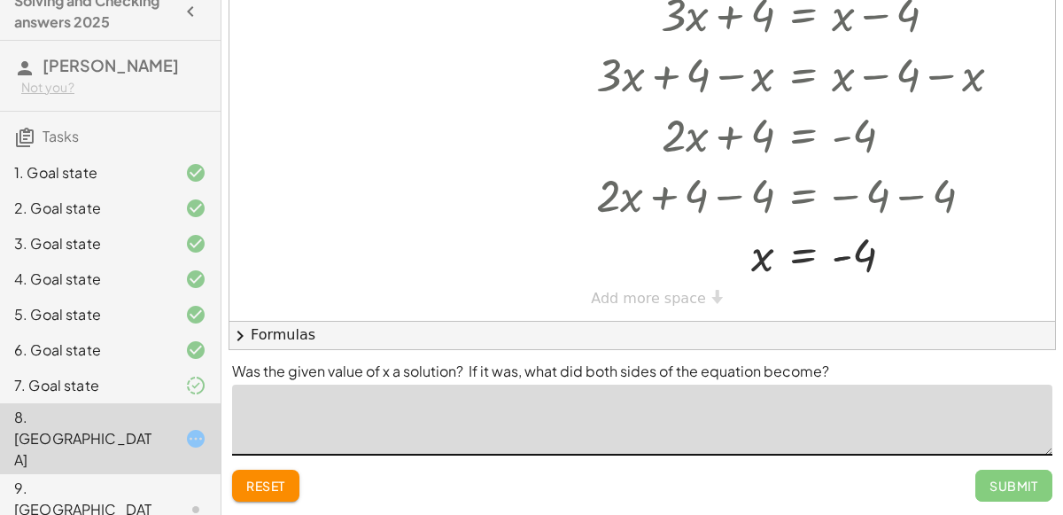
click at [745, 418] on textarea at bounding box center [642, 420] width 821 height 71
click at [1000, 485] on div "Submit" at bounding box center [1014, 486] width 77 height 32
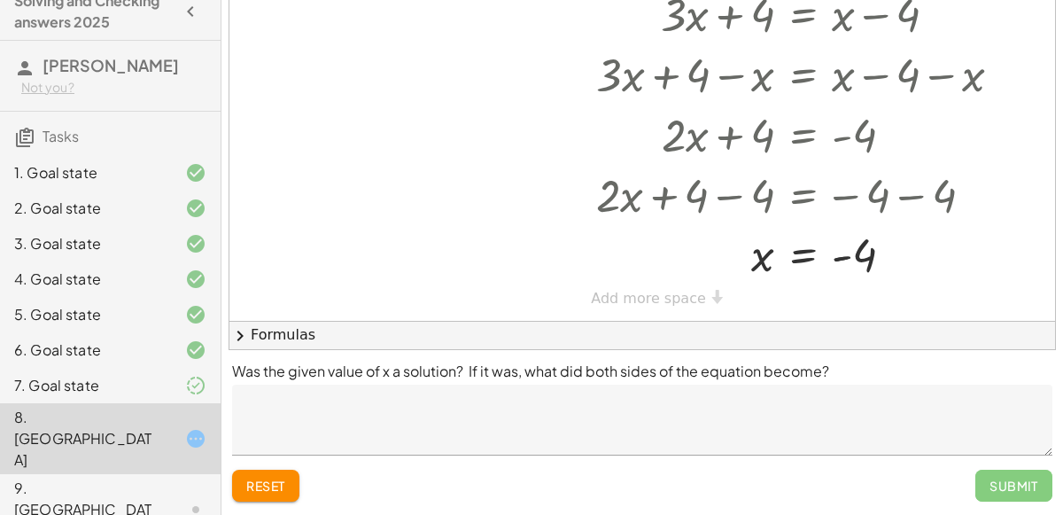
click at [868, 408] on textarea at bounding box center [642, 420] width 821 height 71
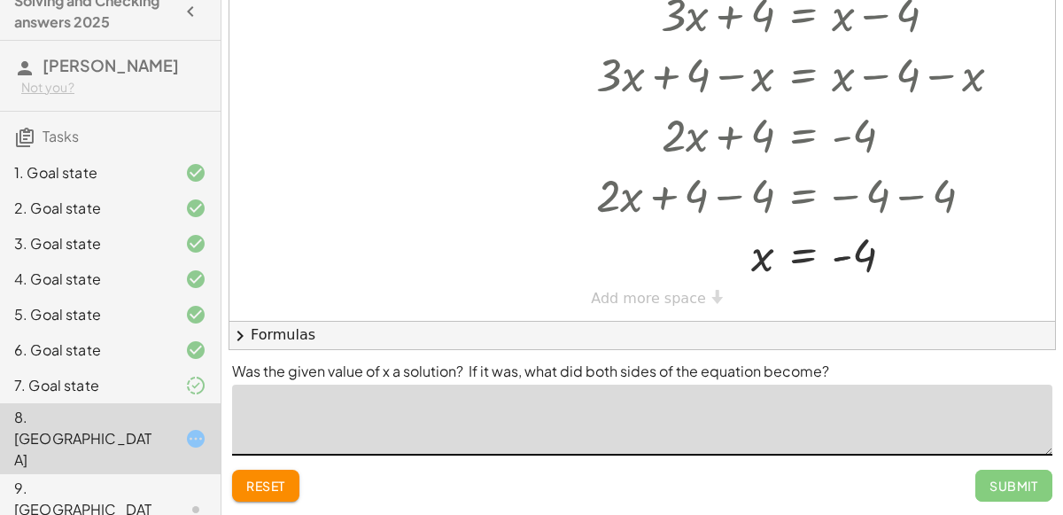
click at [144, 391] on div "7. Goal state" at bounding box center [85, 385] width 143 height 21
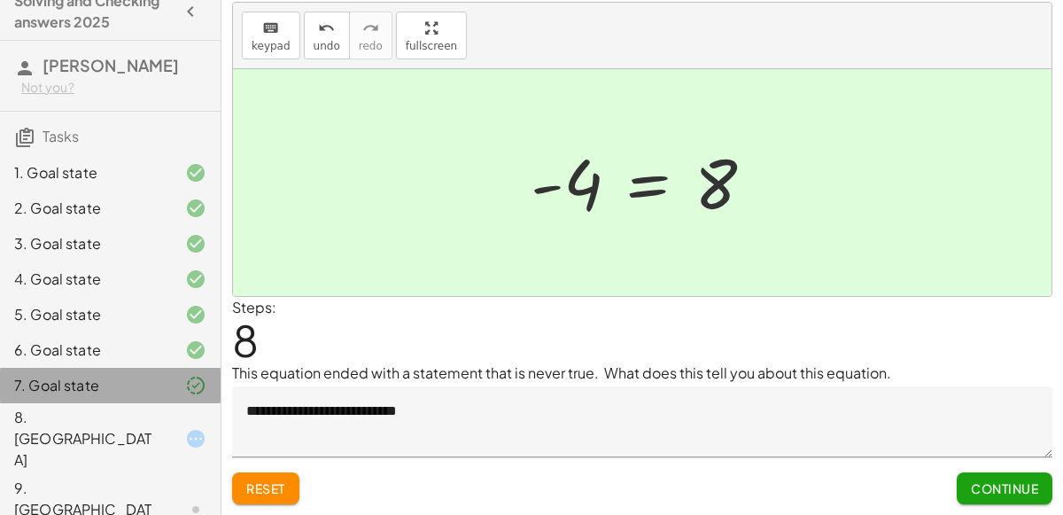
scroll to position [41, 0]
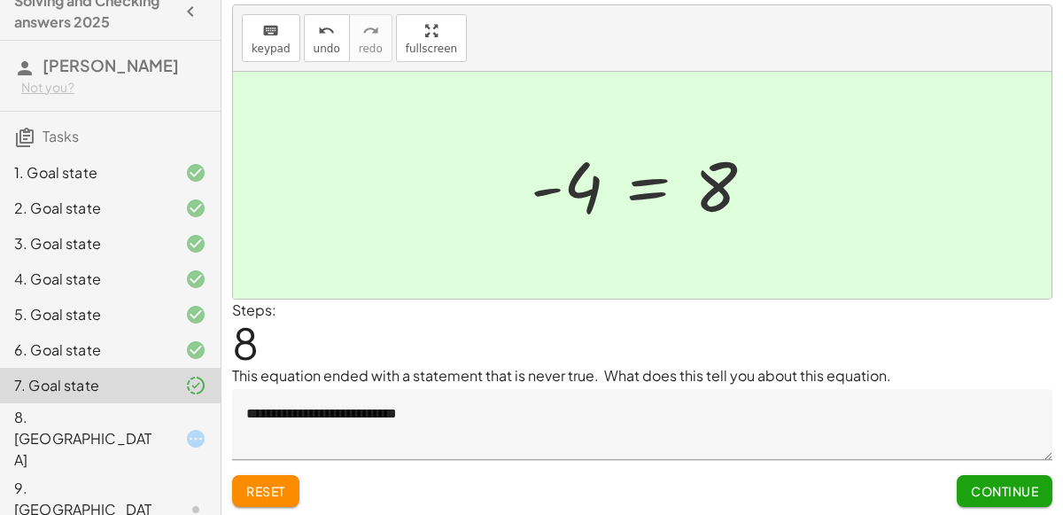
click at [178, 428] on div at bounding box center [182, 438] width 50 height 21
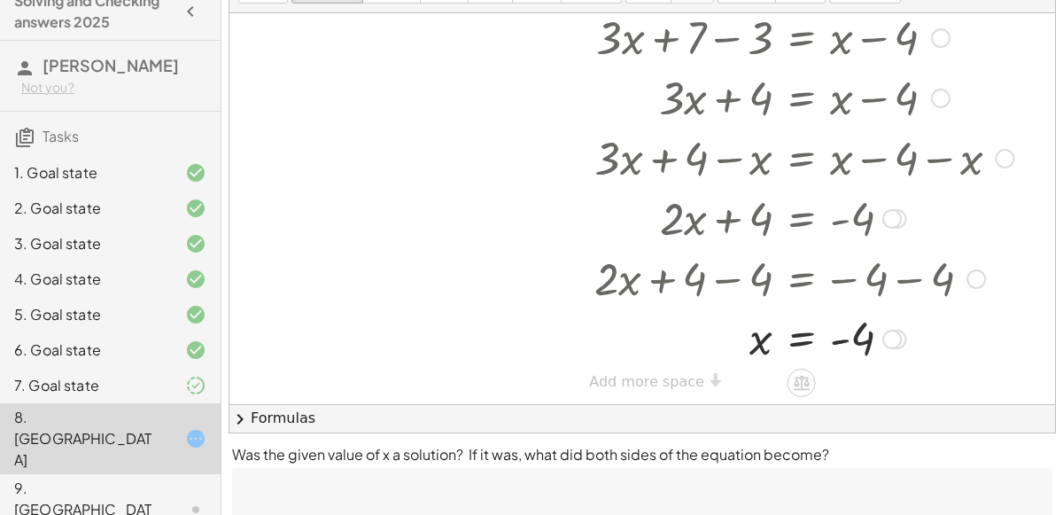
scroll to position [180, 0]
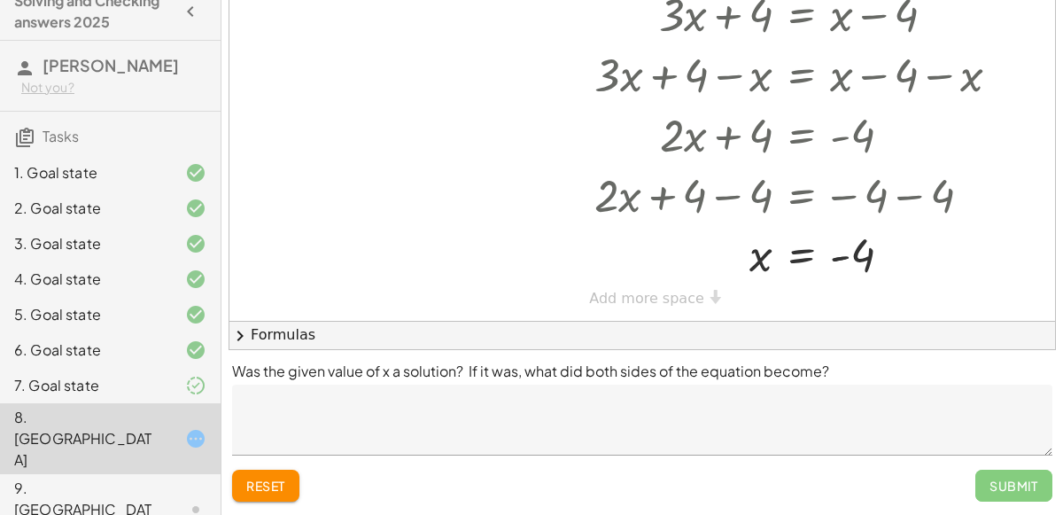
click at [550, 445] on textarea at bounding box center [642, 420] width 821 height 71
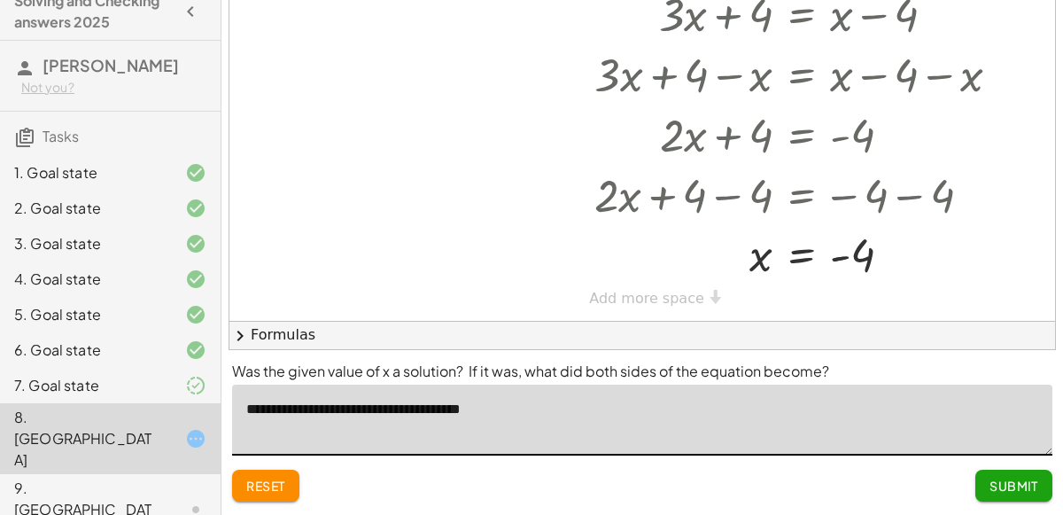
type textarea "**********"
click at [1020, 491] on span "Submit" at bounding box center [1014, 486] width 49 height 16
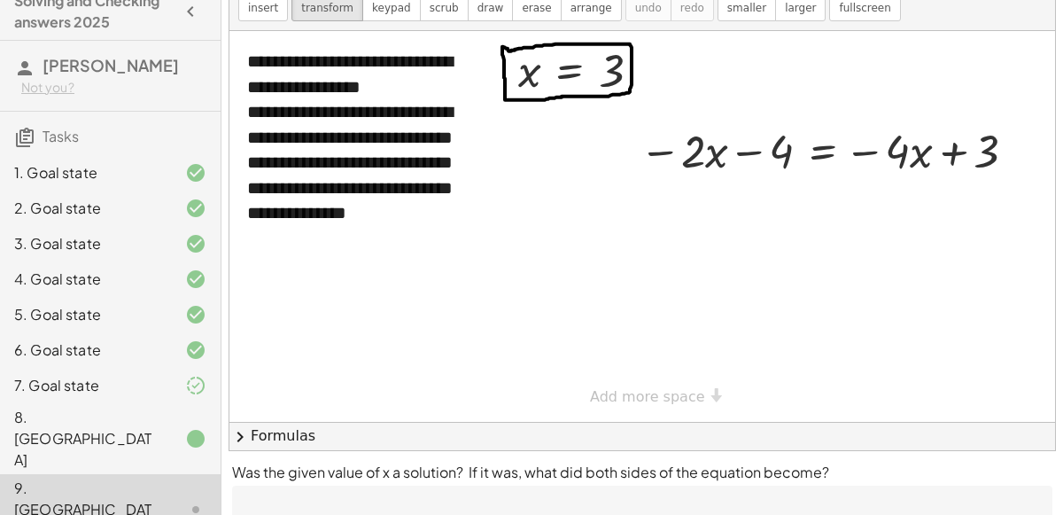
scroll to position [75, 0]
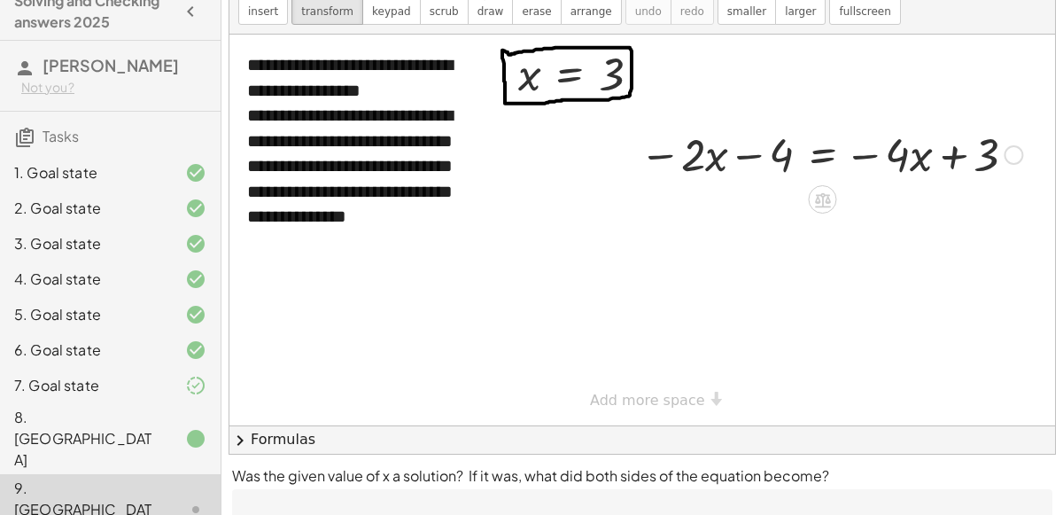
click at [814, 157] on div at bounding box center [831, 153] width 401 height 60
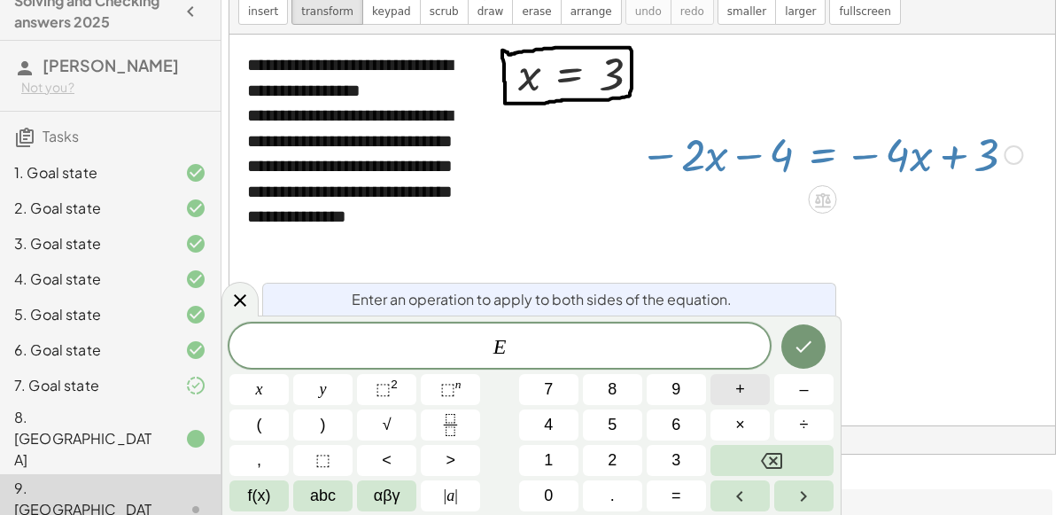
click at [735, 393] on button "+" at bounding box center [740, 389] width 59 height 31
click at [534, 420] on button "4" at bounding box center [548, 424] width 59 height 31
click at [811, 361] on button "Done" at bounding box center [804, 346] width 44 height 44
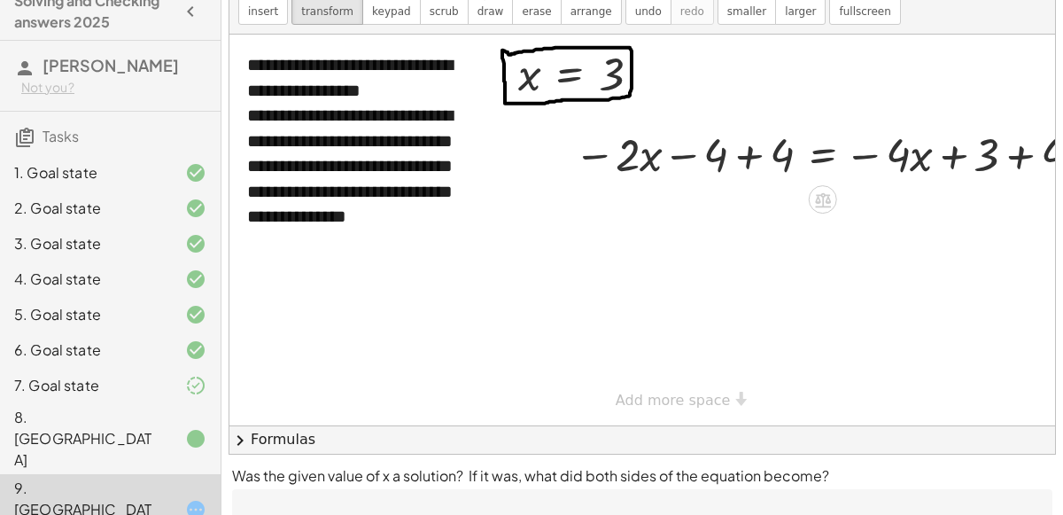
click at [748, 159] on div at bounding box center [831, 153] width 533 height 60
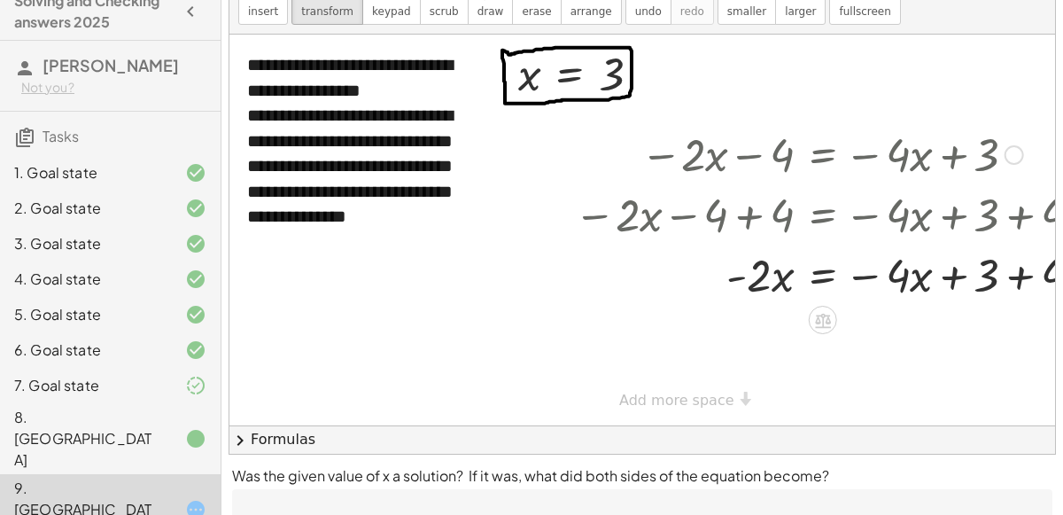
click at [1022, 272] on div at bounding box center [835, 274] width 540 height 60
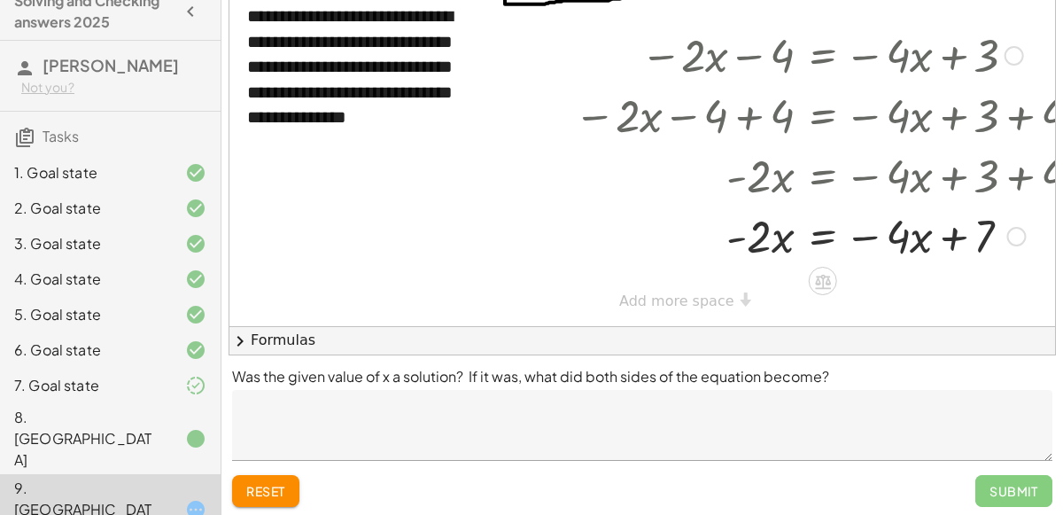
scroll to position [177, 0]
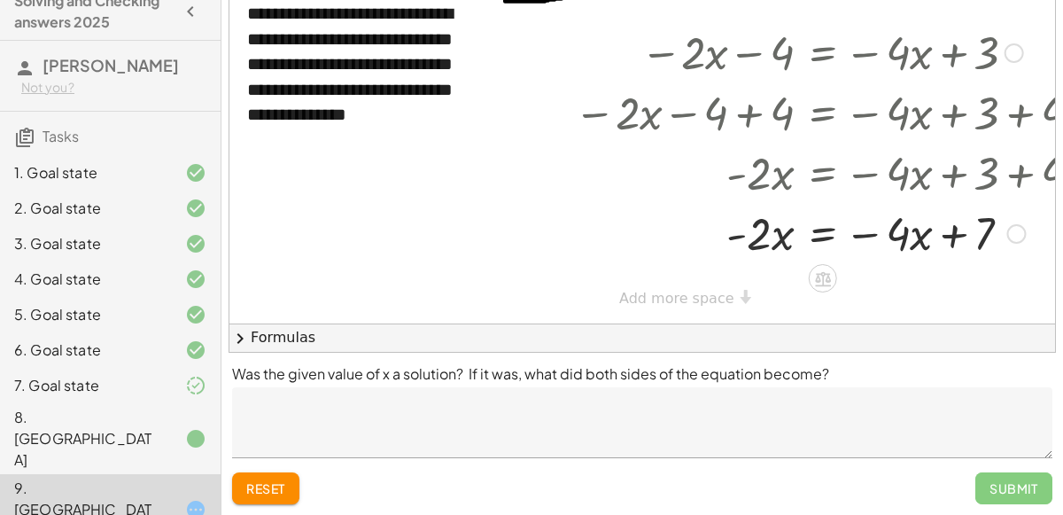
click at [825, 236] on div at bounding box center [835, 232] width 540 height 60
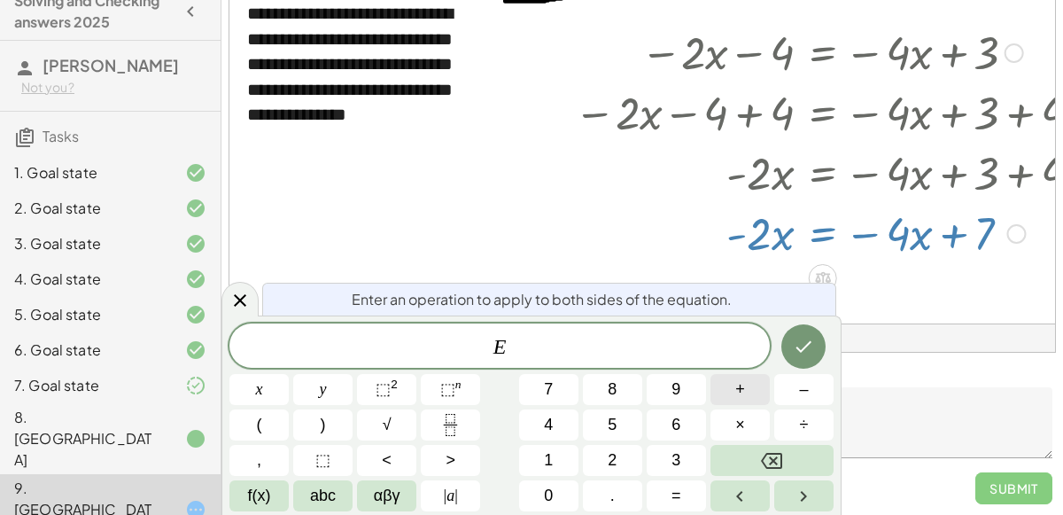
click at [736, 399] on span "+" at bounding box center [741, 390] width 10 height 24
click at [568, 425] on button "4" at bounding box center [548, 424] width 59 height 31
click at [277, 393] on button "x" at bounding box center [259, 389] width 59 height 31
click at [800, 360] on button "Done" at bounding box center [804, 346] width 44 height 44
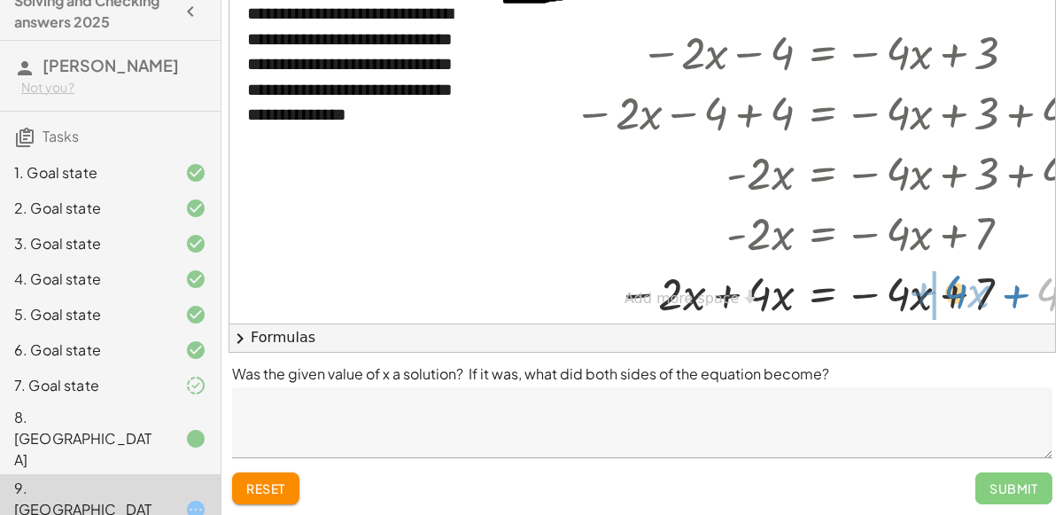
drag, startPoint x: 1043, startPoint y: 287, endPoint x: 950, endPoint y: 284, distance: 93.1
click at [950, 284] on div at bounding box center [840, 292] width 550 height 60
click at [959, 292] on div at bounding box center [840, 292] width 550 height 60
click at [736, 296] on div "**********" at bounding box center [677, 132] width 895 height 399
click at [734, 297] on div at bounding box center [835, 292] width 540 height 60
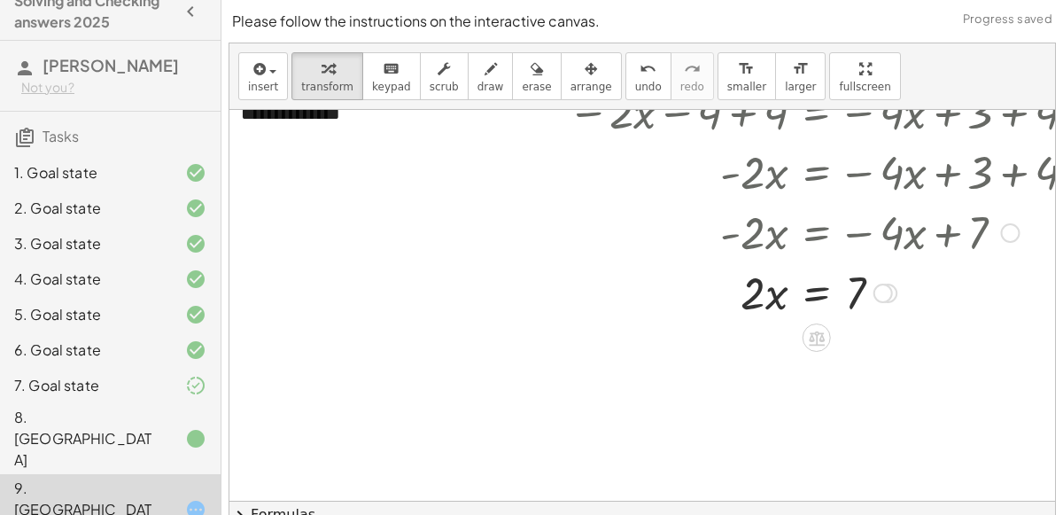
scroll to position [197, 7]
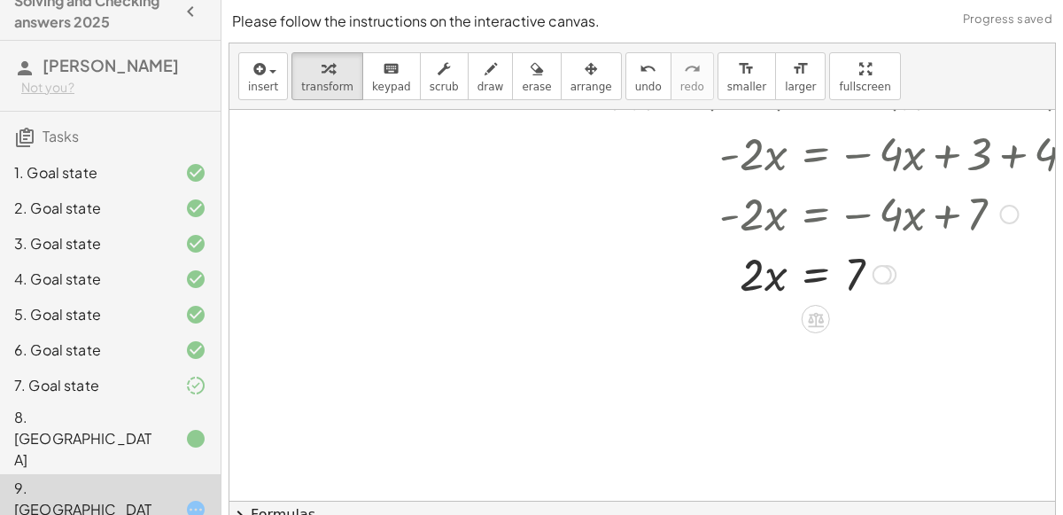
click at [864, 264] on div at bounding box center [828, 273] width 540 height 60
click at [822, 282] on div at bounding box center [828, 273] width 540 height 60
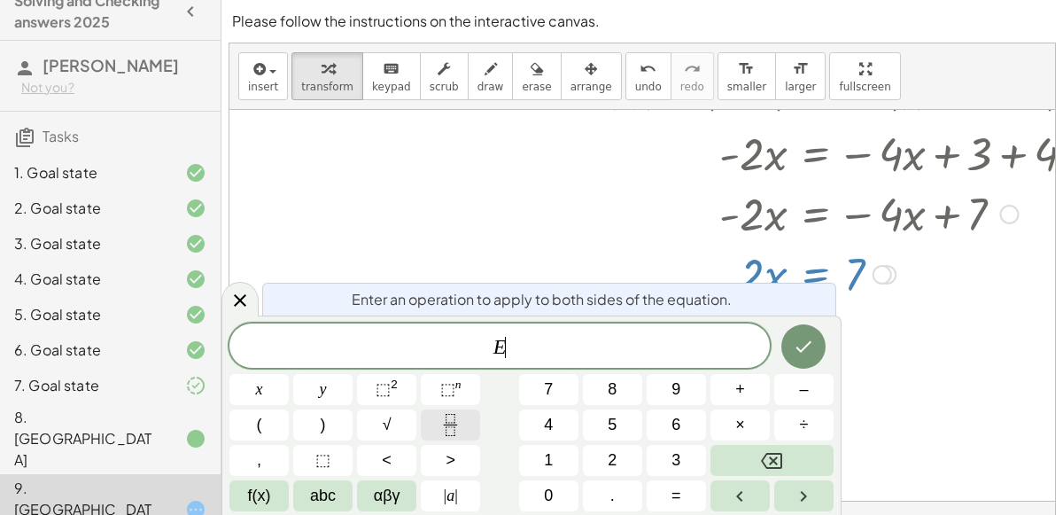
click at [457, 424] on icon "Fraction" at bounding box center [451, 425] width 22 height 22
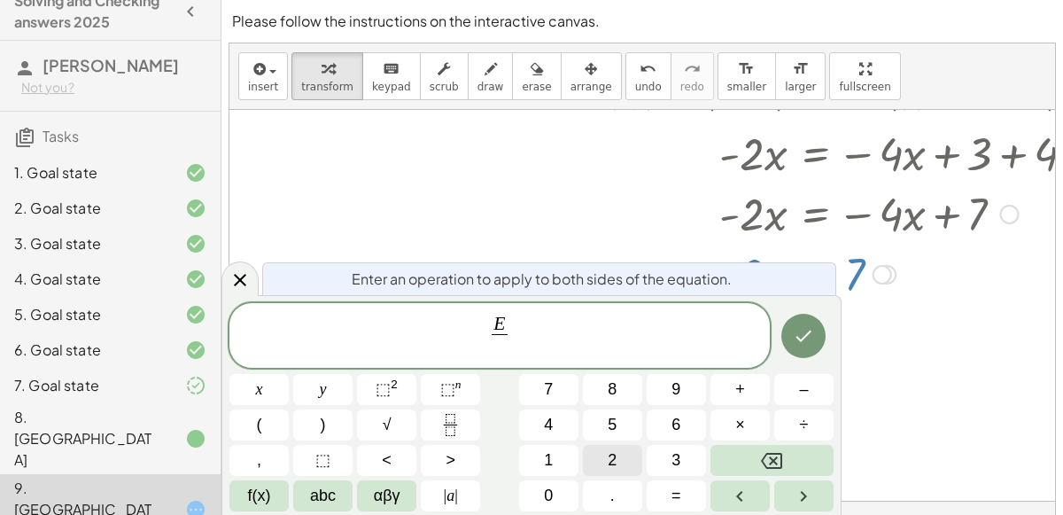
click at [608, 451] on span "2" at bounding box center [612, 460] width 9 height 24
click at [808, 350] on button "Done" at bounding box center [804, 336] width 44 height 44
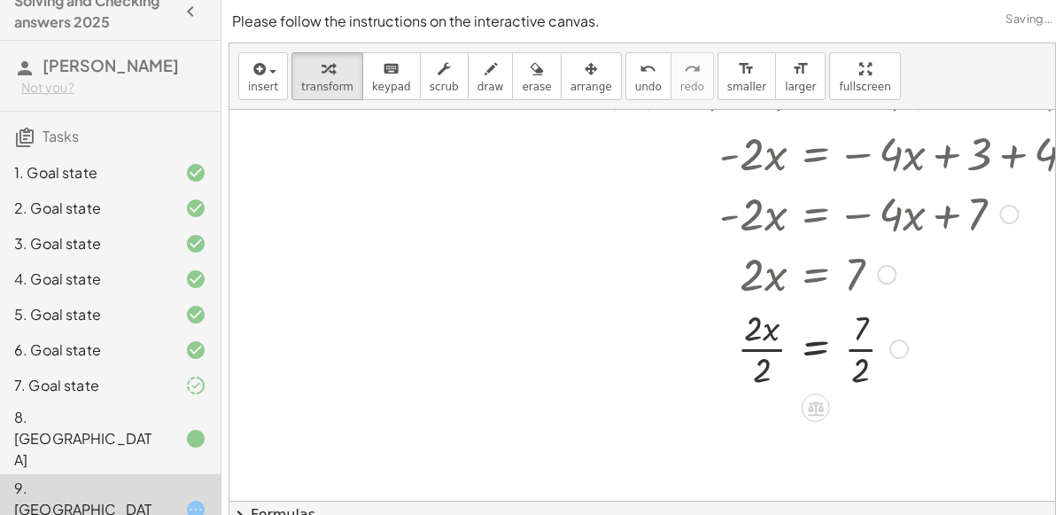
click at [764, 299] on div at bounding box center [823, 273] width 525 height 60
drag, startPoint x: 759, startPoint y: 365, endPoint x: 747, endPoint y: 326, distance: 40.9
click at [816, 34] on div "− · 2 · x − 4 = − · 4 · x + 3 − · 2 · x − 4 + 4 = − · 4 · x + 3 + 4 − · 2 · x +…" at bounding box center [816, 34] width 0 height 0
drag, startPoint x: 863, startPoint y: 452, endPoint x: 852, endPoint y: 417, distance: 37.3
click at [852, 417] on div at bounding box center [828, 436] width 540 height 89
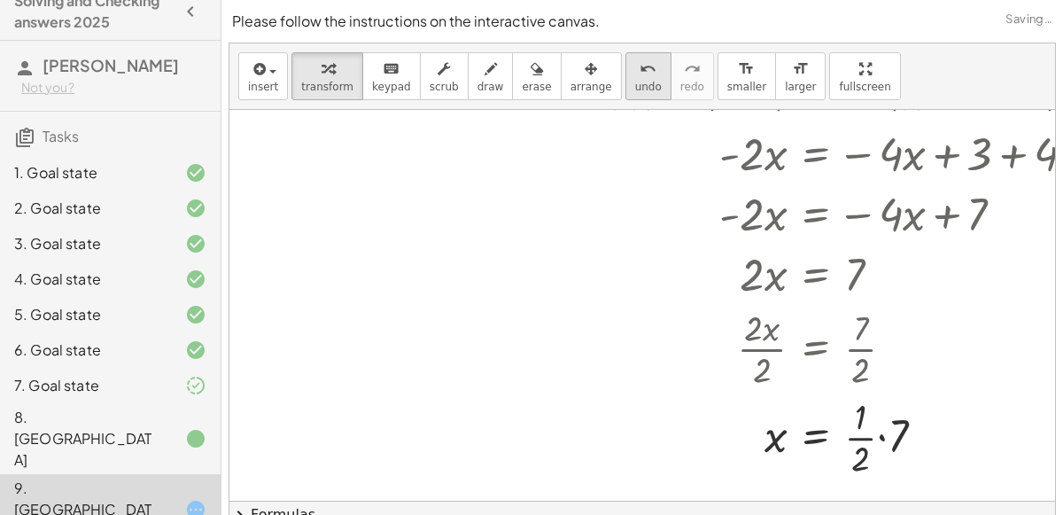
click at [626, 66] on button "undo undo" at bounding box center [649, 76] width 46 height 48
drag, startPoint x: 864, startPoint y: 448, endPoint x: 866, endPoint y: 400, distance: 48.8
click at [866, 400] on div at bounding box center [812, 436] width 509 height 89
drag, startPoint x: 859, startPoint y: 457, endPoint x: 853, endPoint y: 407, distance: 50.9
click at [853, 407] on div at bounding box center [812, 436] width 509 height 89
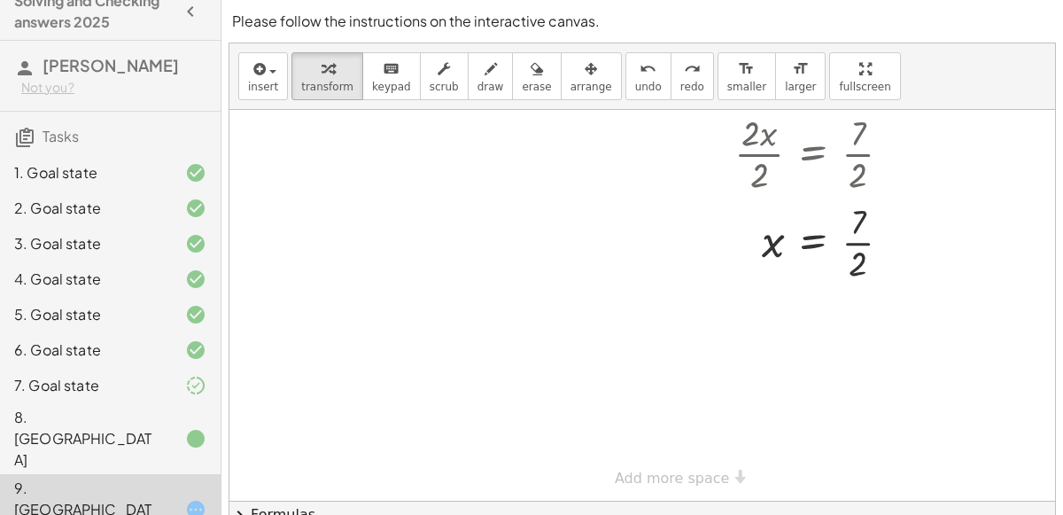
scroll to position [180, 0]
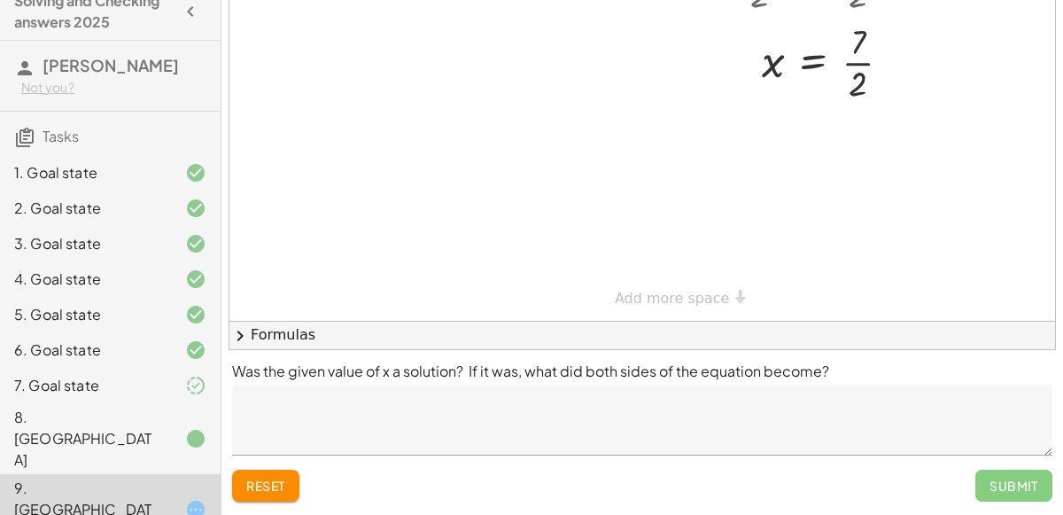
click at [256, 488] on span "reset" at bounding box center [265, 486] width 39 height 16
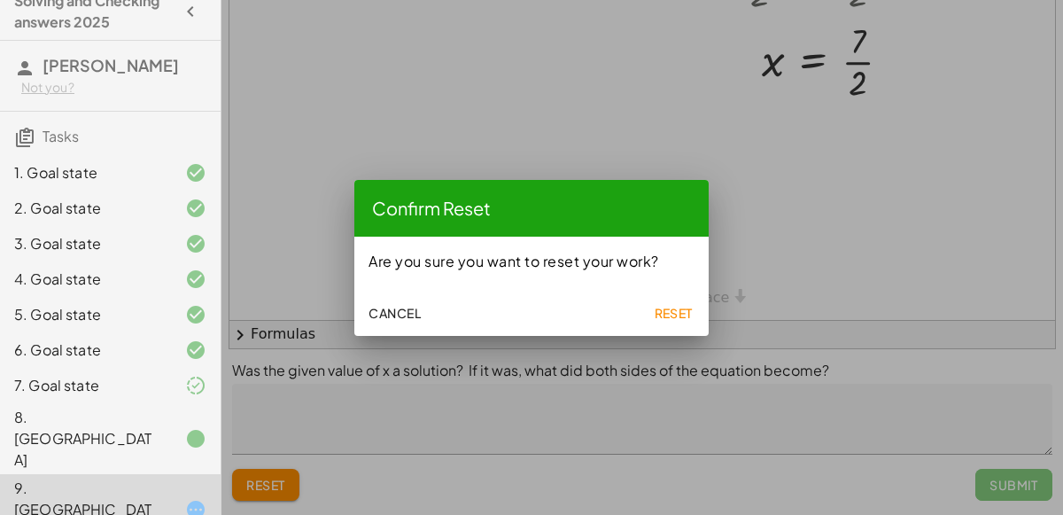
click at [666, 308] on span "Reset" at bounding box center [673, 313] width 39 height 16
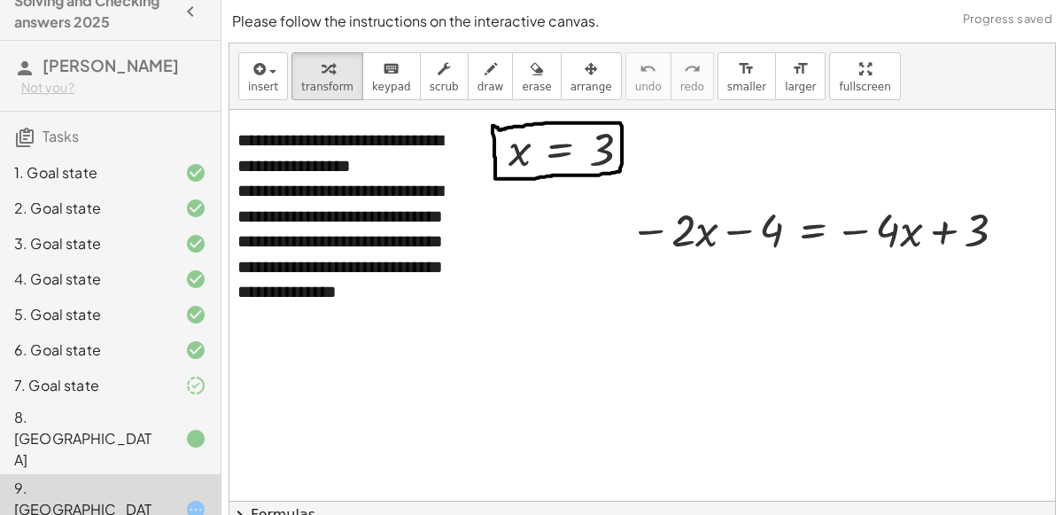
scroll to position [5, 0]
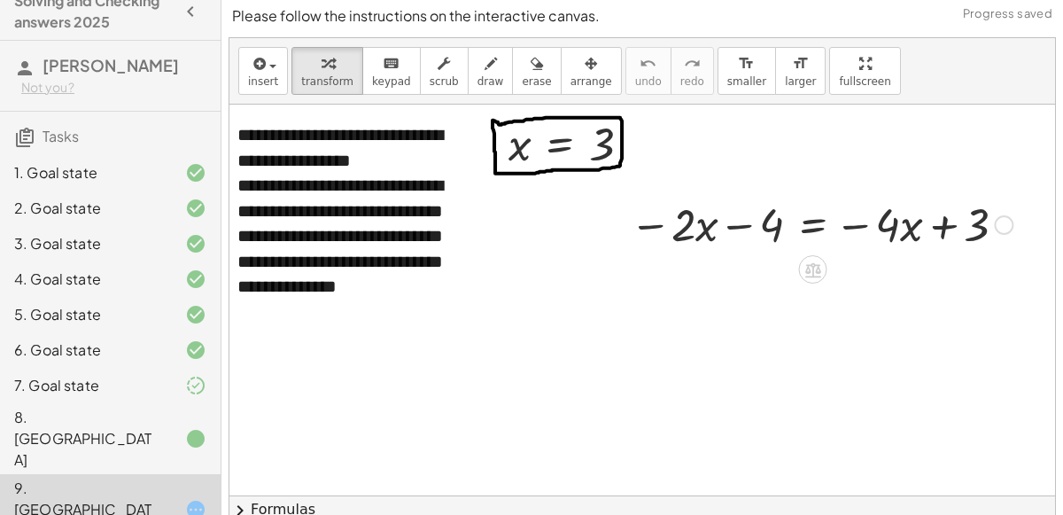
click at [809, 226] on div at bounding box center [821, 223] width 401 height 60
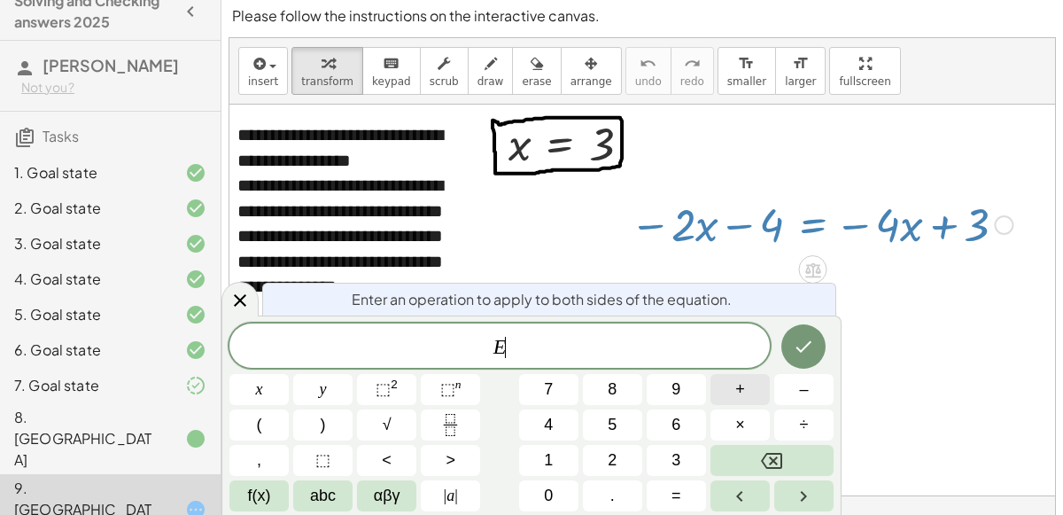
click at [744, 393] on span "+" at bounding box center [741, 390] width 10 height 24
click at [567, 423] on button "4" at bounding box center [548, 424] width 59 height 31
click at [252, 402] on button "x" at bounding box center [259, 389] width 59 height 31
click at [808, 352] on icon "Done" at bounding box center [803, 346] width 21 height 21
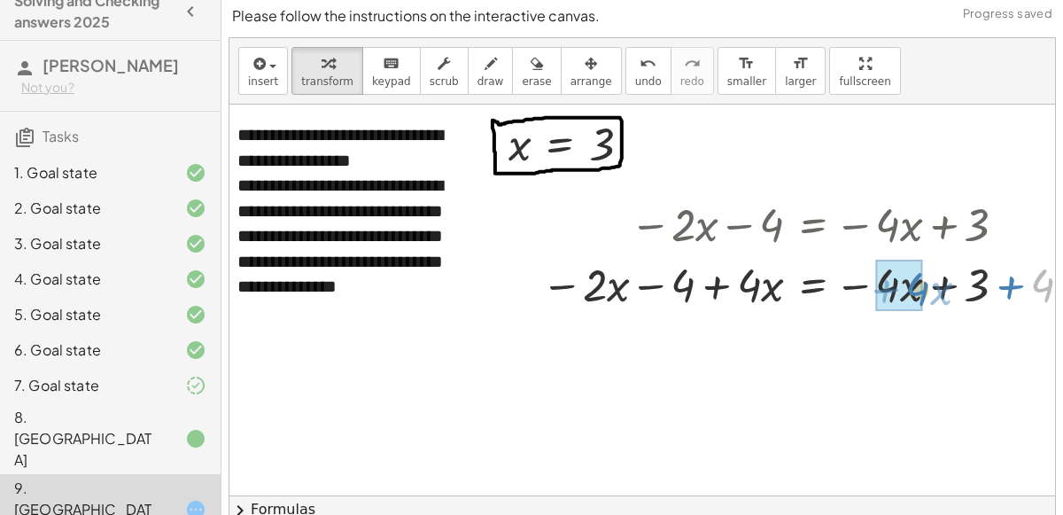
drag, startPoint x: 1038, startPoint y: 287, endPoint x: 912, endPoint y: 287, distance: 125.8
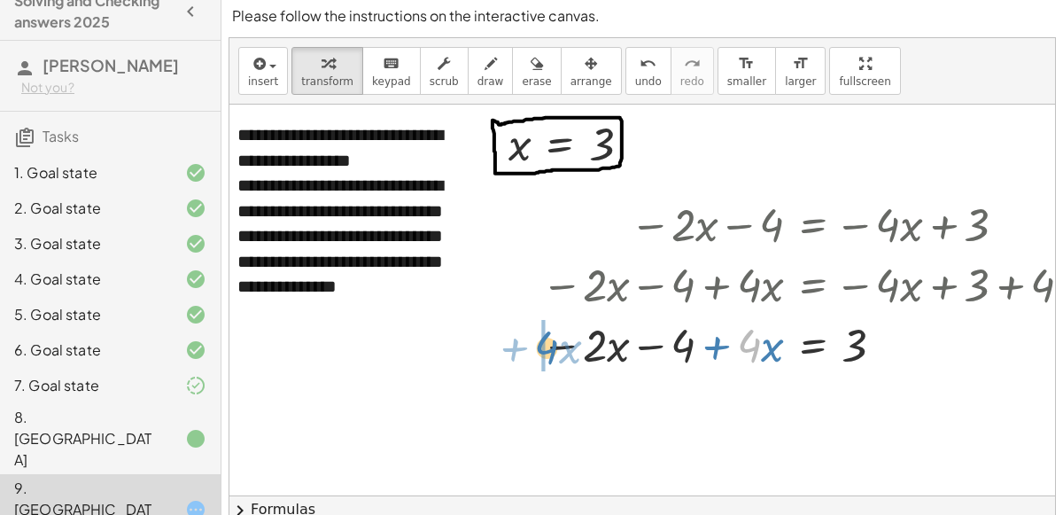
drag, startPoint x: 760, startPoint y: 351, endPoint x: 550, endPoint y: 356, distance: 210.1
click at [550, 356] on div at bounding box center [822, 344] width 578 height 60
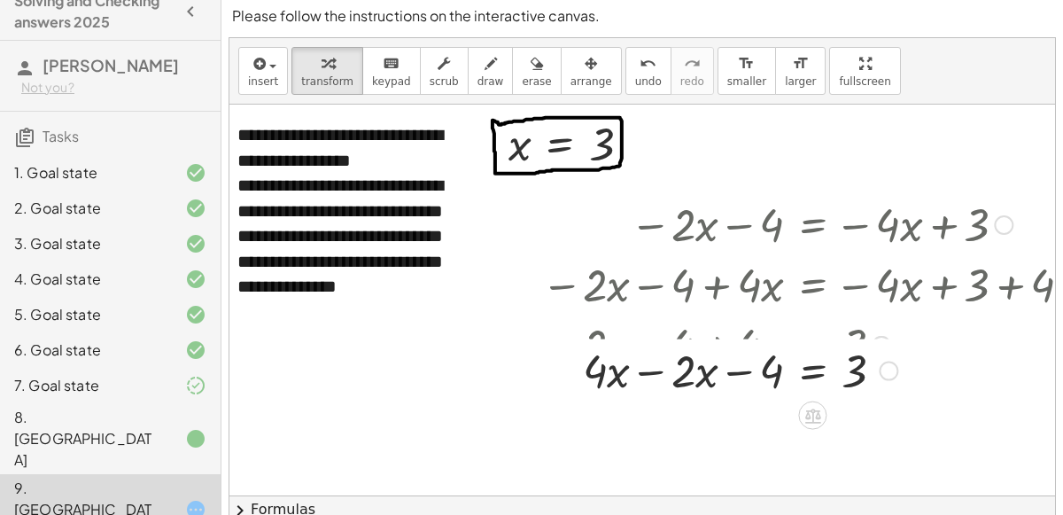
click at [650, 349] on div at bounding box center [822, 344] width 578 height 60
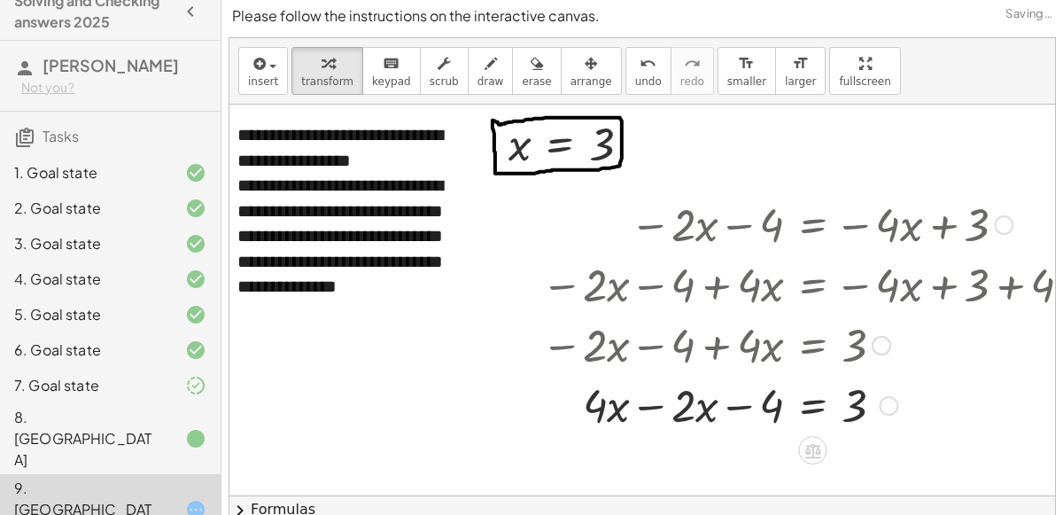
click at [653, 402] on div at bounding box center [822, 404] width 578 height 60
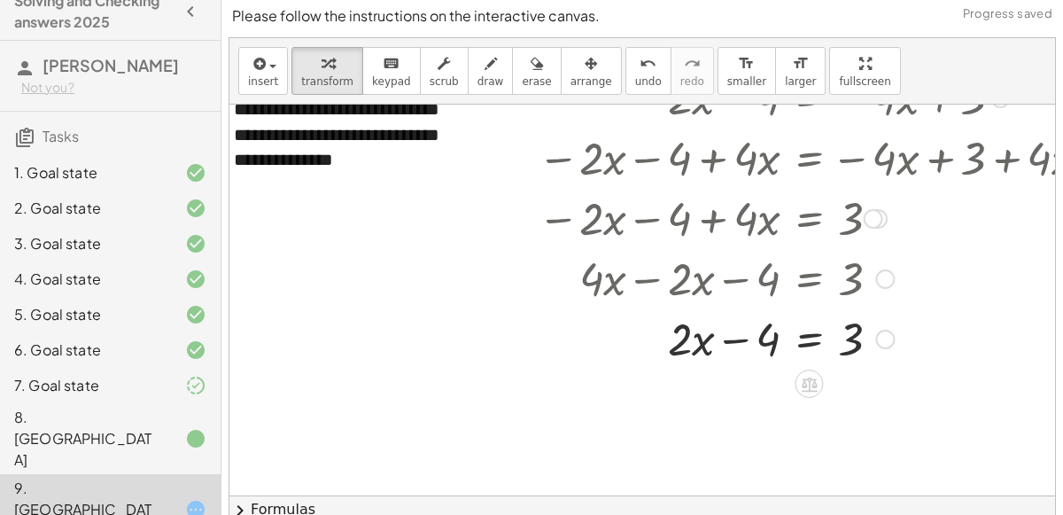
scroll to position [129, 13]
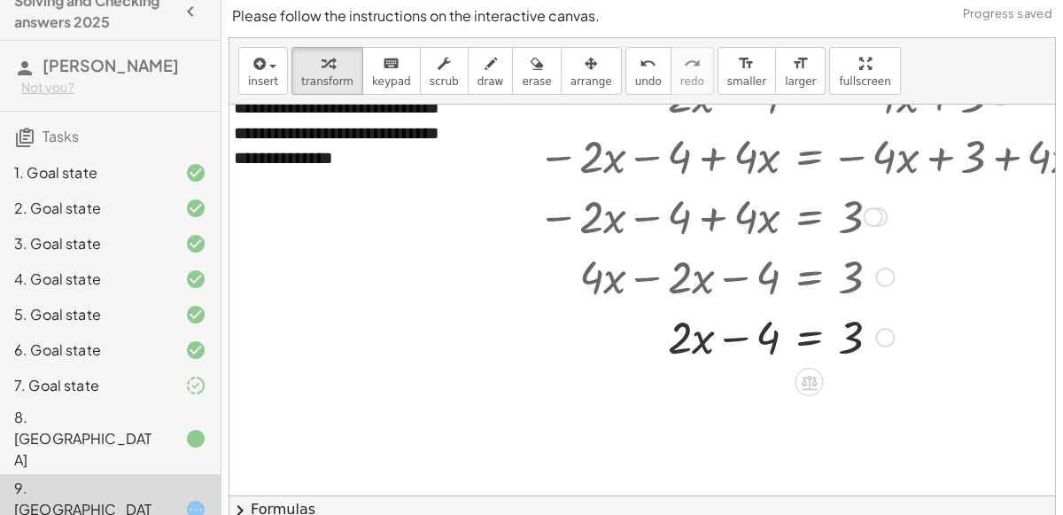
click at [744, 340] on div at bounding box center [818, 336] width 578 height 60
click at [815, 342] on div at bounding box center [818, 336] width 578 height 60
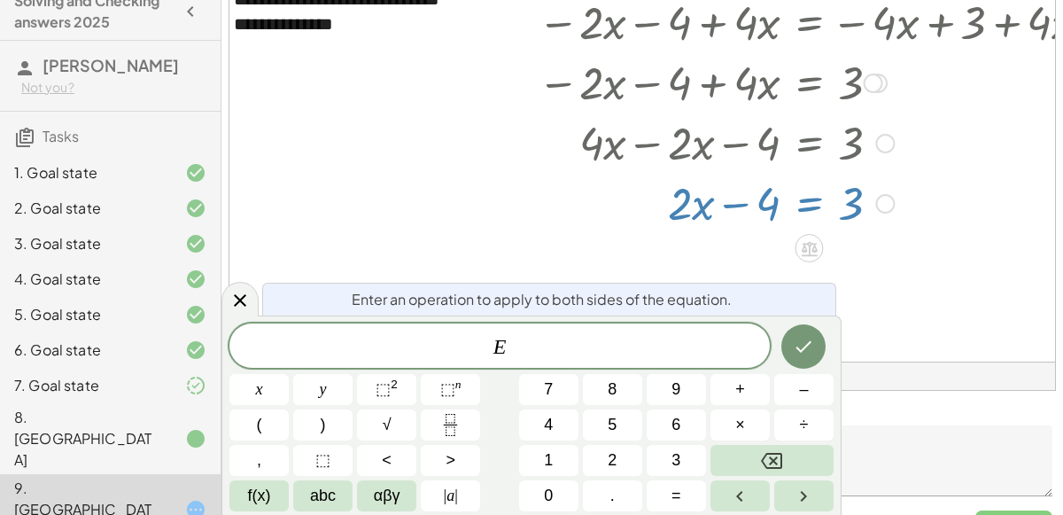
scroll to position [150, 0]
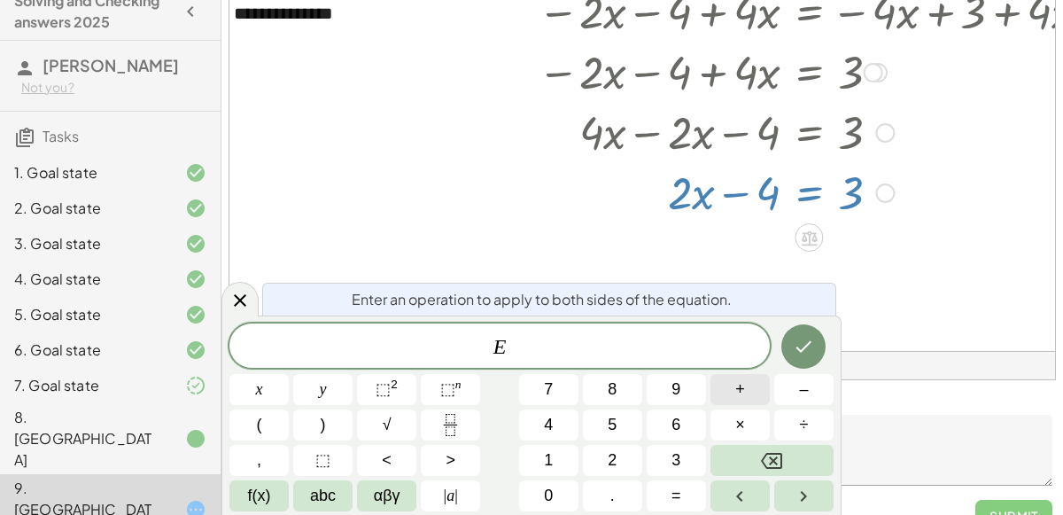
click at [727, 396] on button "+" at bounding box center [740, 389] width 59 height 31
click at [576, 424] on button "4" at bounding box center [548, 424] width 59 height 31
click at [795, 344] on icon "Done" at bounding box center [803, 346] width 21 height 21
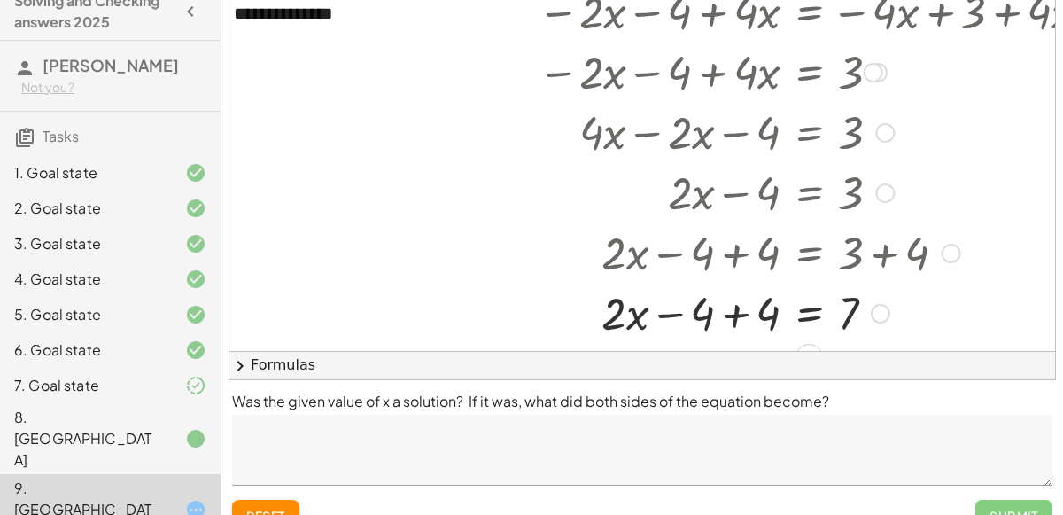
click at [736, 315] on div at bounding box center [818, 312] width 578 height 60
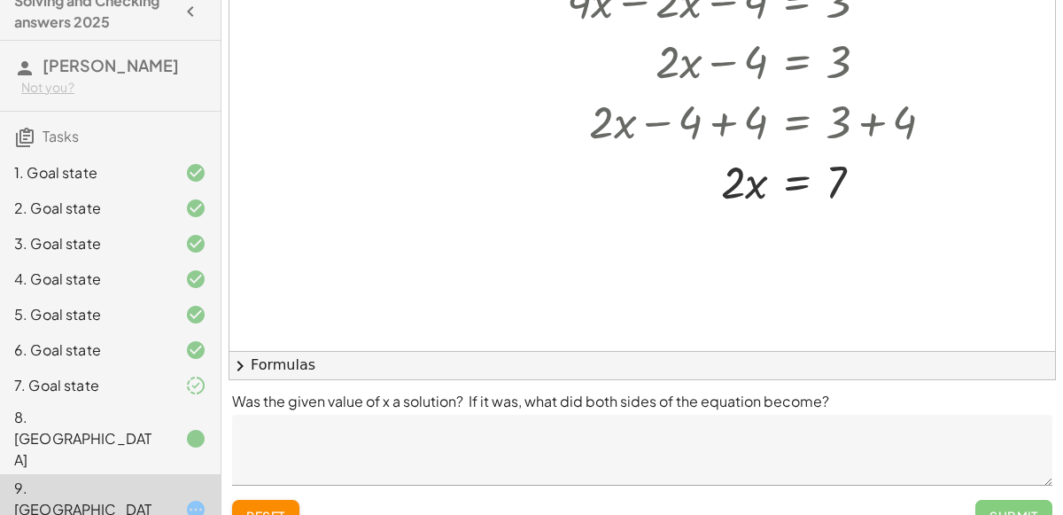
scroll to position [262, 26]
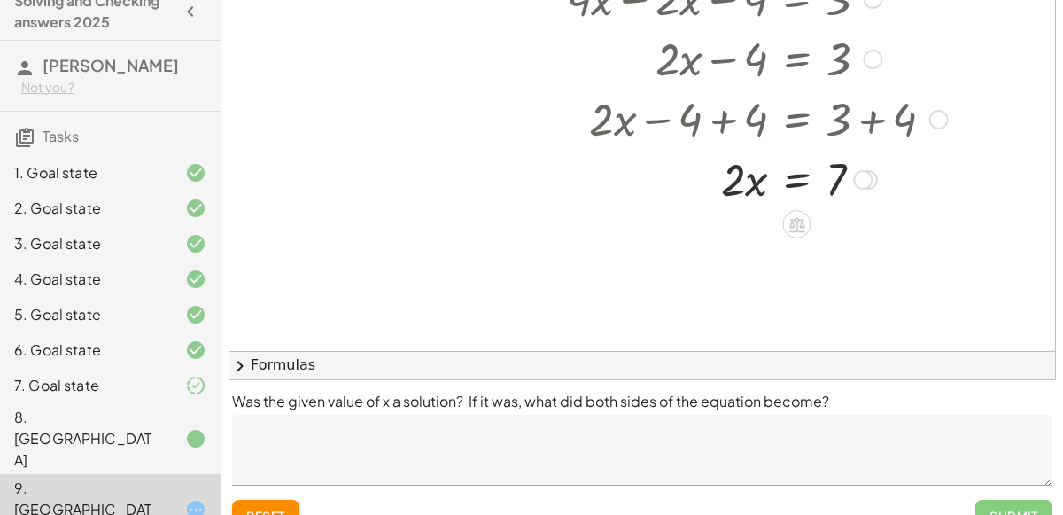
click at [798, 184] on div at bounding box center [806, 178] width 578 height 60
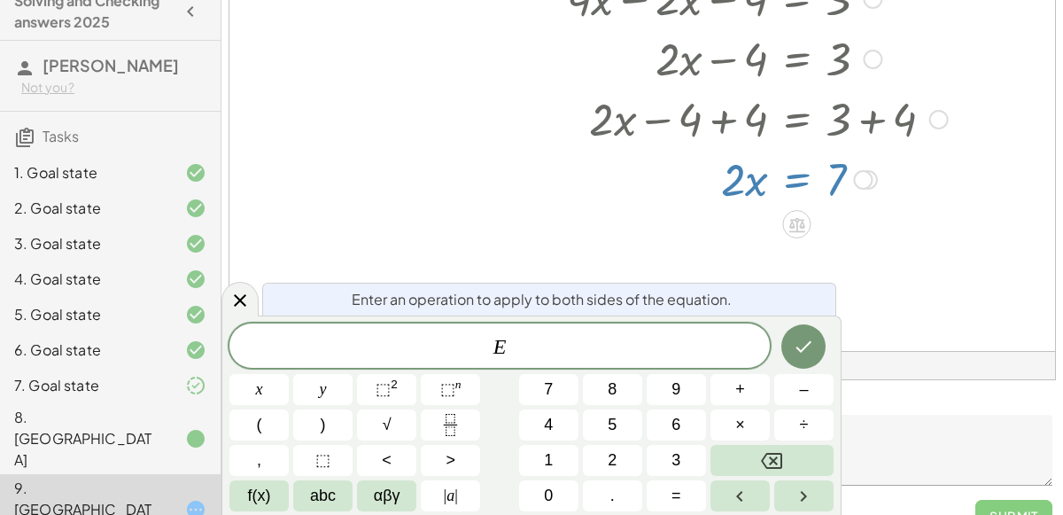
click at [915, 225] on div at bounding box center [654, 90] width 900 height 785
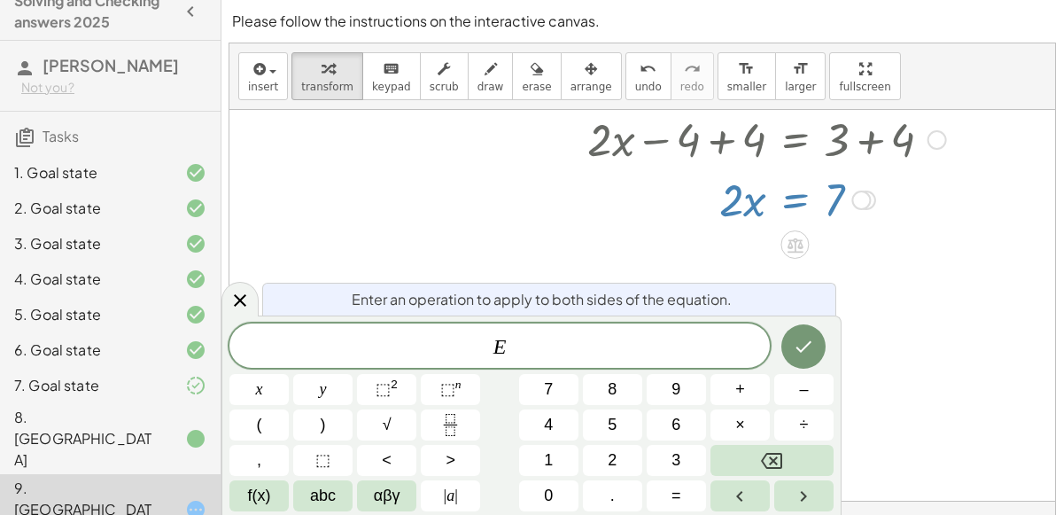
scroll to position [180, 0]
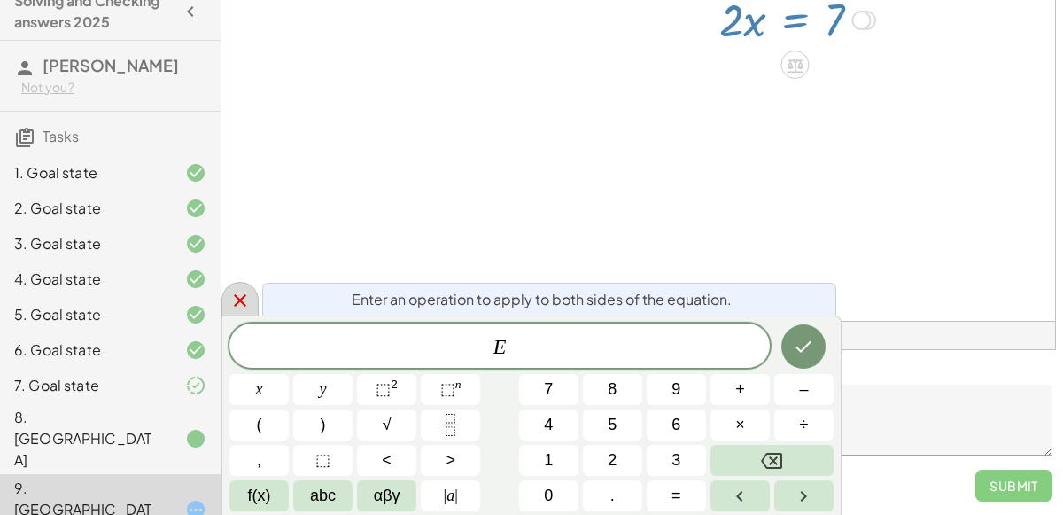
click at [242, 296] on icon at bounding box center [240, 300] width 12 height 12
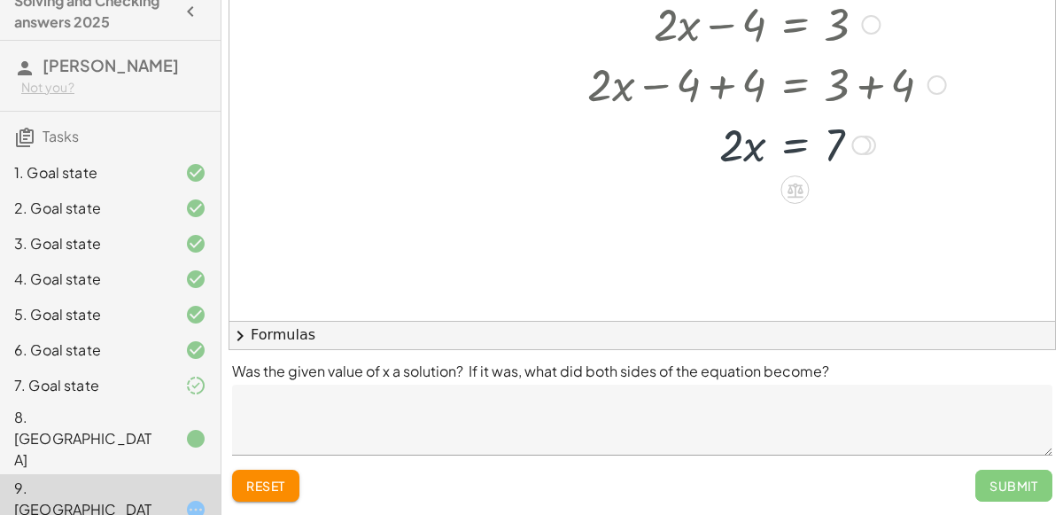
scroll to position [262, 27]
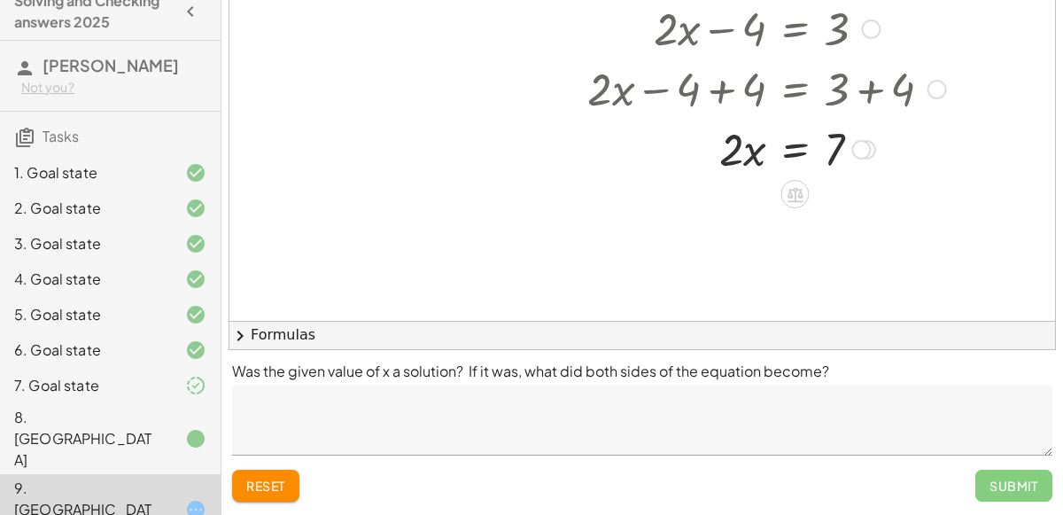
click at [273, 496] on button "reset" at bounding box center [265, 486] width 67 height 32
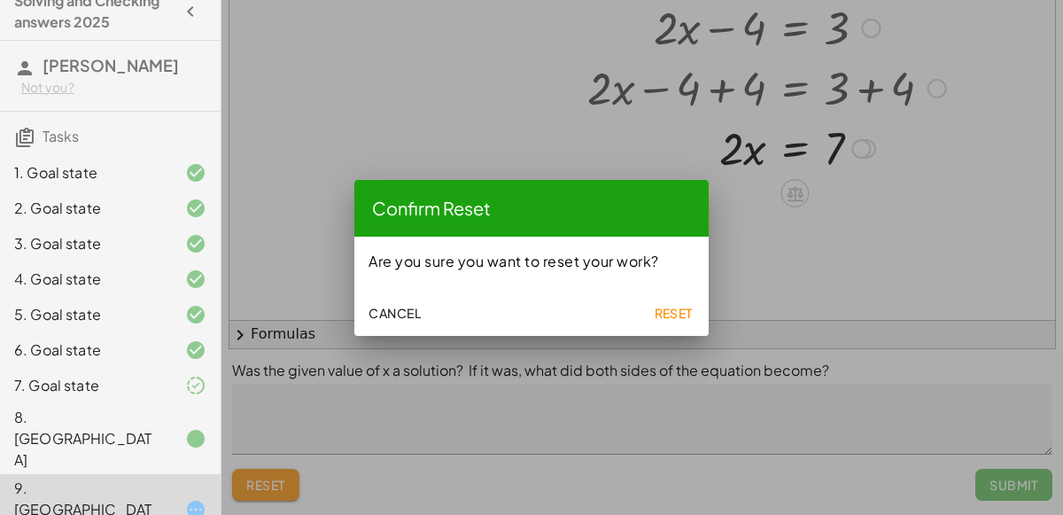
scroll to position [0, 0]
click at [664, 323] on button "Reset" at bounding box center [673, 313] width 57 height 32
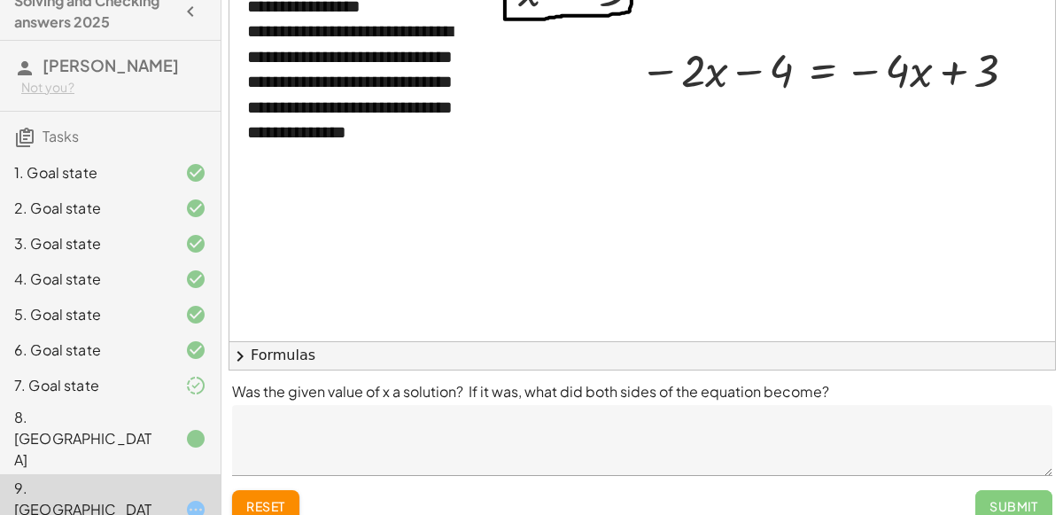
scroll to position [180, 0]
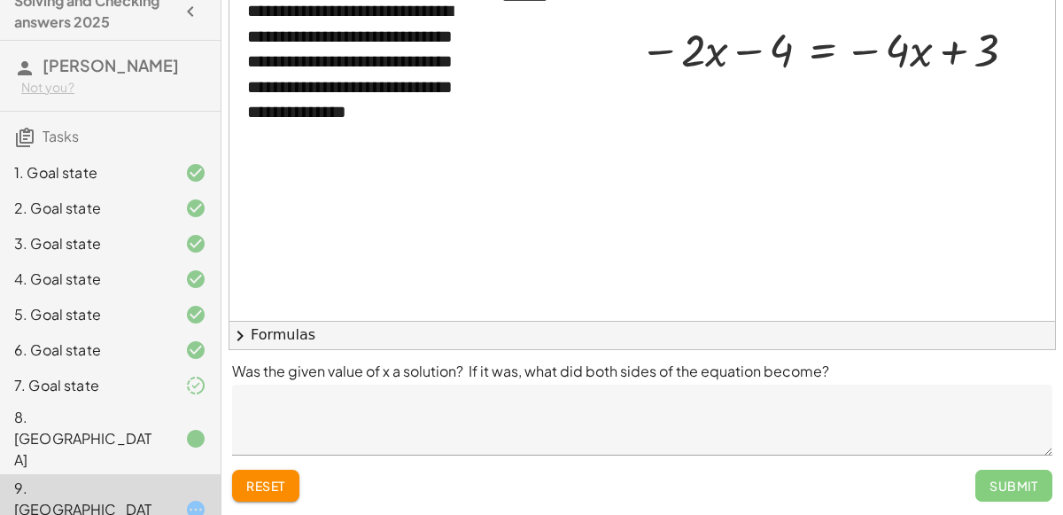
click at [655, 398] on textarea at bounding box center [642, 420] width 821 height 71
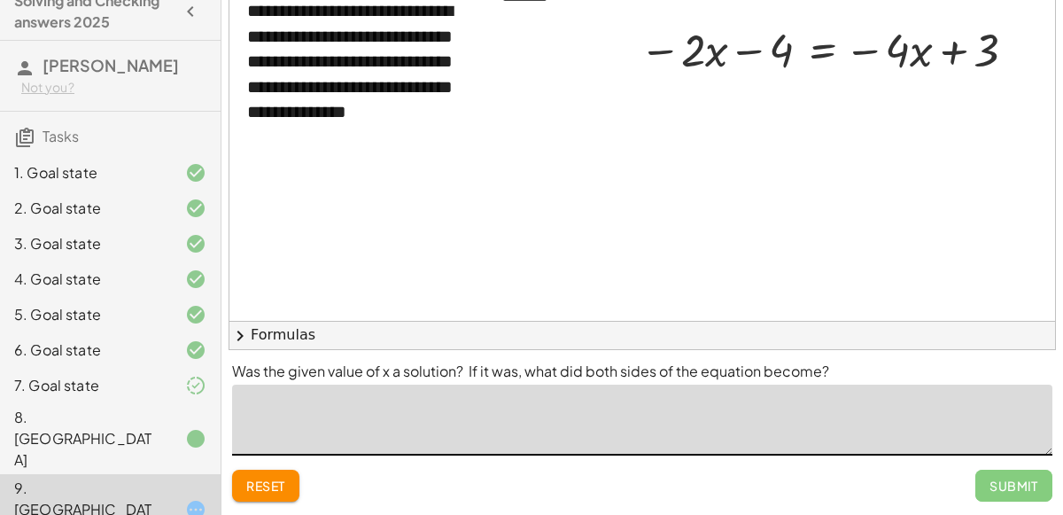
click at [655, 398] on textarea at bounding box center [642, 420] width 821 height 71
type textarea "**"
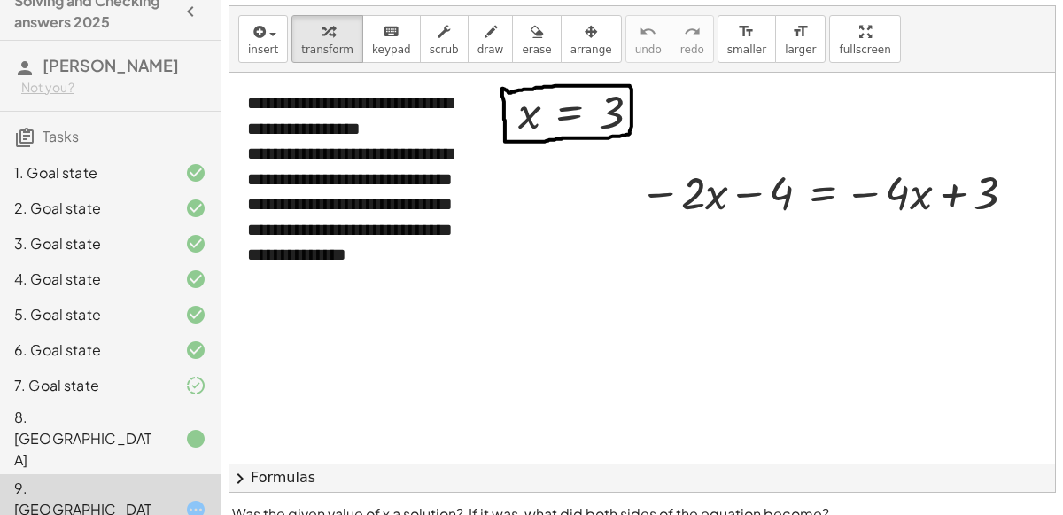
scroll to position [0, 0]
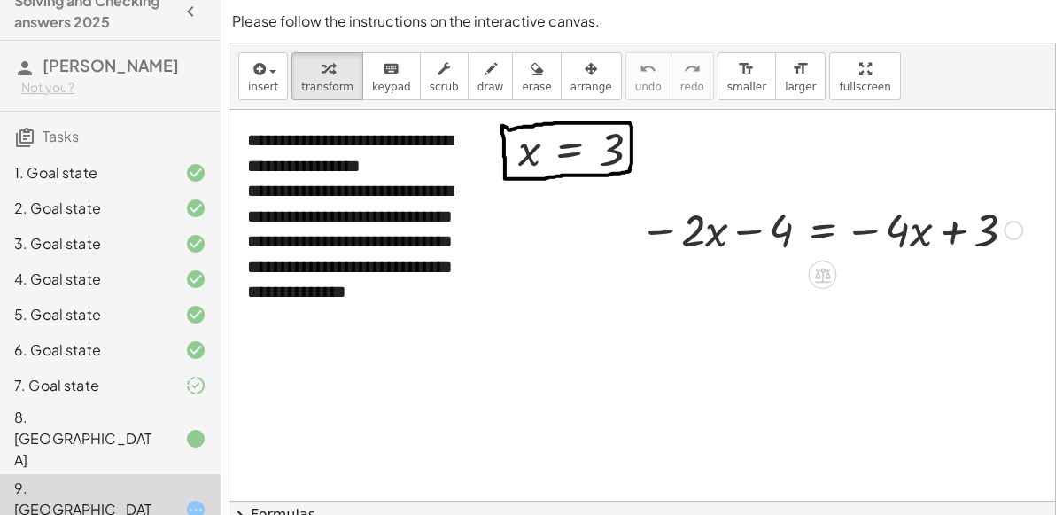
click at [745, 233] on div at bounding box center [831, 229] width 401 height 60
click at [955, 231] on div at bounding box center [831, 229] width 401 height 60
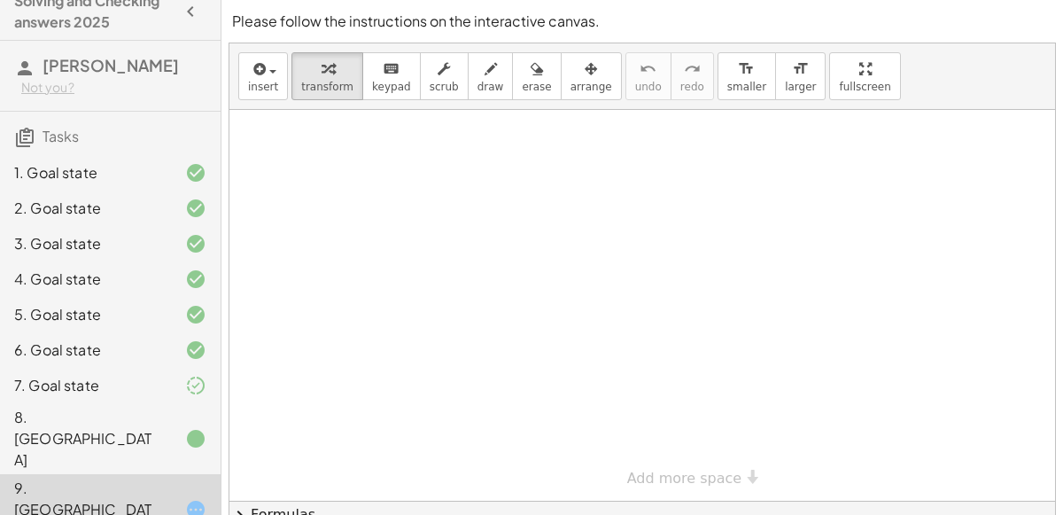
scroll to position [180, 0]
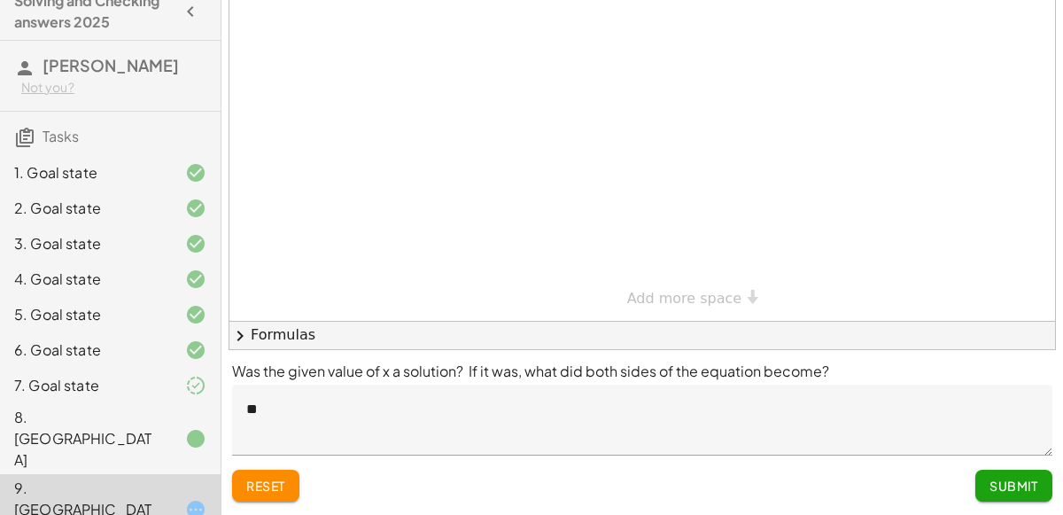
click at [996, 478] on span "Submit" at bounding box center [1014, 486] width 49 height 16
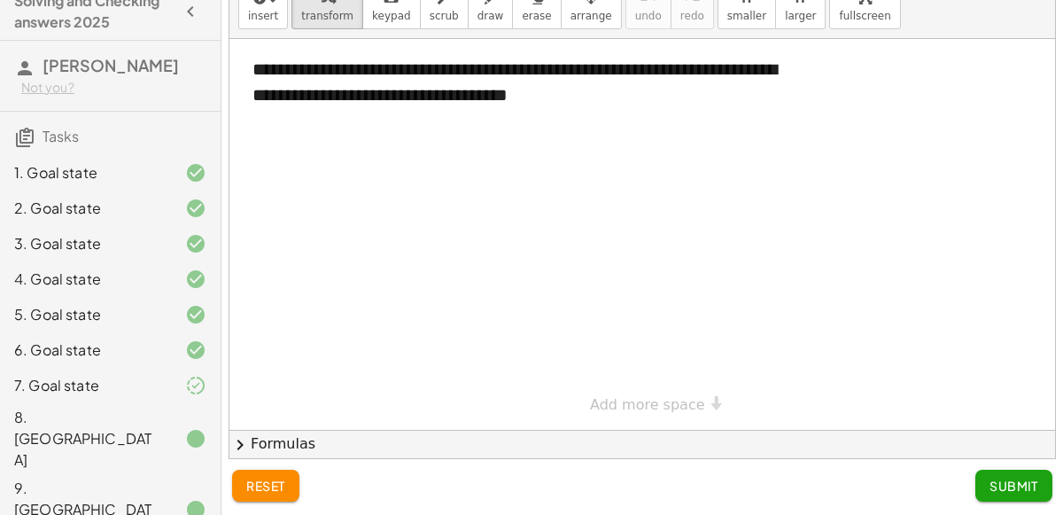
scroll to position [0, 0]
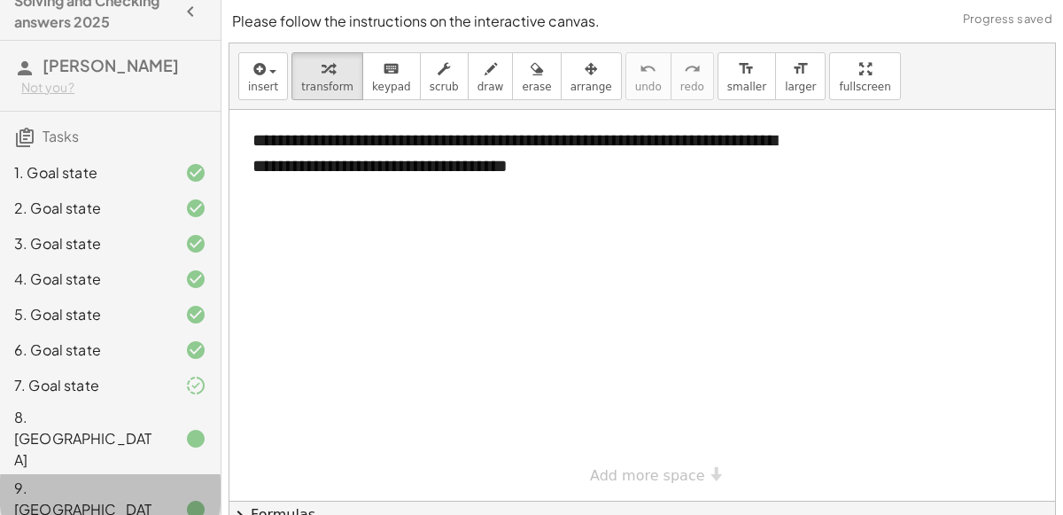
click at [183, 499] on div at bounding box center [182, 509] width 50 height 21
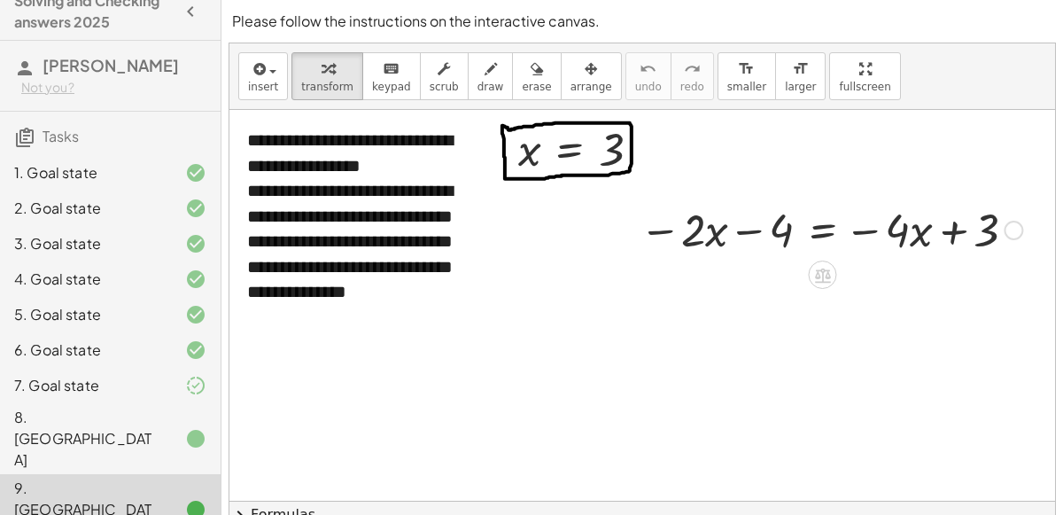
click at [812, 232] on div at bounding box center [831, 229] width 401 height 60
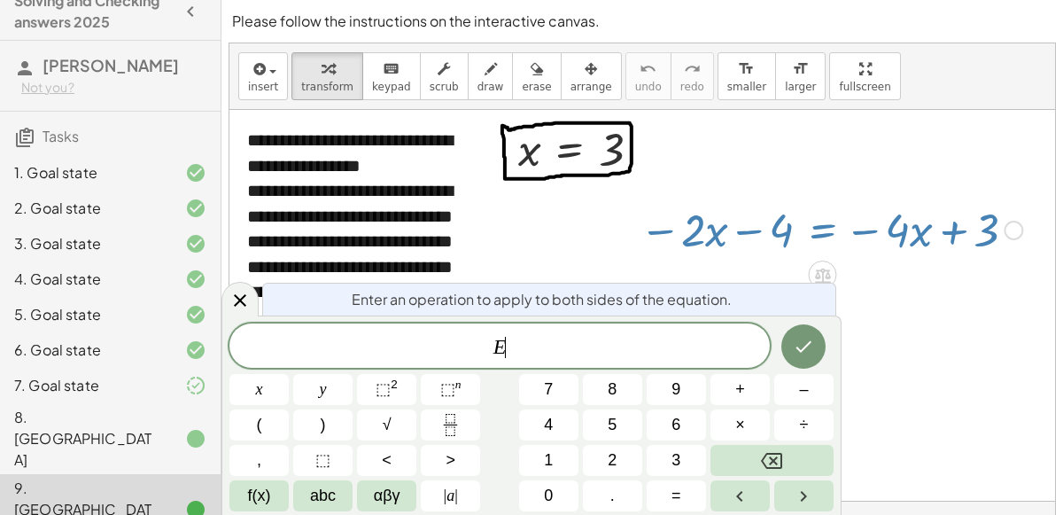
click at [829, 230] on div at bounding box center [831, 229] width 401 height 60
click at [751, 399] on button "+" at bounding box center [740, 389] width 59 height 31
click at [566, 433] on button "4" at bounding box center [548, 424] width 59 height 31
click at [807, 347] on icon "Done" at bounding box center [805, 347] width 16 height 12
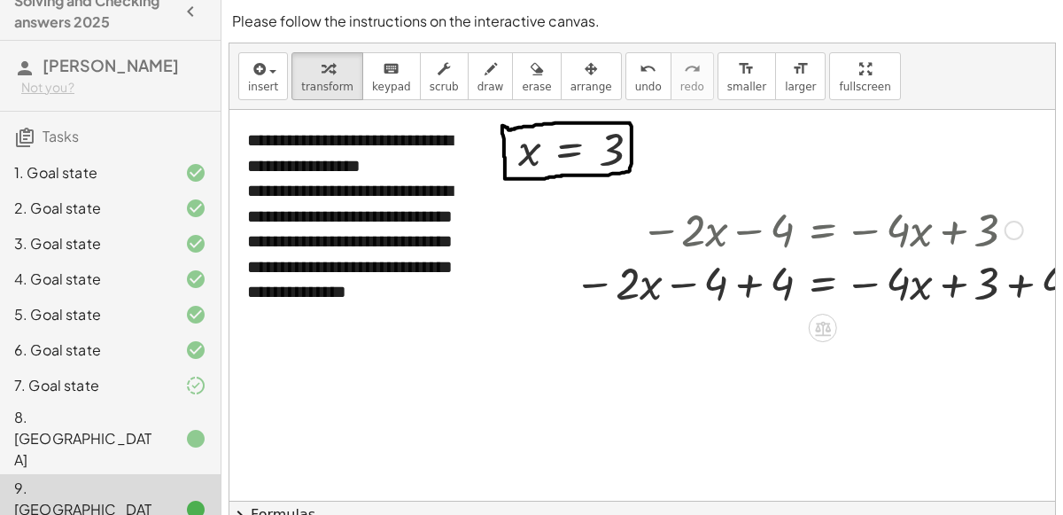
click at [754, 227] on div at bounding box center [831, 229] width 533 height 60
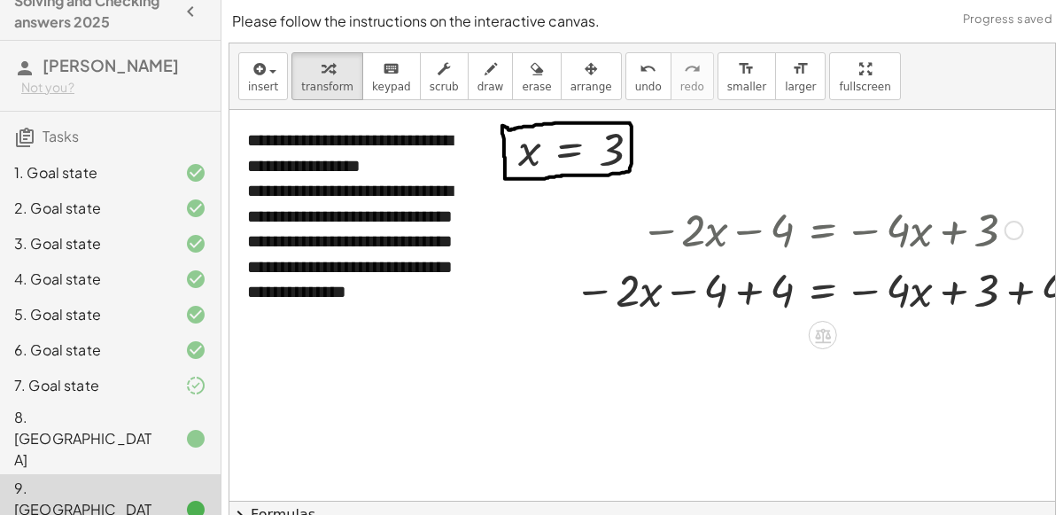
click at [750, 290] on div at bounding box center [831, 289] width 533 height 60
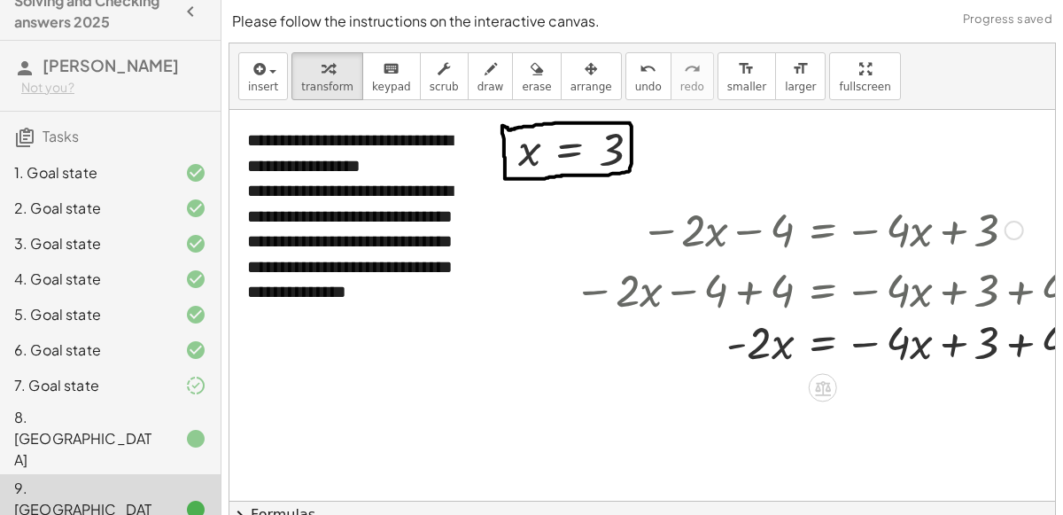
click at [1009, 289] on div at bounding box center [835, 289] width 540 height 60
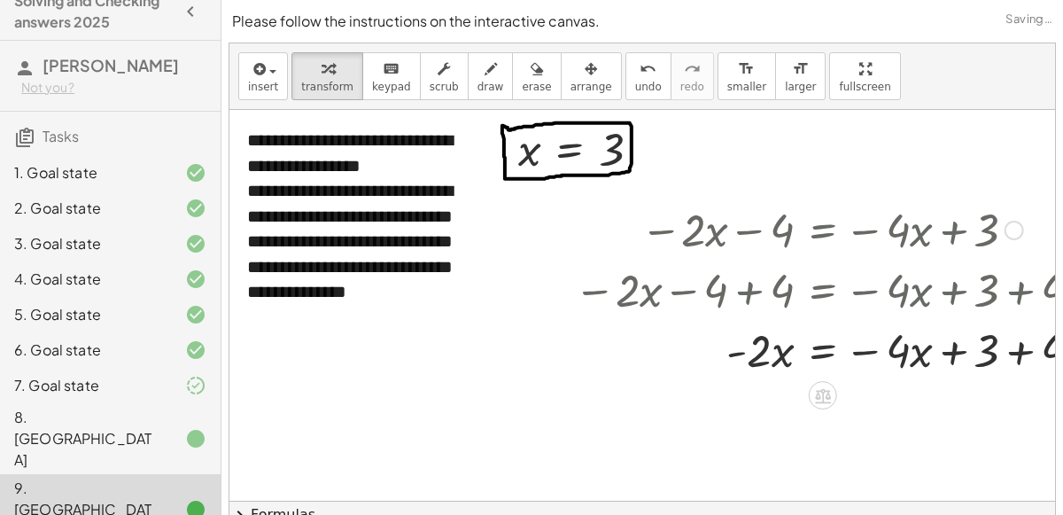
click at [1019, 348] on div at bounding box center [835, 349] width 540 height 60
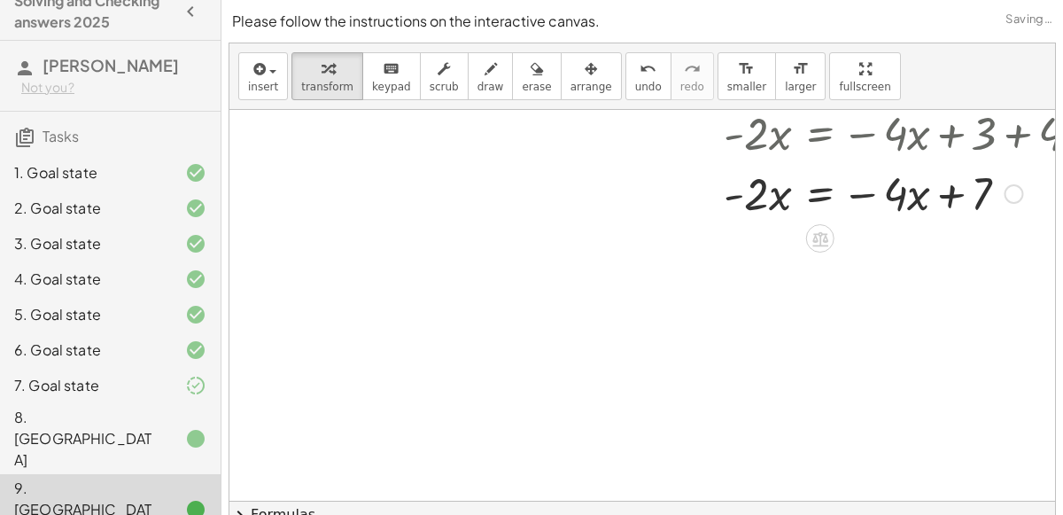
scroll to position [221, 3]
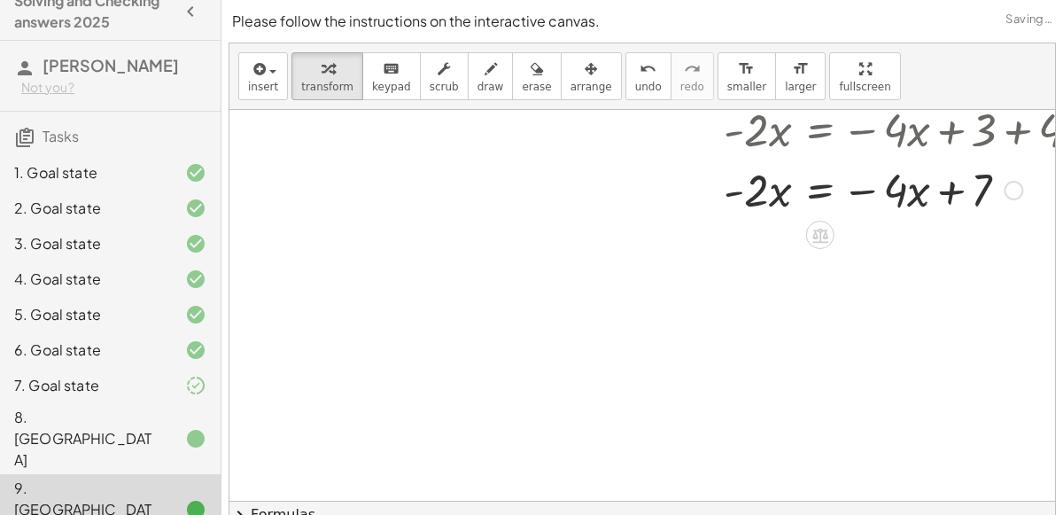
click at [820, 190] on div at bounding box center [833, 189] width 540 height 60
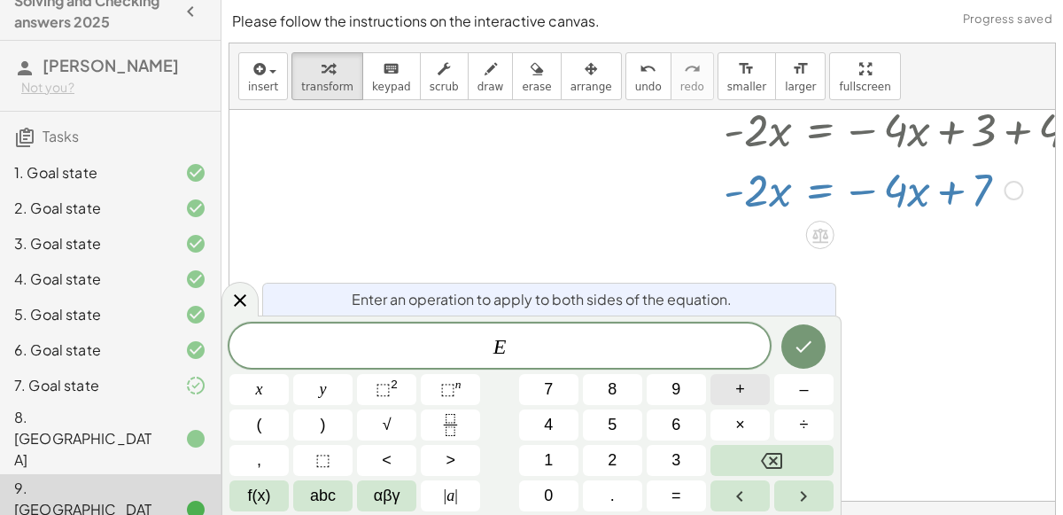
click at [731, 386] on button "+" at bounding box center [740, 389] width 59 height 31
click at [557, 424] on button "4" at bounding box center [548, 424] width 59 height 31
click at [270, 389] on button "x" at bounding box center [259, 389] width 59 height 31
click at [808, 341] on icon "Done" at bounding box center [803, 346] width 21 height 21
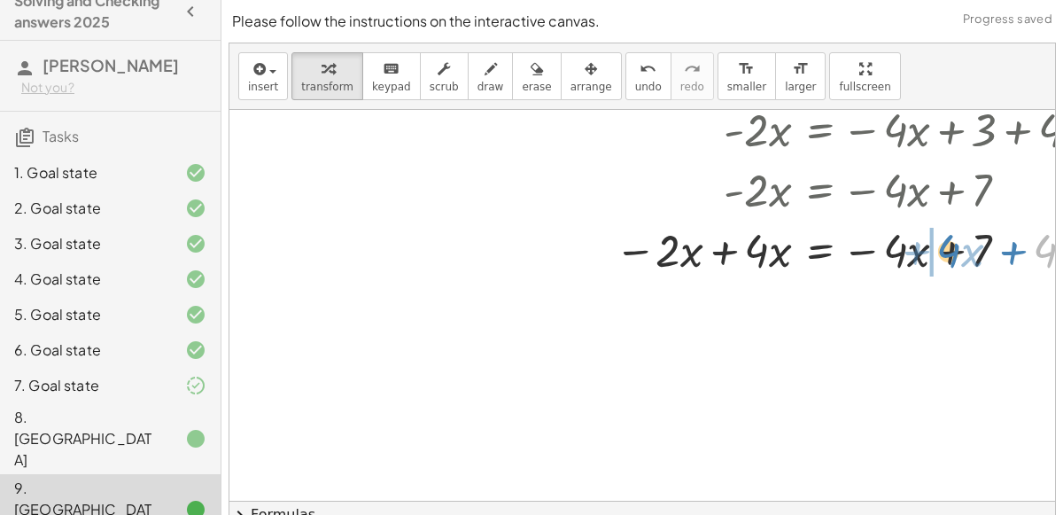
drag, startPoint x: 1040, startPoint y: 245, endPoint x: 944, endPoint y: 246, distance: 95.7
click at [944, 246] on div at bounding box center [838, 249] width 550 height 60
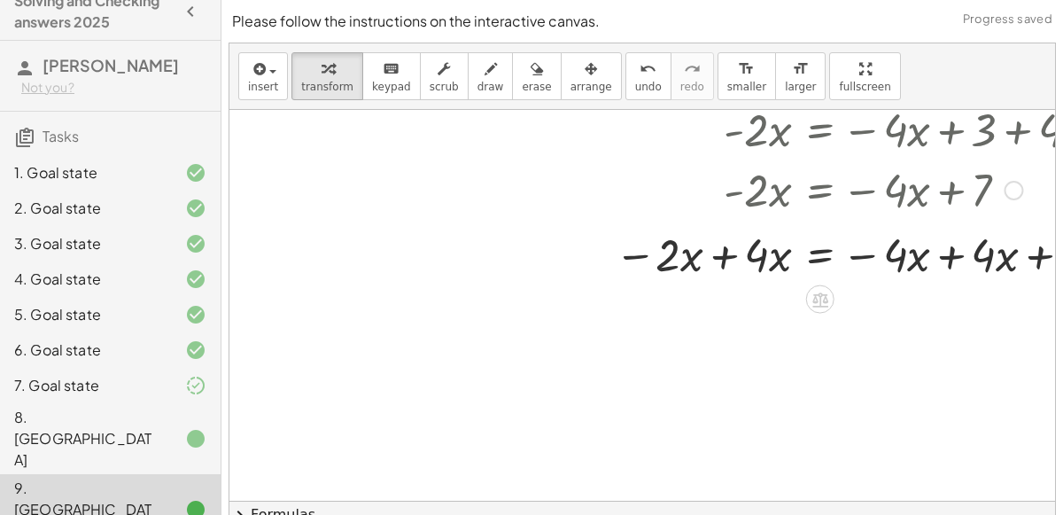
click at [821, 10] on div "− · 2 · x − 4 = − · 4 · x + 3 − · 2 · x − 4 + 4 = − · 4 · x + 3 + 4 − · 2 · x +…" at bounding box center [821, 10] width 0 height 0
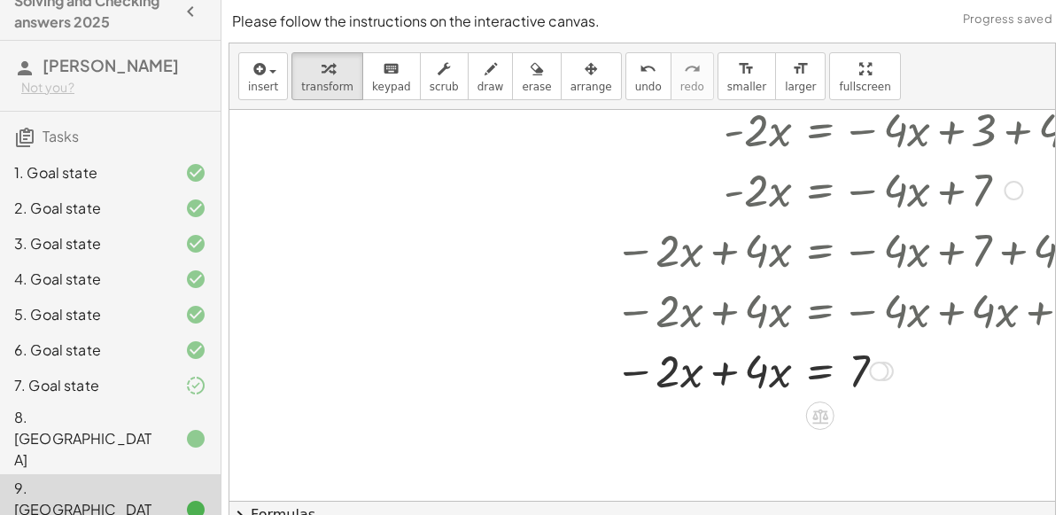
click at [727, 373] on div at bounding box center [838, 369] width 550 height 60
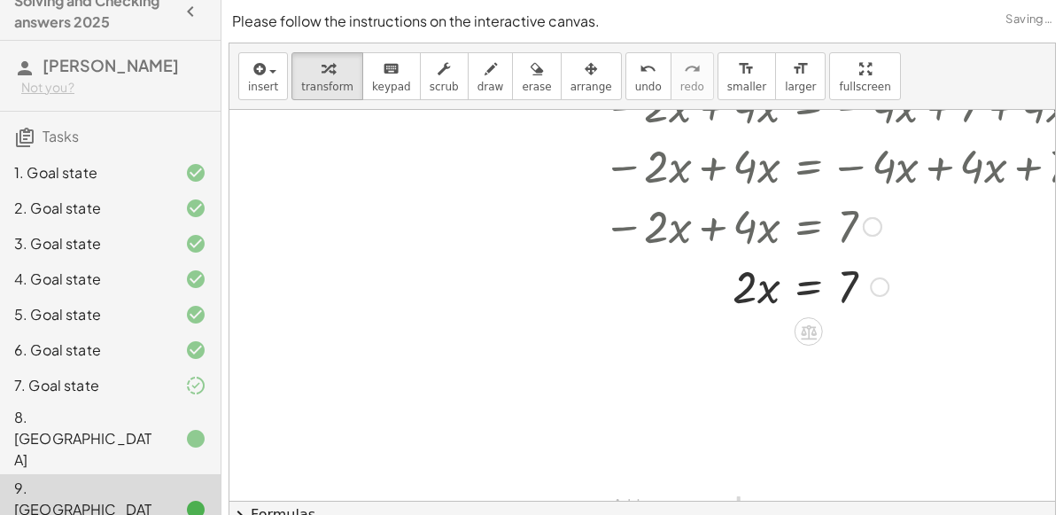
scroll to position [370, 15]
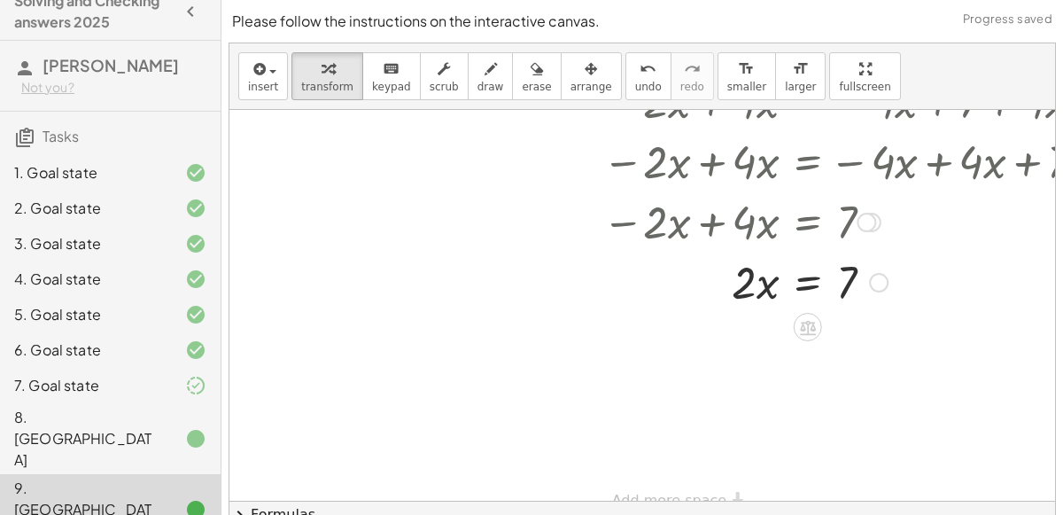
click at [765, 292] on div at bounding box center [825, 281] width 550 height 60
click at [803, 282] on div at bounding box center [825, 281] width 550 height 60
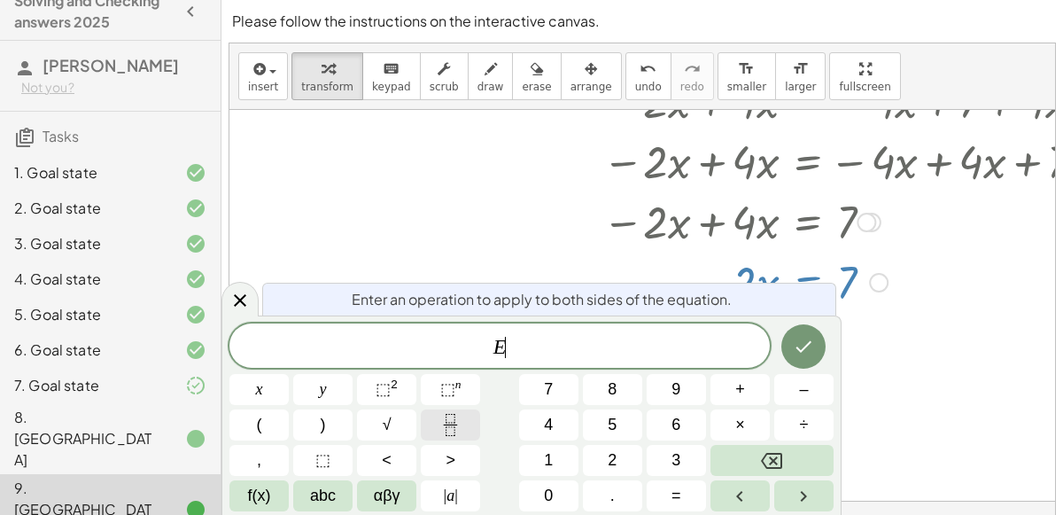
click at [435, 422] on button "Fraction" at bounding box center [450, 424] width 59 height 31
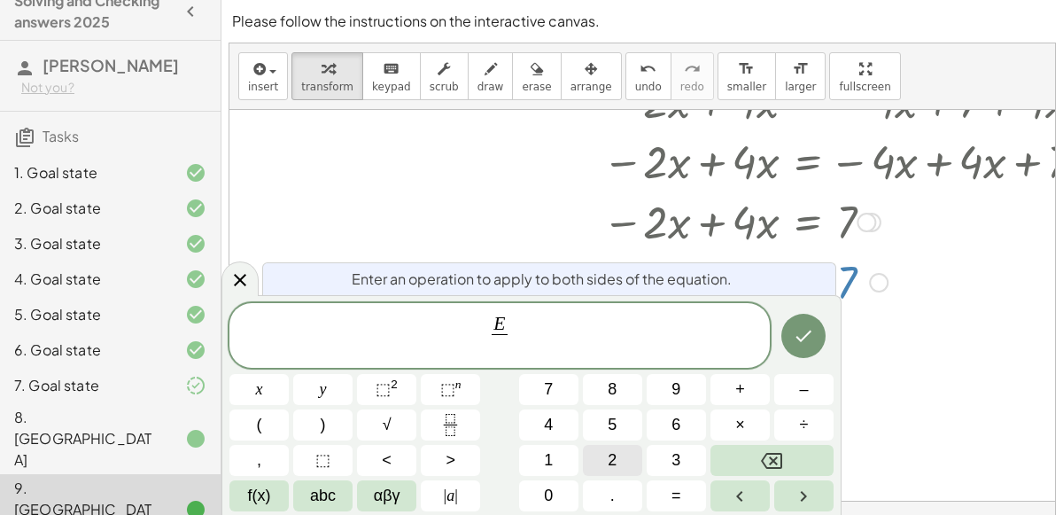
click at [597, 456] on button "2" at bounding box center [612, 460] width 59 height 31
click at [797, 345] on icon "Done" at bounding box center [803, 335] width 21 height 21
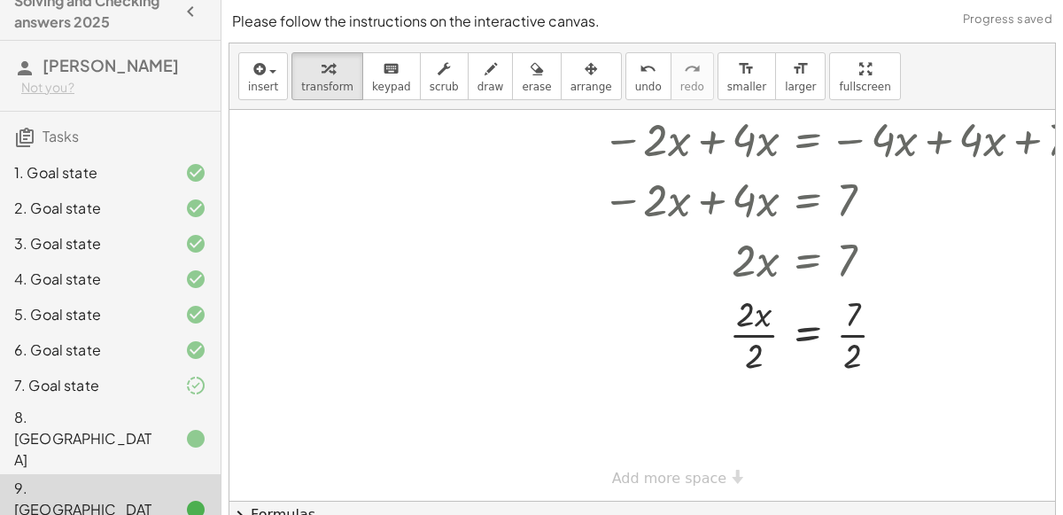
scroll to position [180, 0]
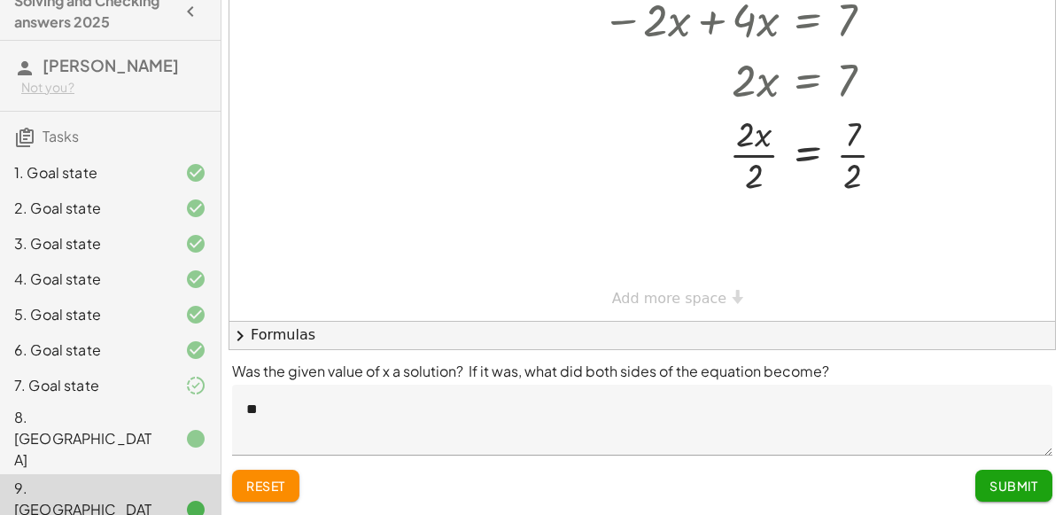
click at [596, 507] on div "Was the given value of x a solution? If it was, what did both sides of the equa…" at bounding box center [643, 433] width 842 height 166
click at [1016, 480] on span "Submit" at bounding box center [1014, 486] width 49 height 16
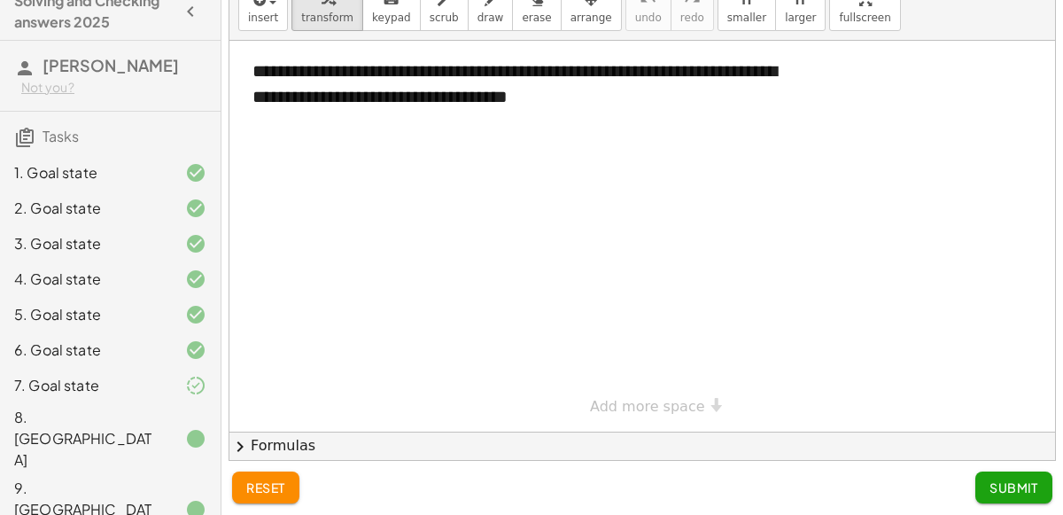
scroll to position [71, 0]
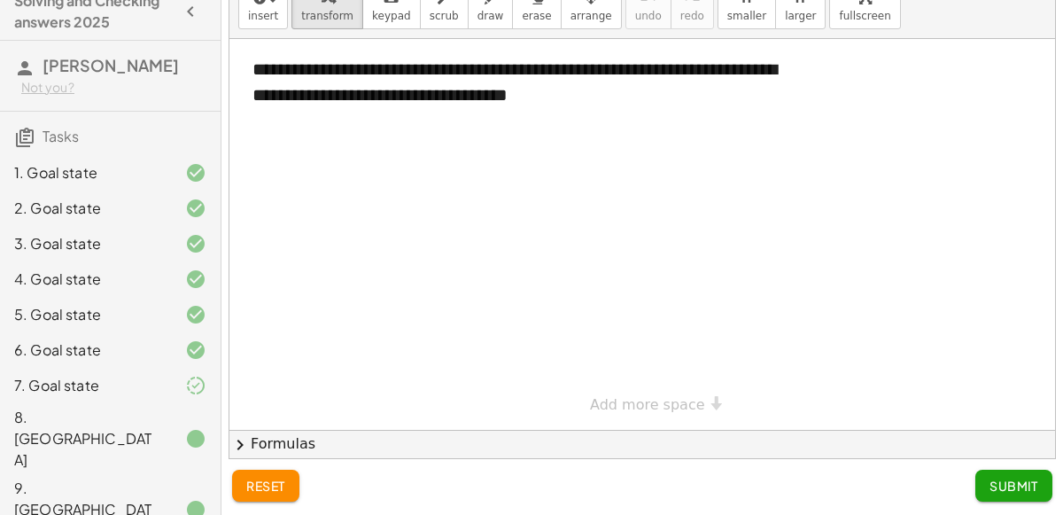
click at [1031, 479] on span "Submit" at bounding box center [1014, 486] width 49 height 16
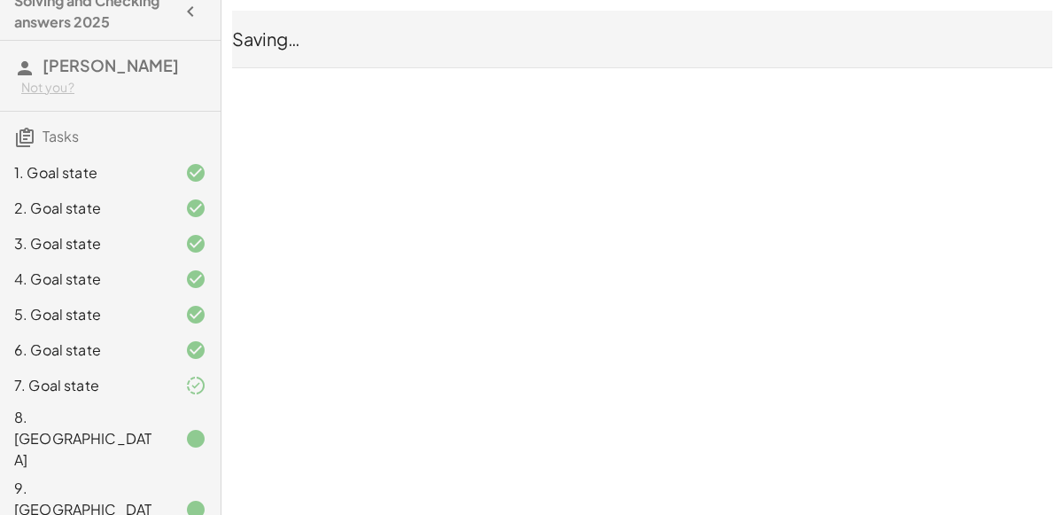
scroll to position [0, 0]
